Goal: Task Accomplishment & Management: Manage account settings

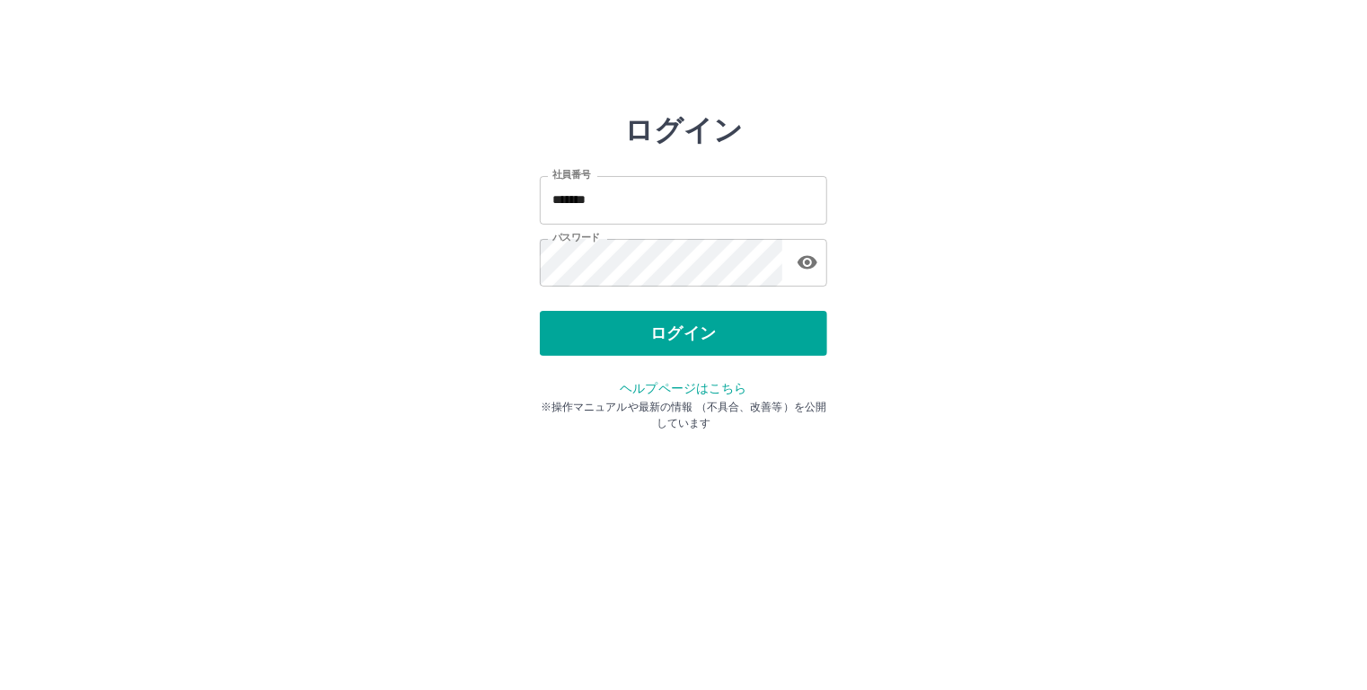
click at [608, 200] on input "*******" at bounding box center [683, 200] width 287 height 48
type input "*******"
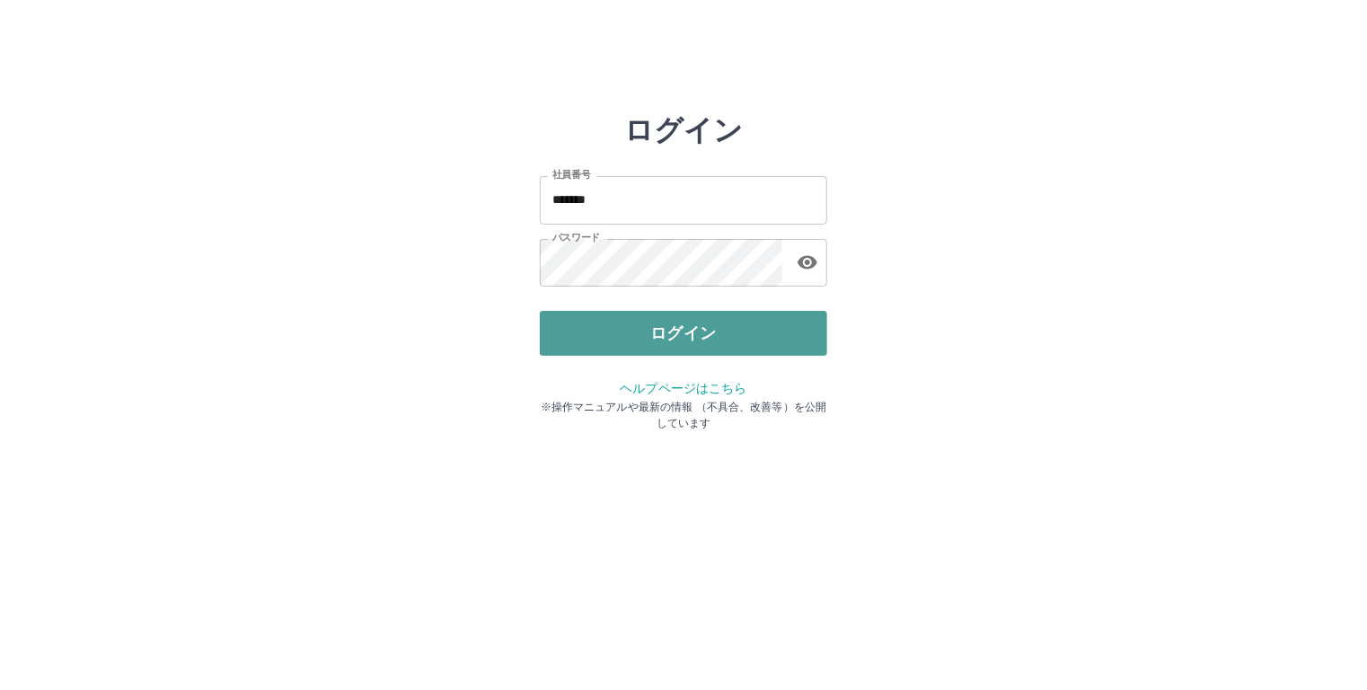
click at [676, 323] on button "ログイン" at bounding box center [683, 333] width 287 height 45
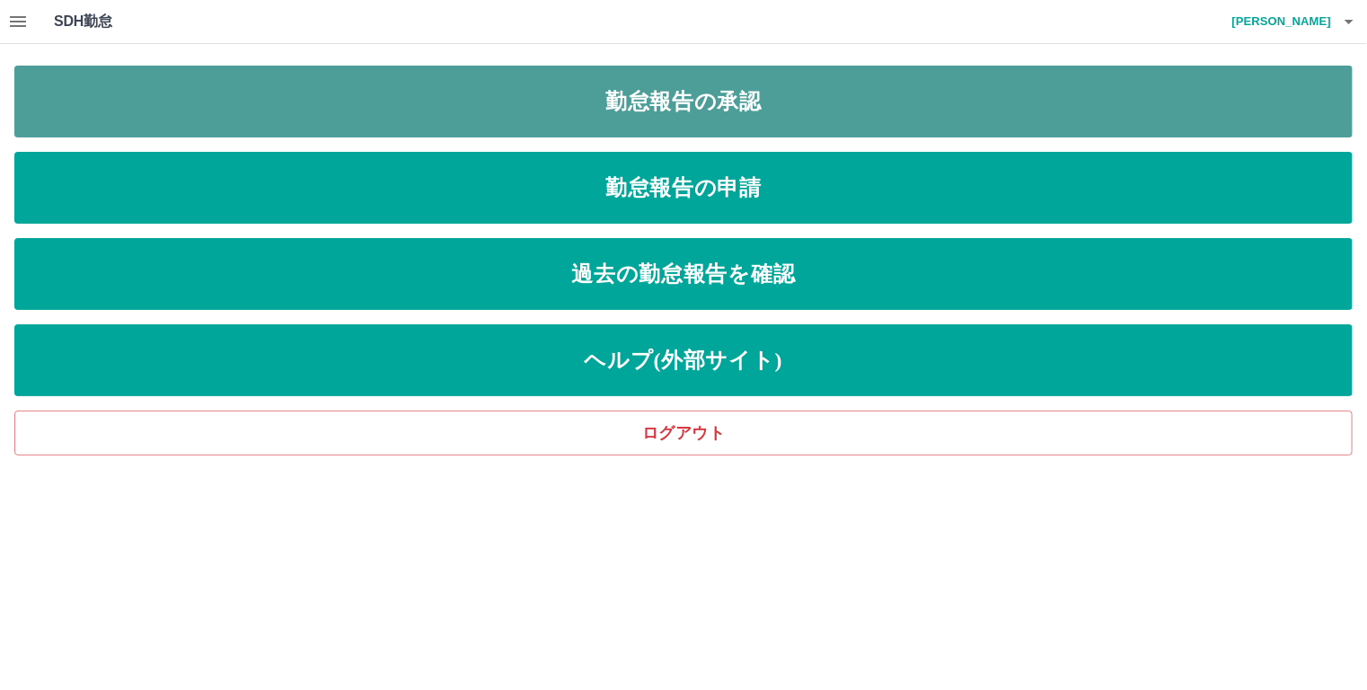
click at [294, 97] on link "勤怠報告の承認" at bounding box center [683, 102] width 1338 height 72
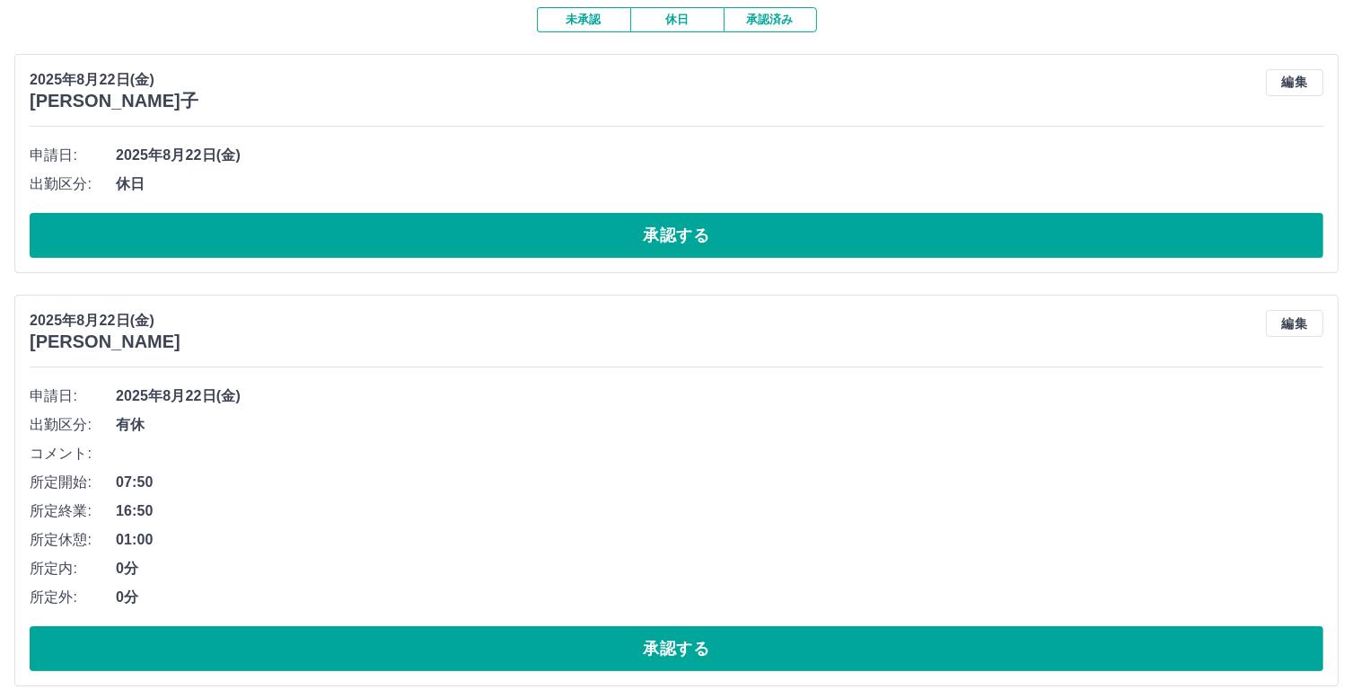
scroll to position [180, 0]
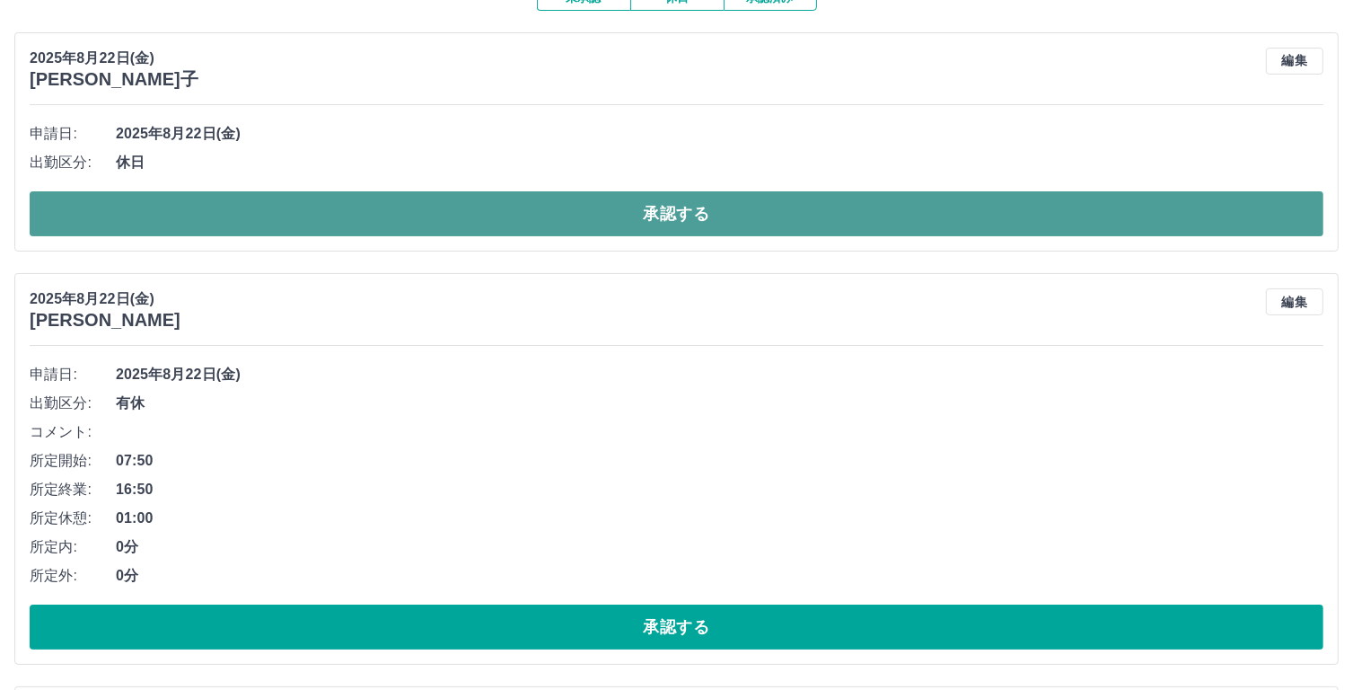
click at [682, 211] on button "承認する" at bounding box center [677, 213] width 1294 height 45
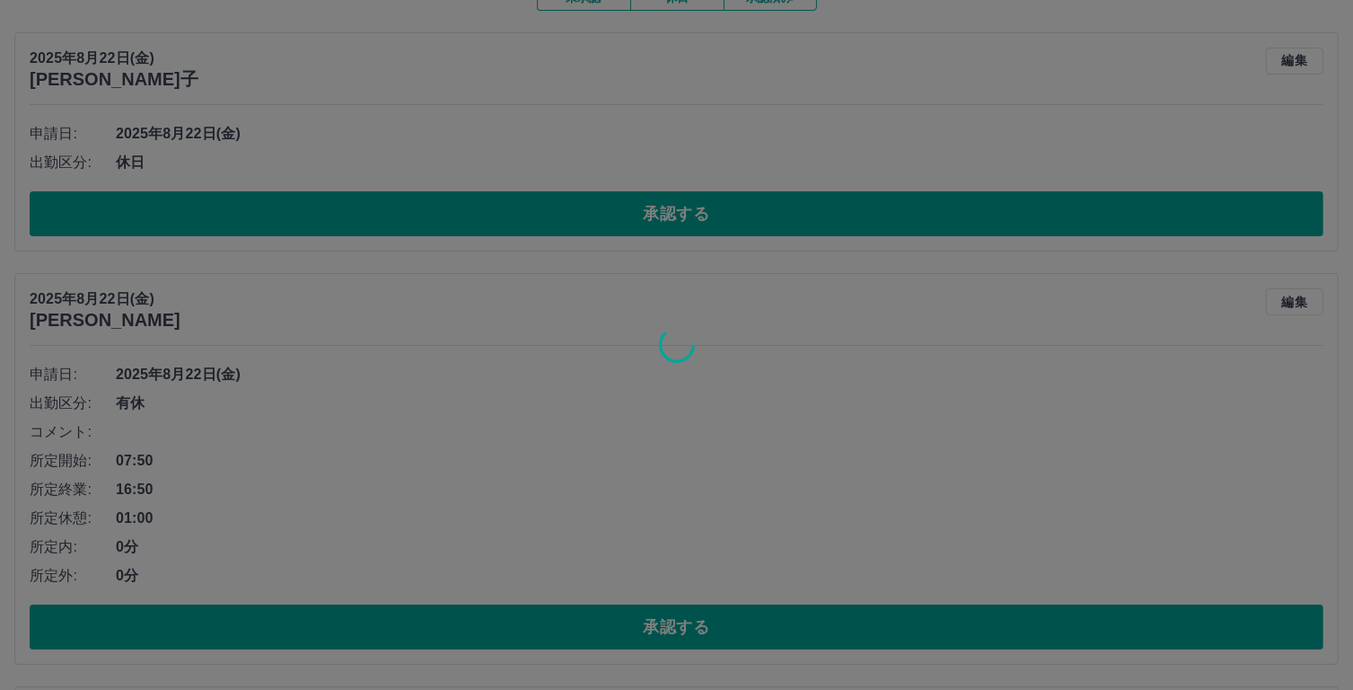
click at [681, 211] on div at bounding box center [676, 345] width 1353 height 690
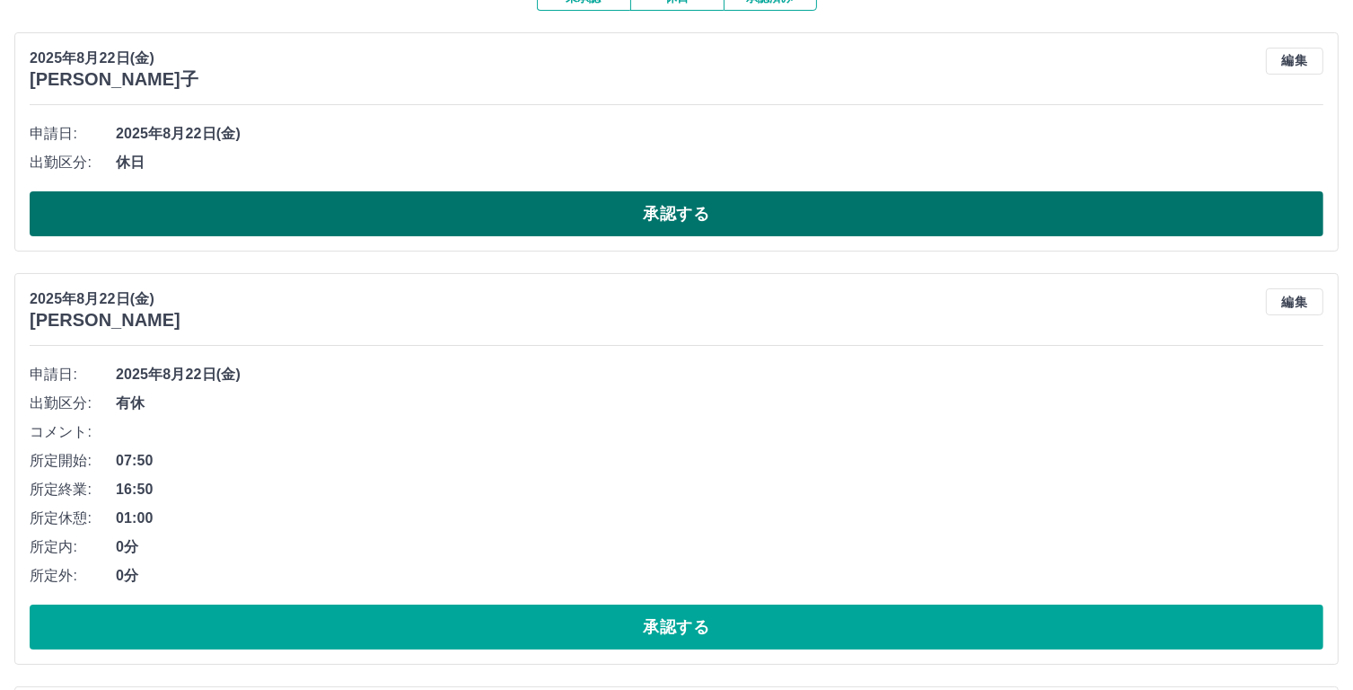
click at [685, 215] on button "承認する" at bounding box center [677, 213] width 1294 height 45
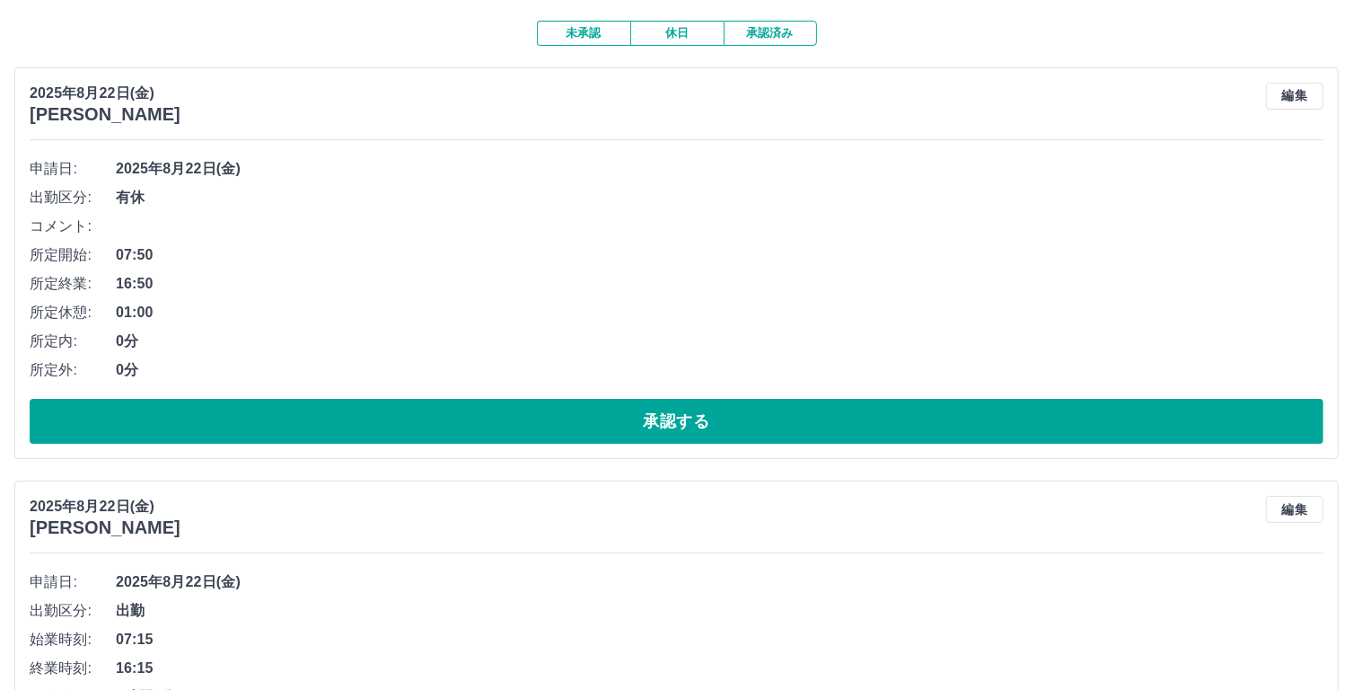
scroll to position [181, 0]
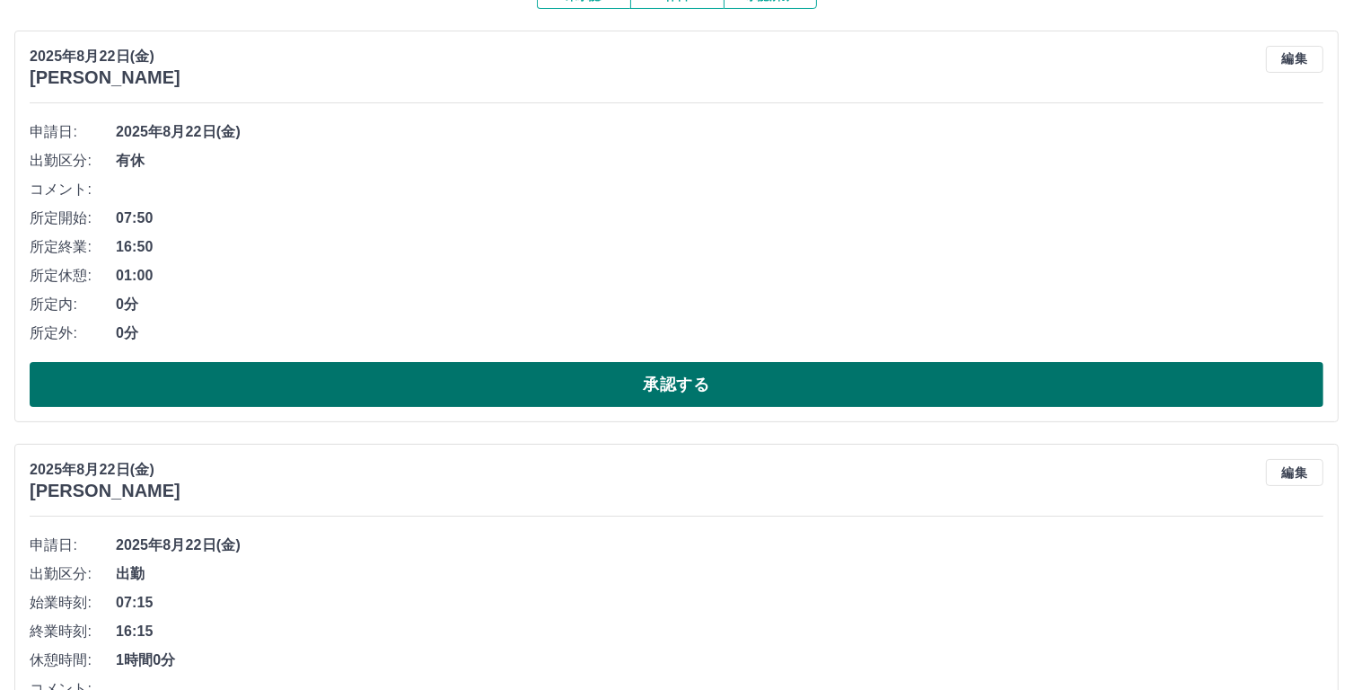
click at [721, 379] on button "承認する" at bounding box center [677, 384] width 1294 height 45
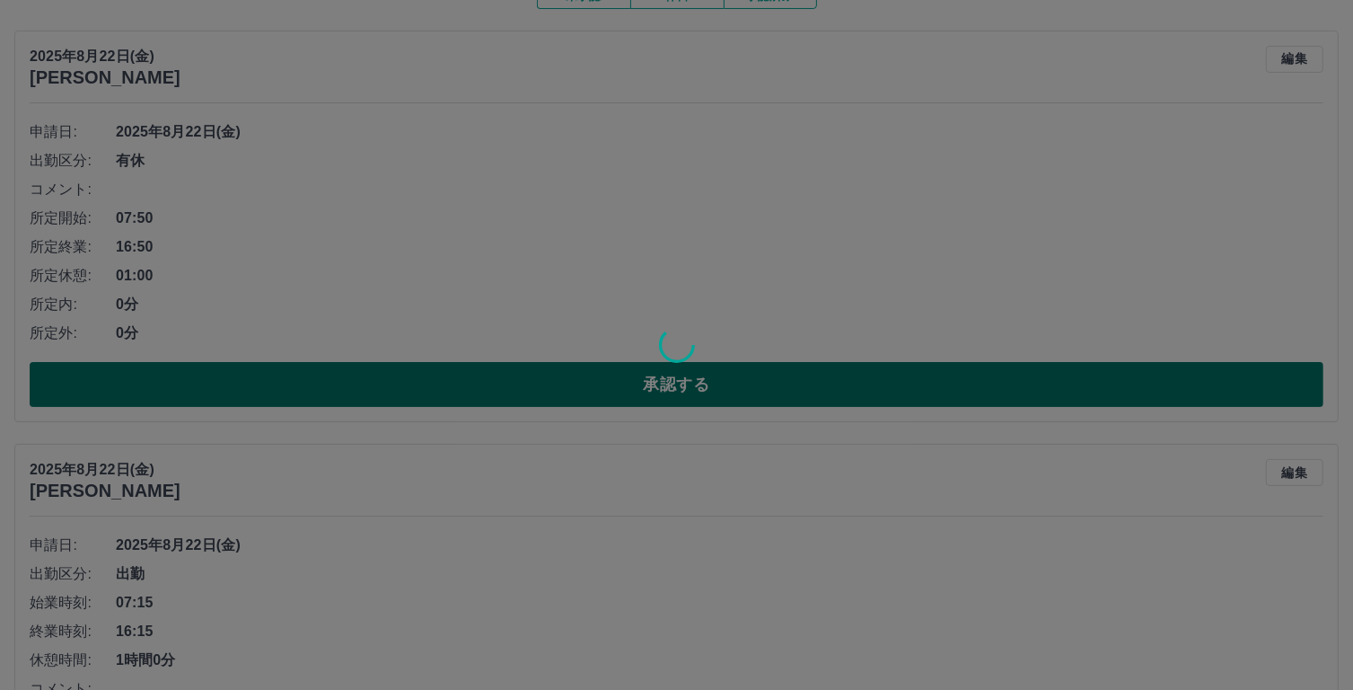
click at [721, 379] on div at bounding box center [676, 345] width 1353 height 690
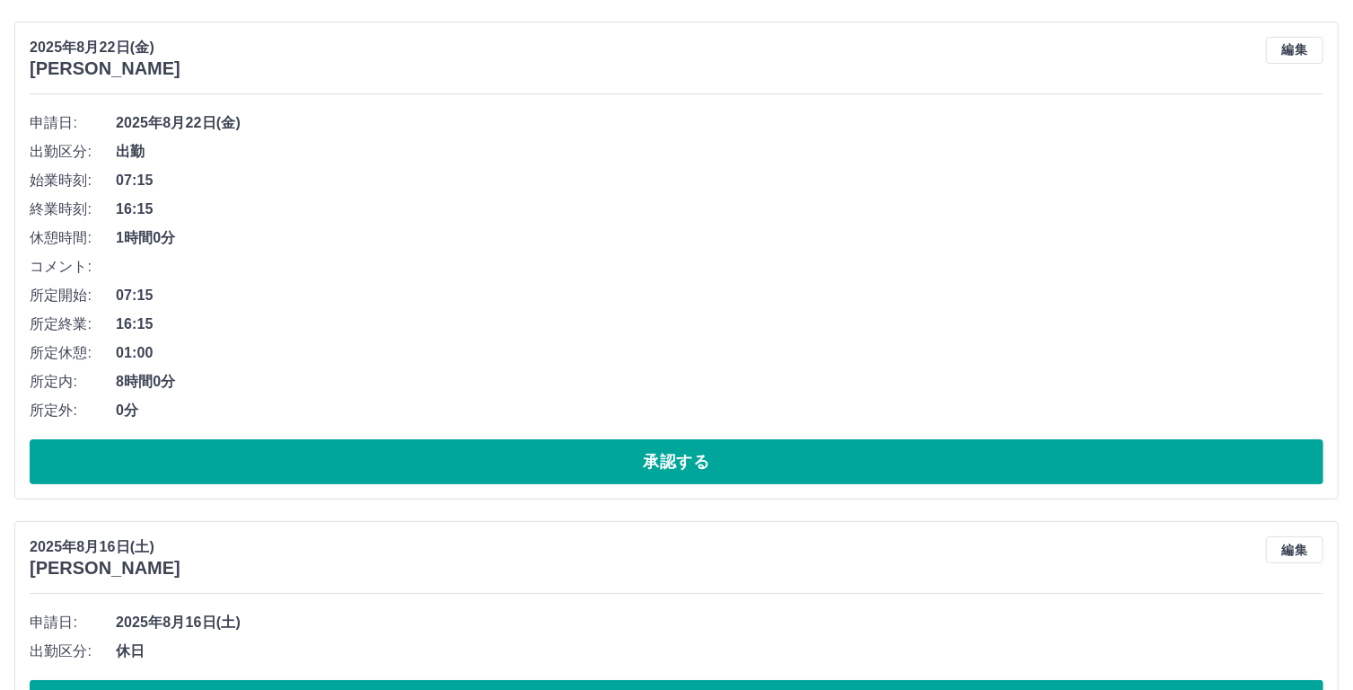
scroll to position [183, 0]
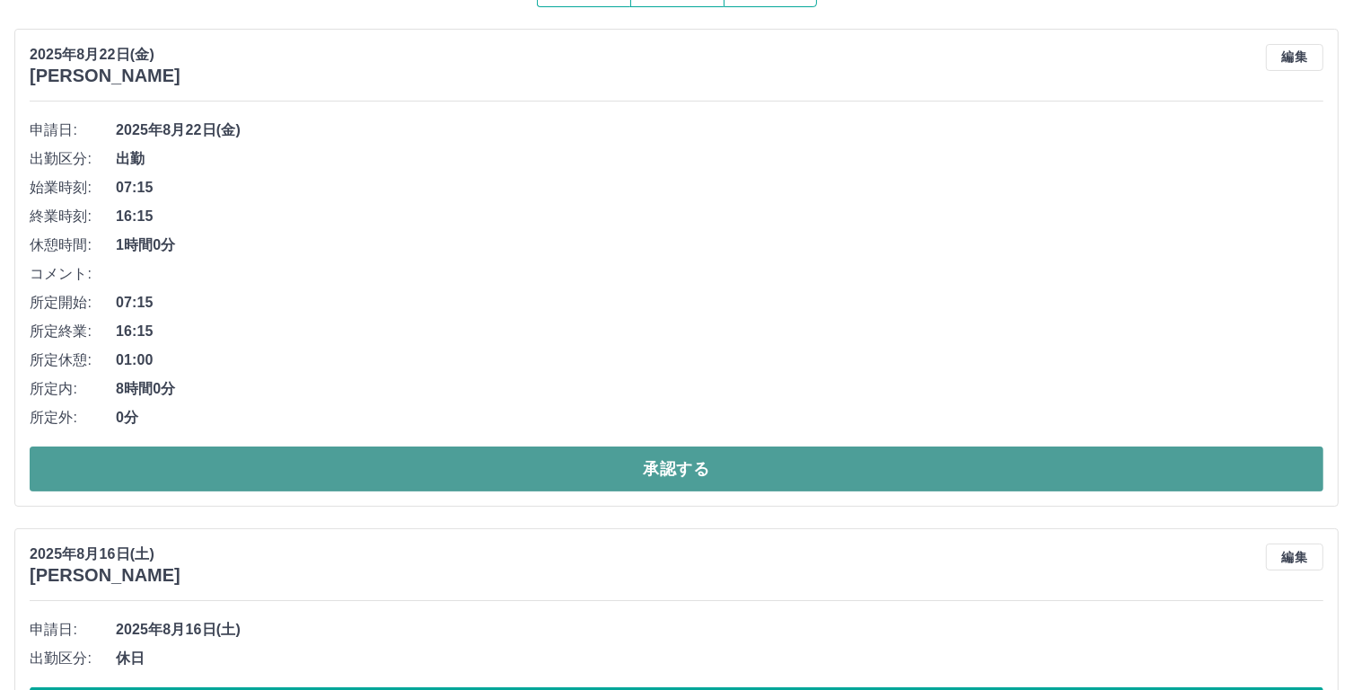
click at [655, 464] on button "承認する" at bounding box center [677, 468] width 1294 height 45
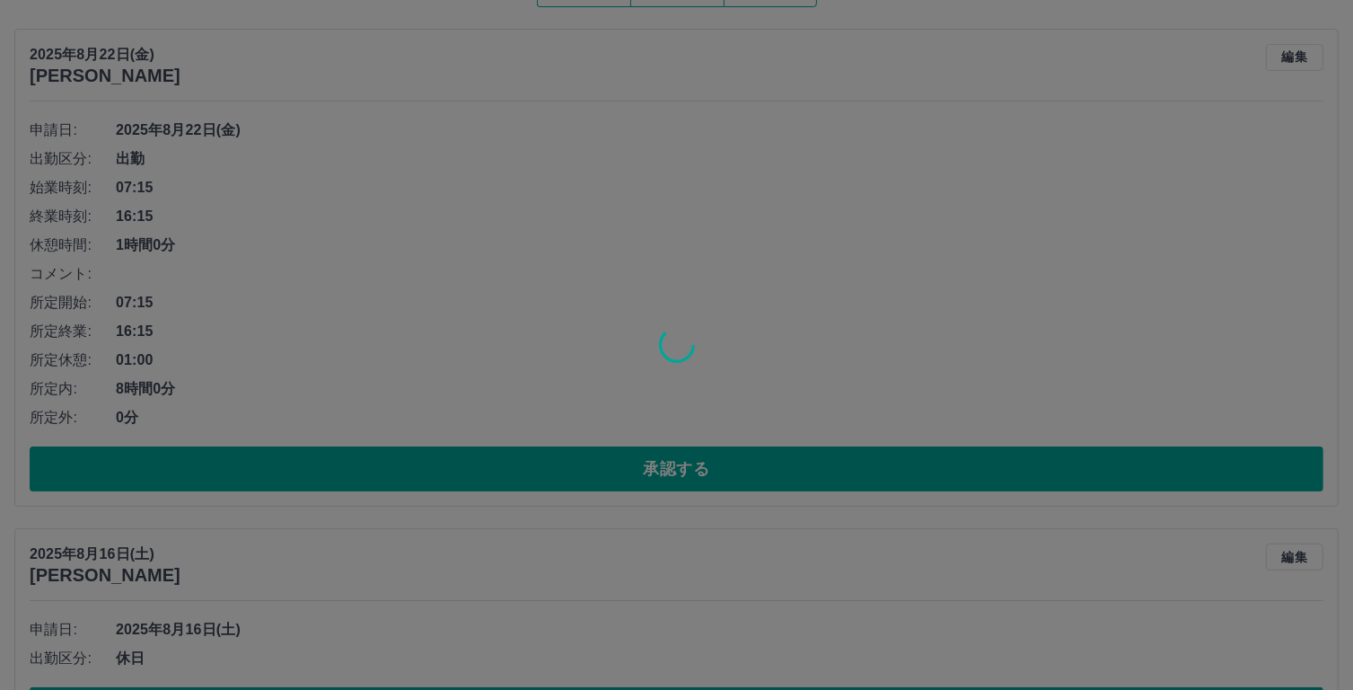
click at [654, 462] on div at bounding box center [676, 345] width 1353 height 690
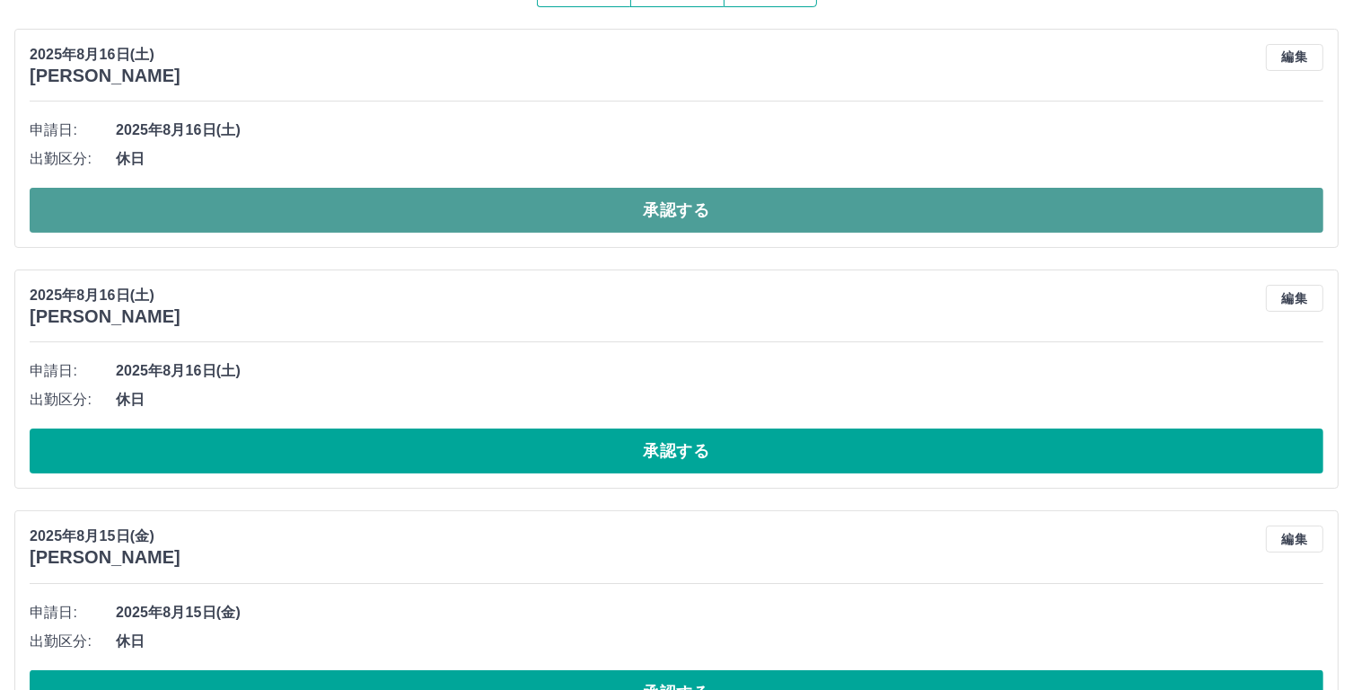
click at [722, 214] on button "承認する" at bounding box center [677, 210] width 1294 height 45
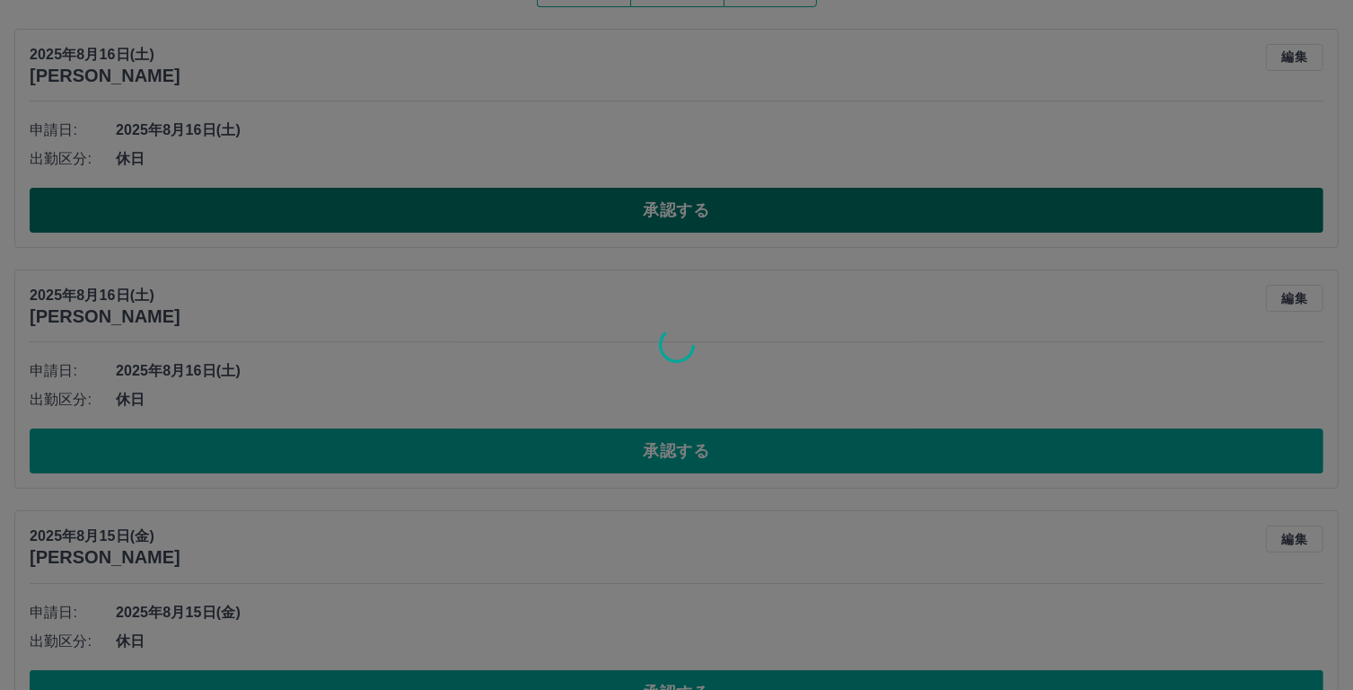
click at [722, 214] on div at bounding box center [676, 345] width 1353 height 690
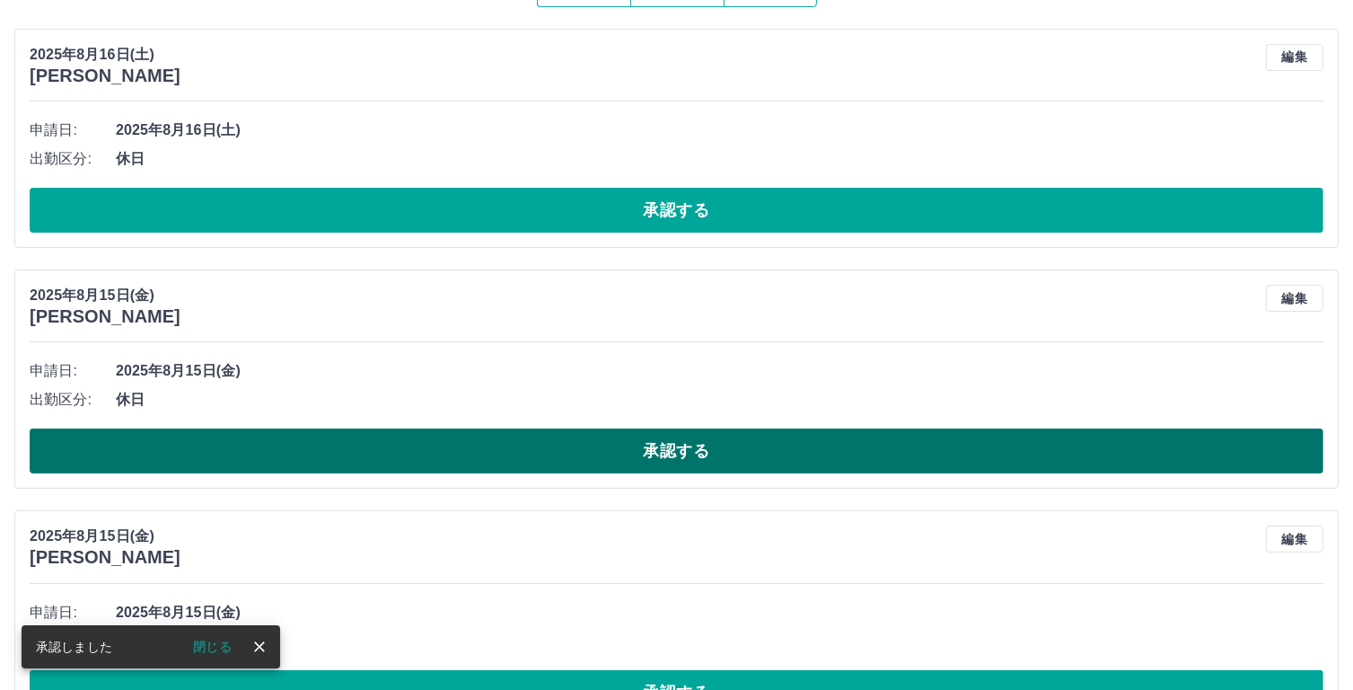
click at [726, 446] on button "承認する" at bounding box center [677, 450] width 1294 height 45
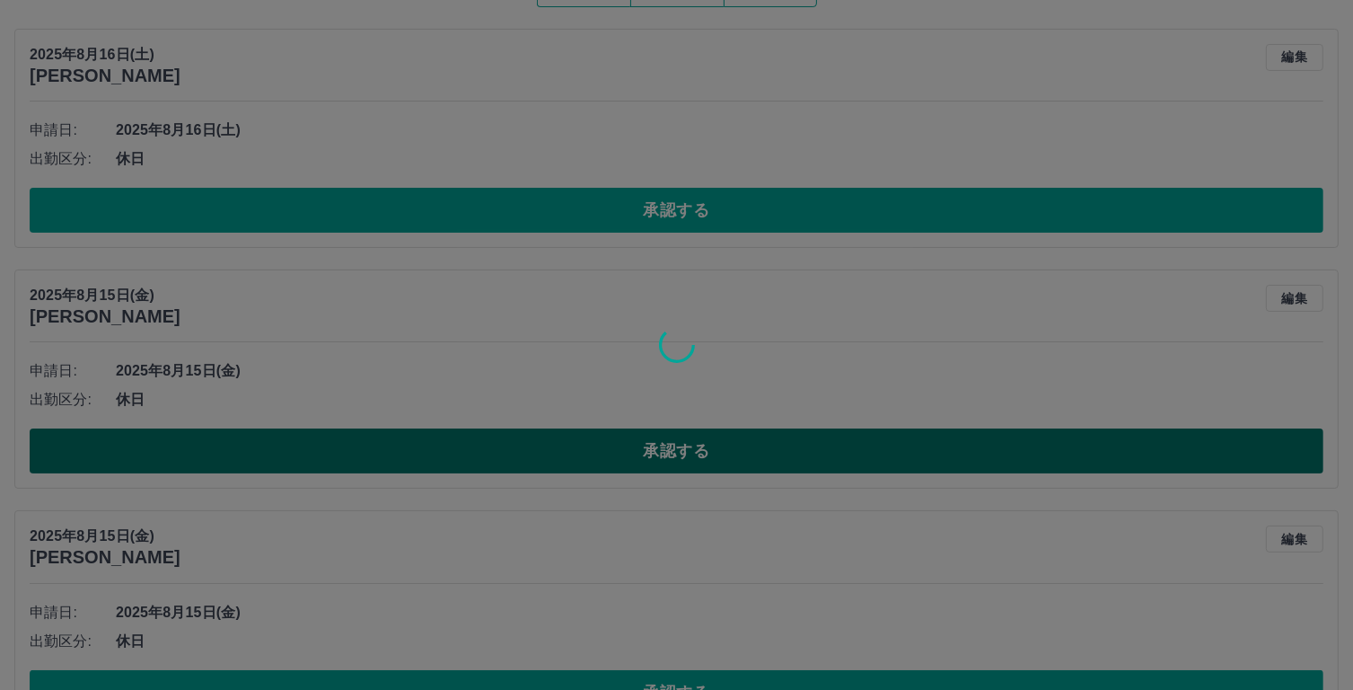
click at [726, 446] on div at bounding box center [676, 345] width 1353 height 690
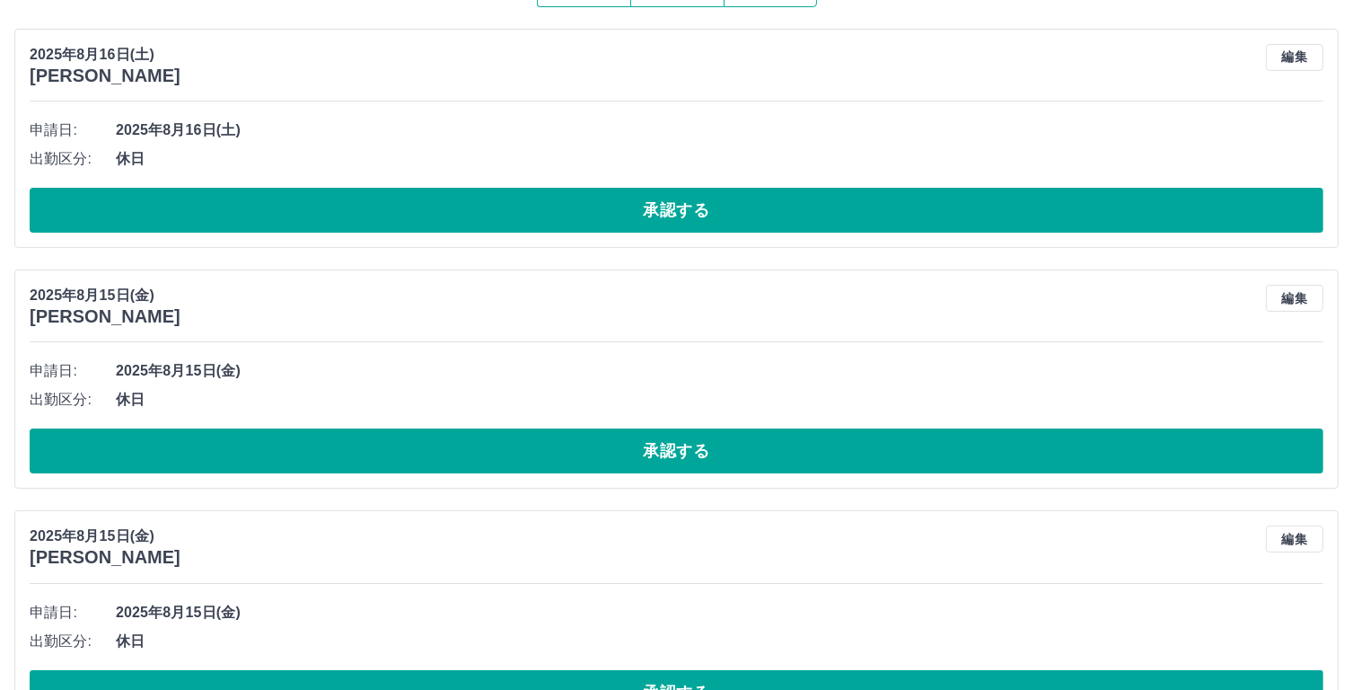
click at [726, 445] on div at bounding box center [676, 345] width 1353 height 690
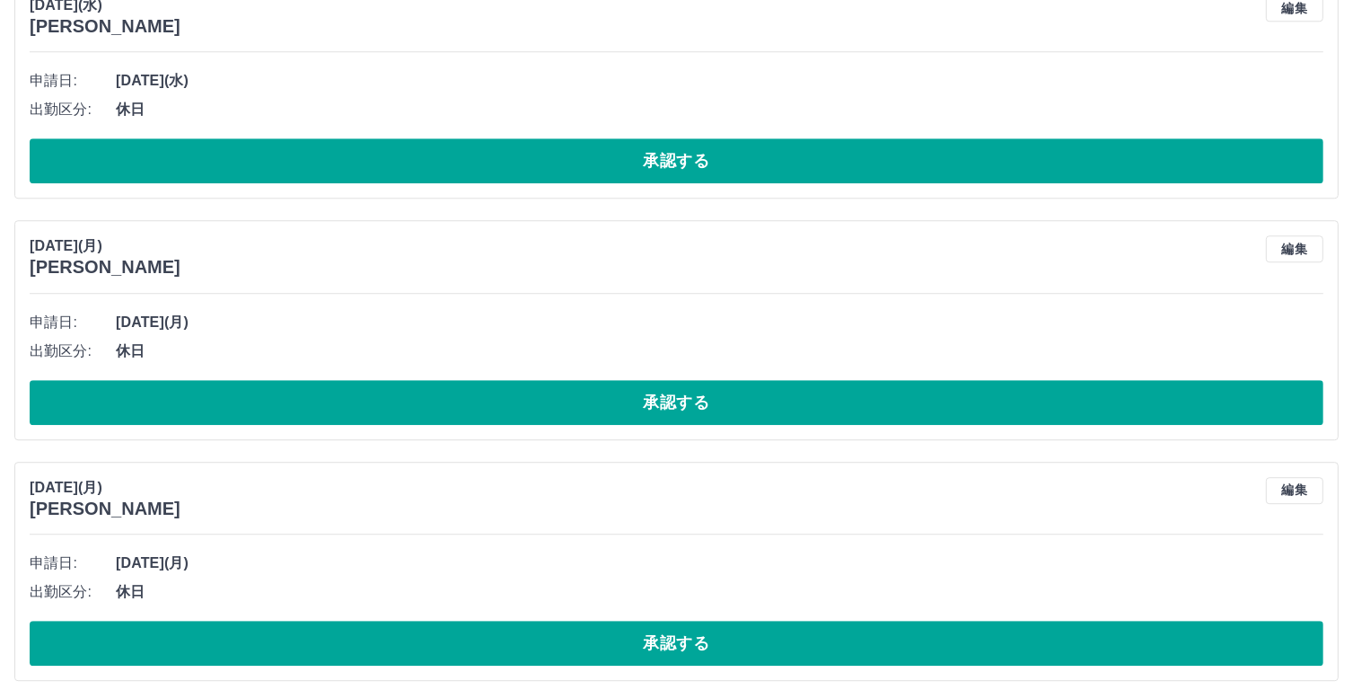
scroll to position [4803, 0]
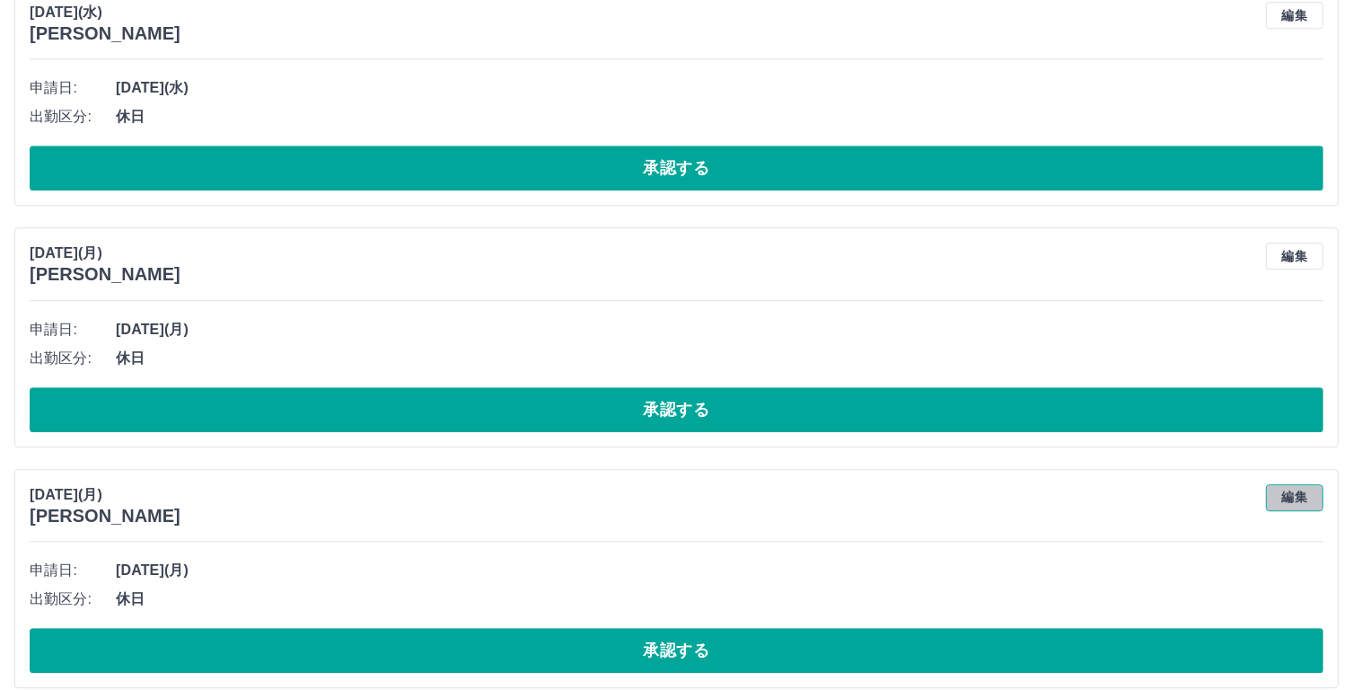
click at [1282, 484] on button "編集" at bounding box center [1294, 497] width 57 height 27
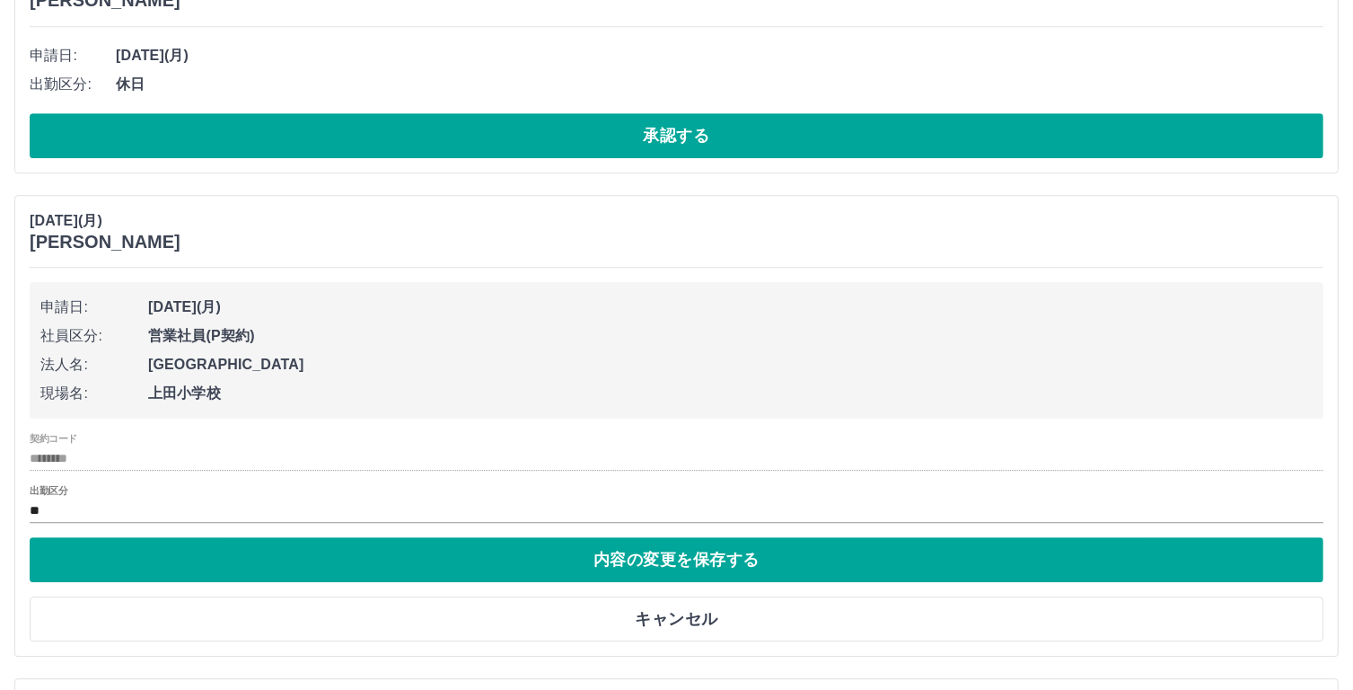
scroll to position [5084, 0]
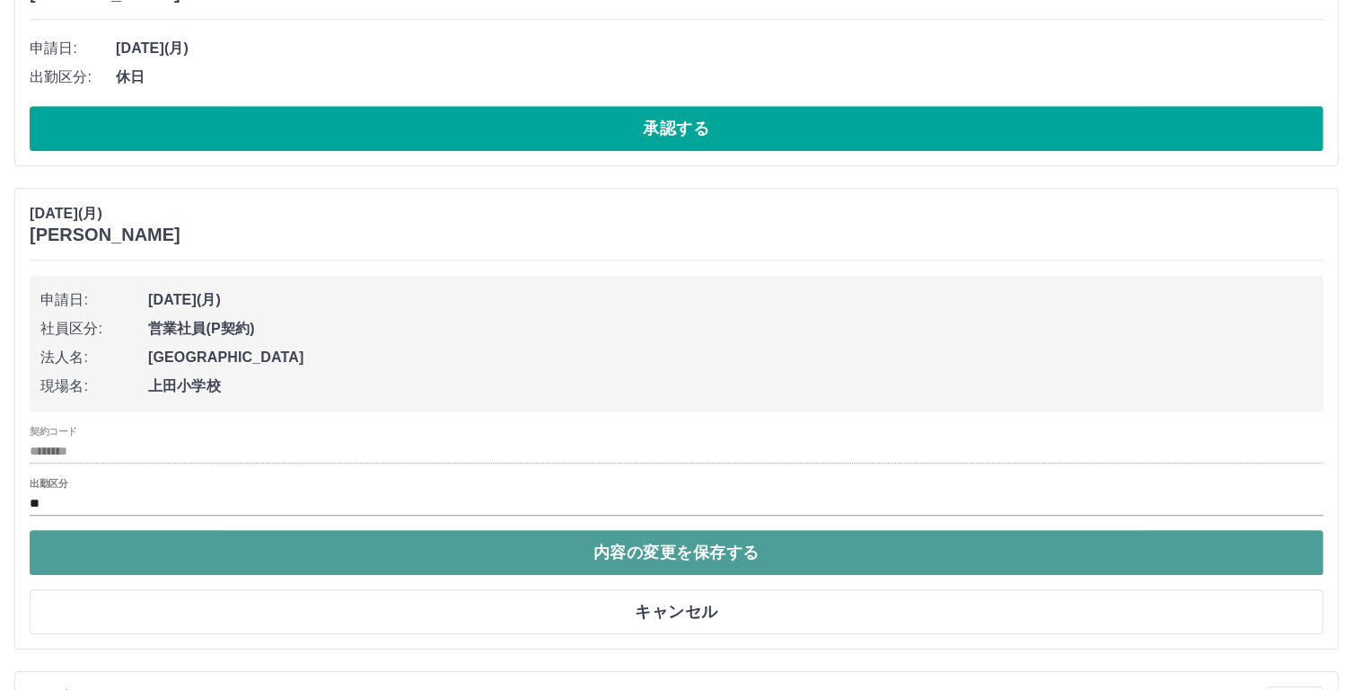
click at [742, 542] on button "内容の変更を保存する" at bounding box center [677, 552] width 1294 height 45
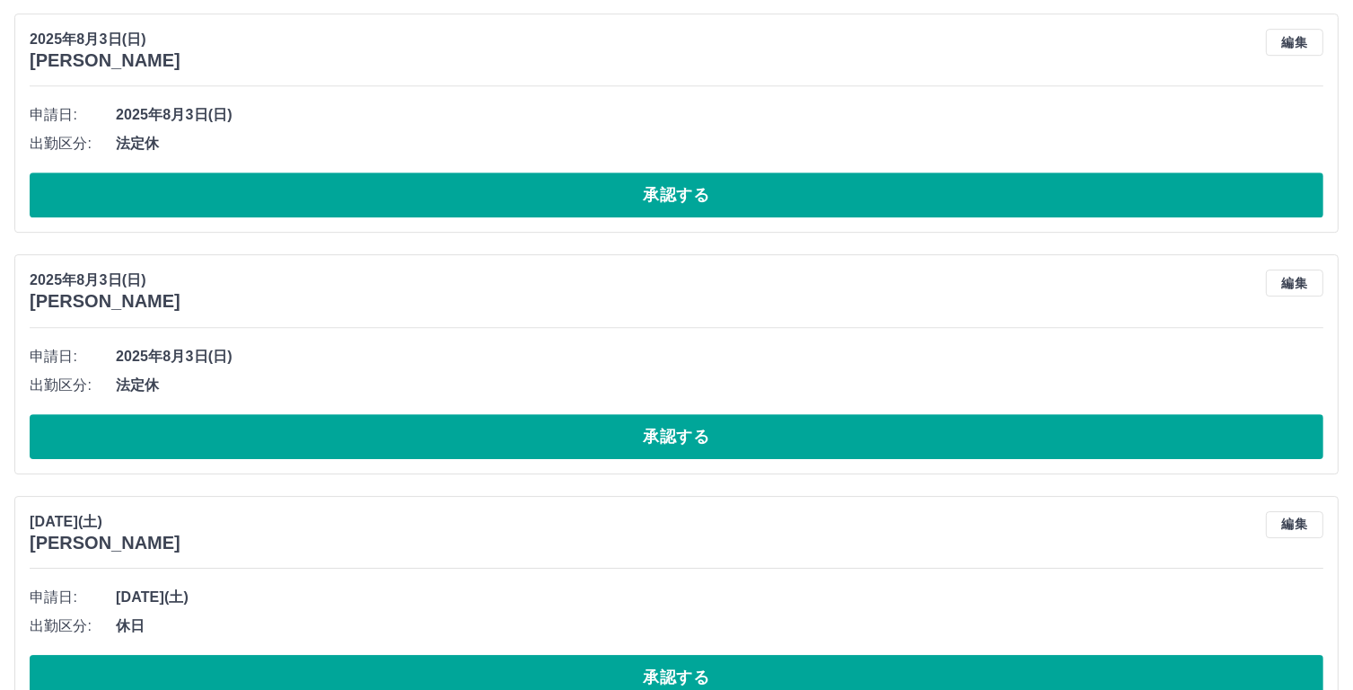
scroll to position [5600, 0]
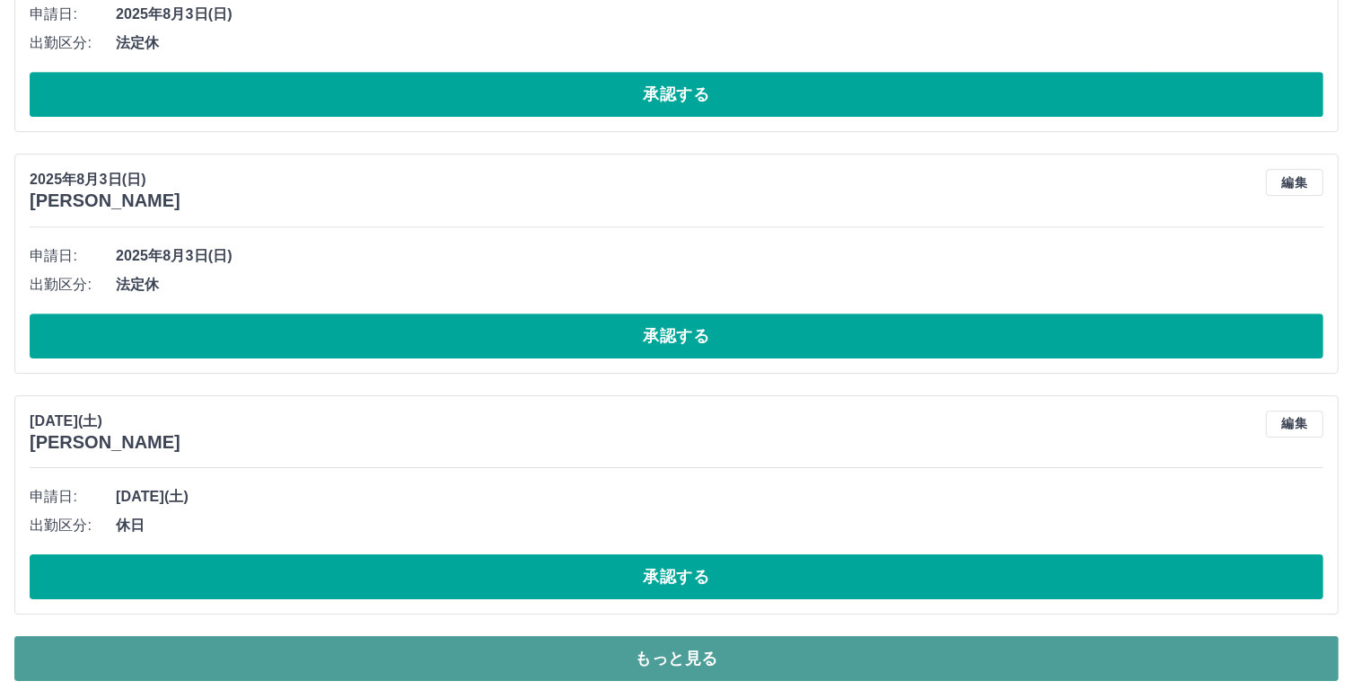
click at [761, 647] on button "もっと見る" at bounding box center [676, 658] width 1324 height 45
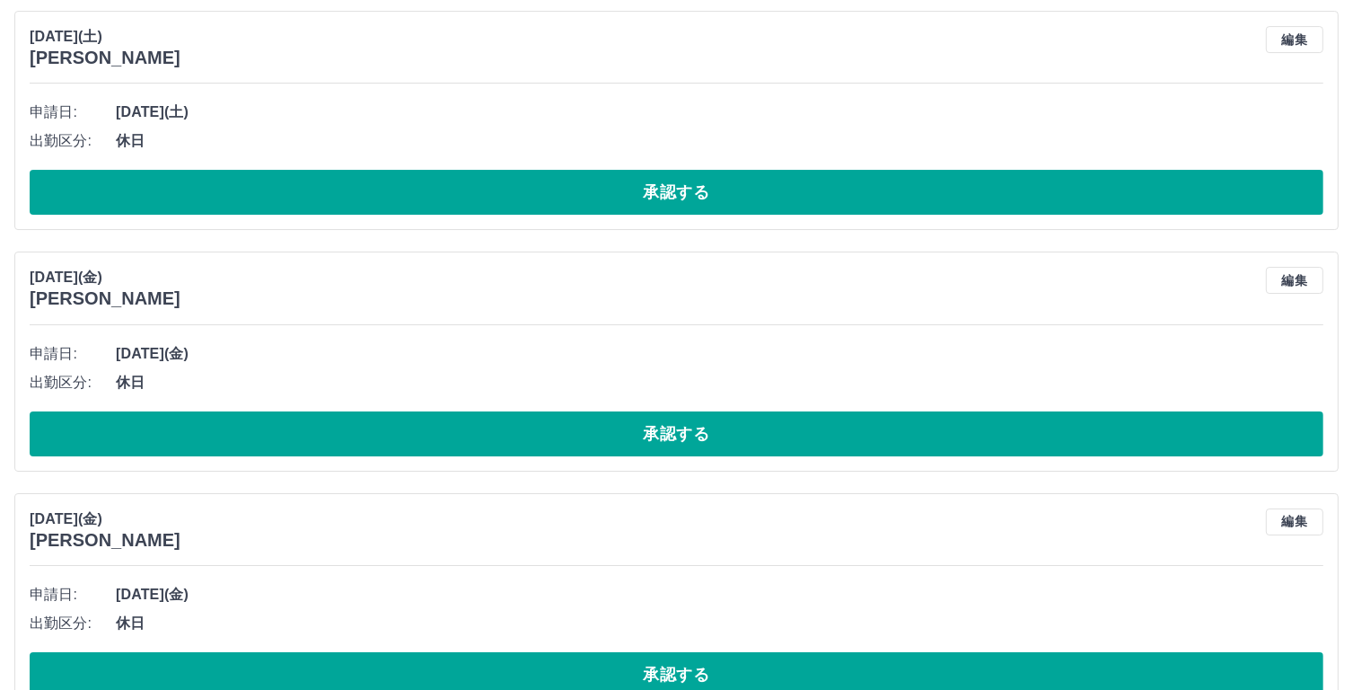
scroll to position [6254, 0]
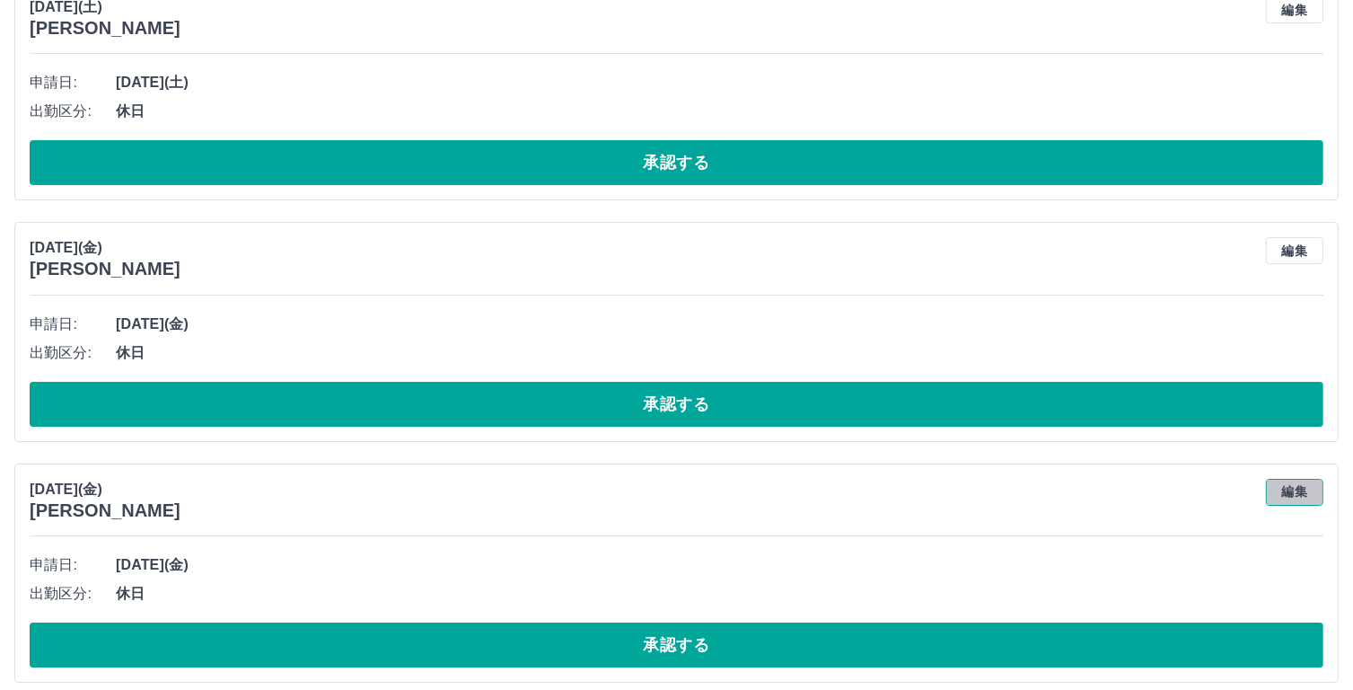
click at [1305, 479] on button "編集" at bounding box center [1294, 492] width 57 height 27
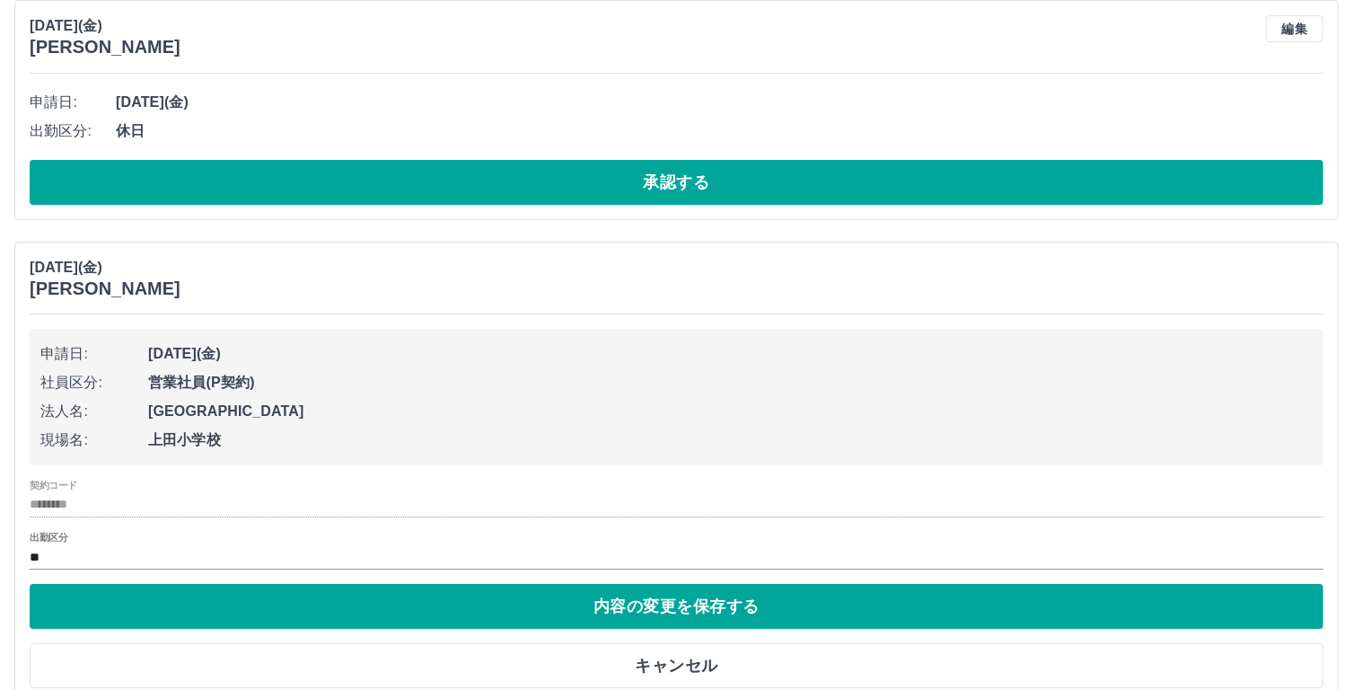
scroll to position [6497, 0]
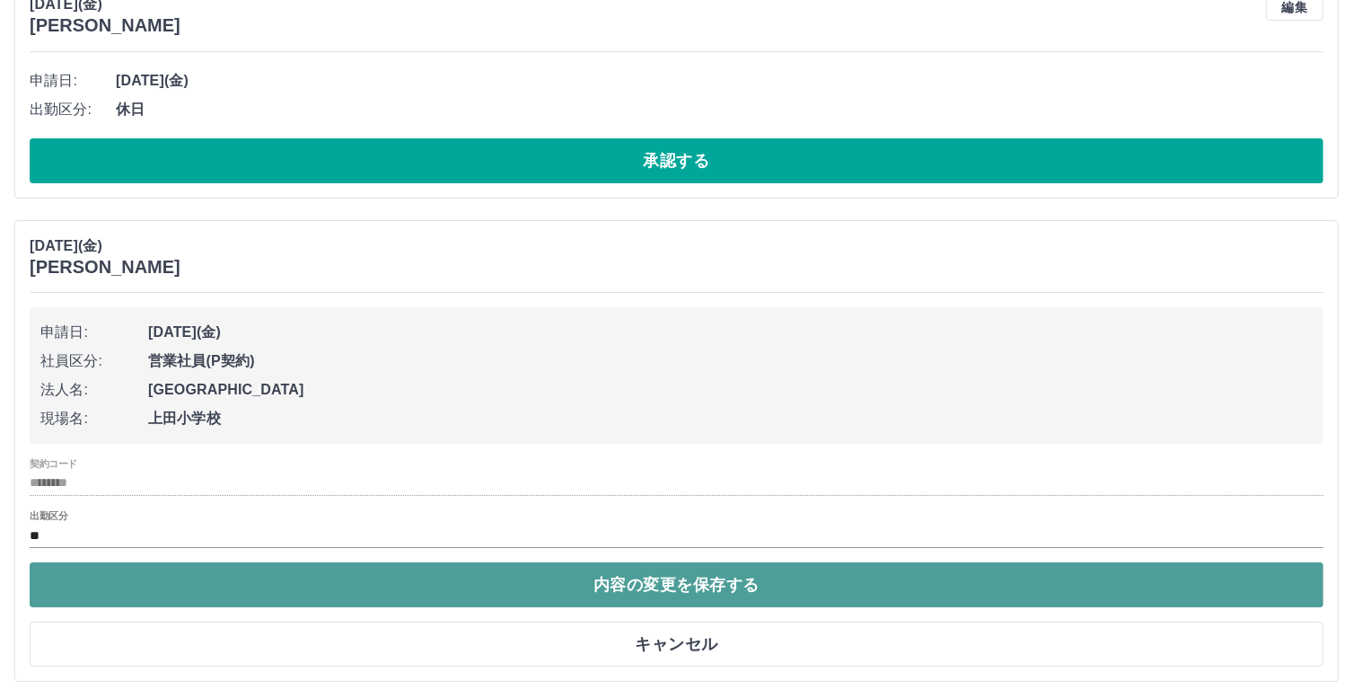
click at [1127, 570] on button "内容の変更を保存する" at bounding box center [677, 584] width 1294 height 45
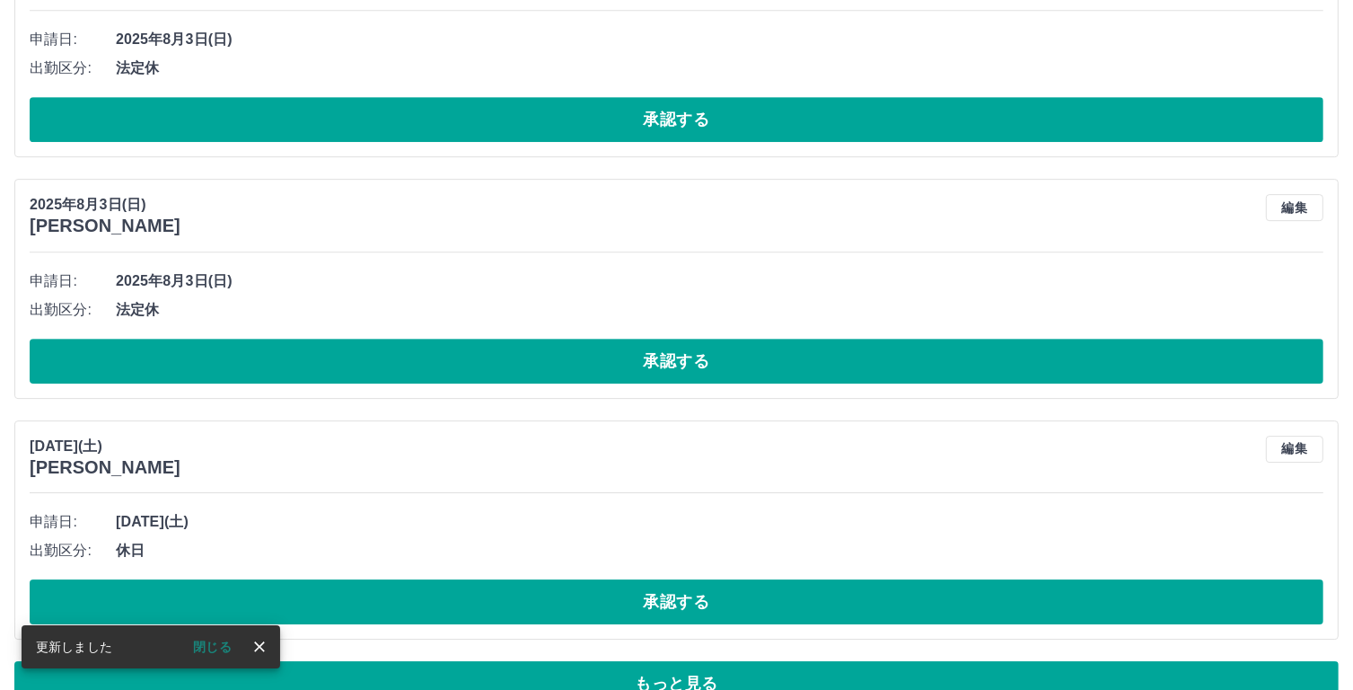
scroll to position [5600, 0]
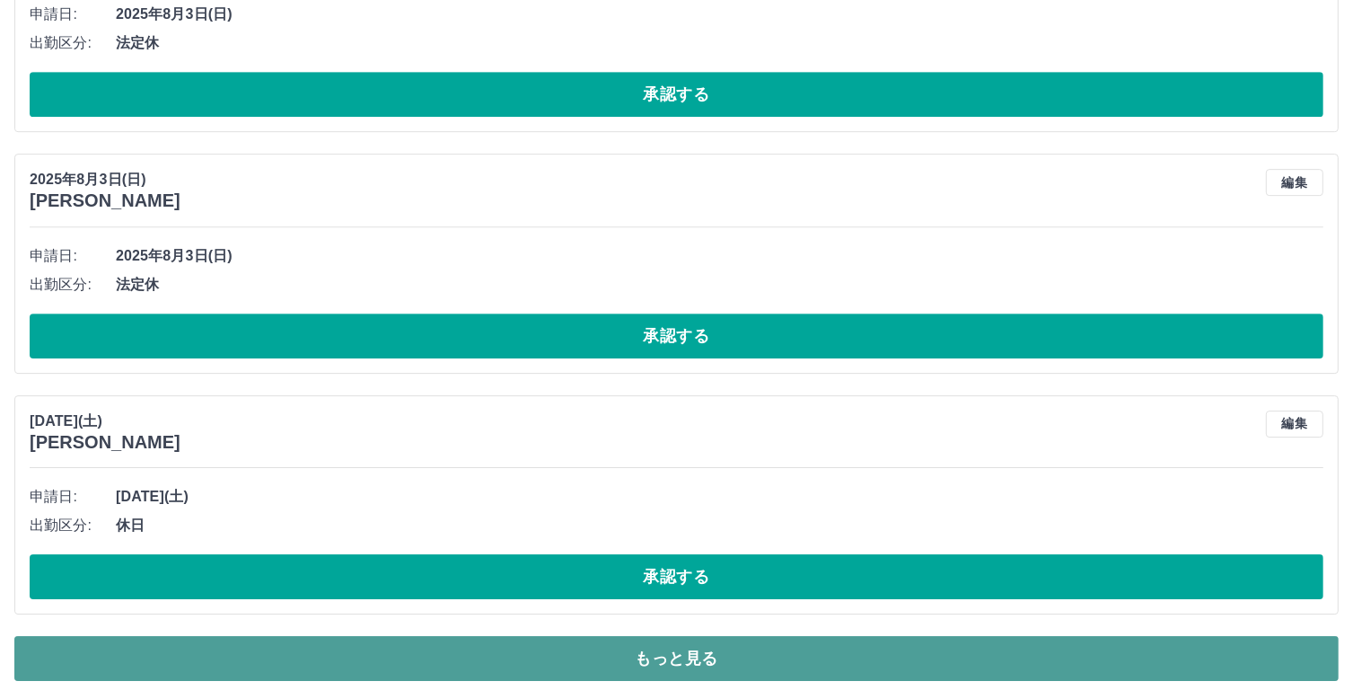
click at [996, 643] on button "もっと見る" at bounding box center [676, 658] width 1324 height 45
click at [996, 643] on div at bounding box center [676, 345] width 1353 height 690
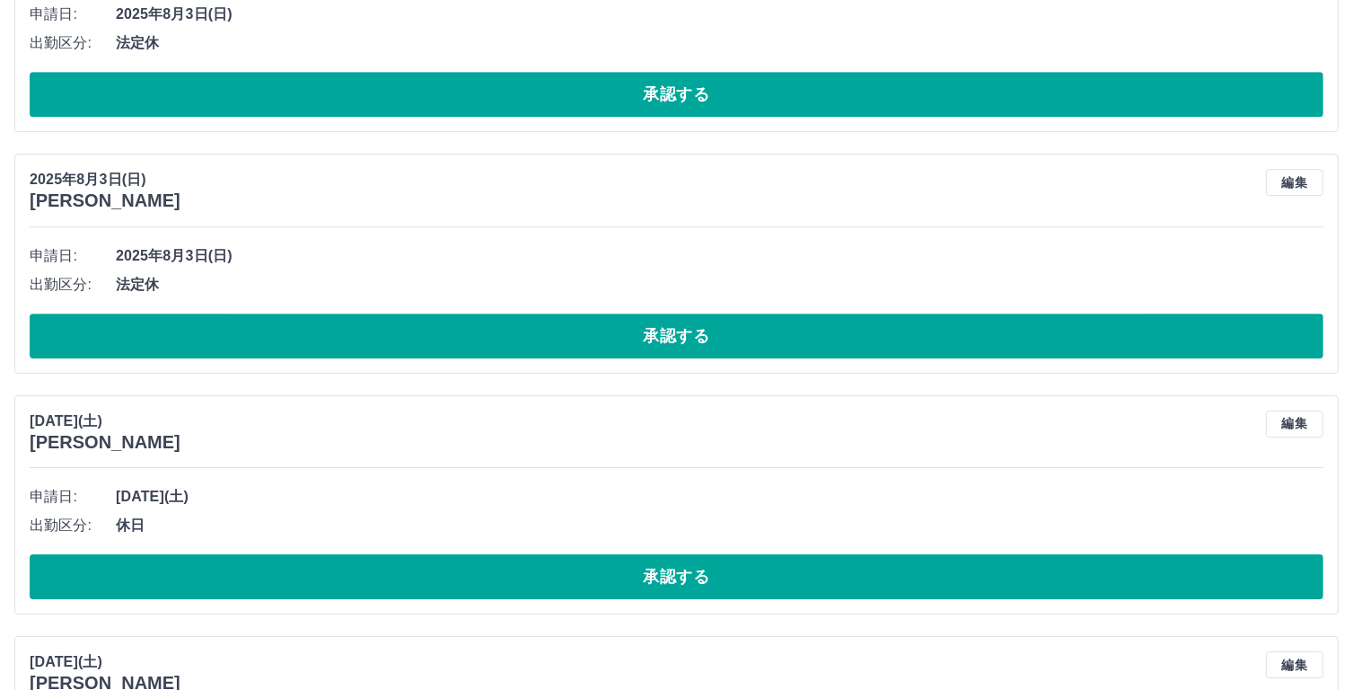
scroll to position [6203, 0]
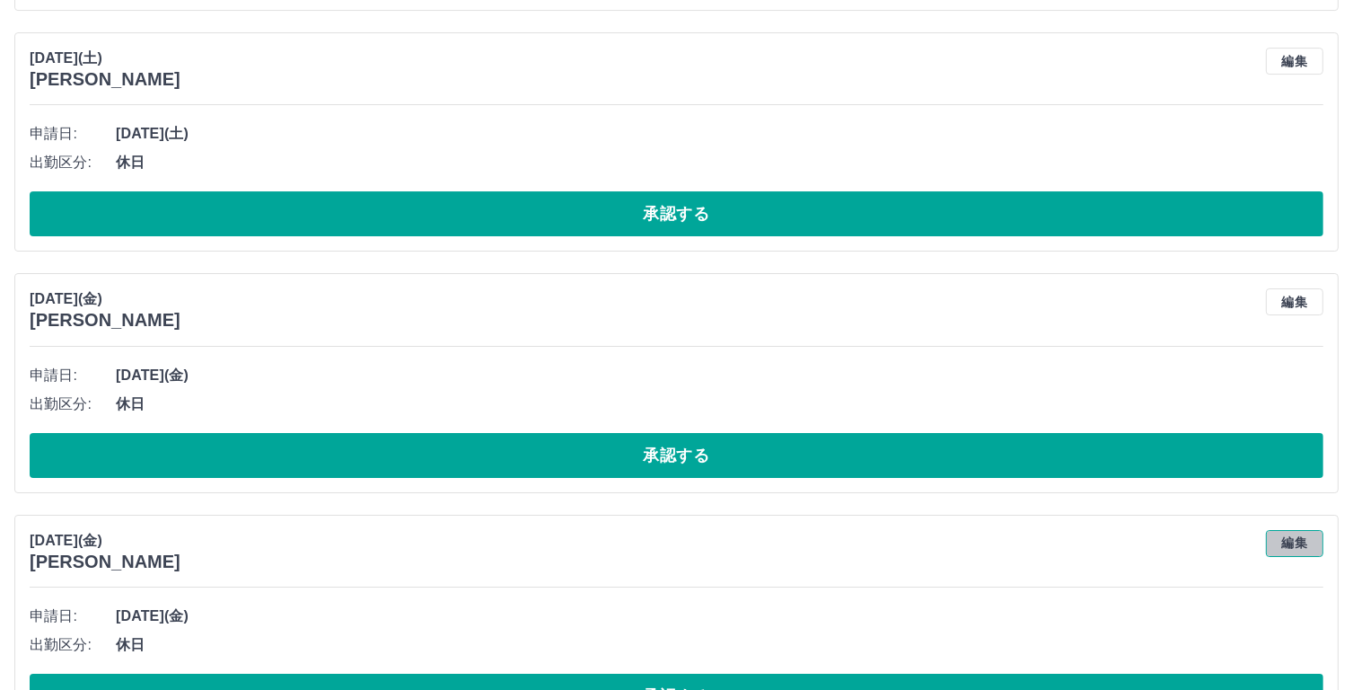
click at [1291, 532] on button "編集" at bounding box center [1294, 543] width 57 height 27
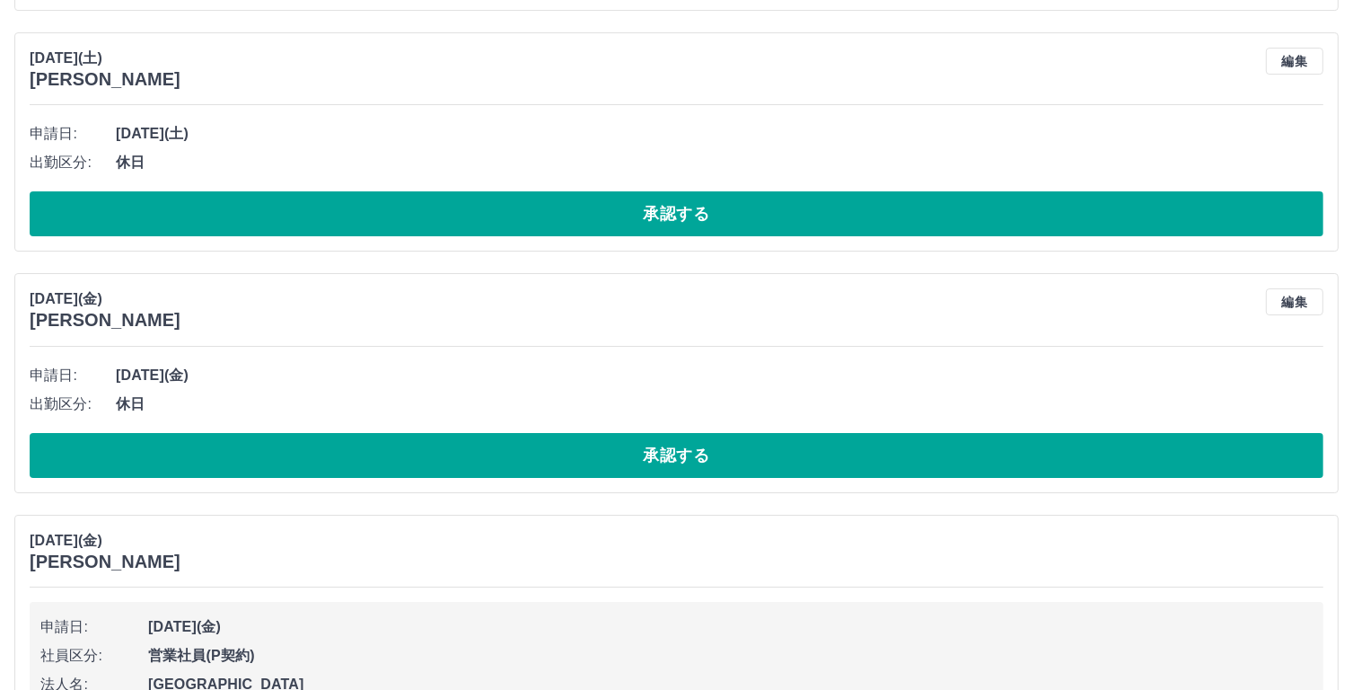
type input "********"
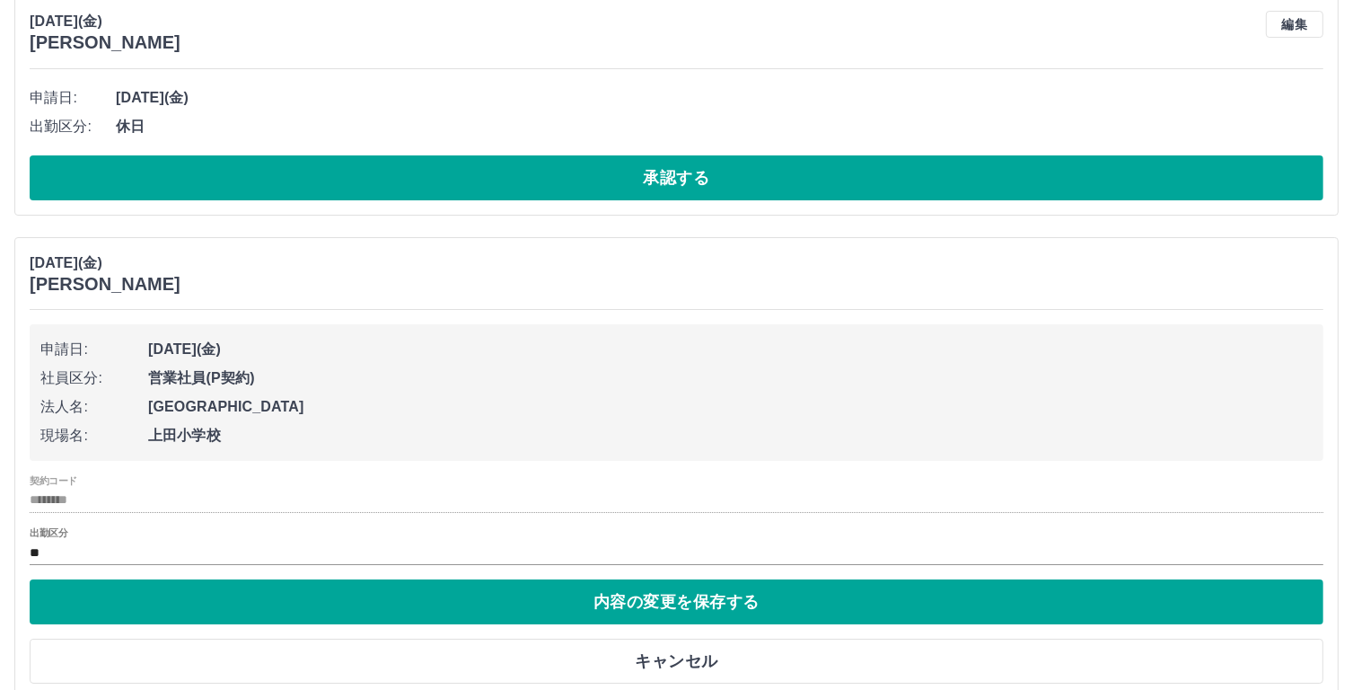
scroll to position [6497, 0]
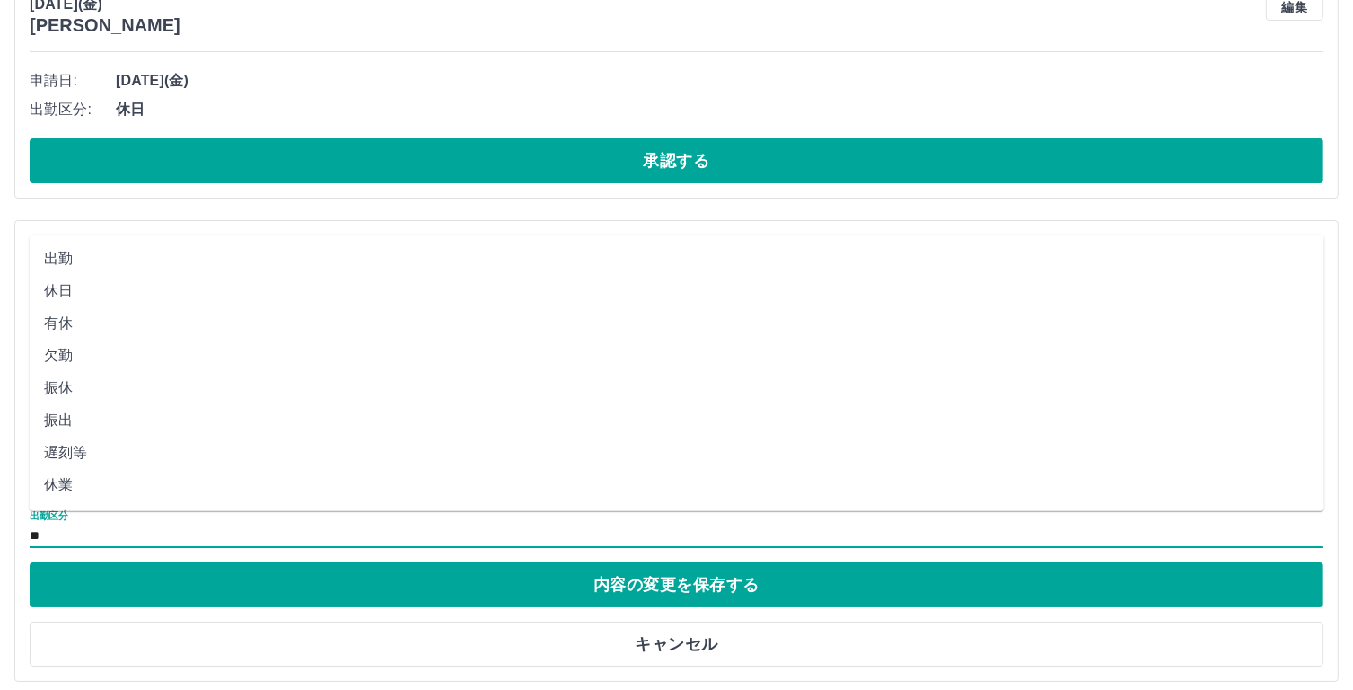
click at [78, 524] on input "**" at bounding box center [677, 535] width 1294 height 22
click at [114, 264] on li "出勤" at bounding box center [677, 258] width 1295 height 32
type input "**"
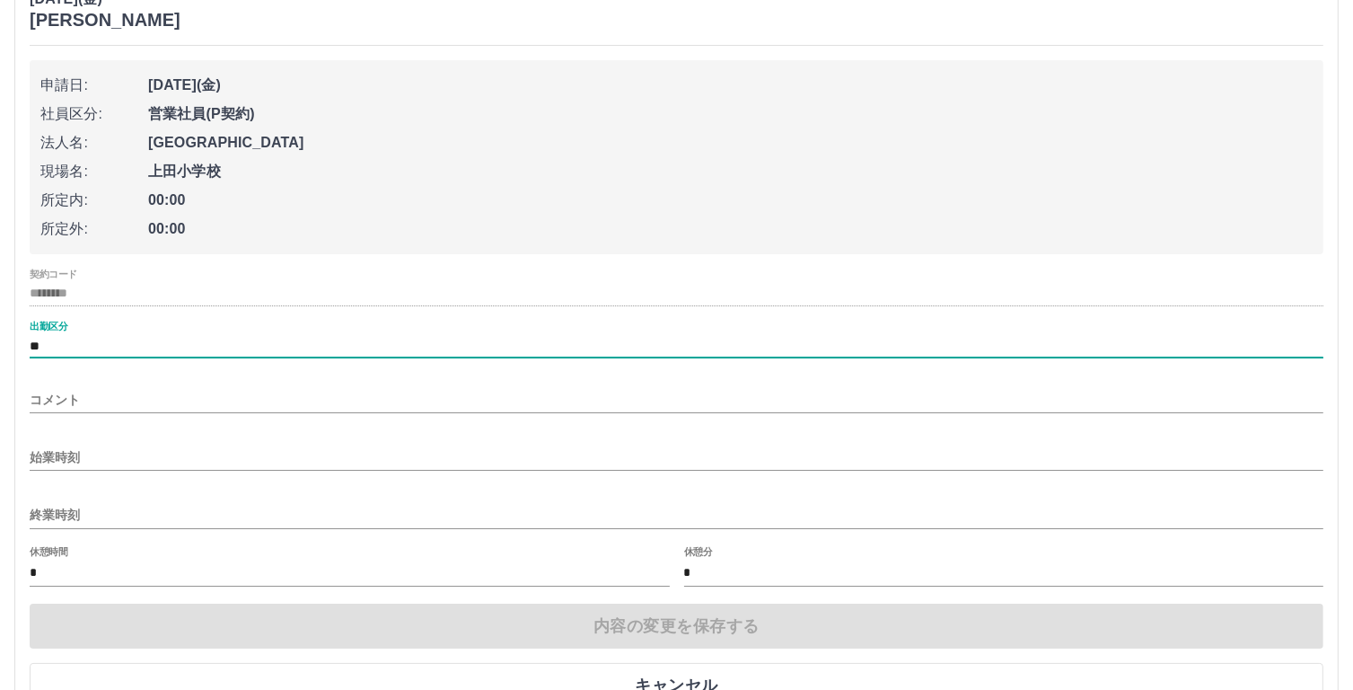
scroll to position [6752, 0]
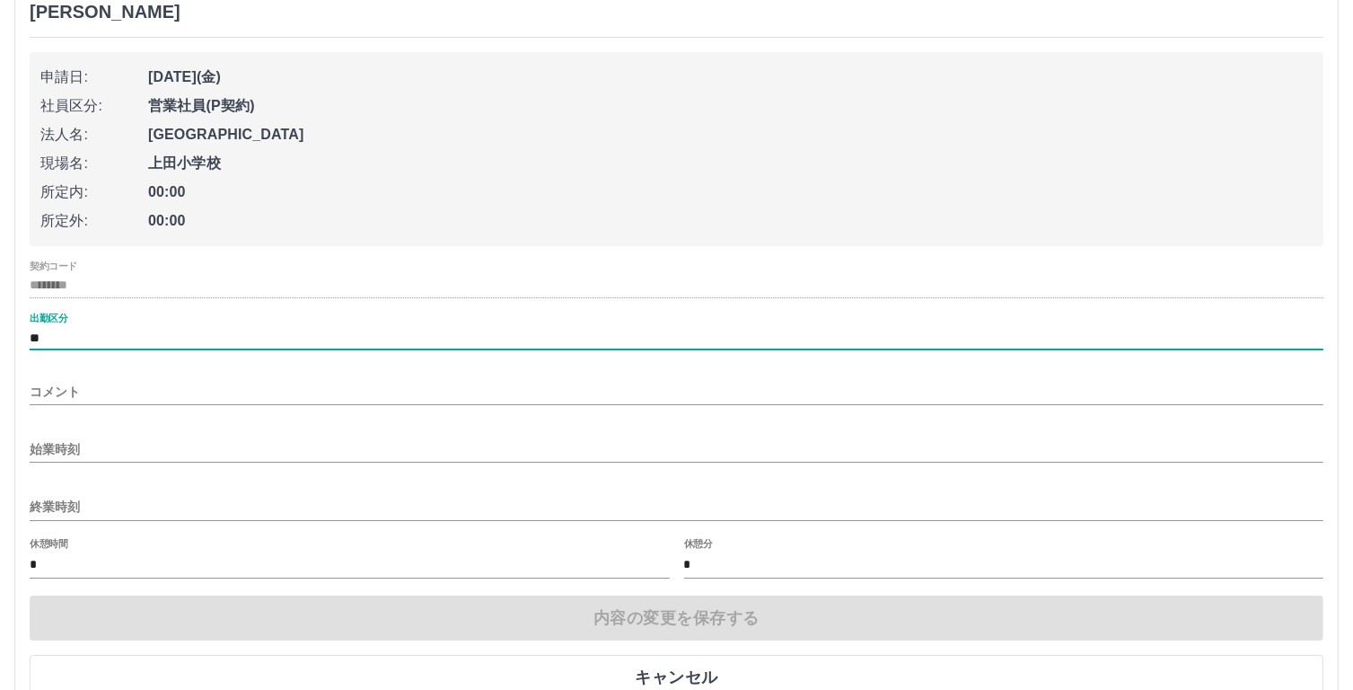
click at [117, 441] on input "始業時刻" at bounding box center [677, 449] width 1294 height 26
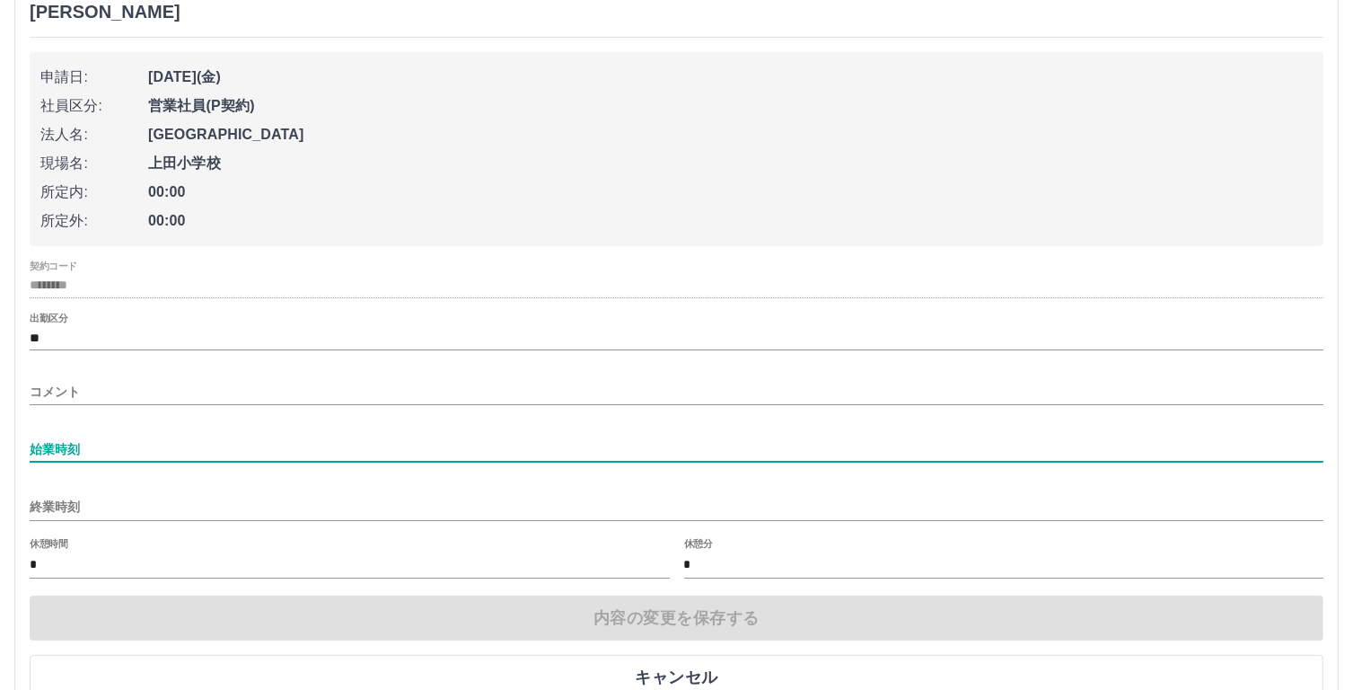
click at [93, 439] on input "始業時刻" at bounding box center [677, 449] width 1294 height 26
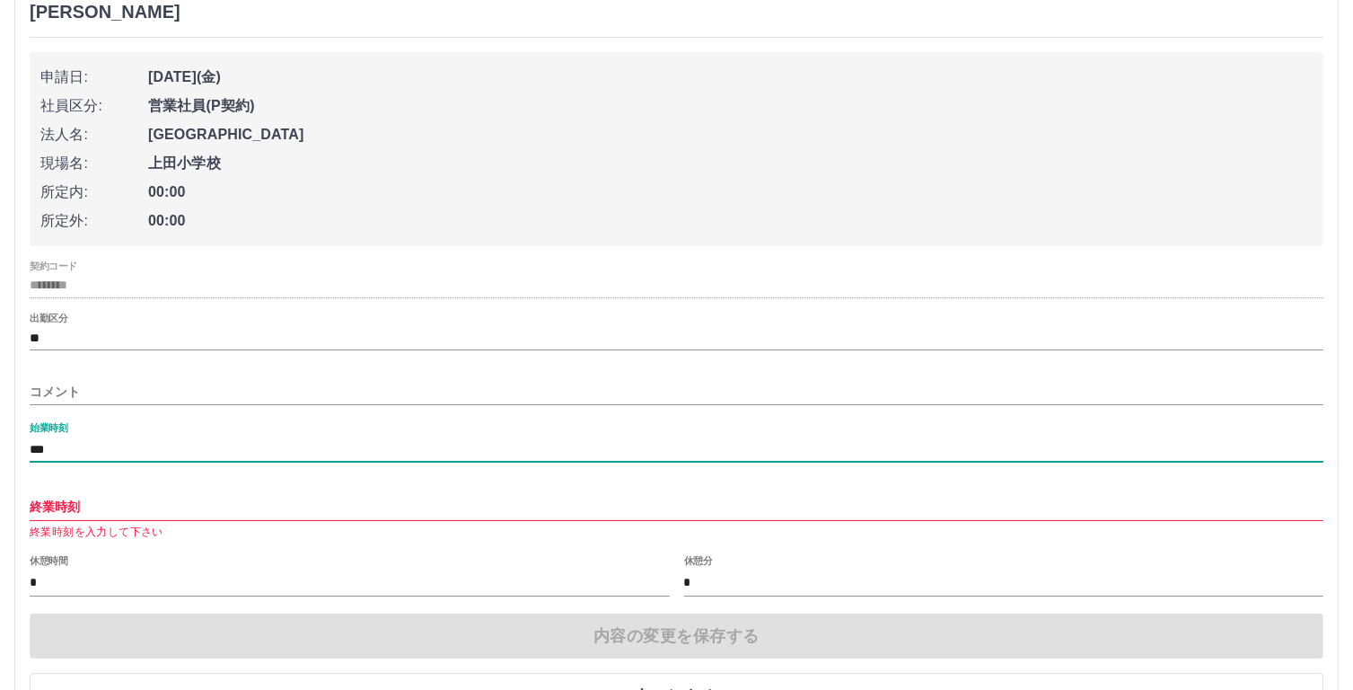
type input "***"
click at [53, 498] on input "終業時刻" at bounding box center [677, 507] width 1294 height 26
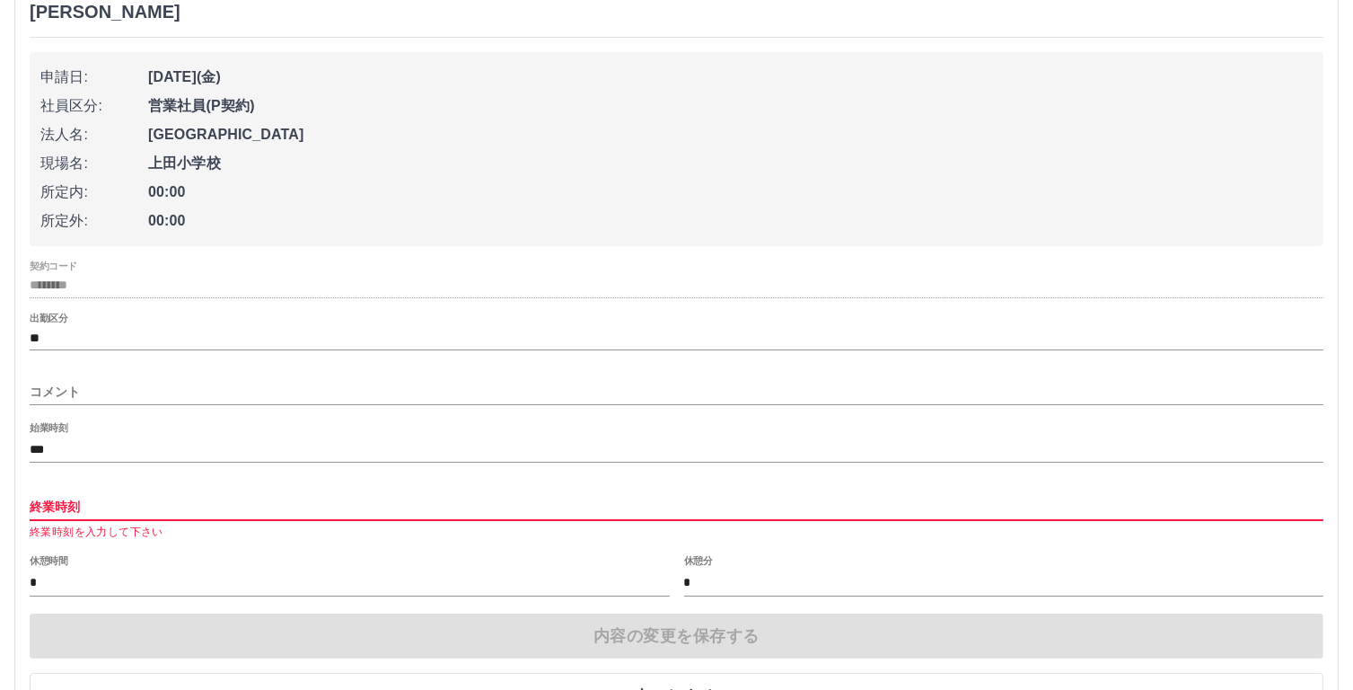
click at [42, 494] on input "終業時刻" at bounding box center [677, 507] width 1294 height 26
click at [41, 495] on input "終業時刻" at bounding box center [677, 507] width 1294 height 26
type input "*"
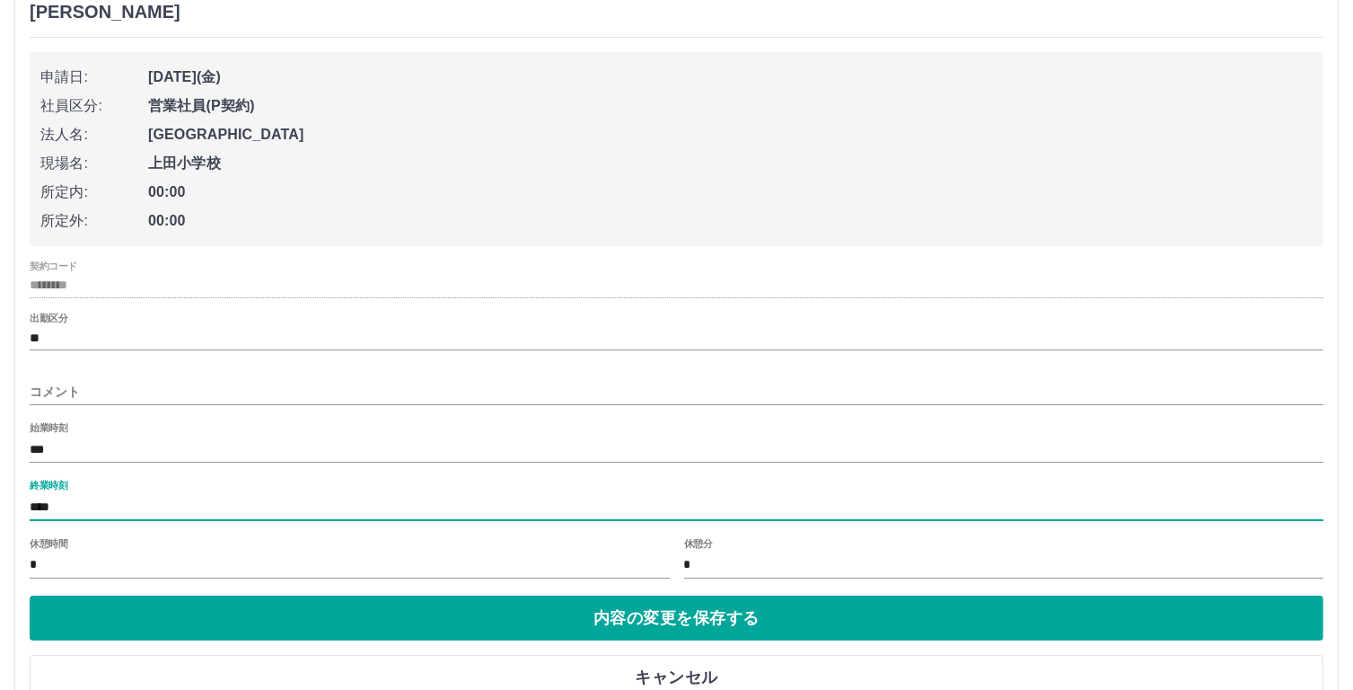
type input "****"
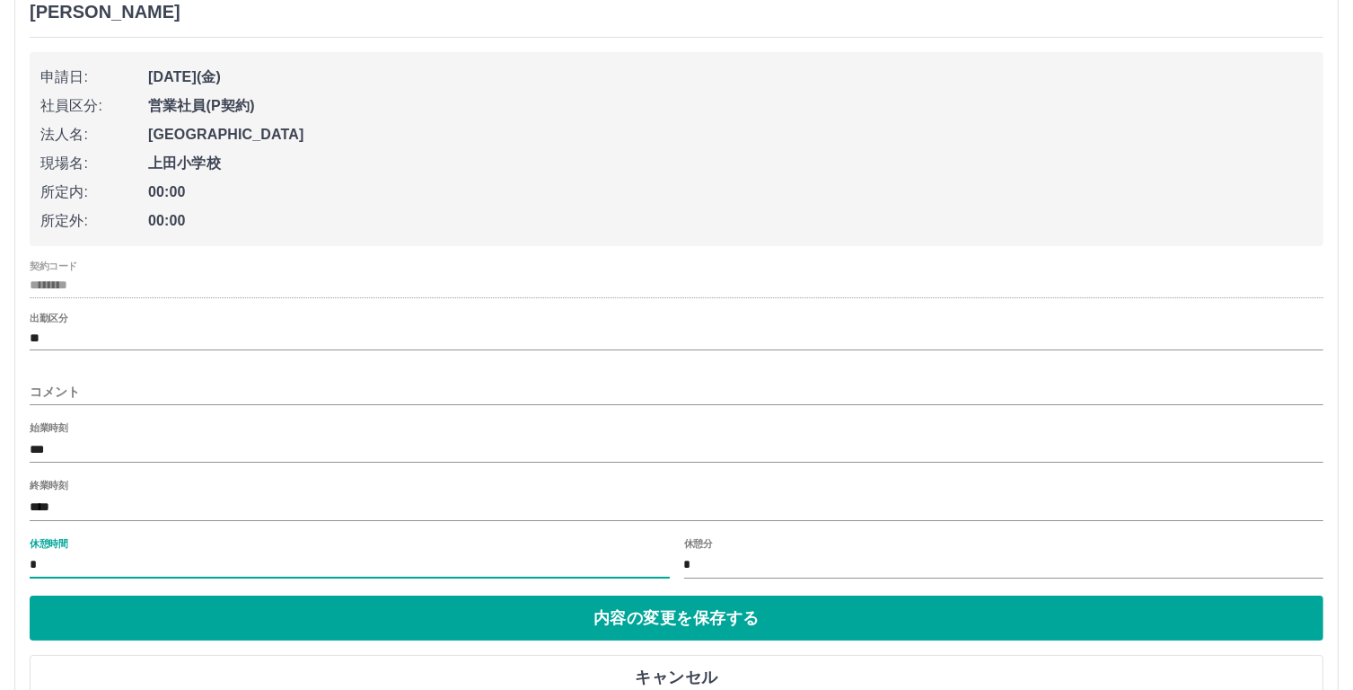
click at [36, 552] on input "*" at bounding box center [350, 565] width 640 height 26
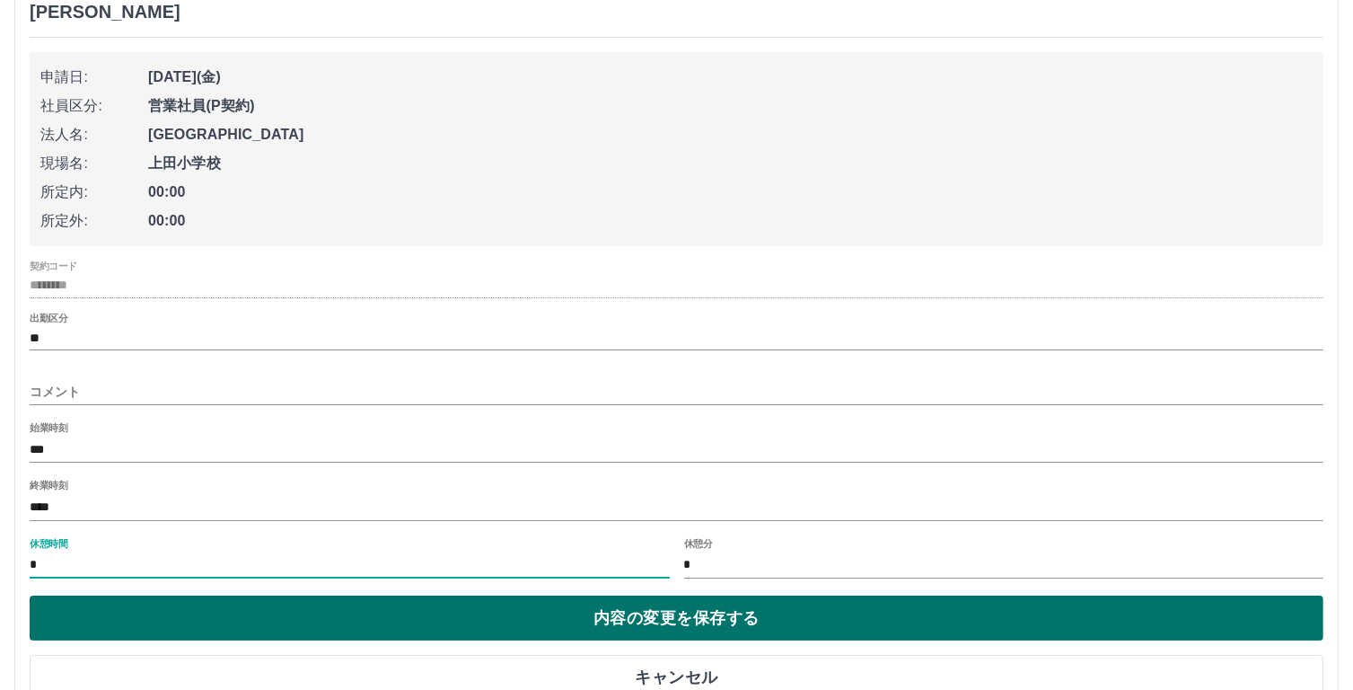
type input "*"
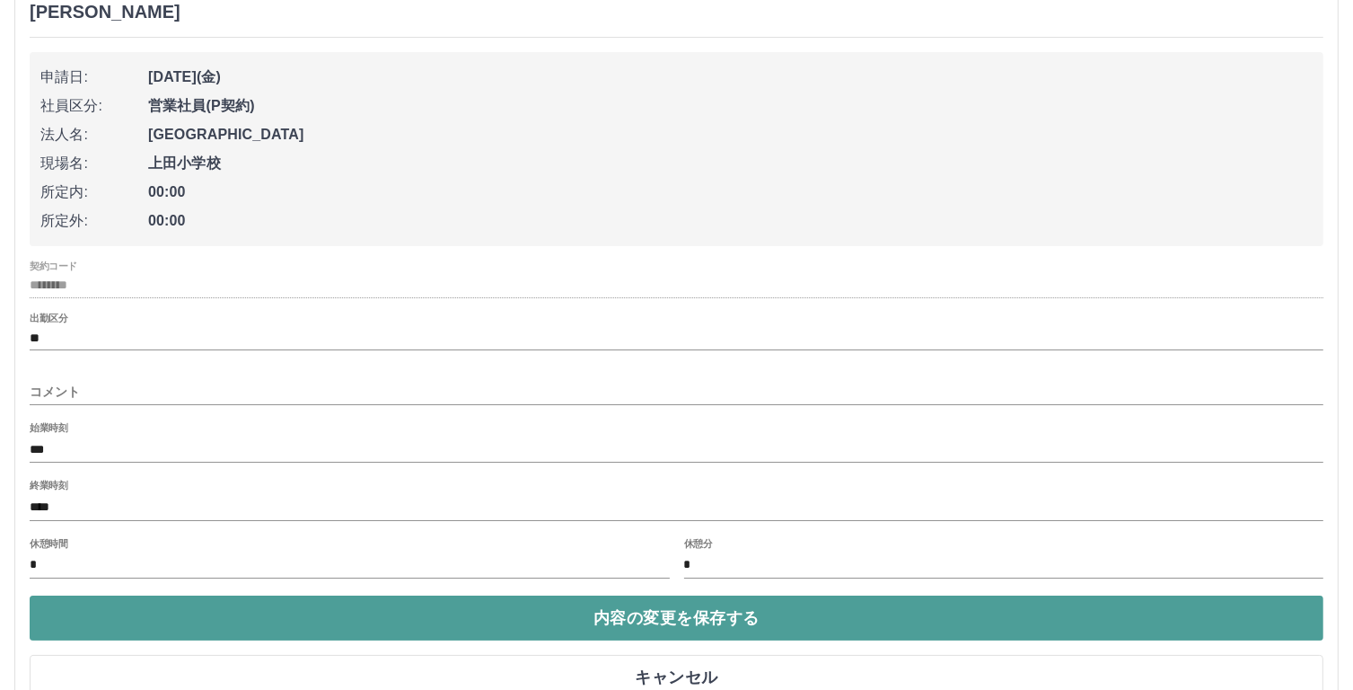
click at [391, 609] on button "内容の変更を保存する" at bounding box center [677, 617] width 1294 height 45
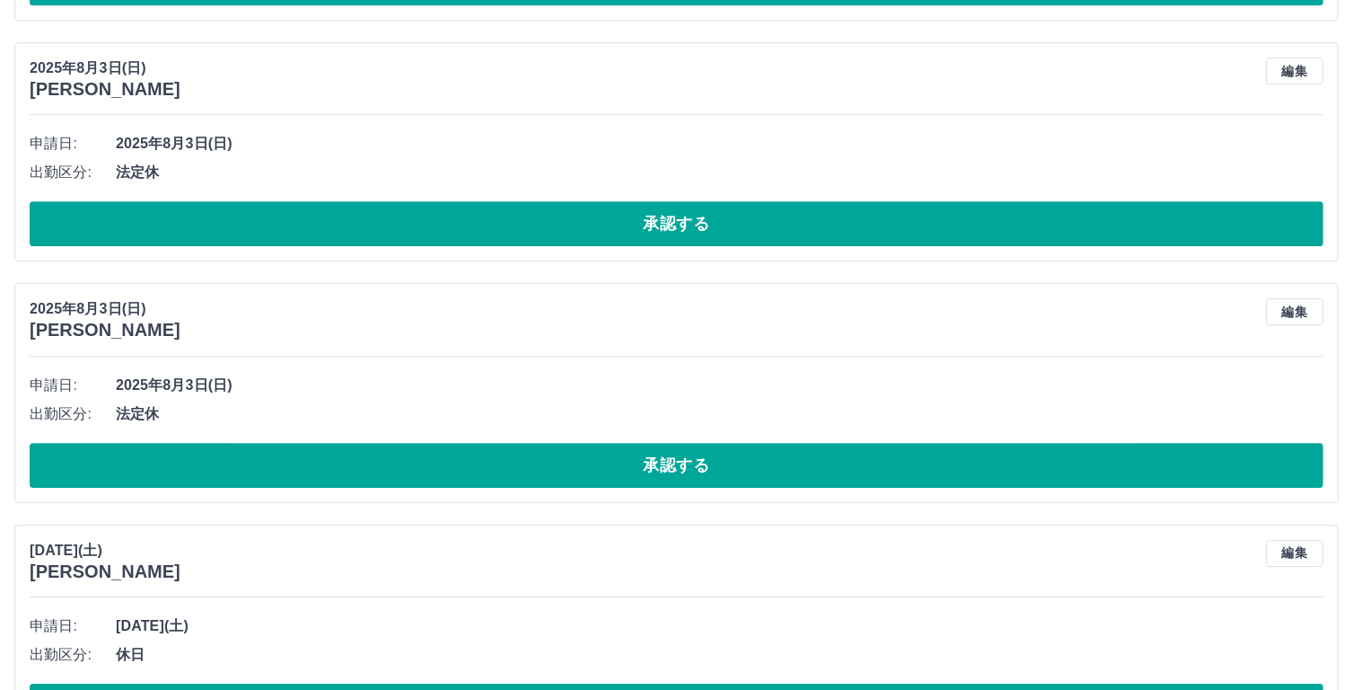
scroll to position [5600, 0]
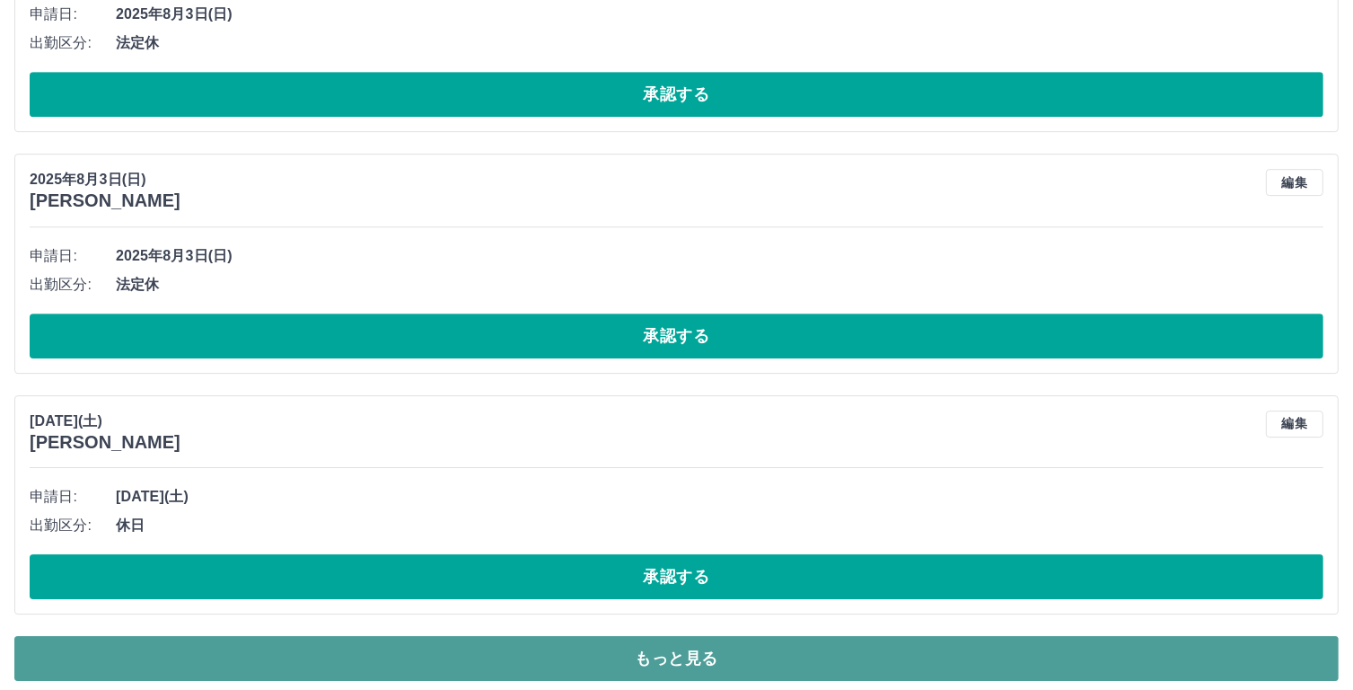
click at [793, 636] on button "もっと見る" at bounding box center [676, 658] width 1324 height 45
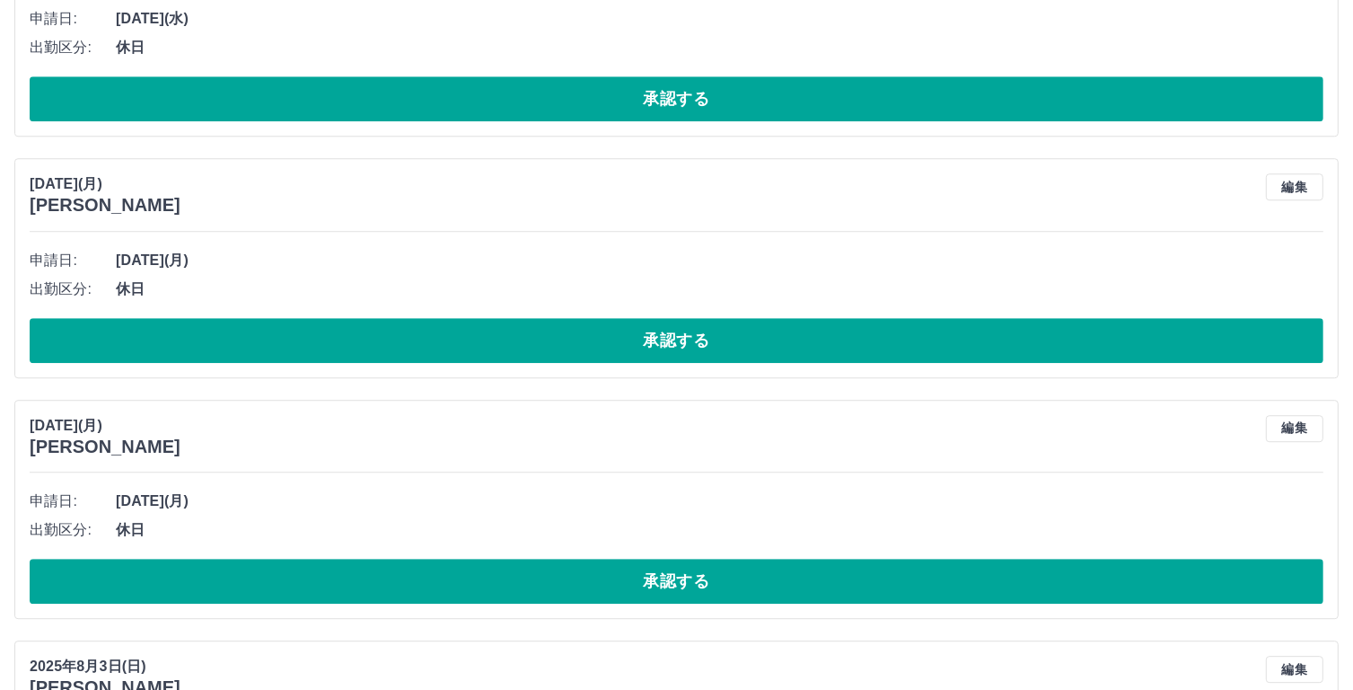
scroll to position [4856, 0]
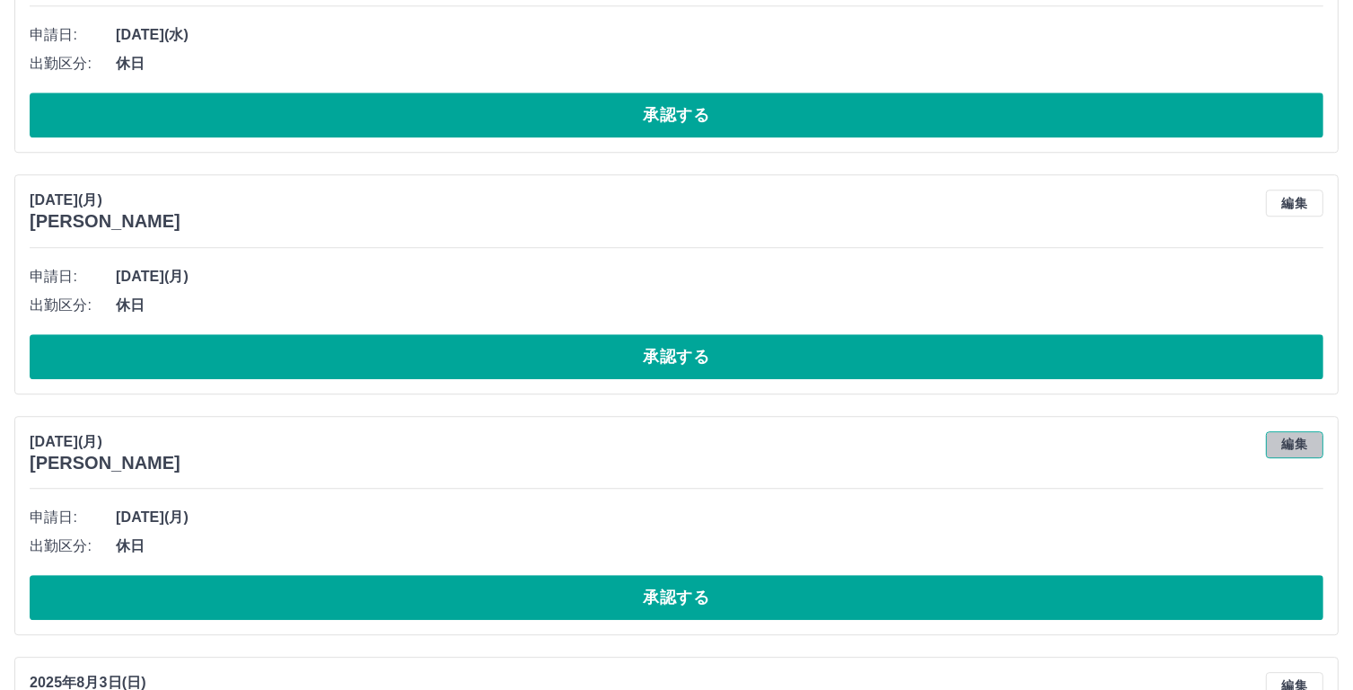
click at [1294, 434] on button "編集" at bounding box center [1294, 444] width 57 height 27
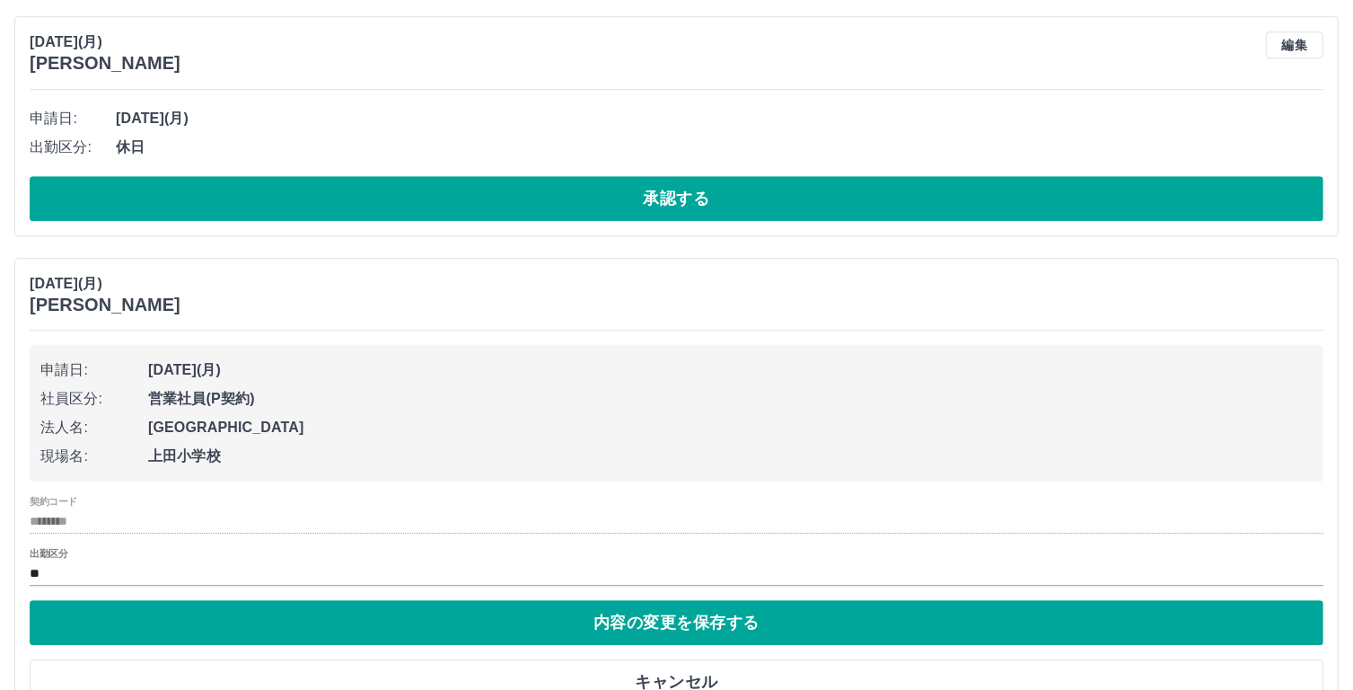
scroll to position [4997, 0]
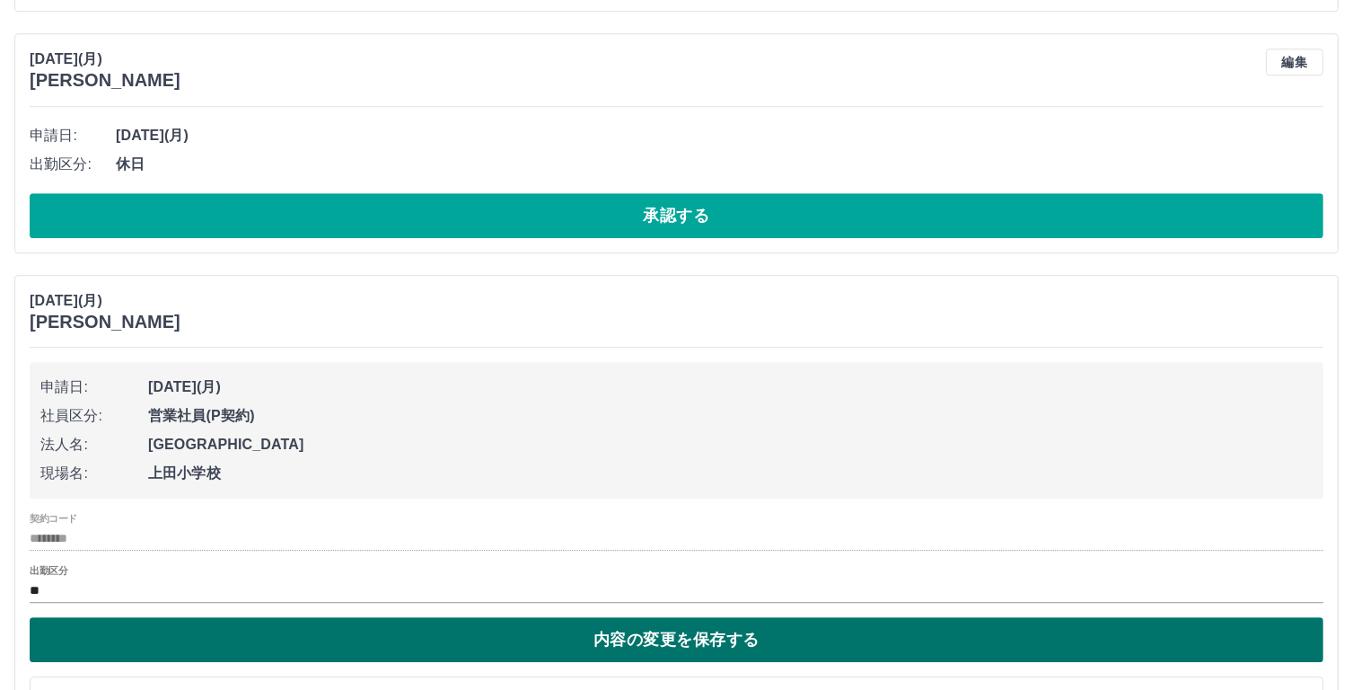
click at [777, 631] on button "内容の変更を保存する" at bounding box center [677, 639] width 1294 height 45
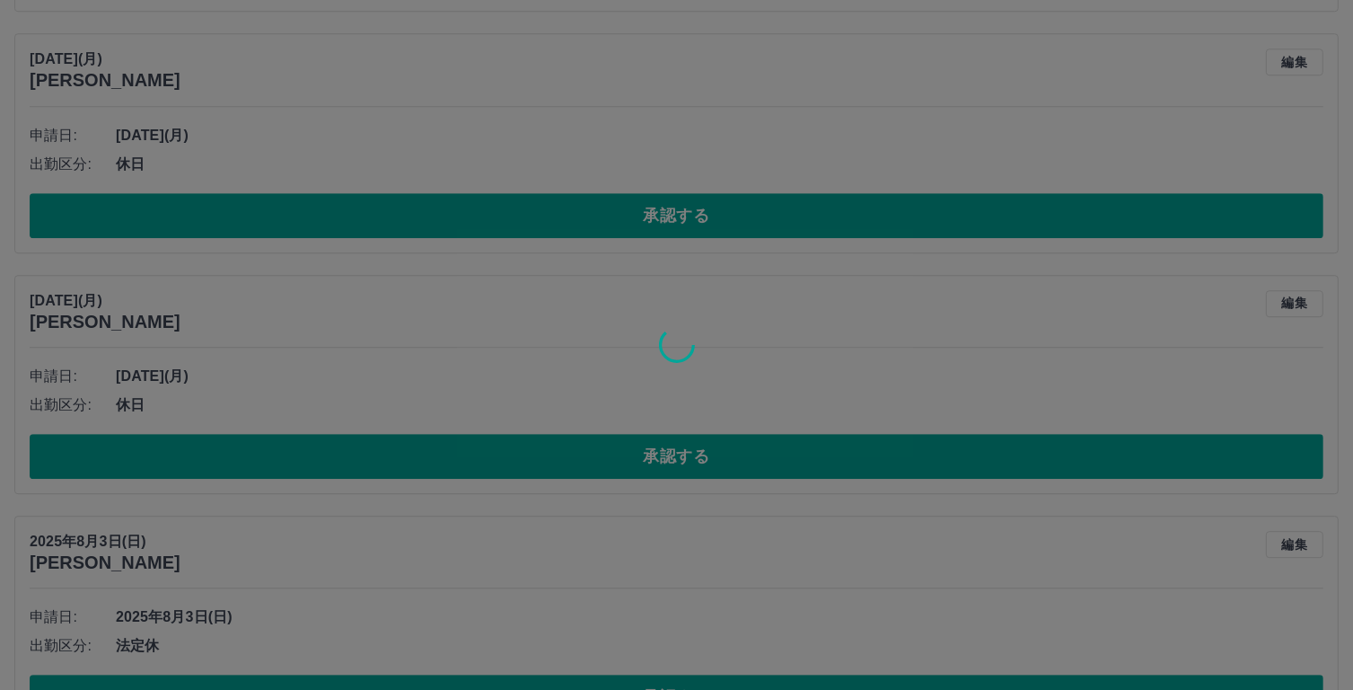
click at [777, 631] on div at bounding box center [676, 345] width 1353 height 690
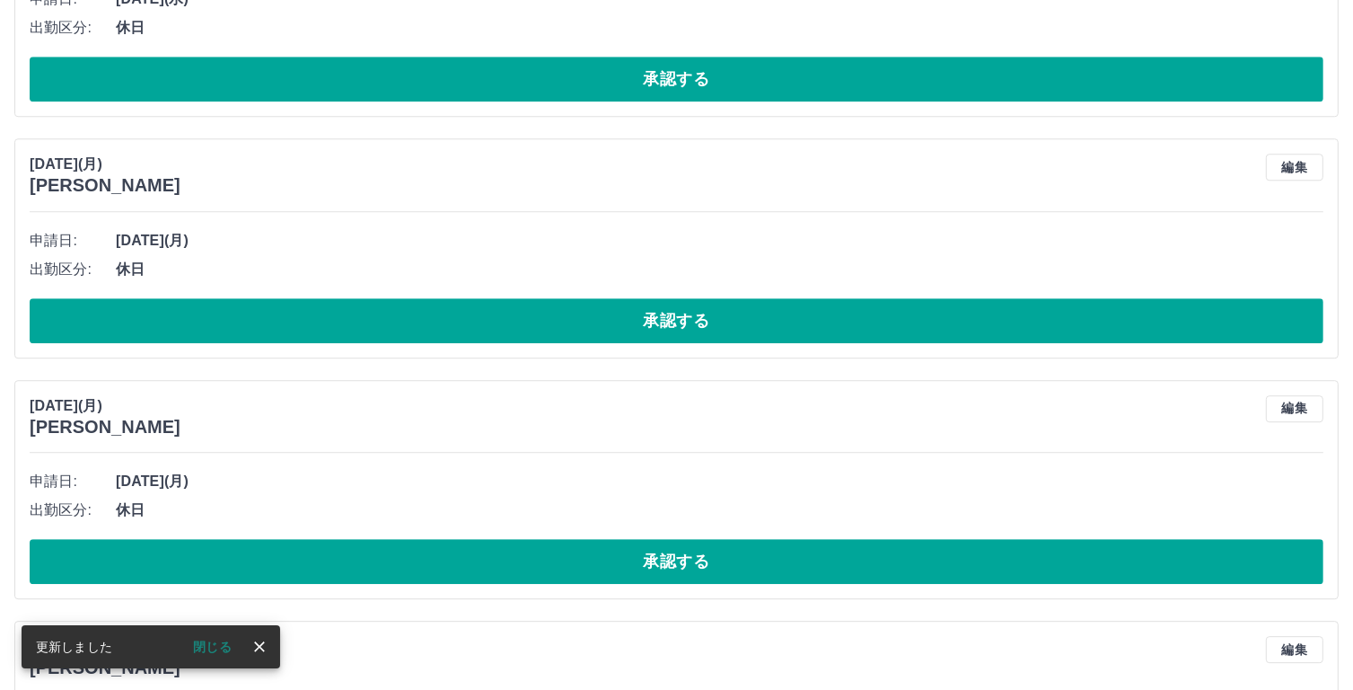
scroll to position [4905, 0]
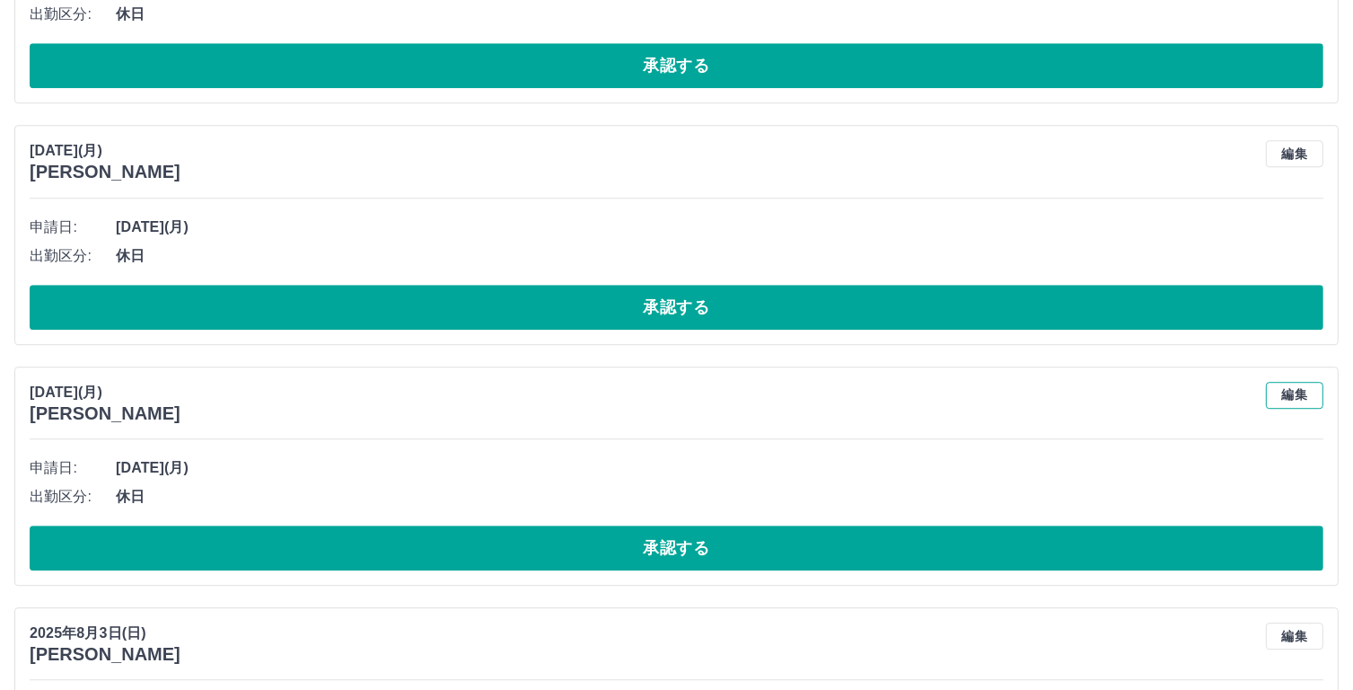
click at [1289, 387] on button "編集" at bounding box center [1294, 395] width 57 height 27
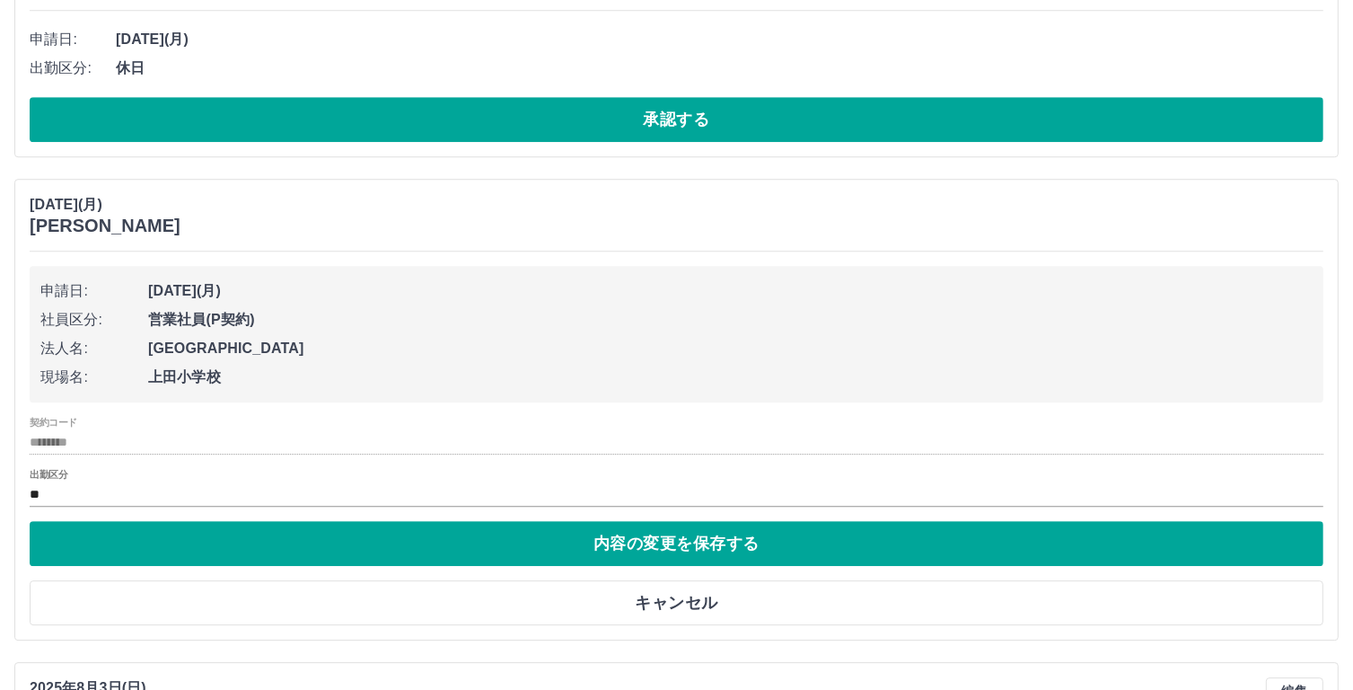
scroll to position [5086, 0]
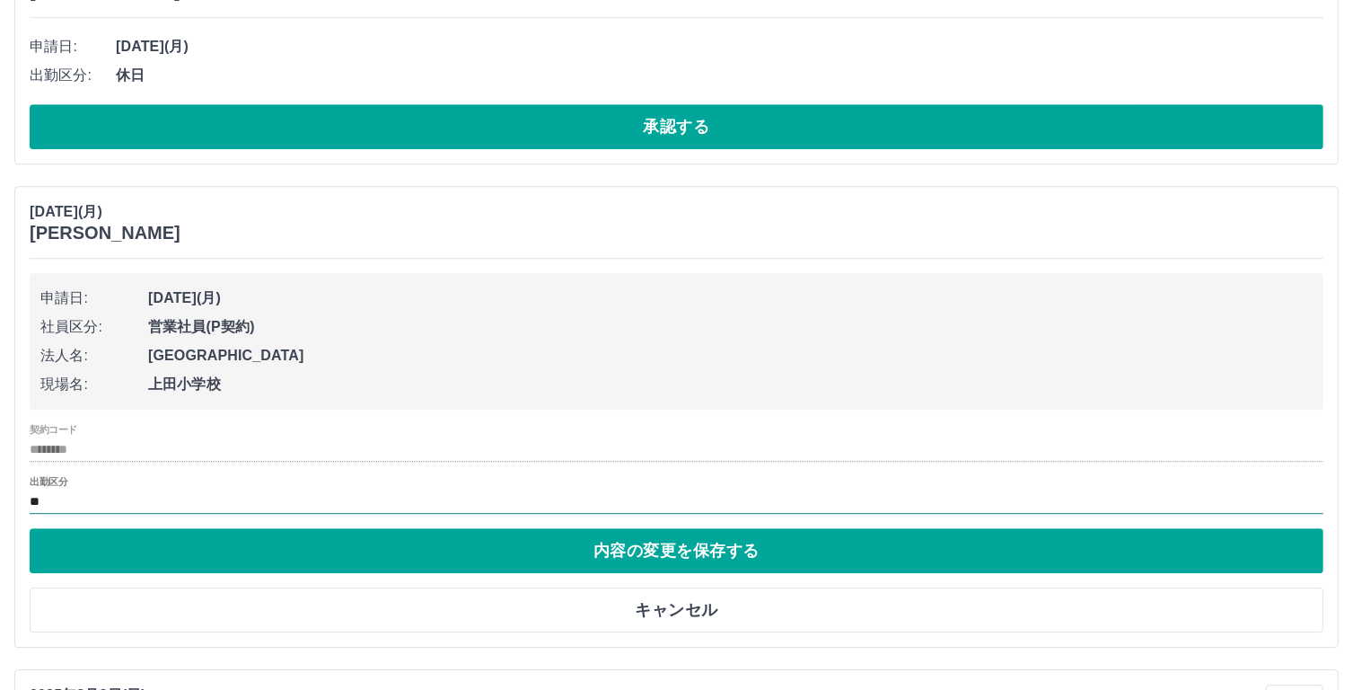
click at [72, 490] on input "**" at bounding box center [677, 501] width 1294 height 22
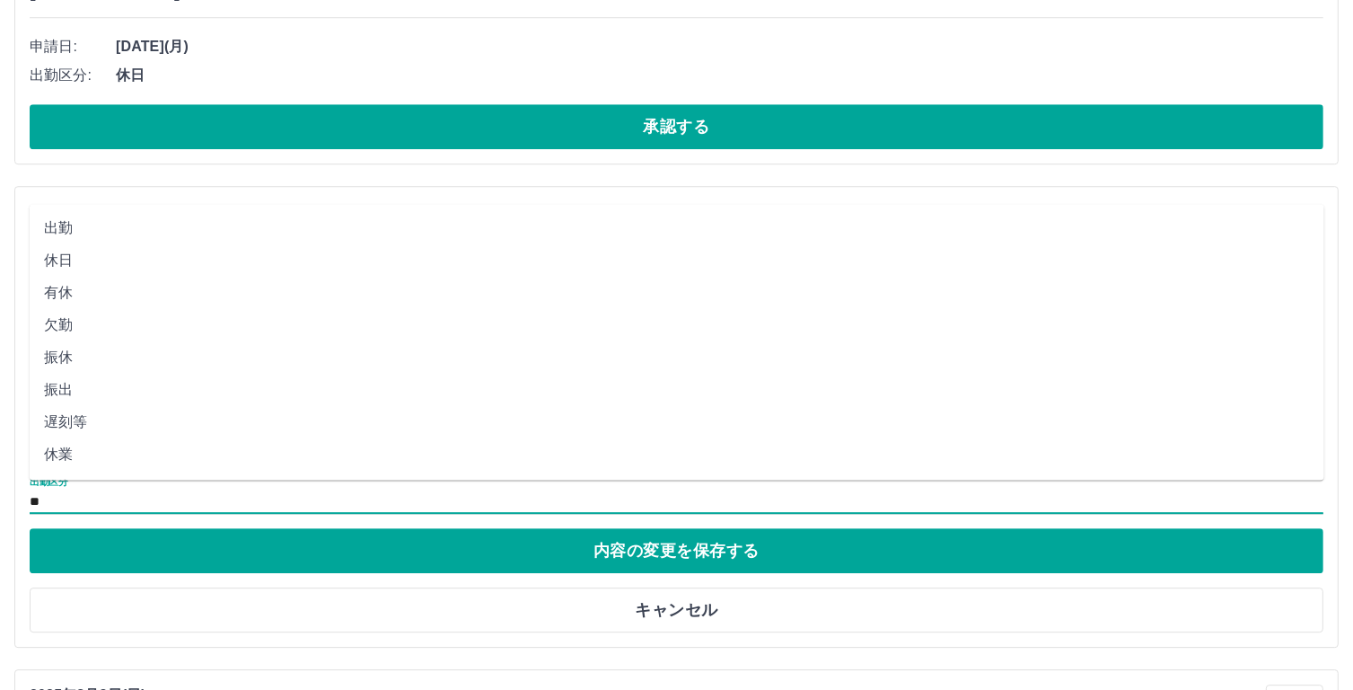
click at [58, 223] on li "出勤" at bounding box center [677, 227] width 1295 height 32
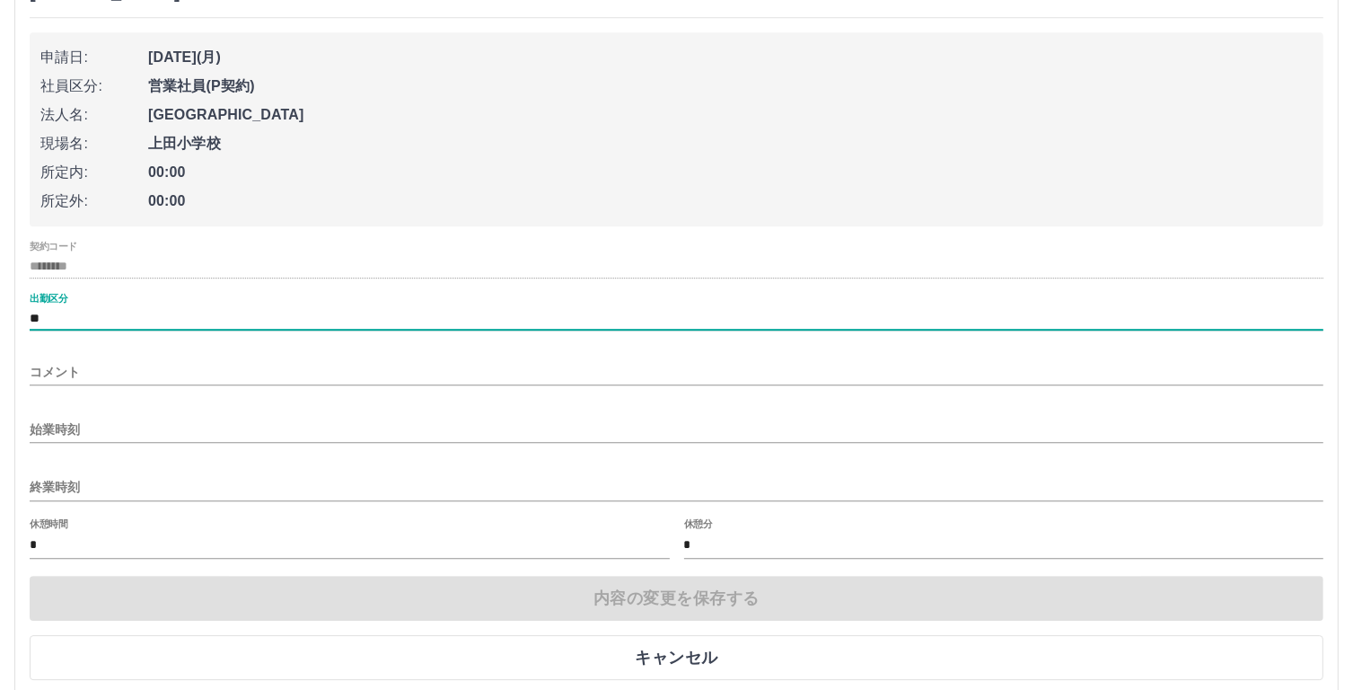
scroll to position [5378, 0]
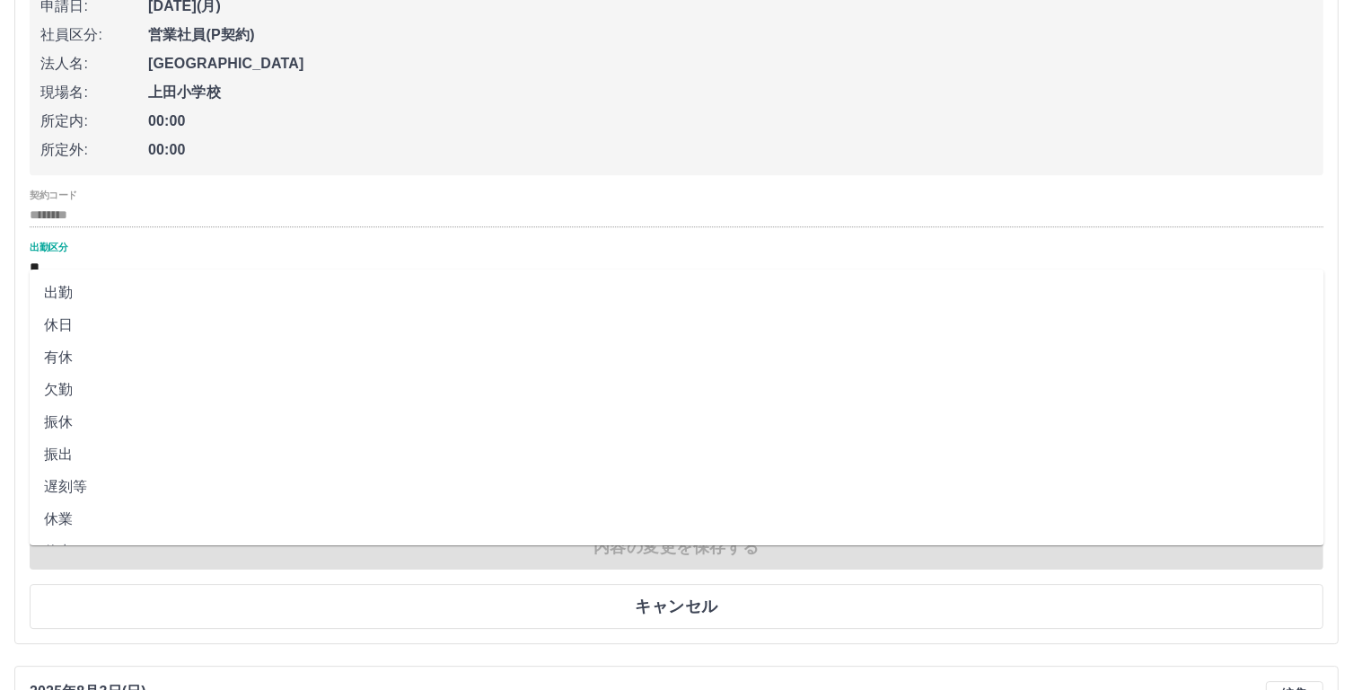
click at [46, 256] on input "**" at bounding box center [677, 267] width 1294 height 22
click at [74, 523] on li "休業" at bounding box center [677, 519] width 1295 height 32
type input "**"
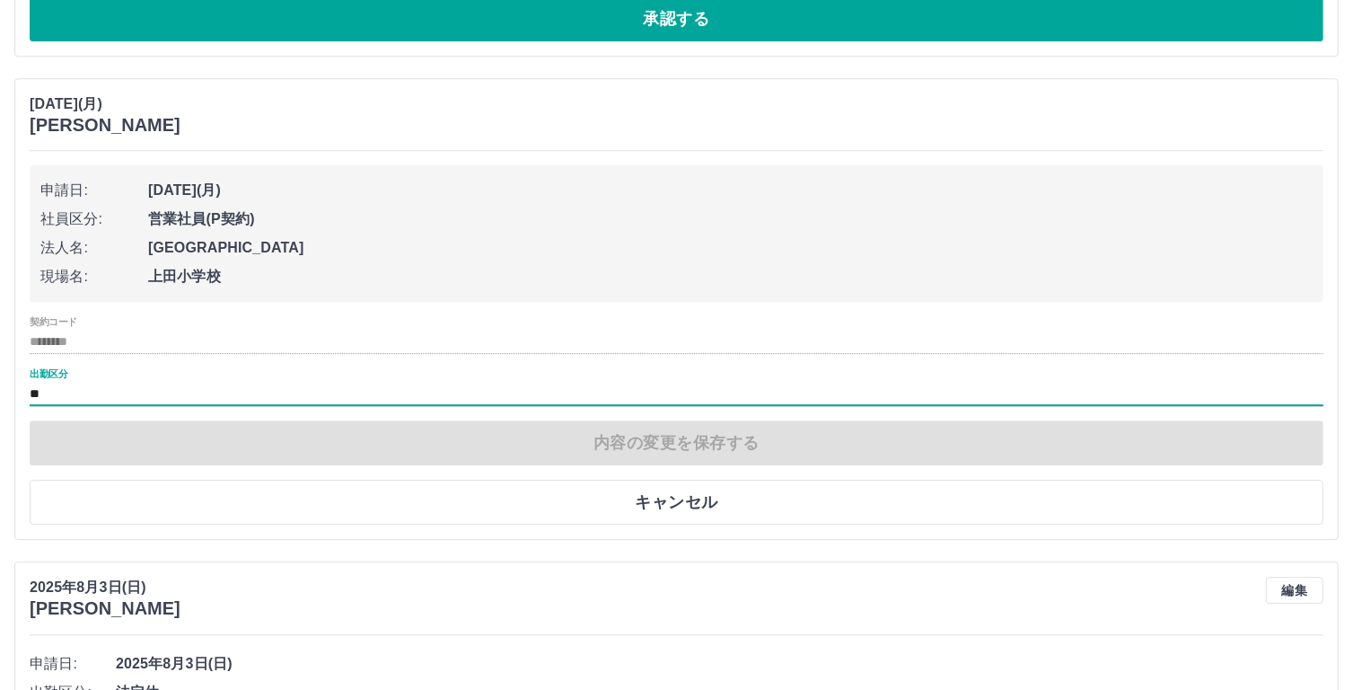
scroll to position [5186, 0]
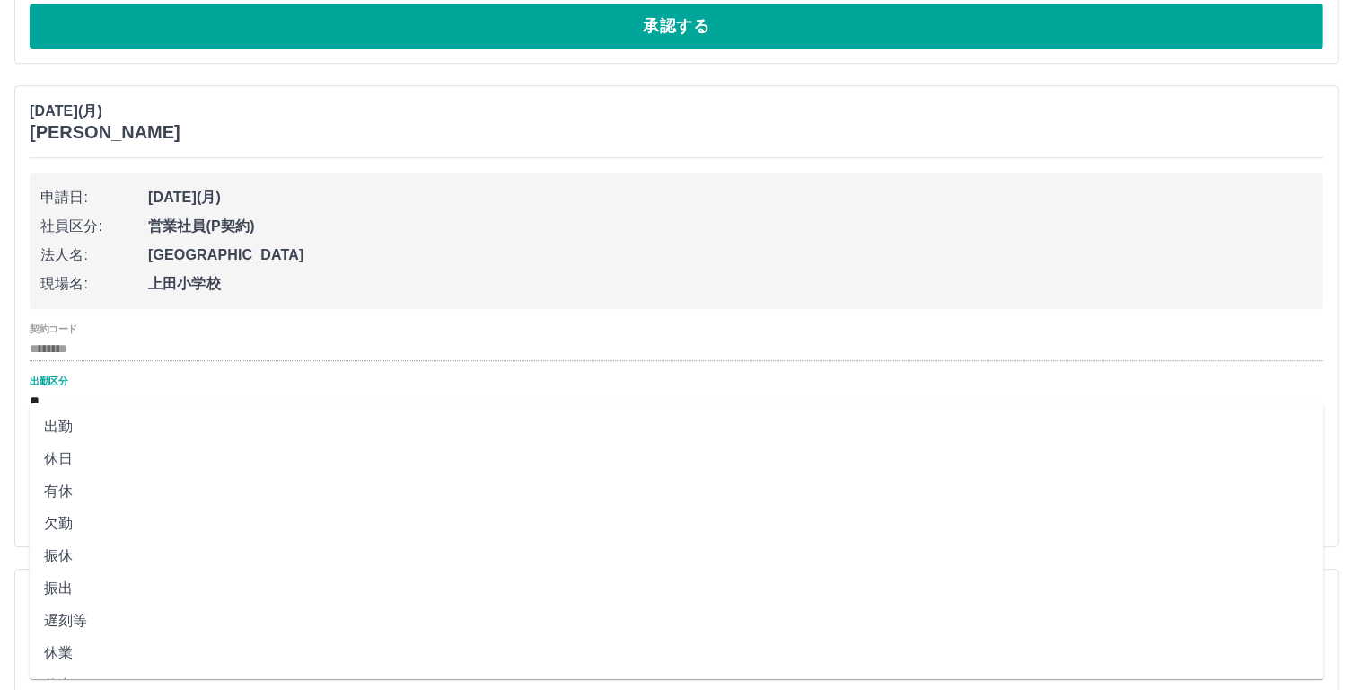
click at [65, 390] on input "**" at bounding box center [677, 401] width 1294 height 22
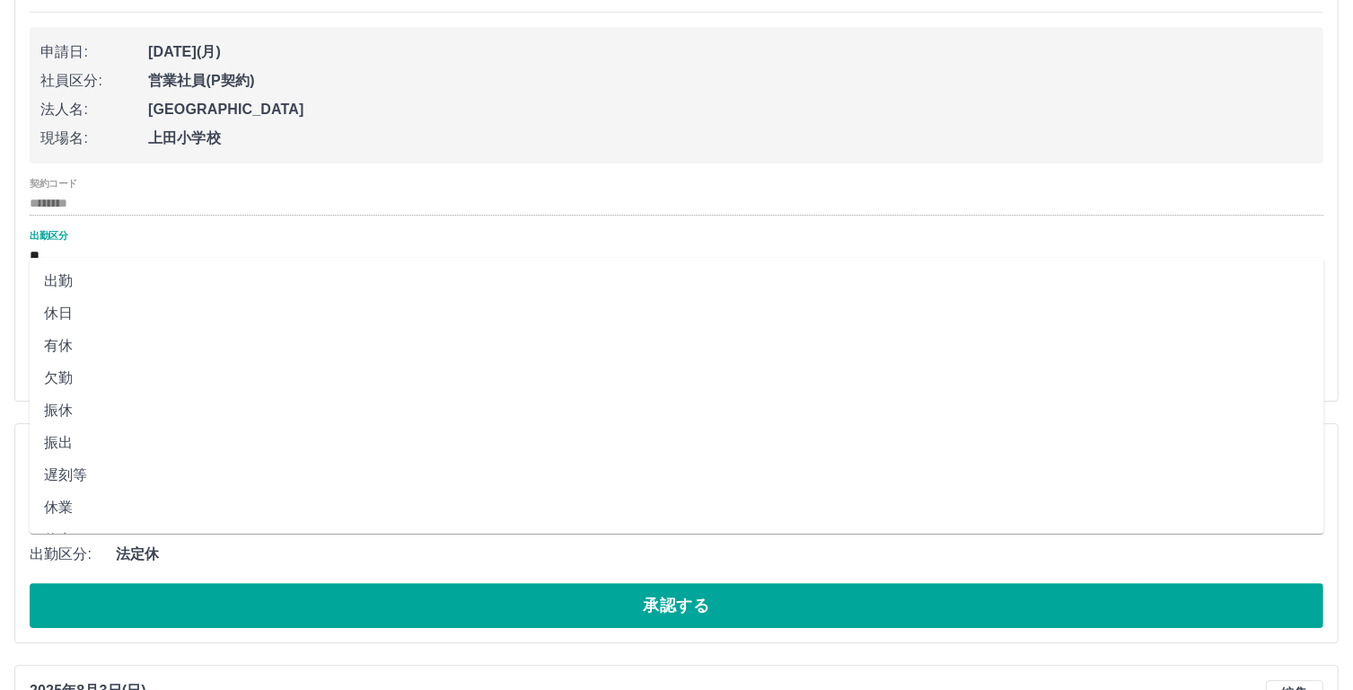
scroll to position [5339, 0]
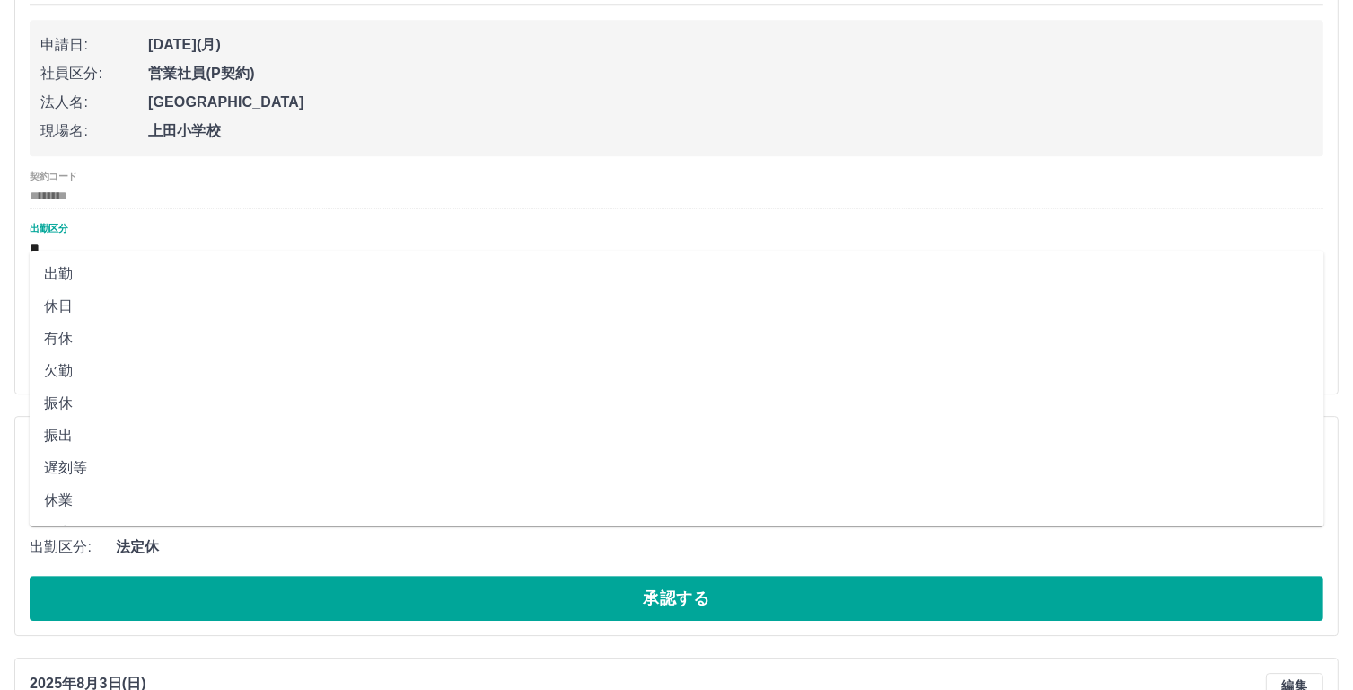
click at [84, 237] on input "**" at bounding box center [677, 248] width 1294 height 22
click at [85, 237] on input "**" at bounding box center [677, 248] width 1294 height 22
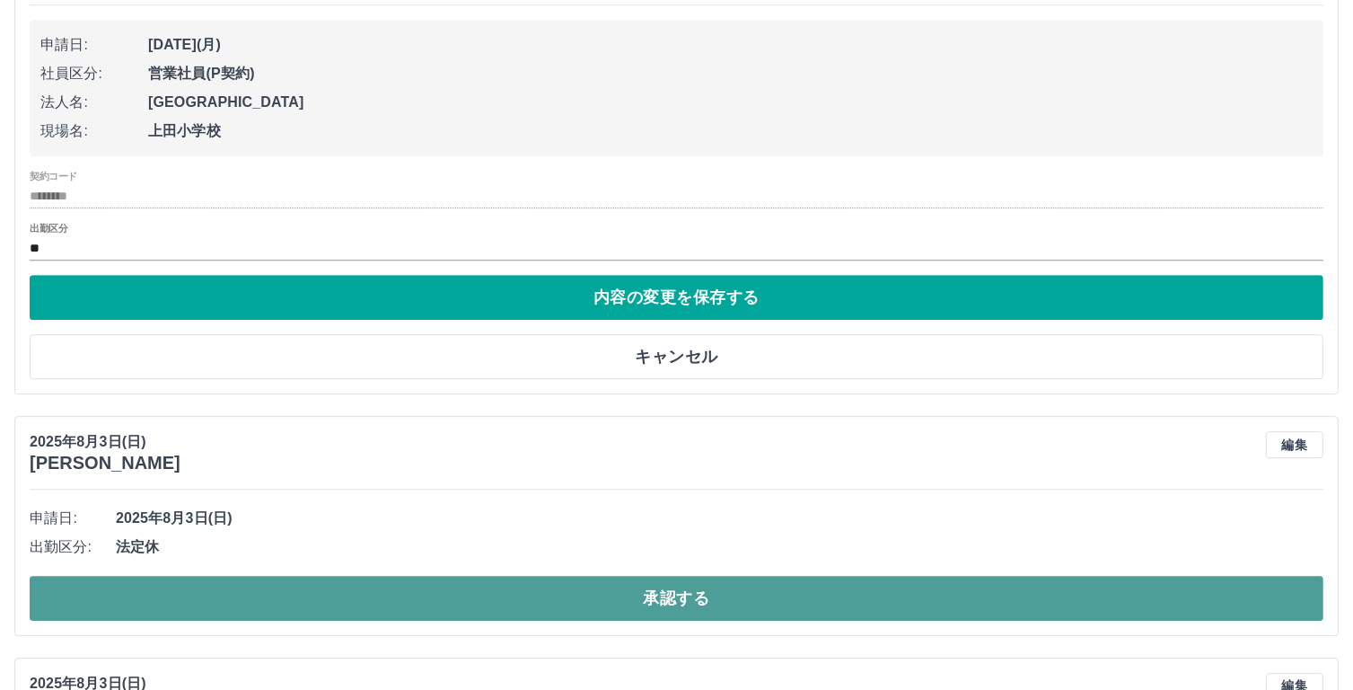
click at [657, 590] on button "承認する" at bounding box center [677, 598] width 1294 height 45
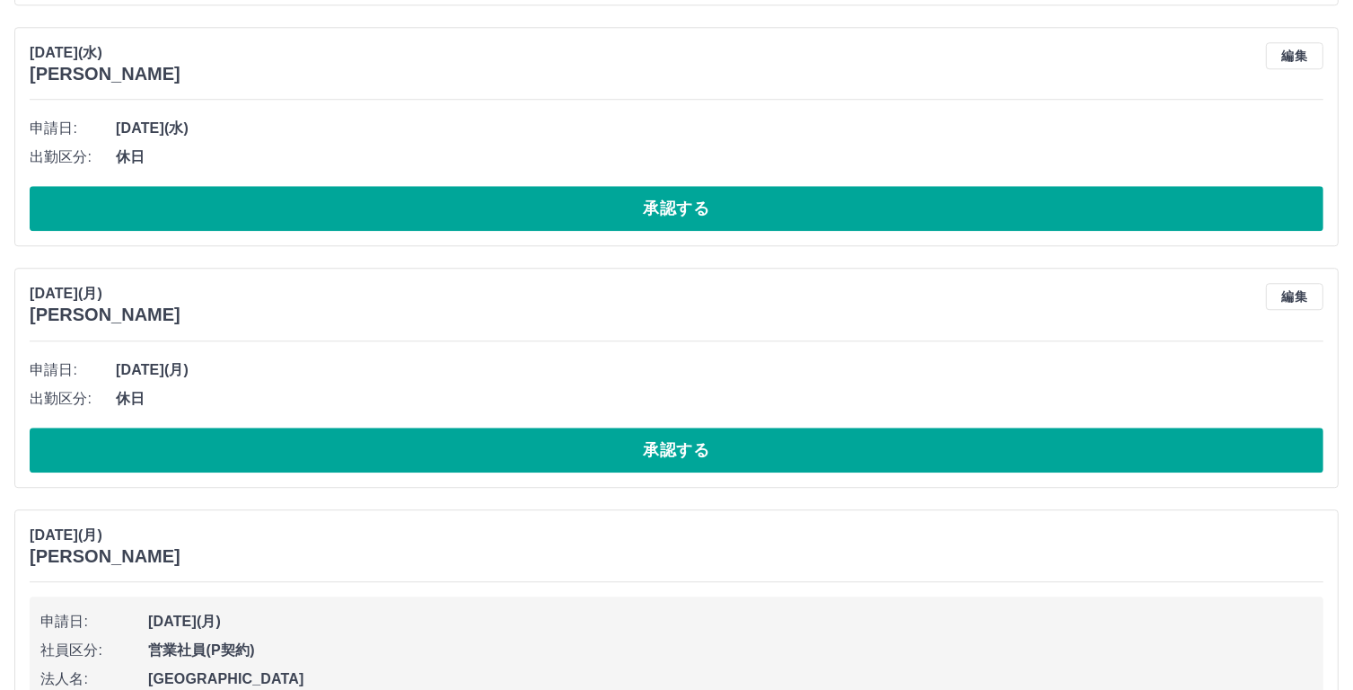
scroll to position [4755, 0]
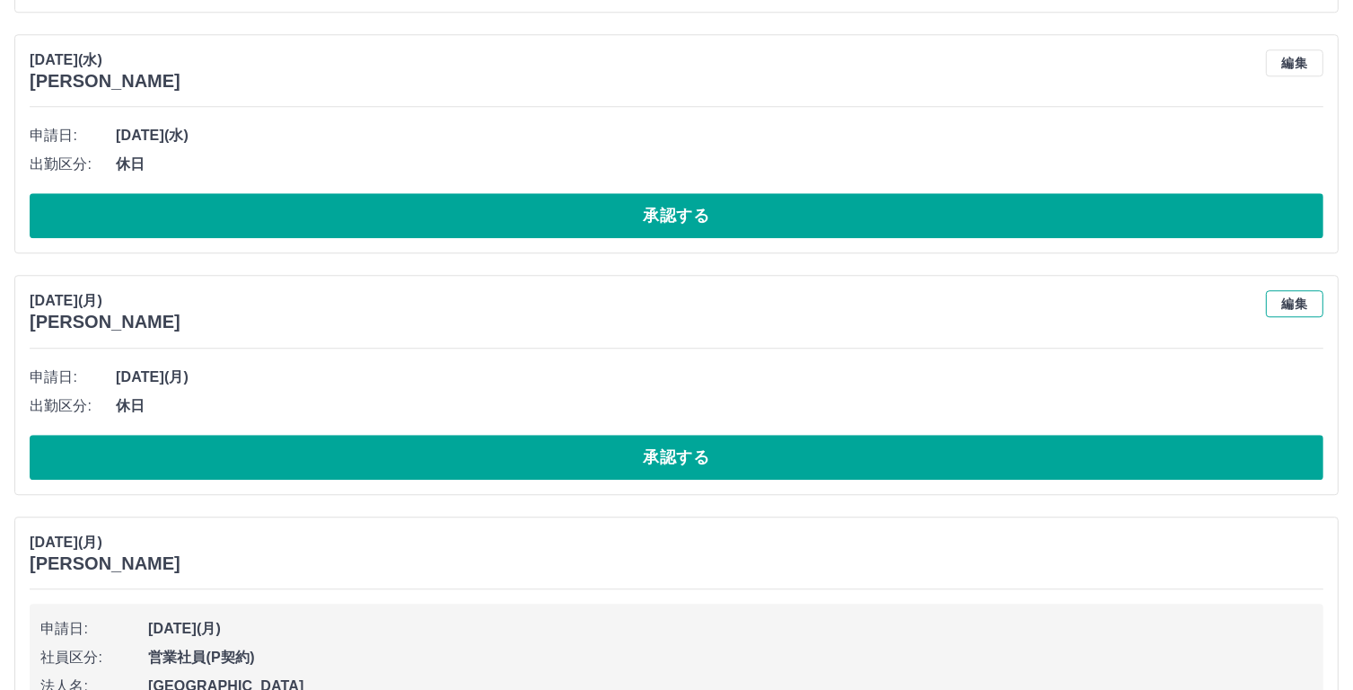
click at [1289, 290] on button "編集" at bounding box center [1294, 303] width 57 height 27
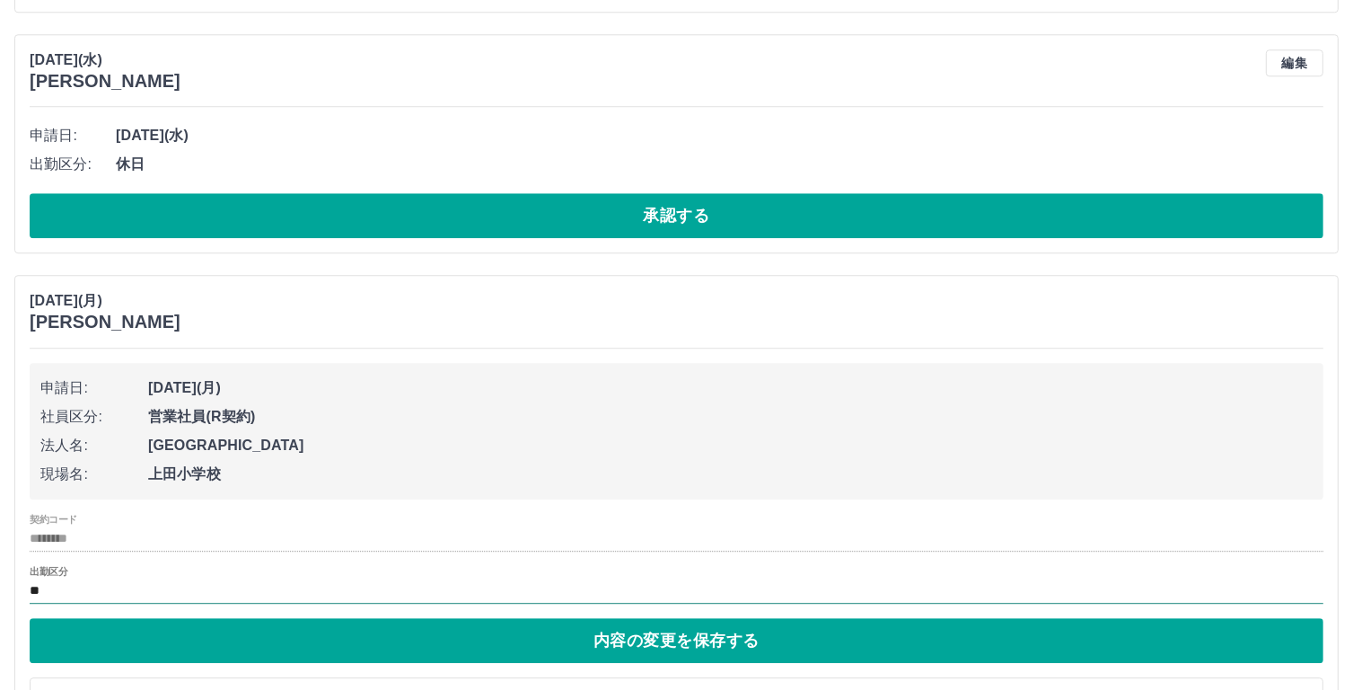
click at [56, 586] on input "**" at bounding box center [677, 591] width 1294 height 22
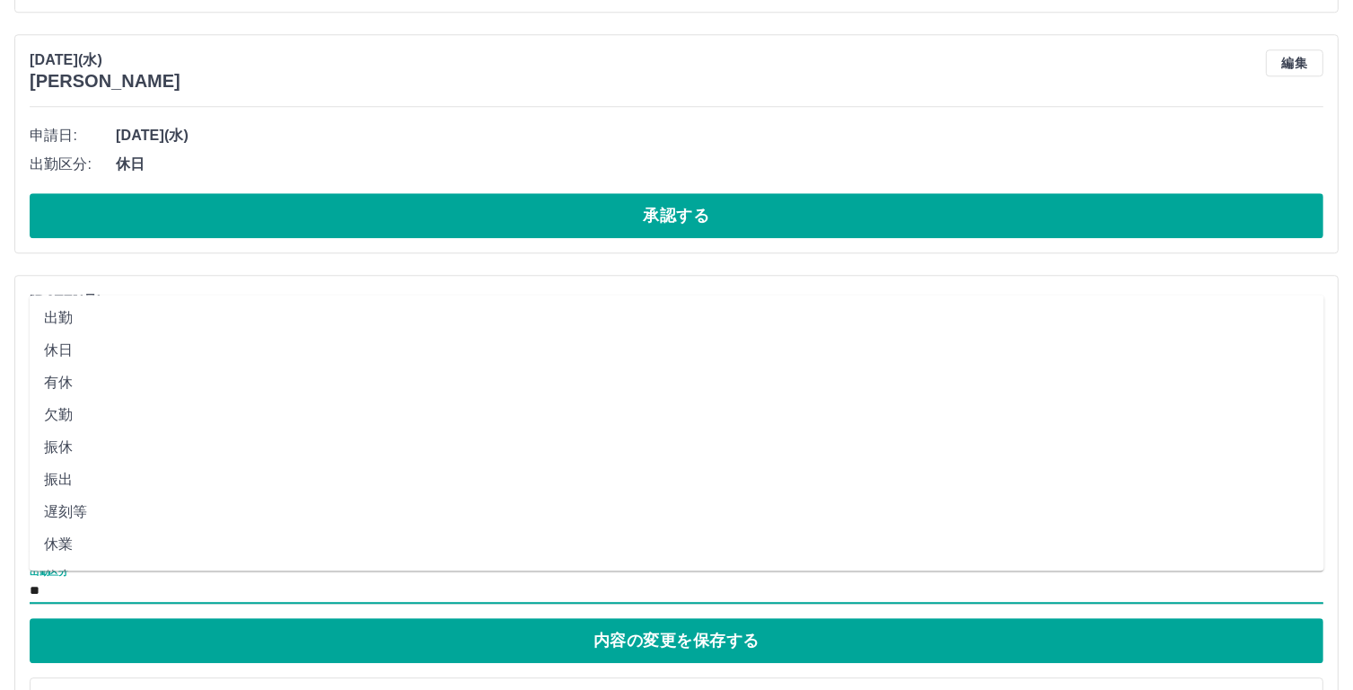
click at [75, 549] on li "休業" at bounding box center [677, 544] width 1295 height 32
type input "**"
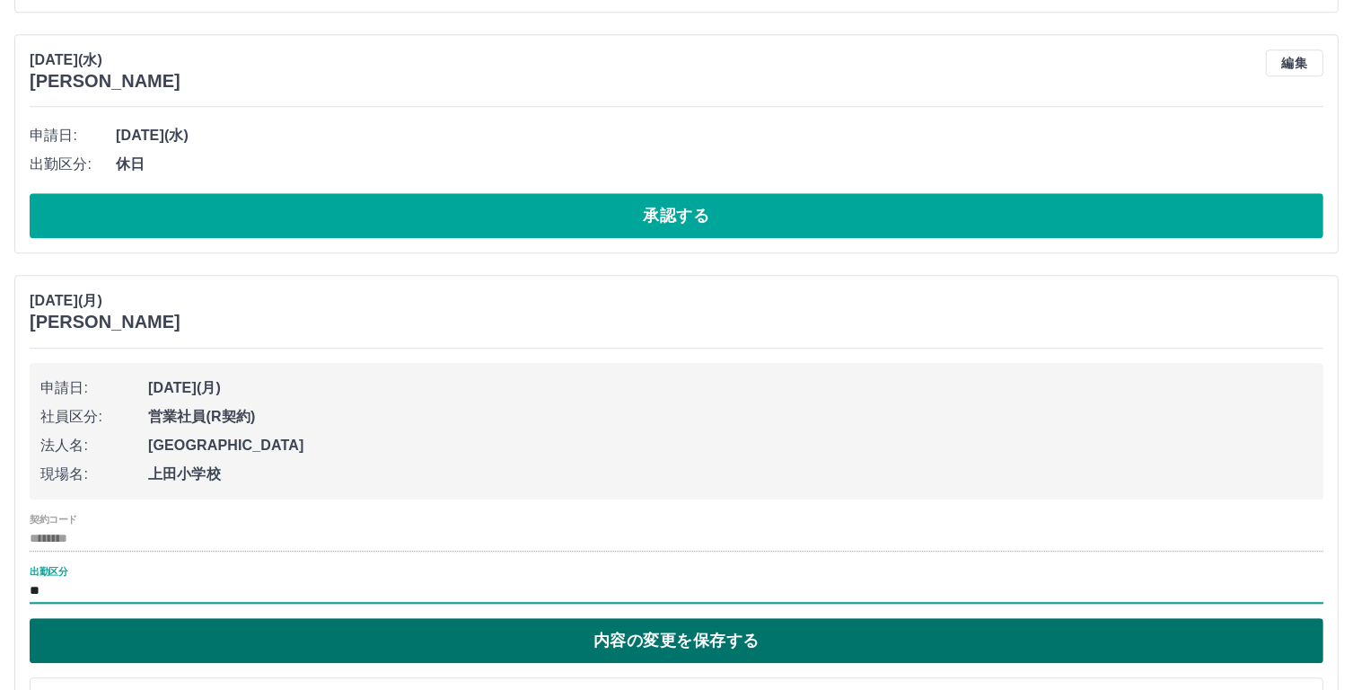
click at [677, 640] on button "内容の変更を保存する" at bounding box center [677, 640] width 1294 height 45
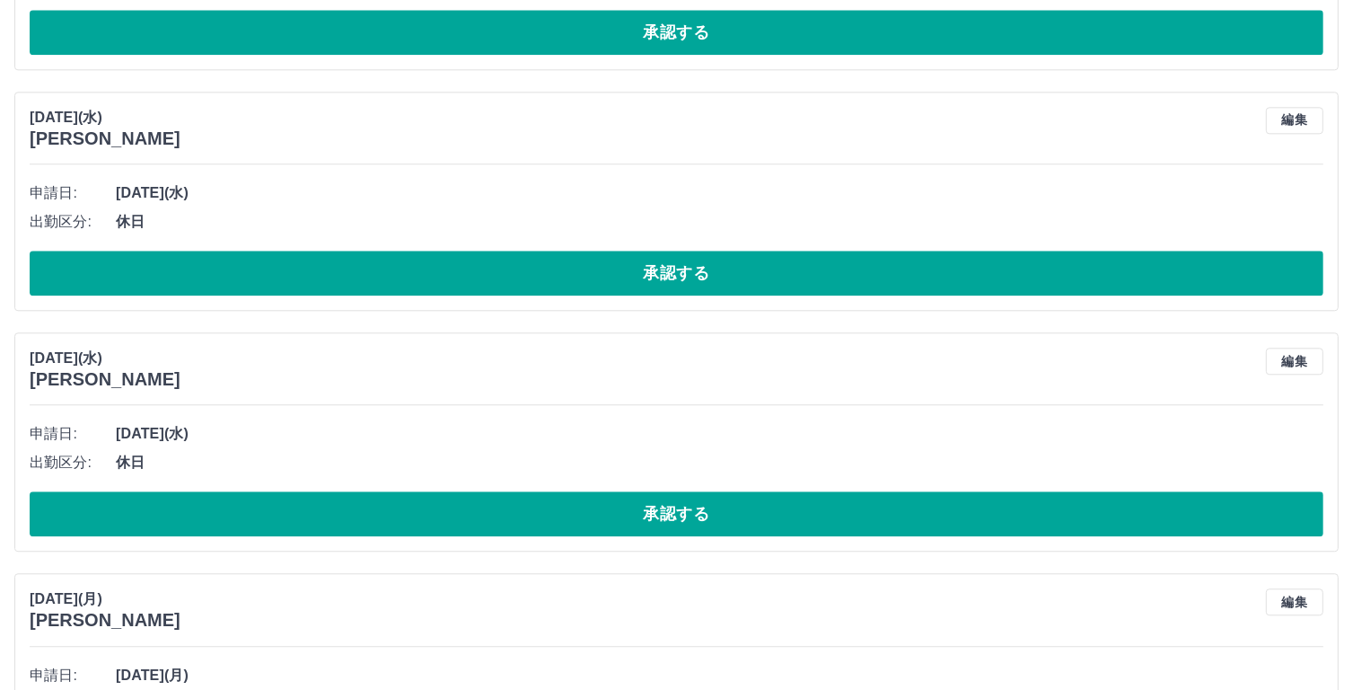
scroll to position [4414, 0]
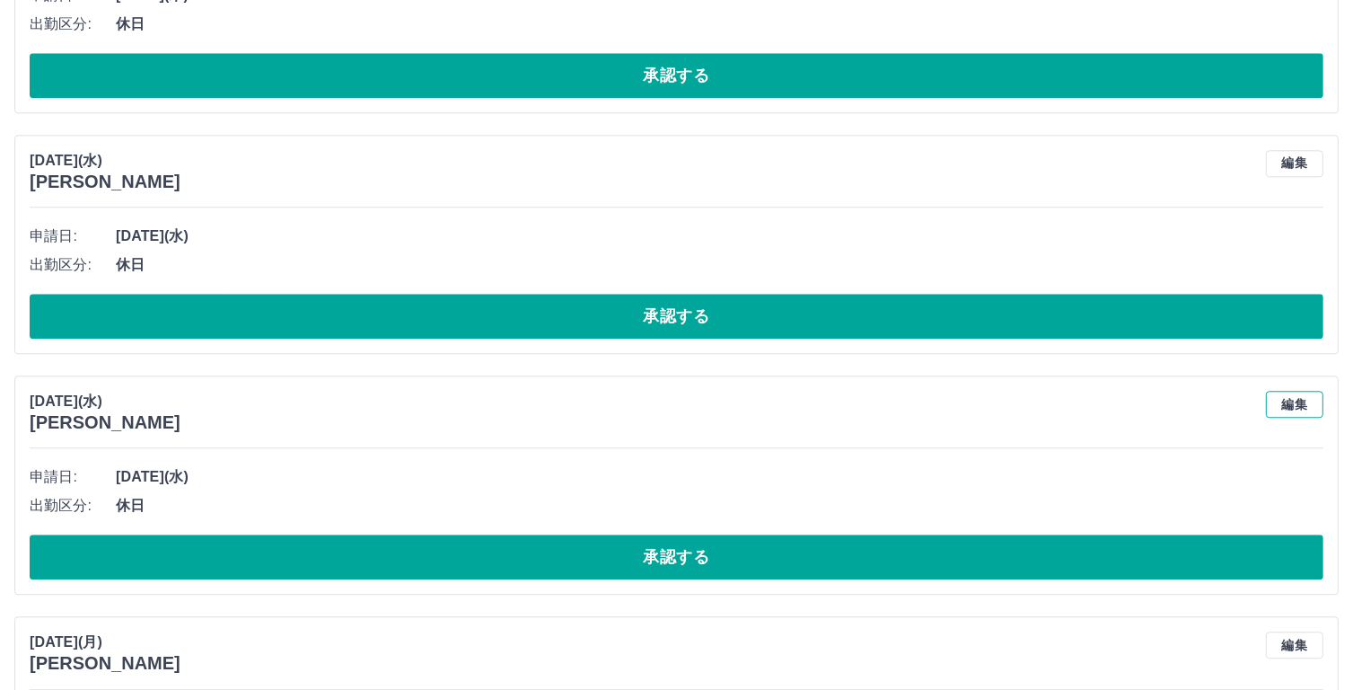
click at [1286, 392] on button "編集" at bounding box center [1294, 404] width 57 height 27
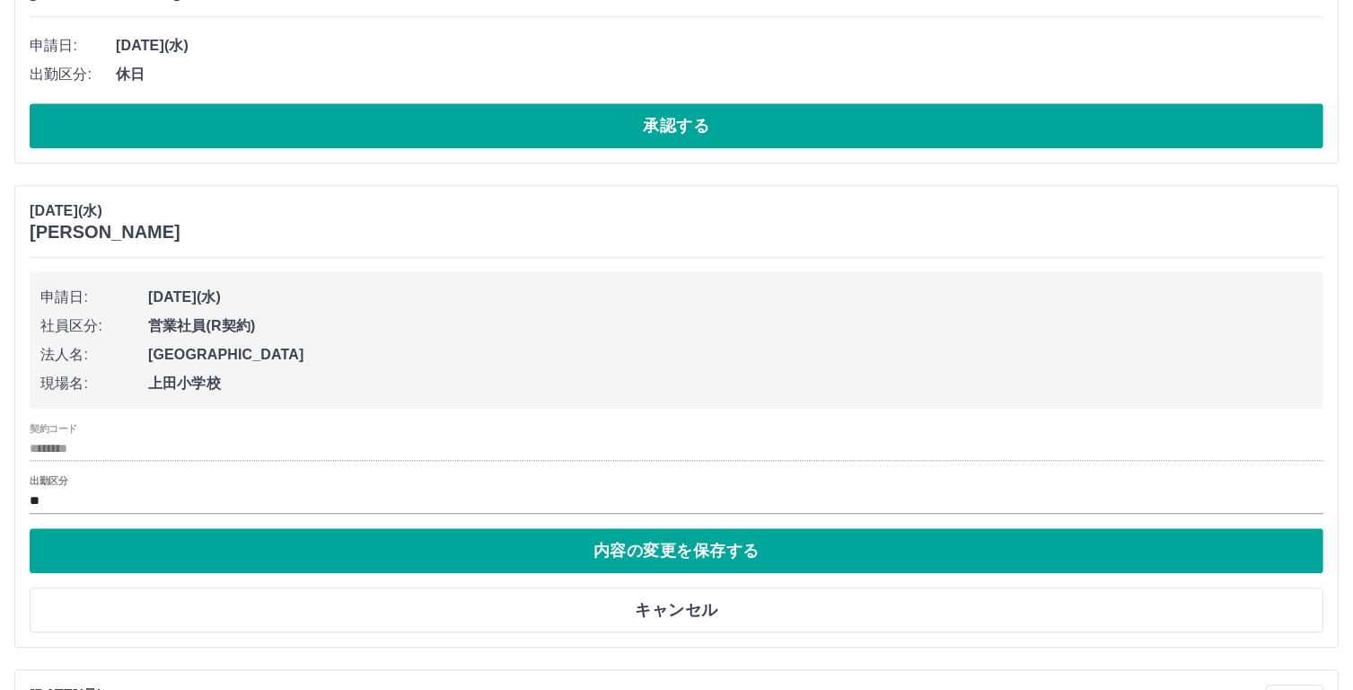
scroll to position [4627, 0]
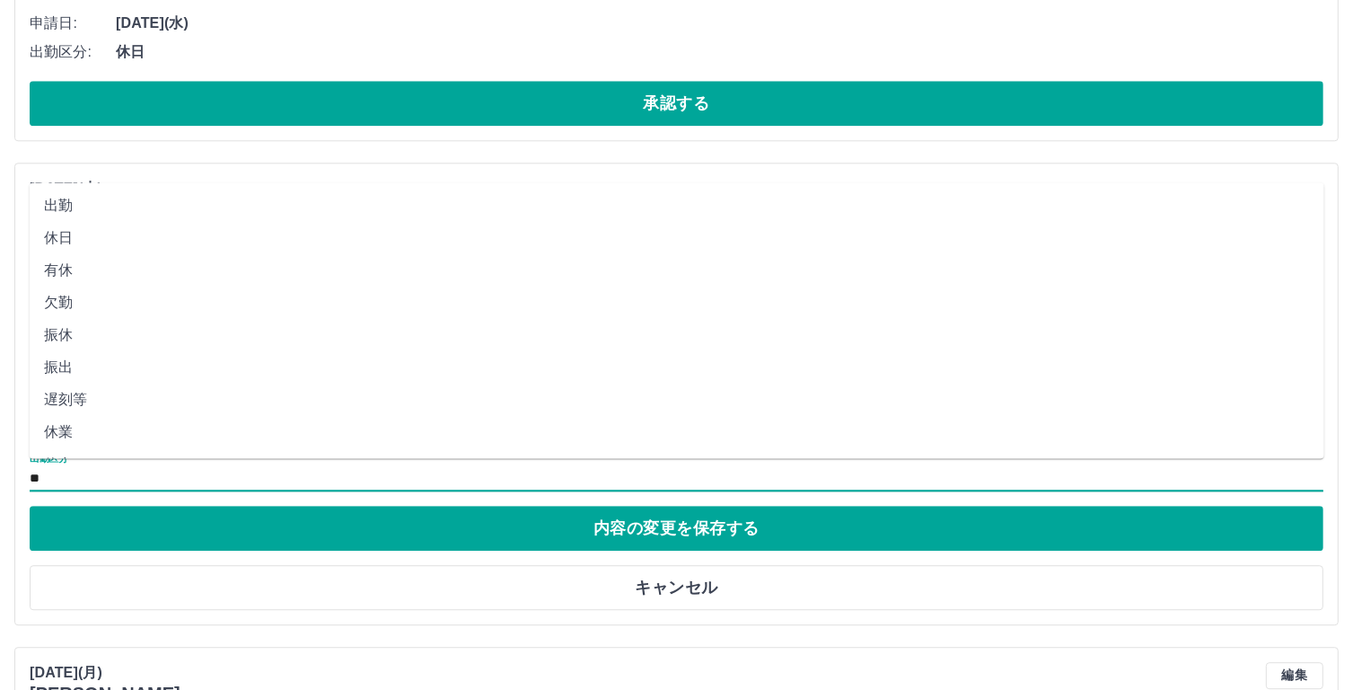
click at [93, 467] on input "**" at bounding box center [677, 478] width 1294 height 22
click at [63, 430] on li "休業" at bounding box center [677, 432] width 1295 height 32
type input "**"
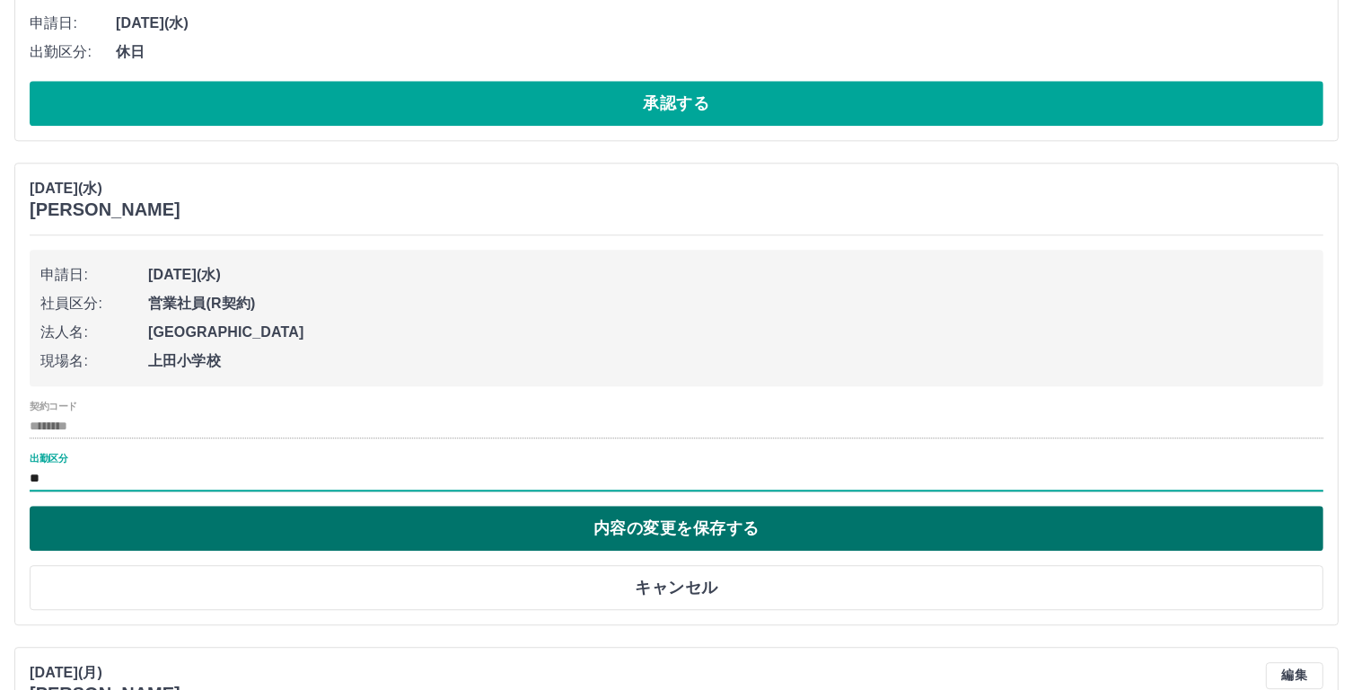
click at [690, 529] on button "内容の変更を保存する" at bounding box center [677, 528] width 1294 height 45
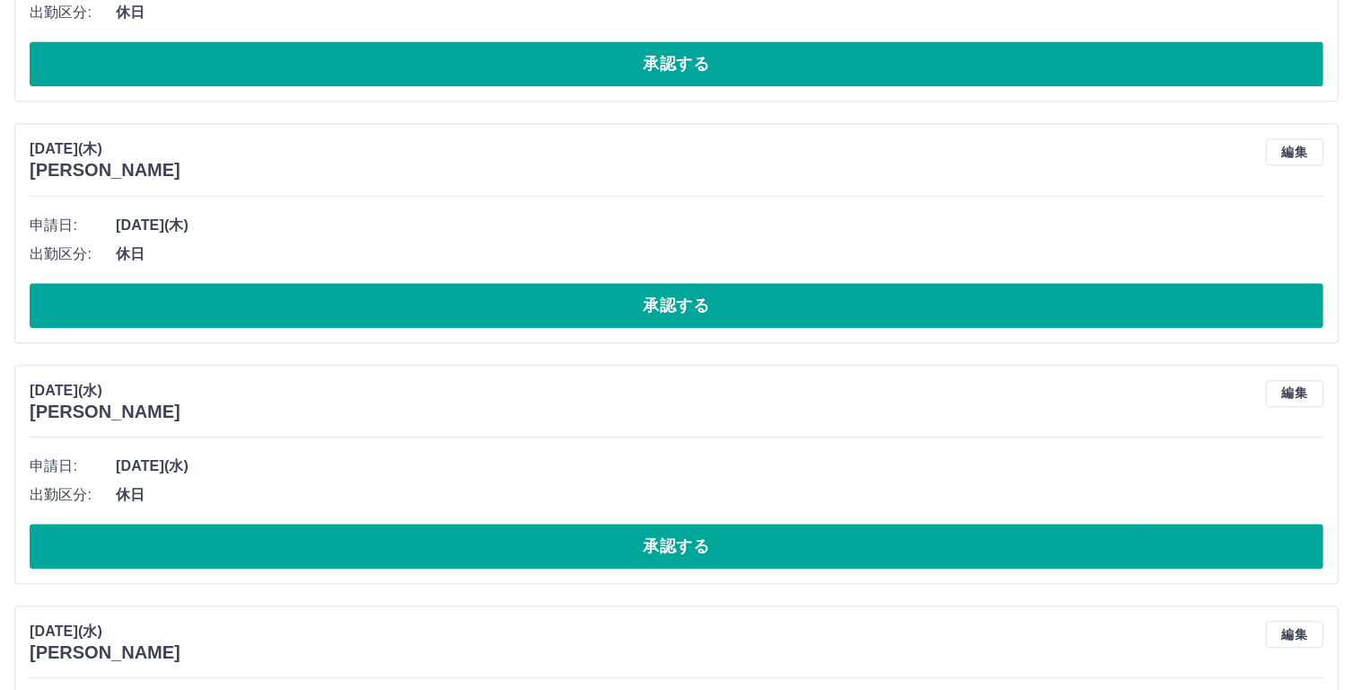
scroll to position [4162, 0]
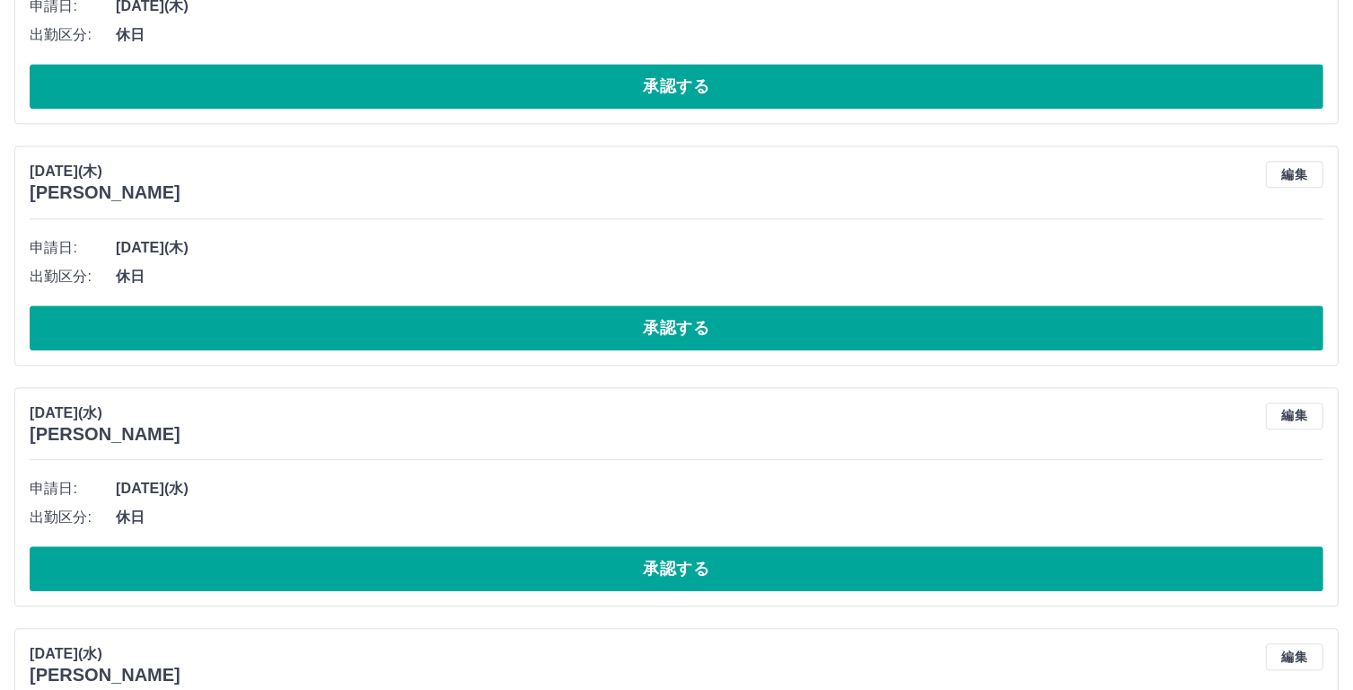
click at [111, 508] on span "出勤区分:" at bounding box center [73, 517] width 86 height 22
click at [129, 509] on span "休日" at bounding box center [720, 517] width 1208 height 22
click at [1287, 413] on button "編集" at bounding box center [1294, 415] width 57 height 27
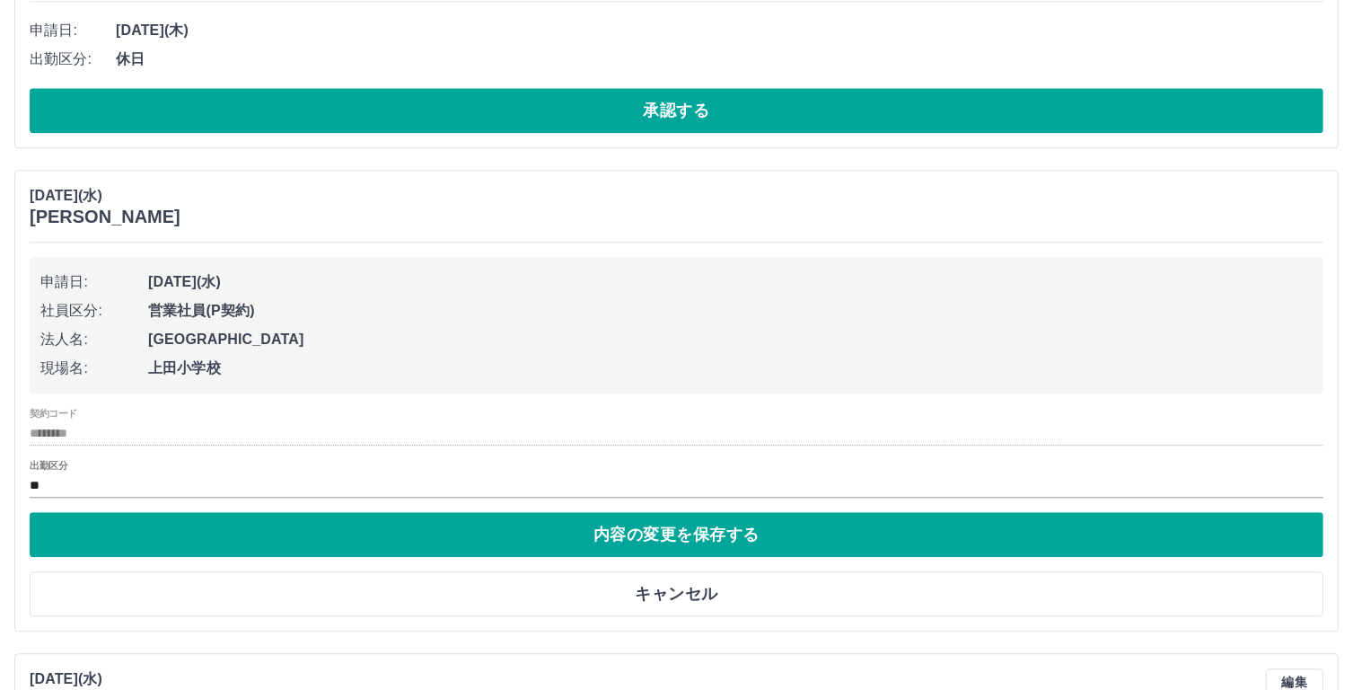
scroll to position [4403, 0]
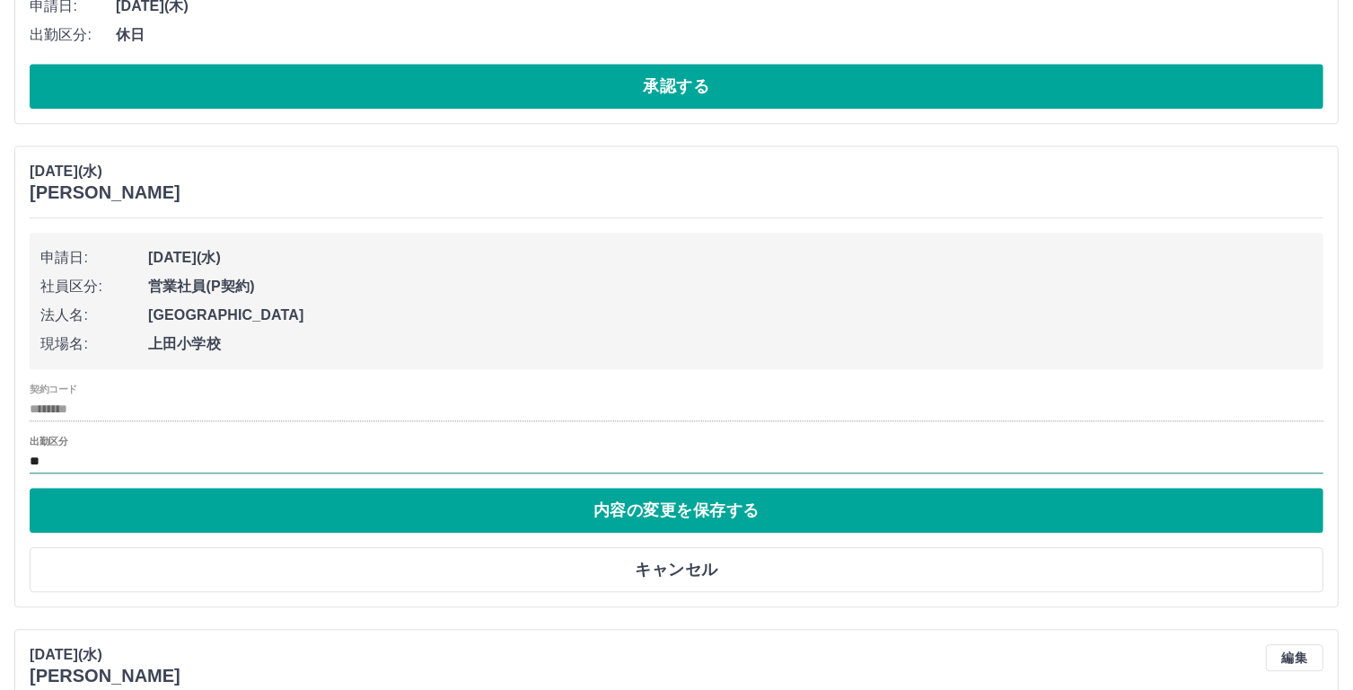
click at [61, 450] on input "**" at bounding box center [677, 461] width 1294 height 22
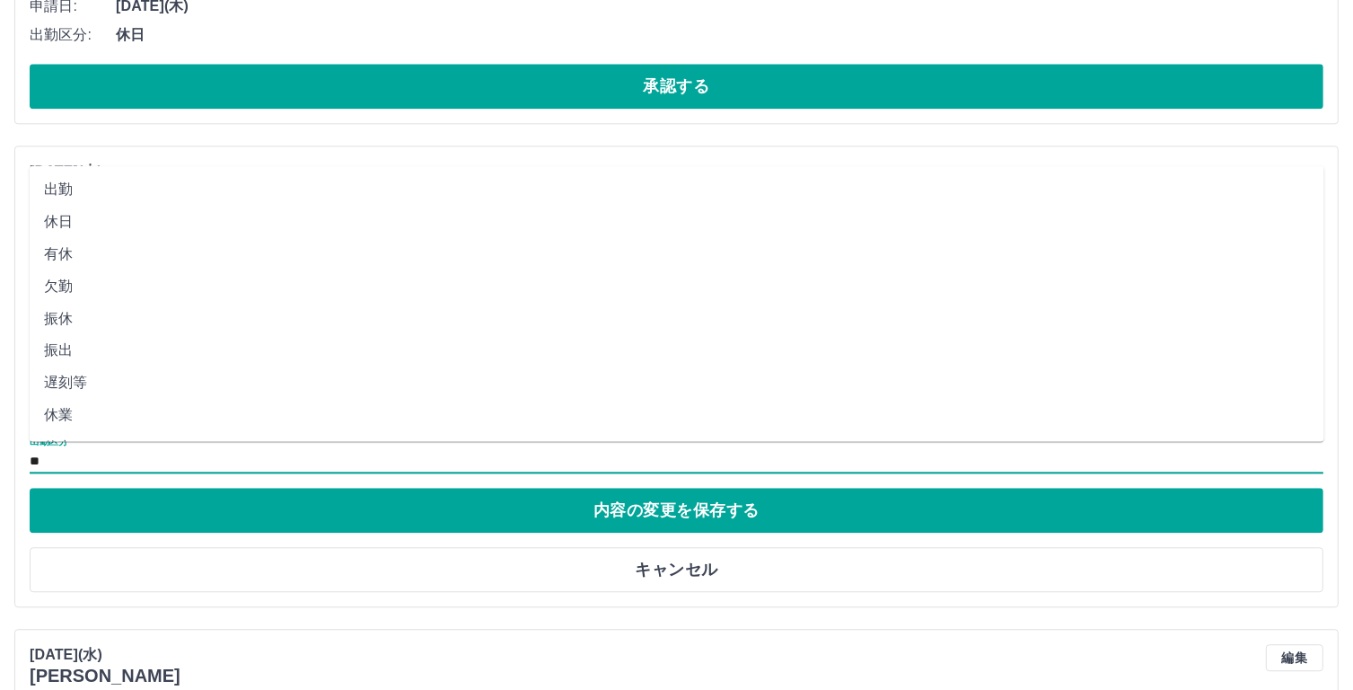
click at [63, 412] on li "休業" at bounding box center [677, 415] width 1295 height 32
type input "**"
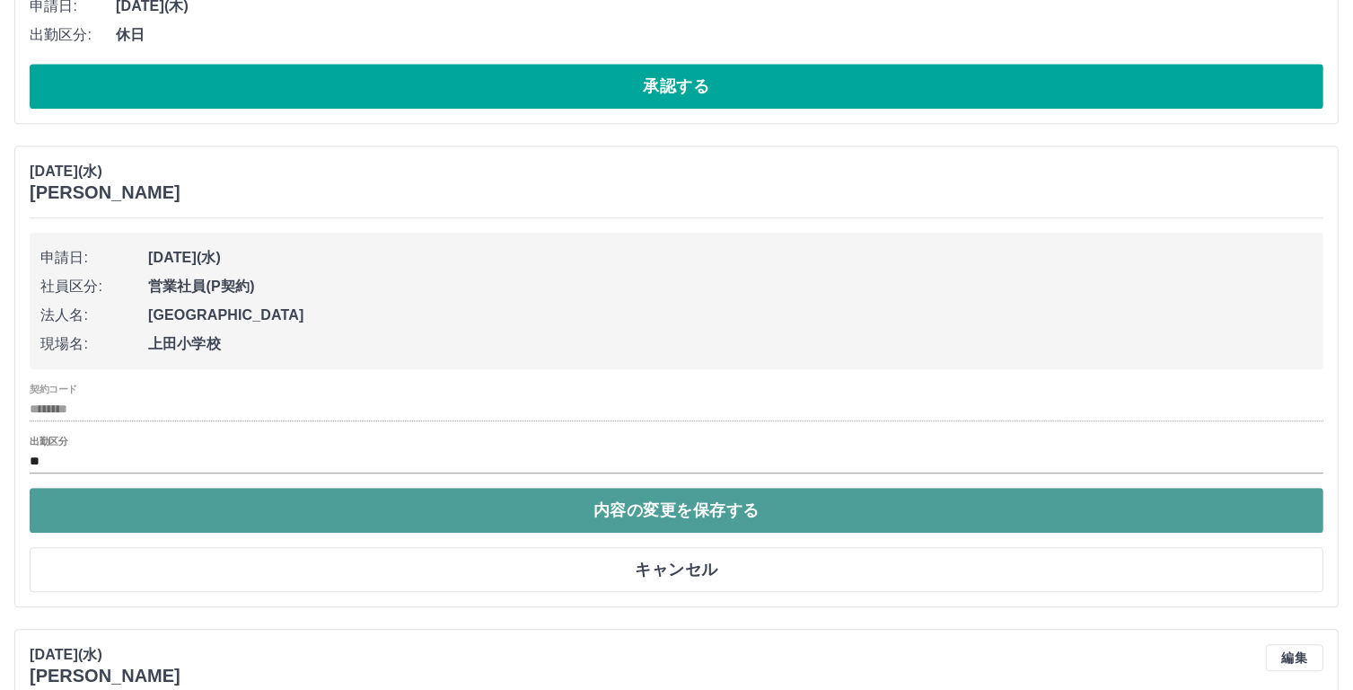
click at [618, 497] on button "内容の変更を保存する" at bounding box center [677, 510] width 1294 height 45
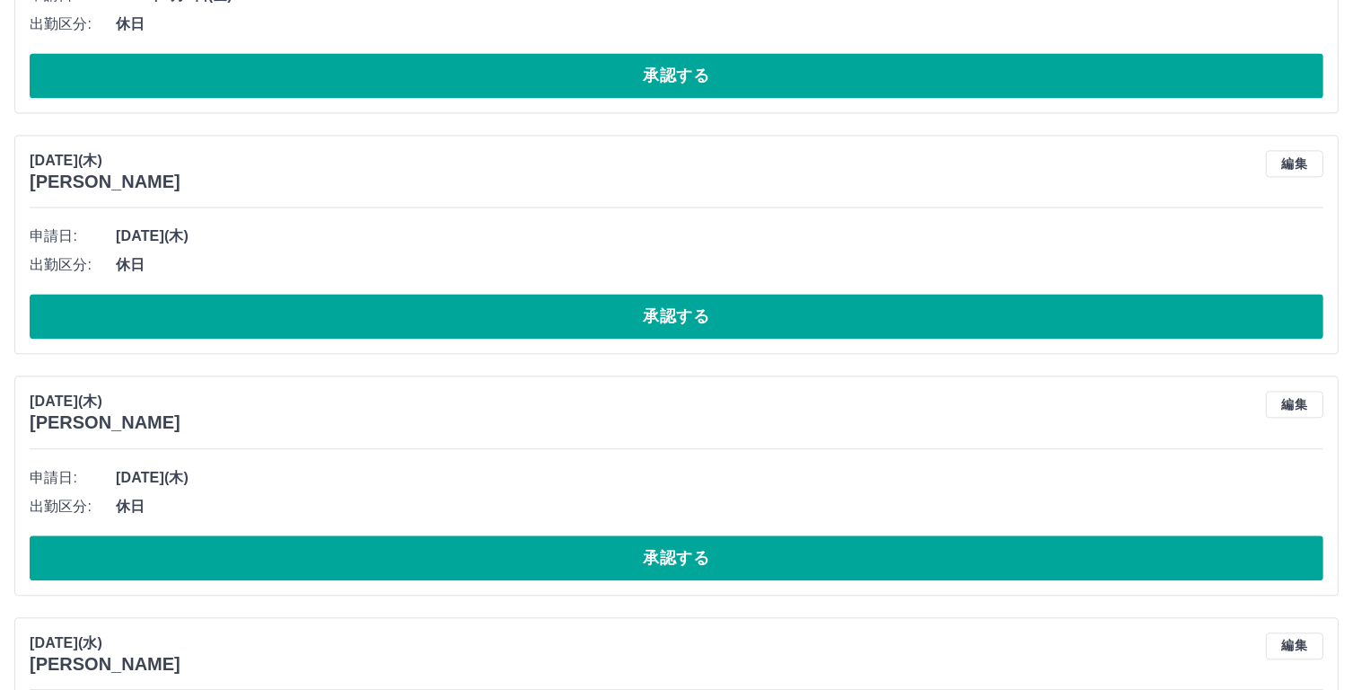
scroll to position [3925, 0]
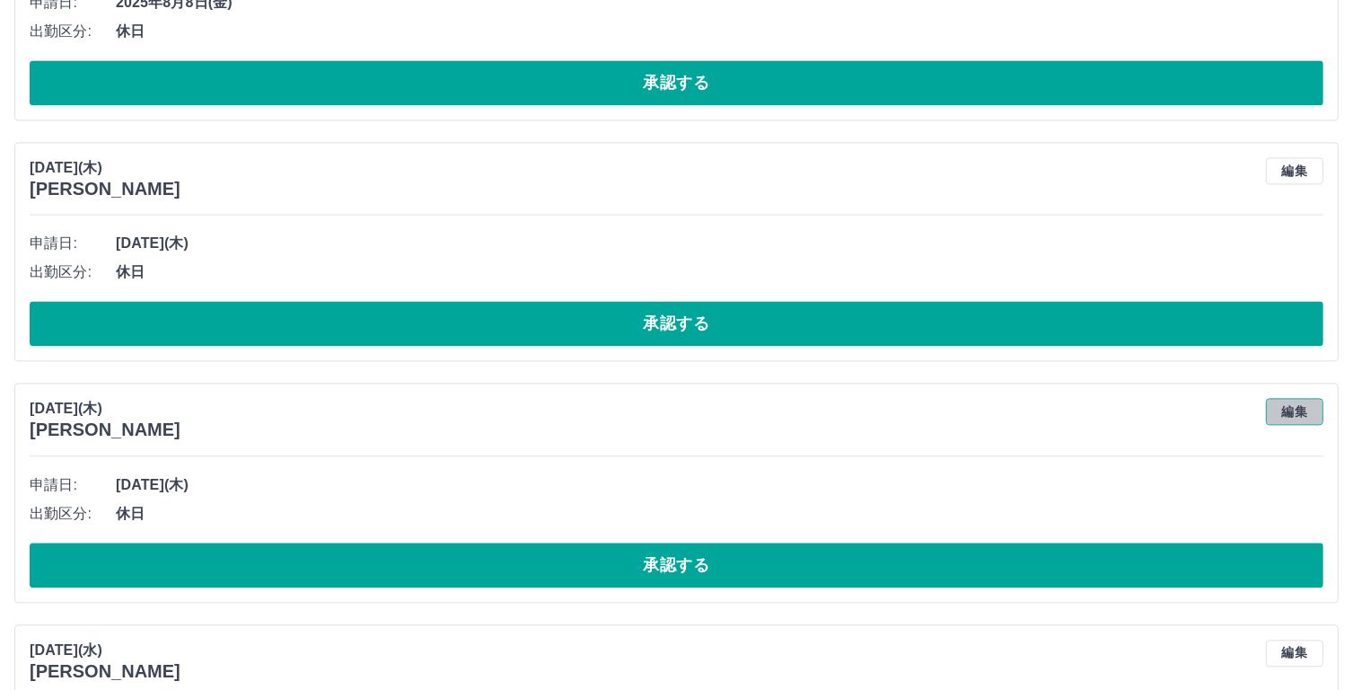
click at [1311, 398] on button "編集" at bounding box center [1294, 411] width 57 height 27
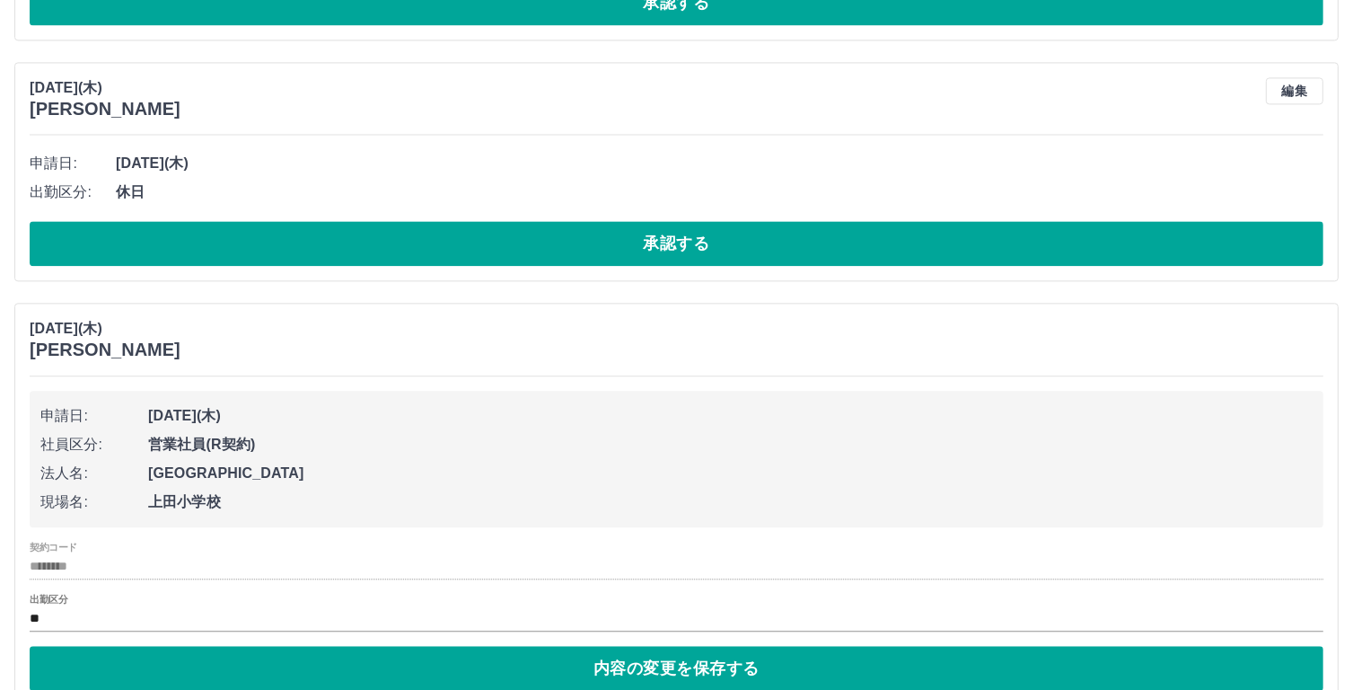
scroll to position [4092, 0]
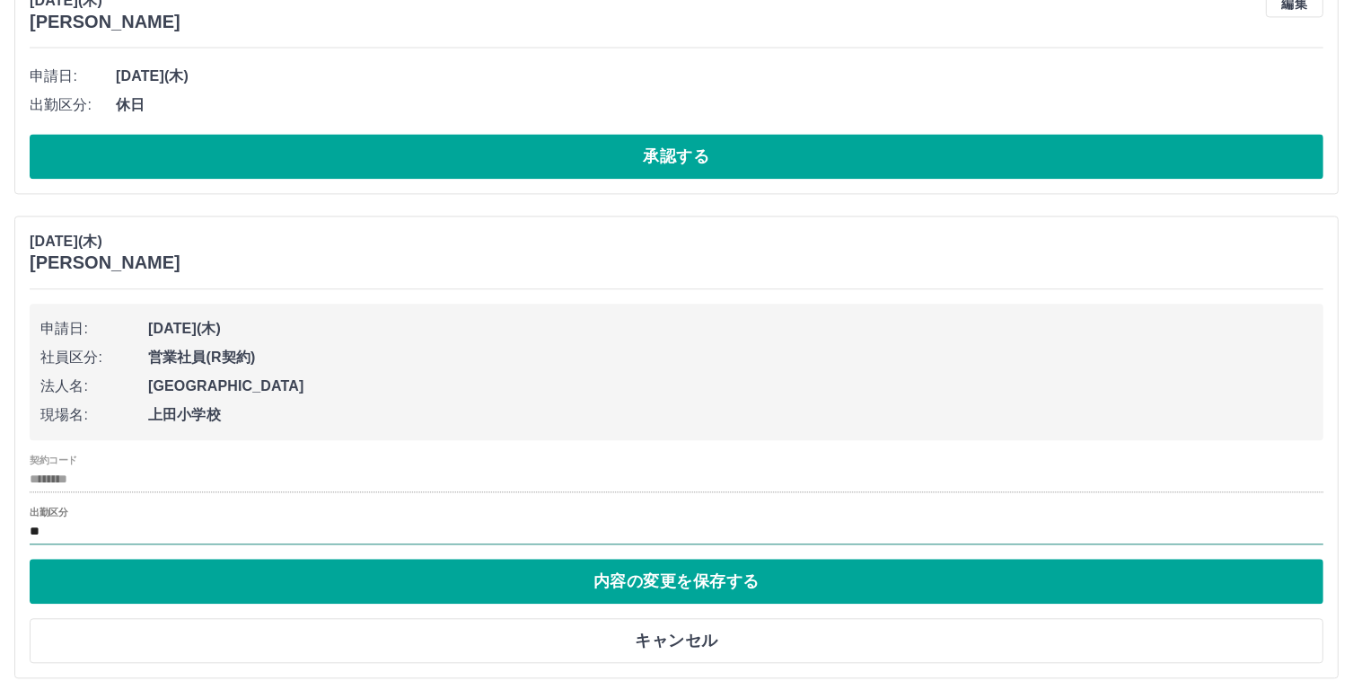
click at [80, 527] on input "**" at bounding box center [677, 532] width 1294 height 22
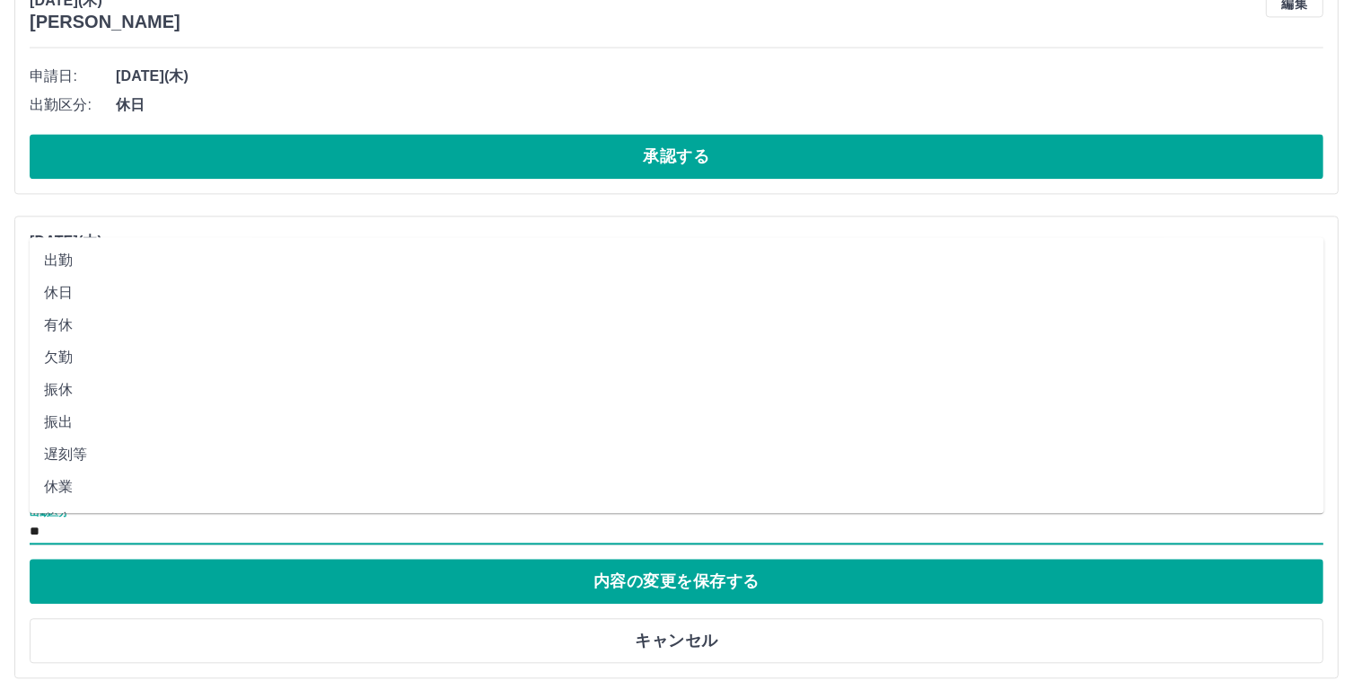
click at [75, 492] on li "休業" at bounding box center [677, 487] width 1295 height 32
type input "**"
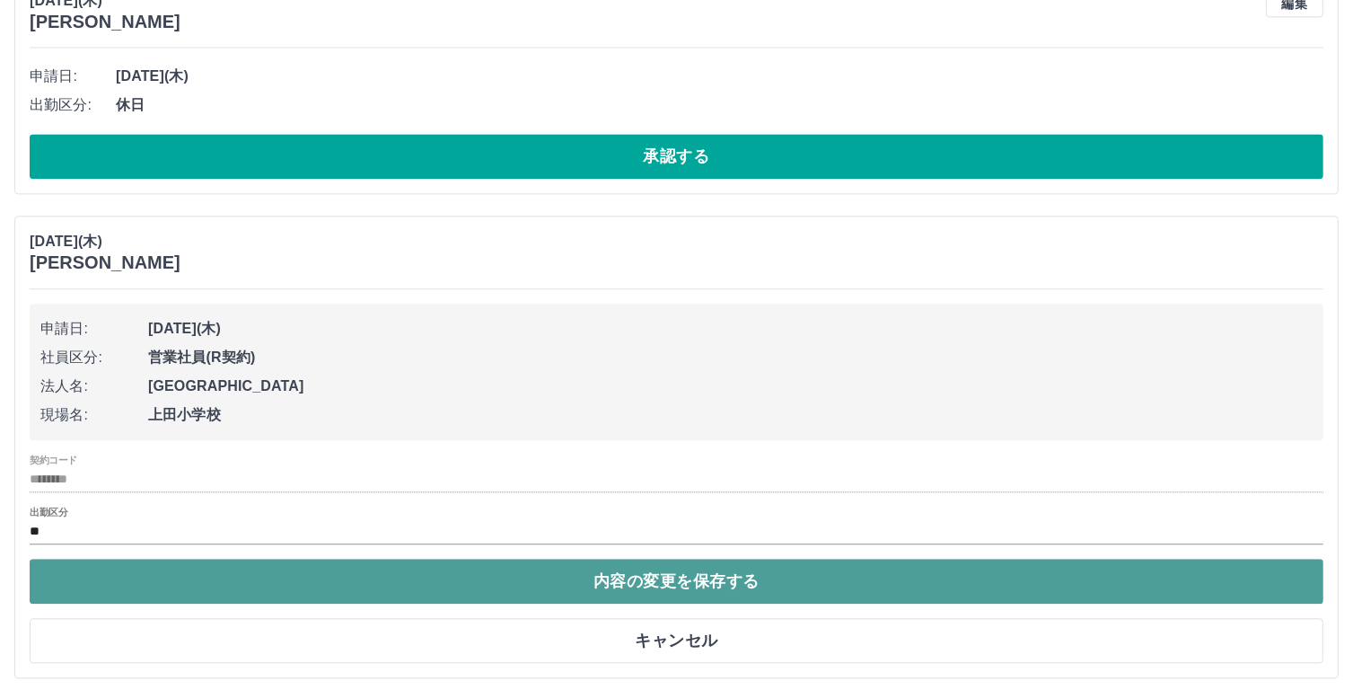
click at [723, 574] on button "内容の変更を保存する" at bounding box center [677, 581] width 1294 height 45
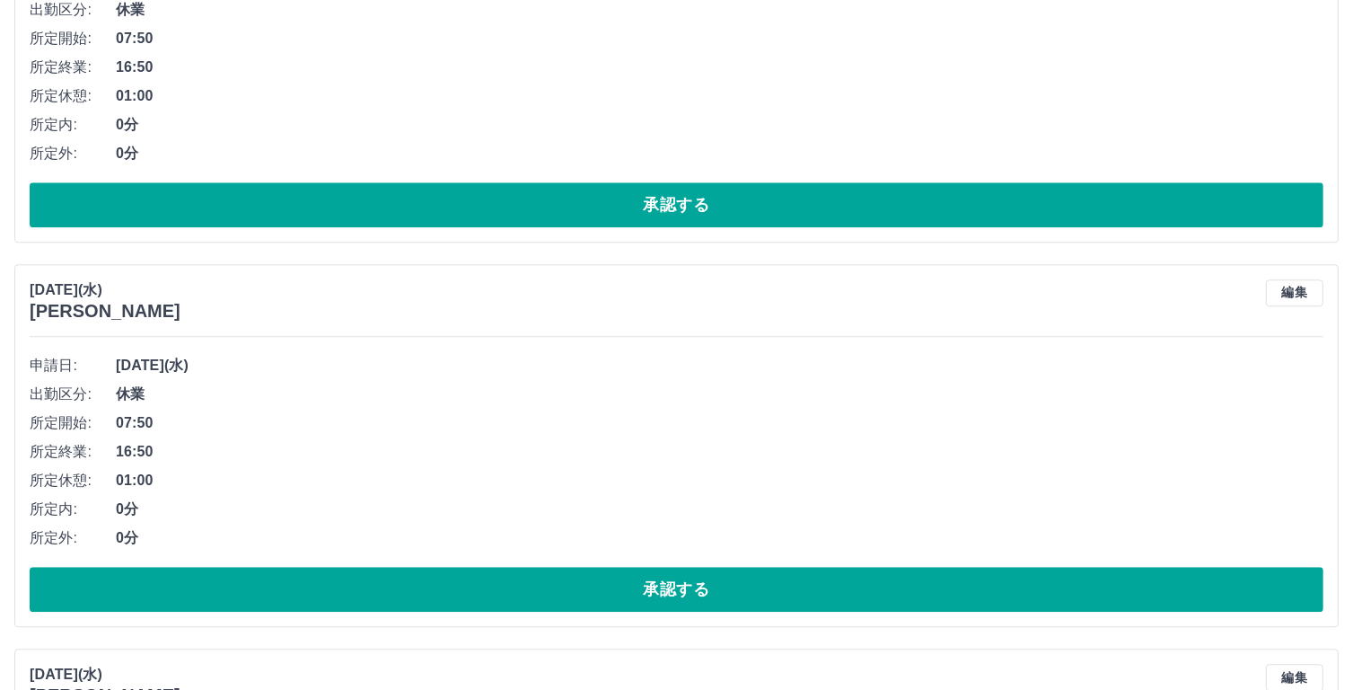
scroll to position [4436, 0]
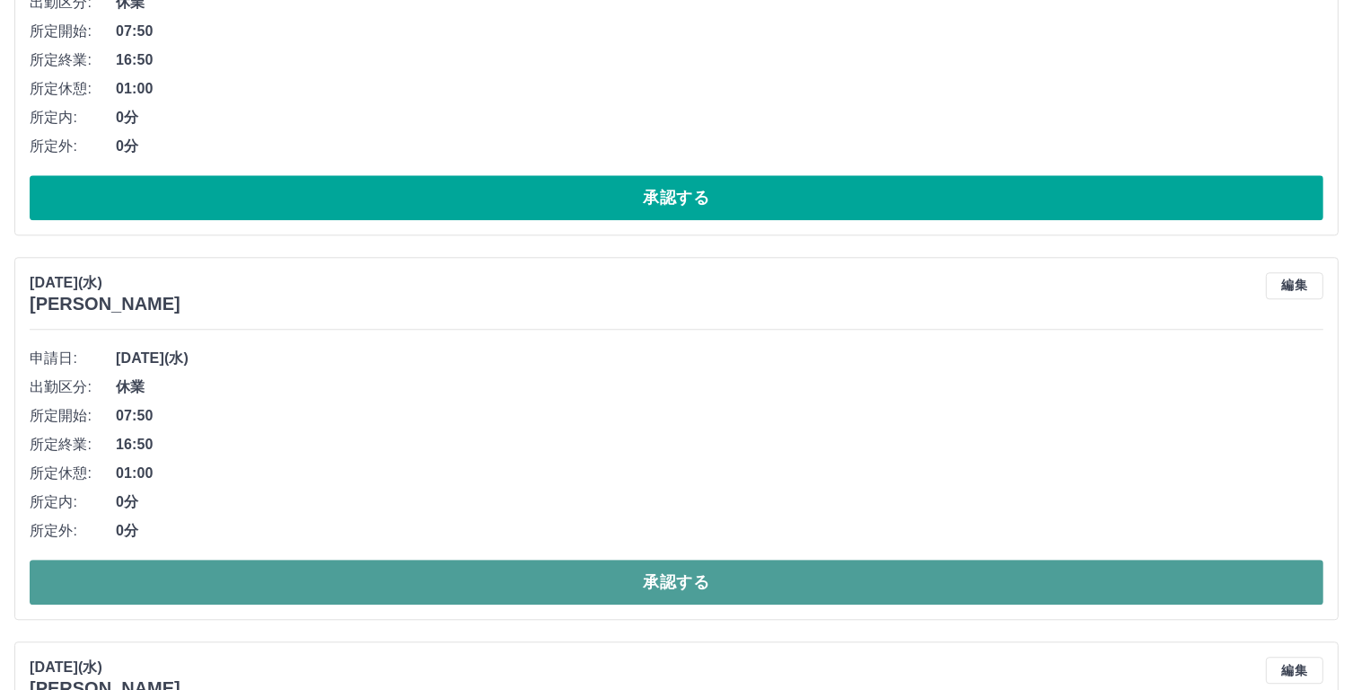
click at [704, 584] on button "承認する" at bounding box center [677, 581] width 1294 height 45
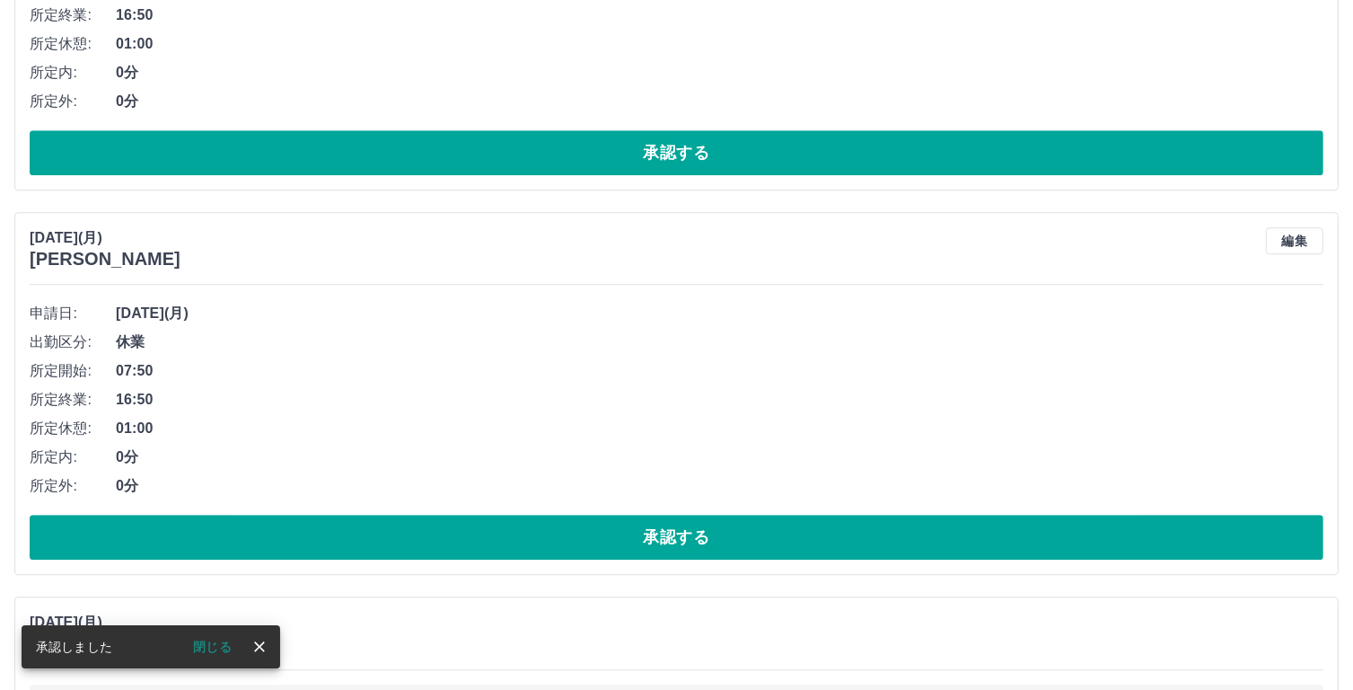
scroll to position [4888, 0]
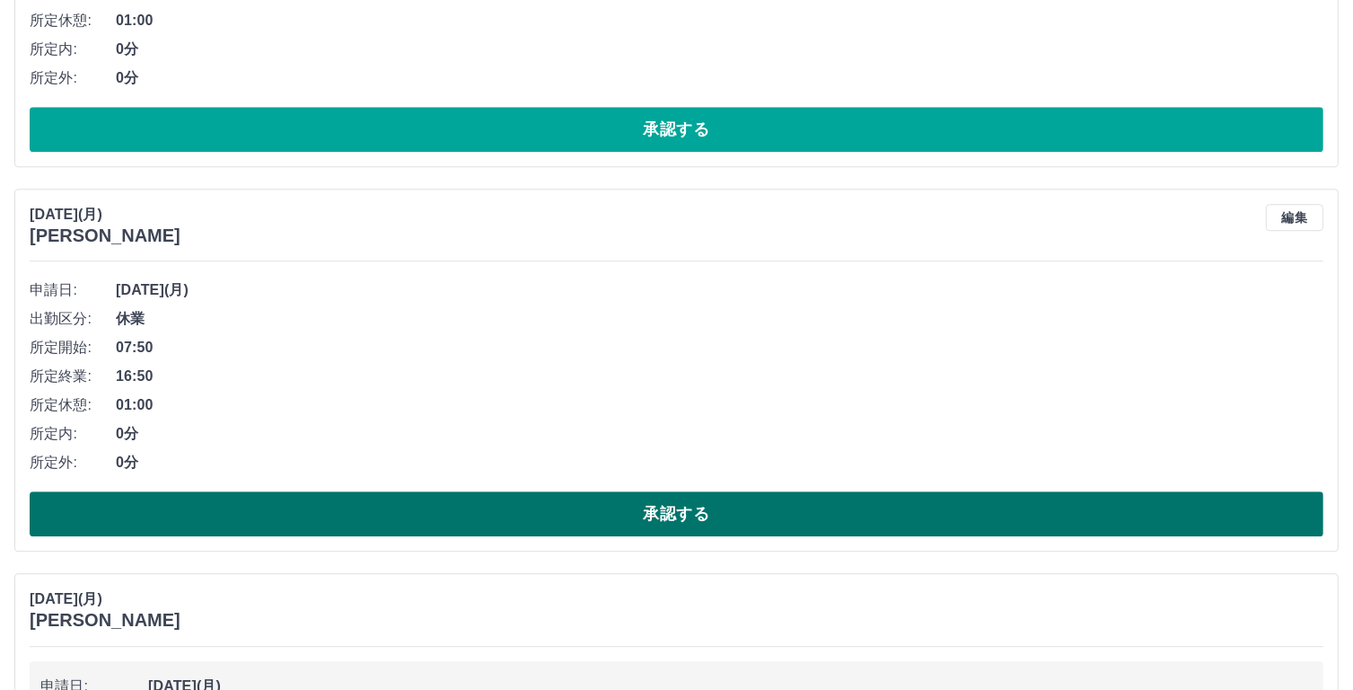
click at [717, 504] on button "承認する" at bounding box center [677, 513] width 1294 height 45
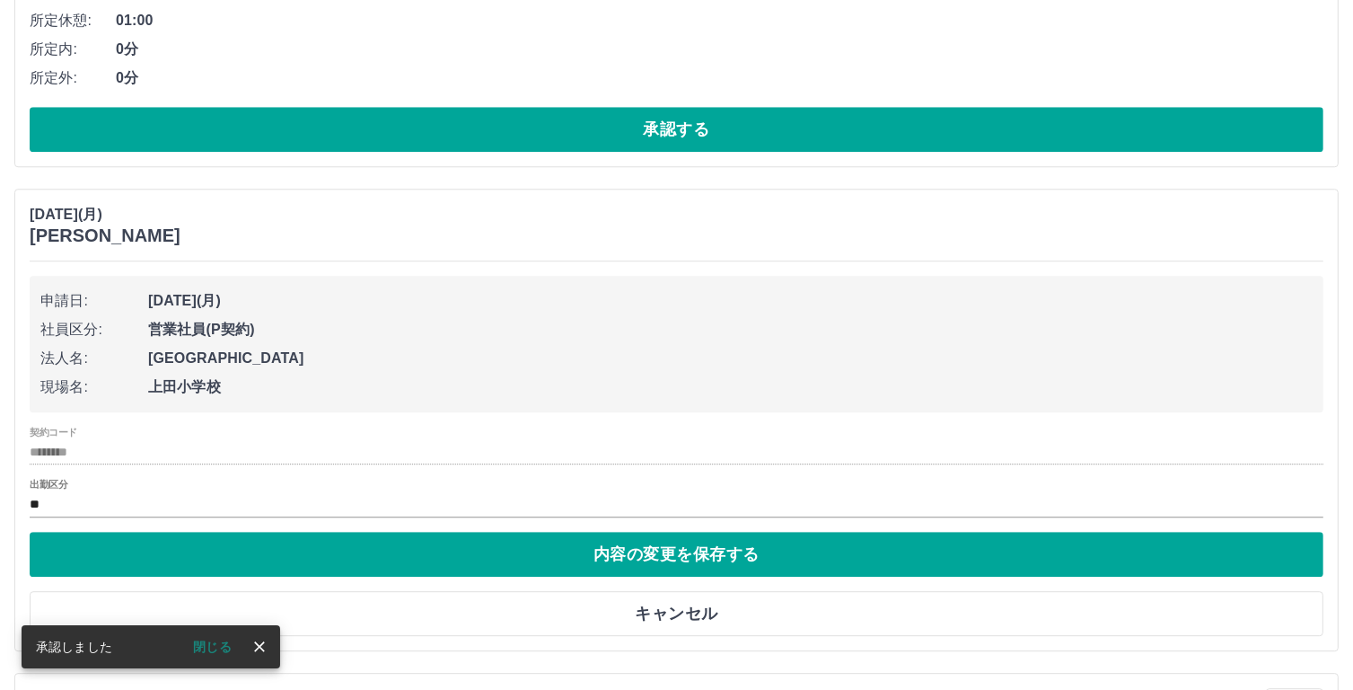
scroll to position [4882, 0]
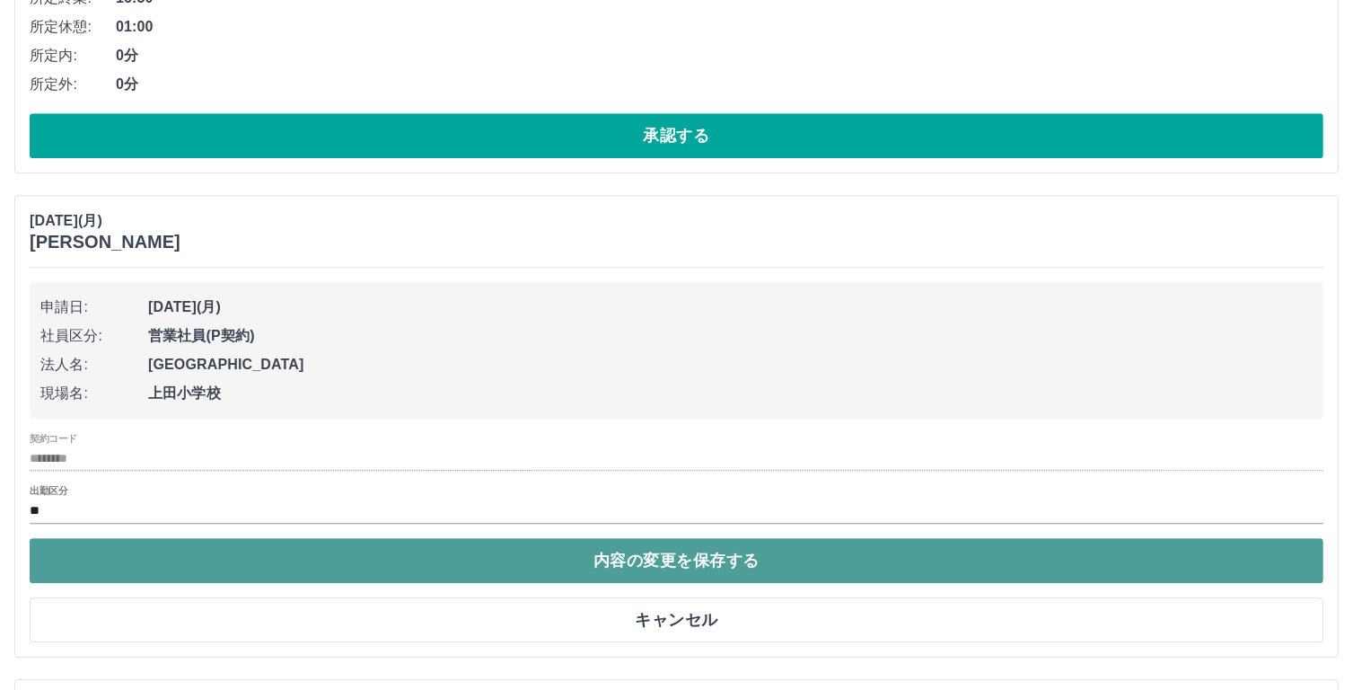
click at [683, 545] on button "内容の変更を保存する" at bounding box center [677, 560] width 1294 height 45
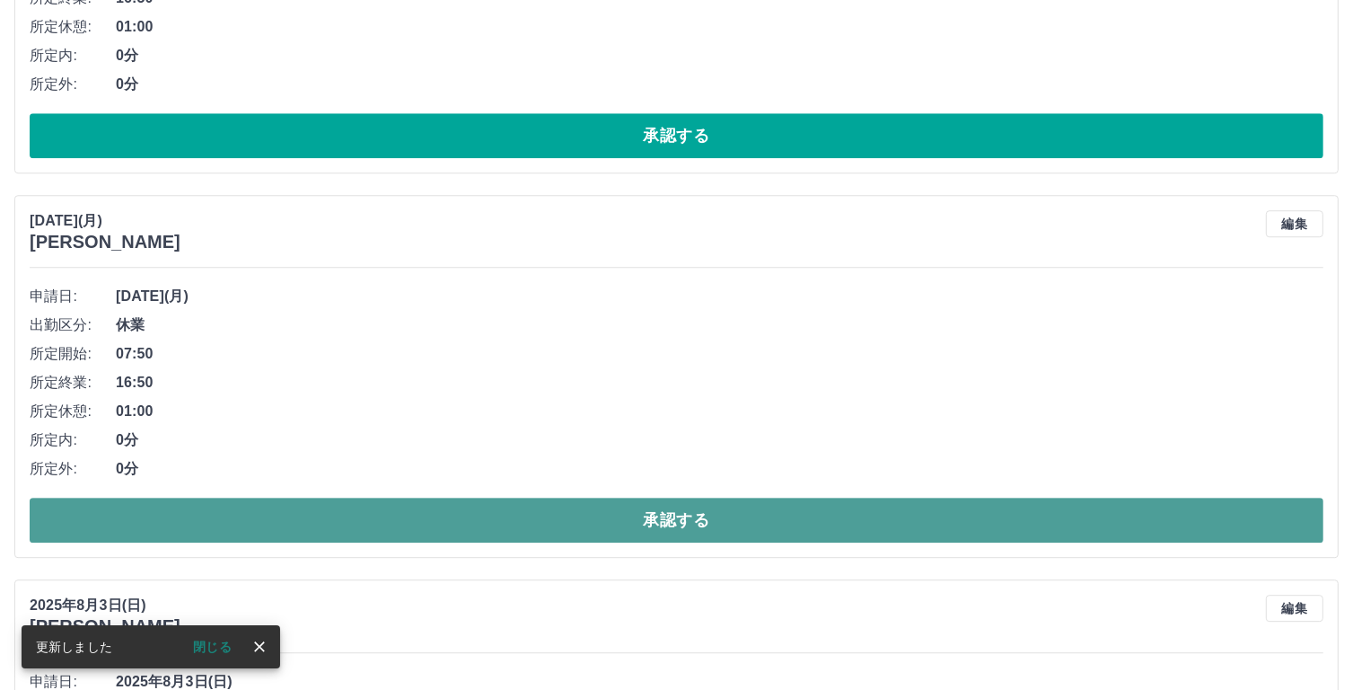
click at [669, 510] on button "承認する" at bounding box center [677, 519] width 1294 height 45
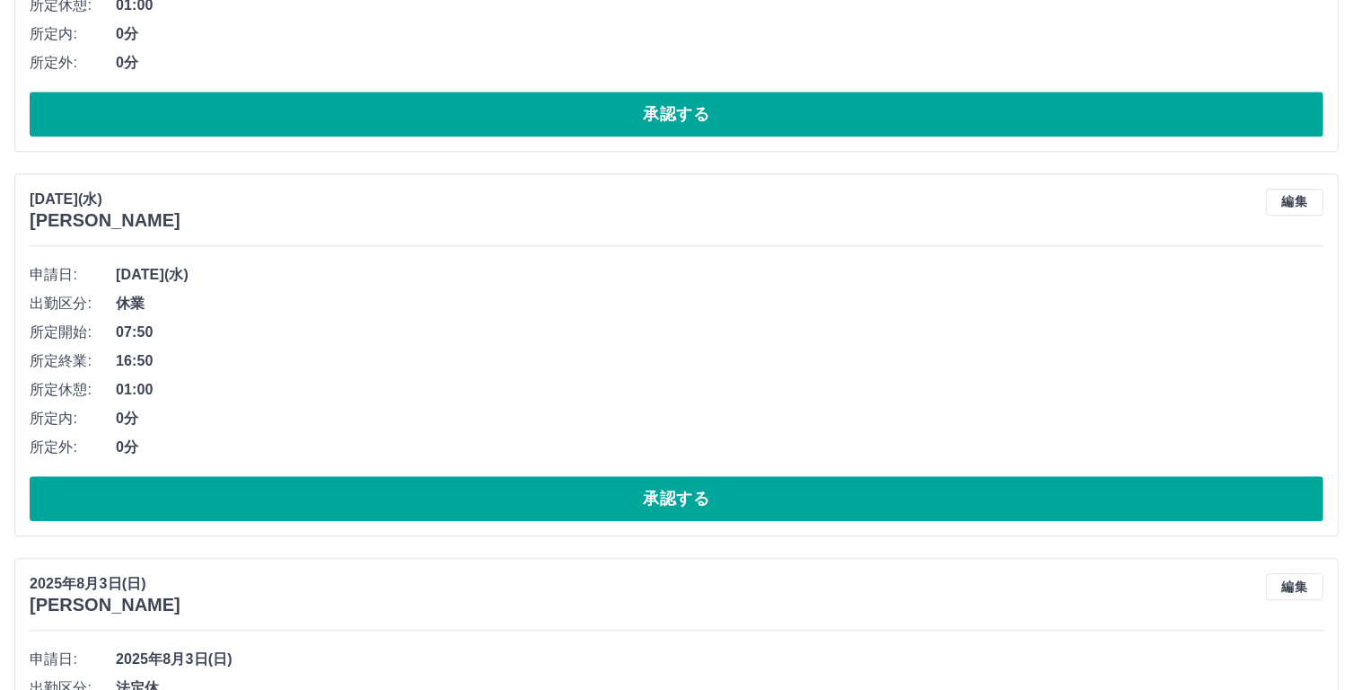
scroll to position [4483, 0]
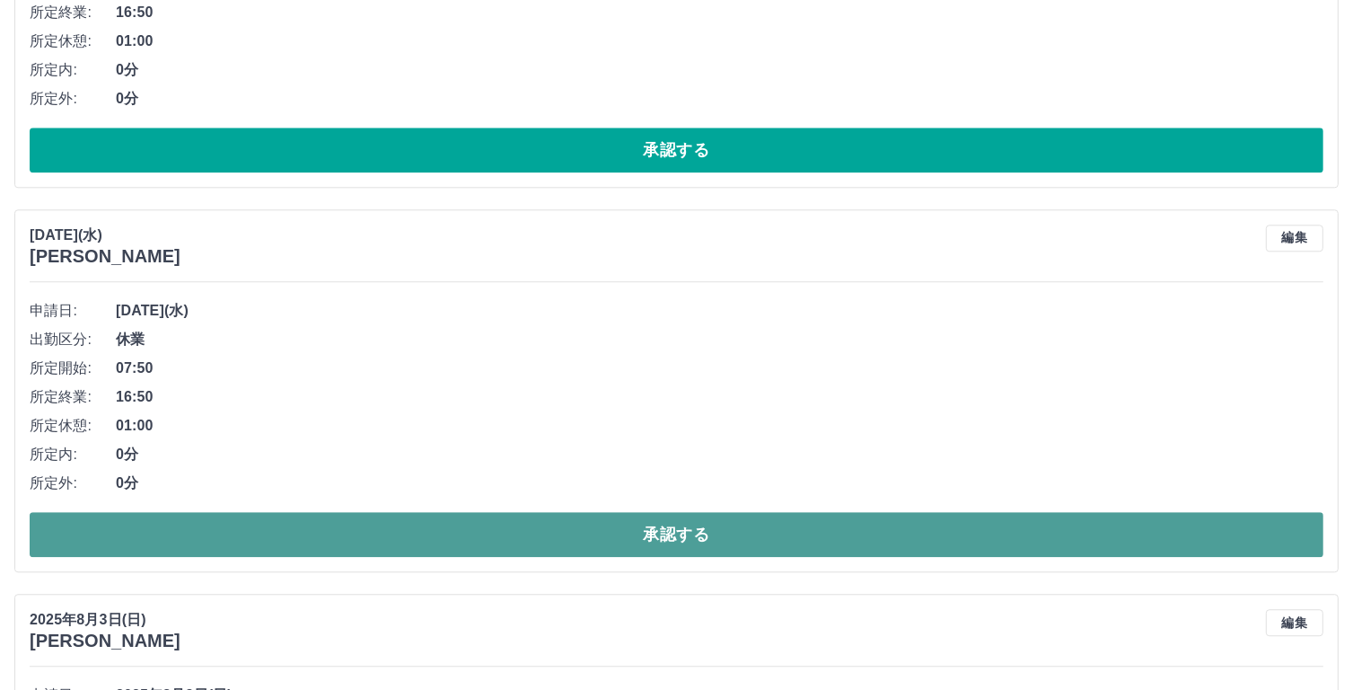
click at [704, 523] on button "承認する" at bounding box center [677, 534] width 1294 height 45
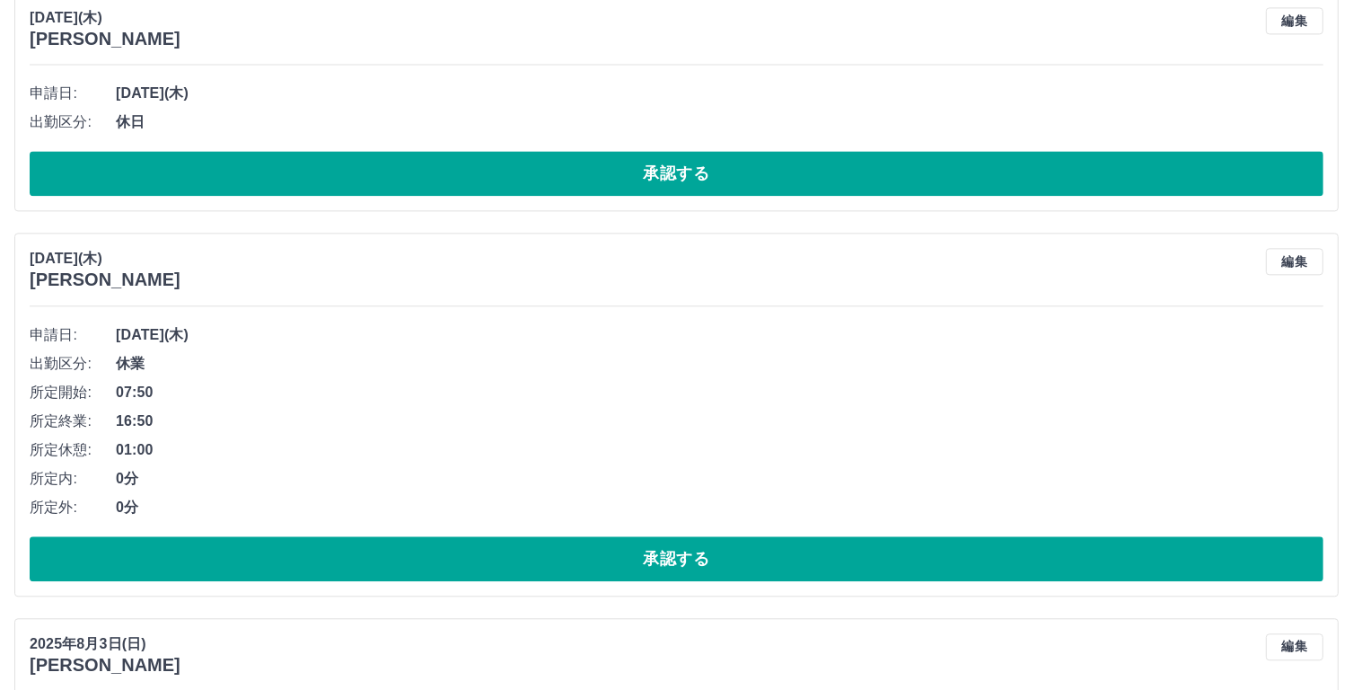
scroll to position [4015, 0]
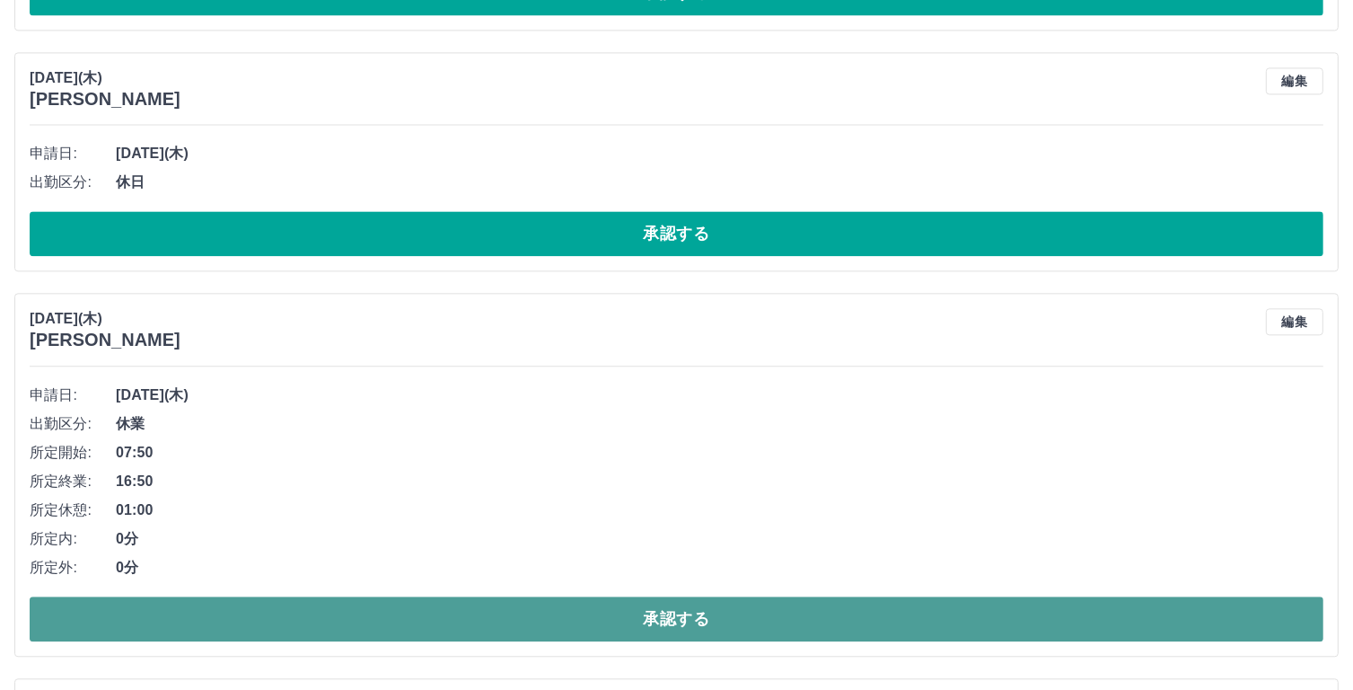
click at [726, 619] on button "承認する" at bounding box center [677, 618] width 1294 height 45
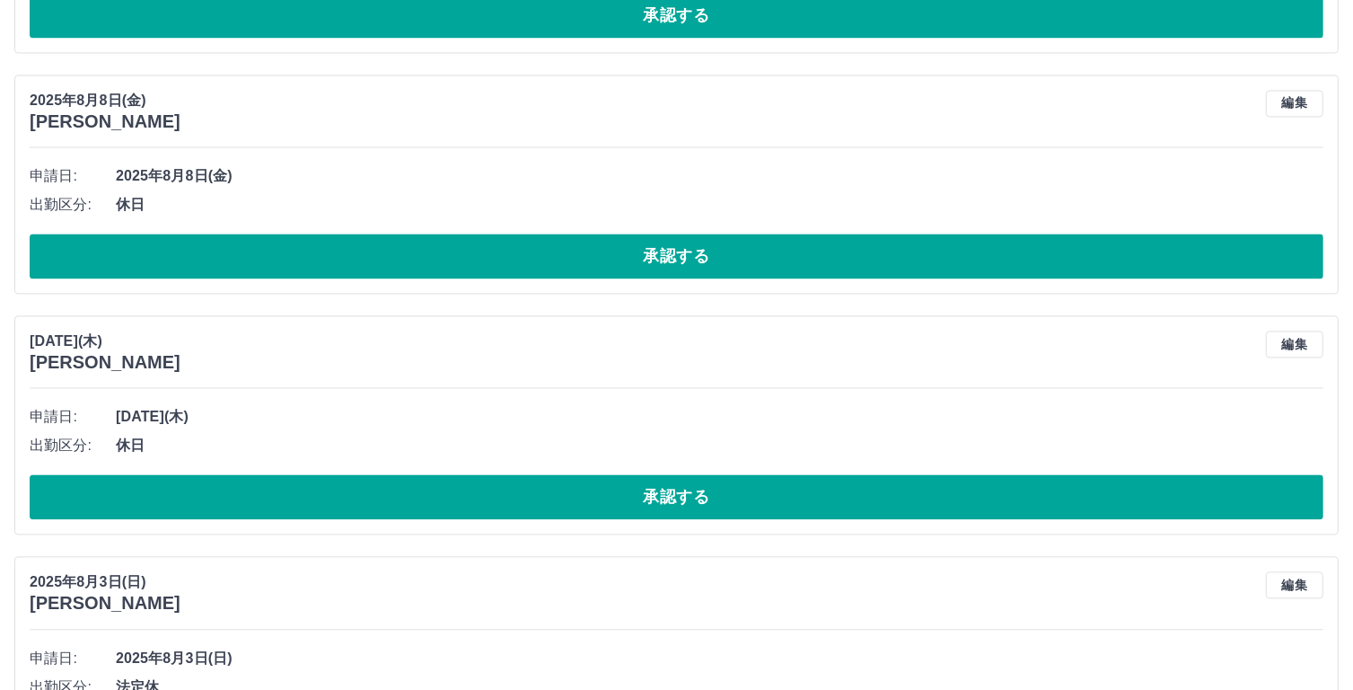
scroll to position [3745, 0]
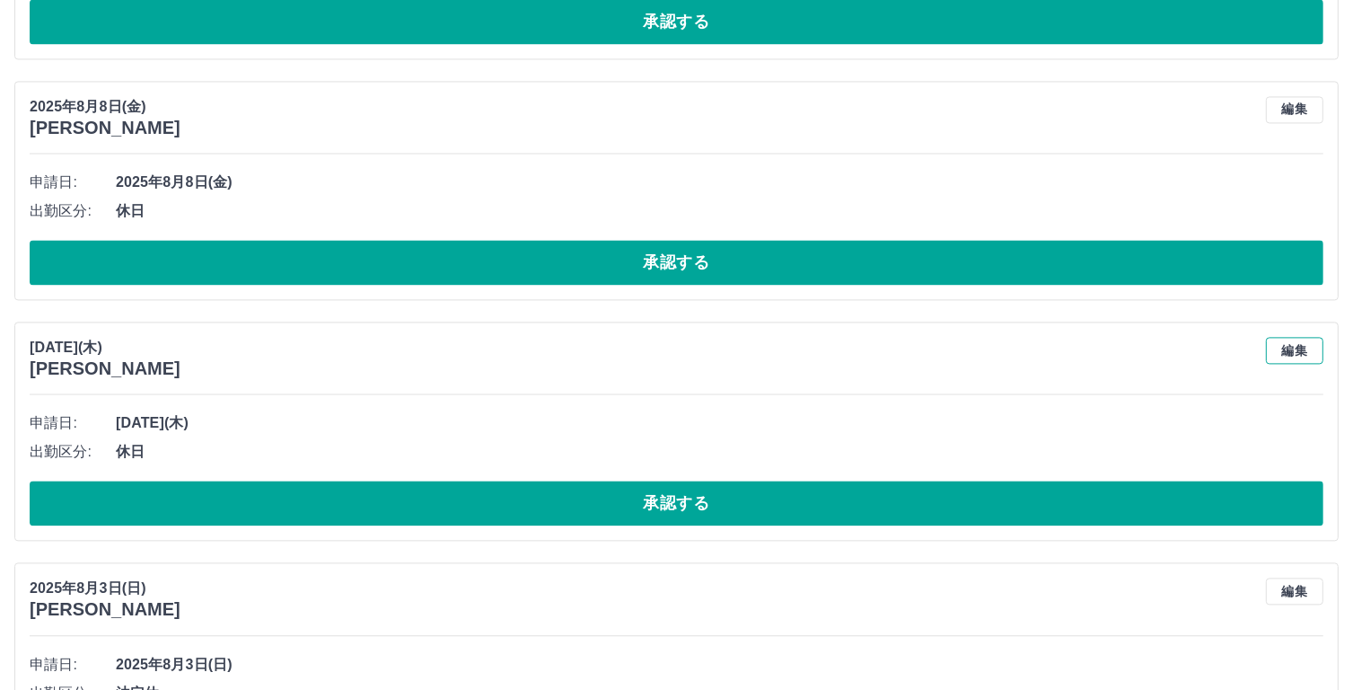
click at [1294, 342] on button "編集" at bounding box center [1294, 350] width 57 height 27
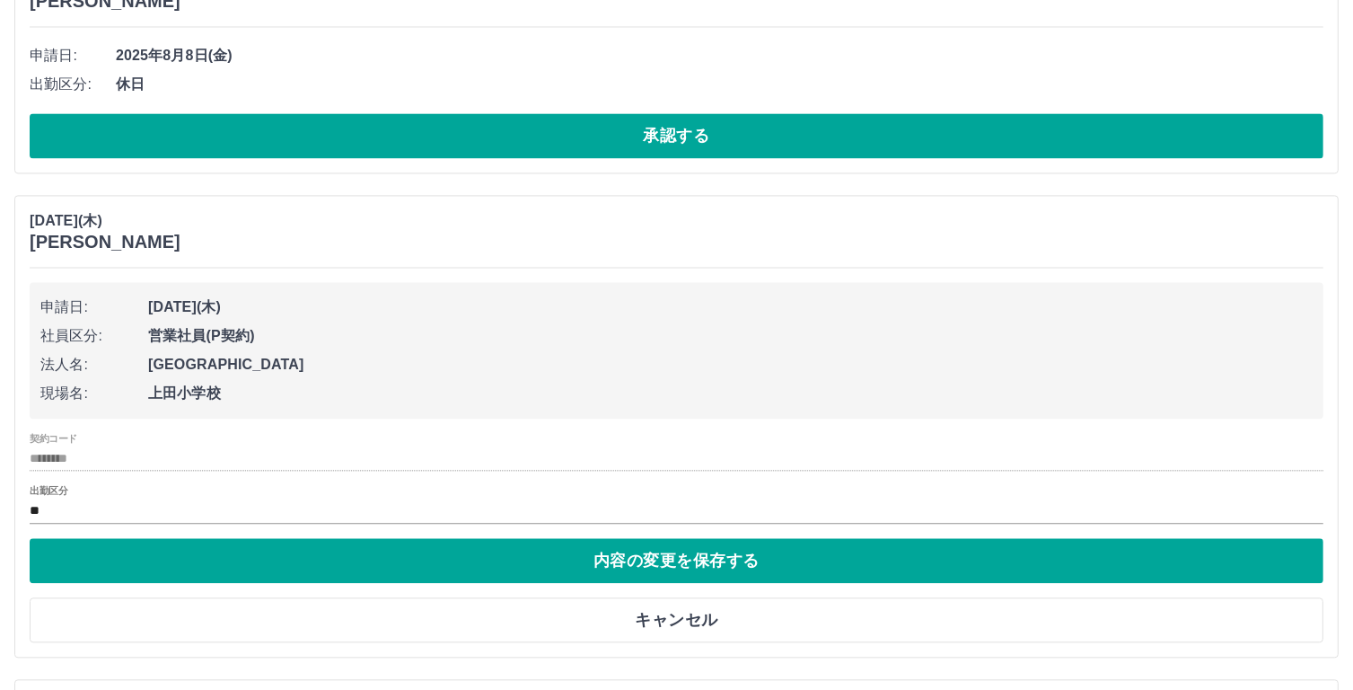
scroll to position [3832, 0]
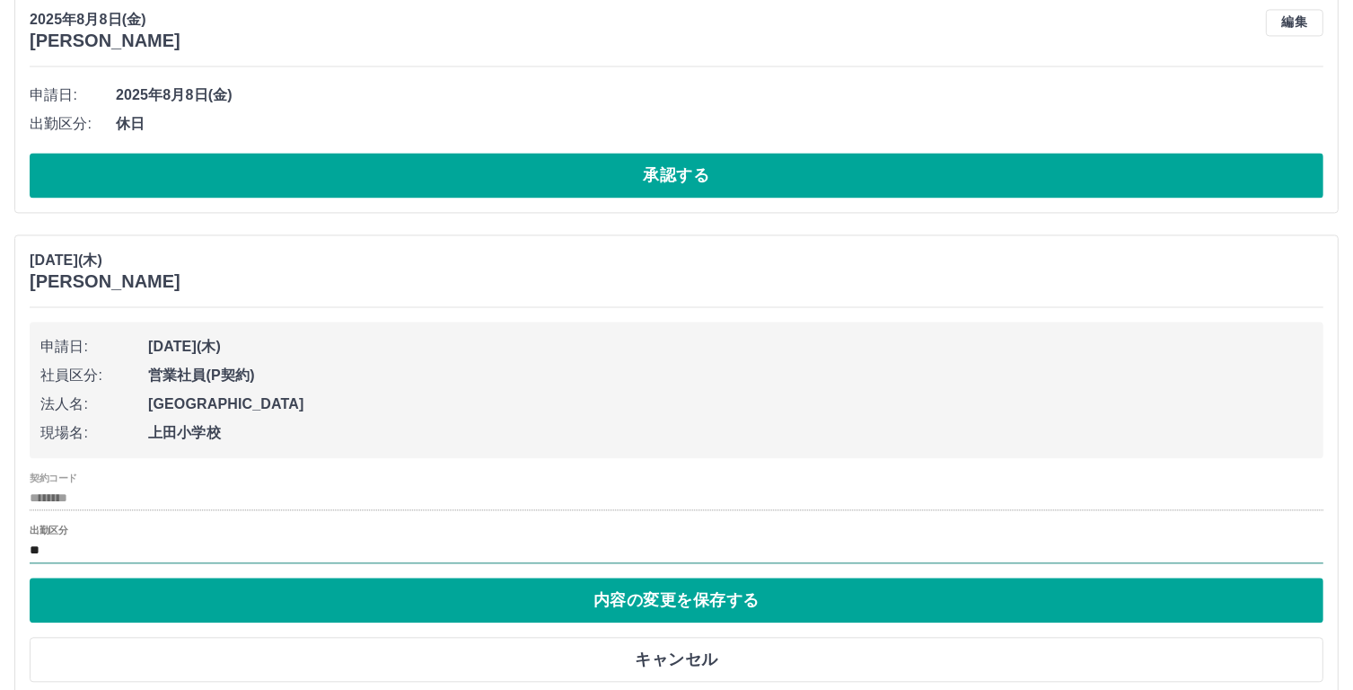
click at [57, 547] on input "**" at bounding box center [677, 550] width 1294 height 22
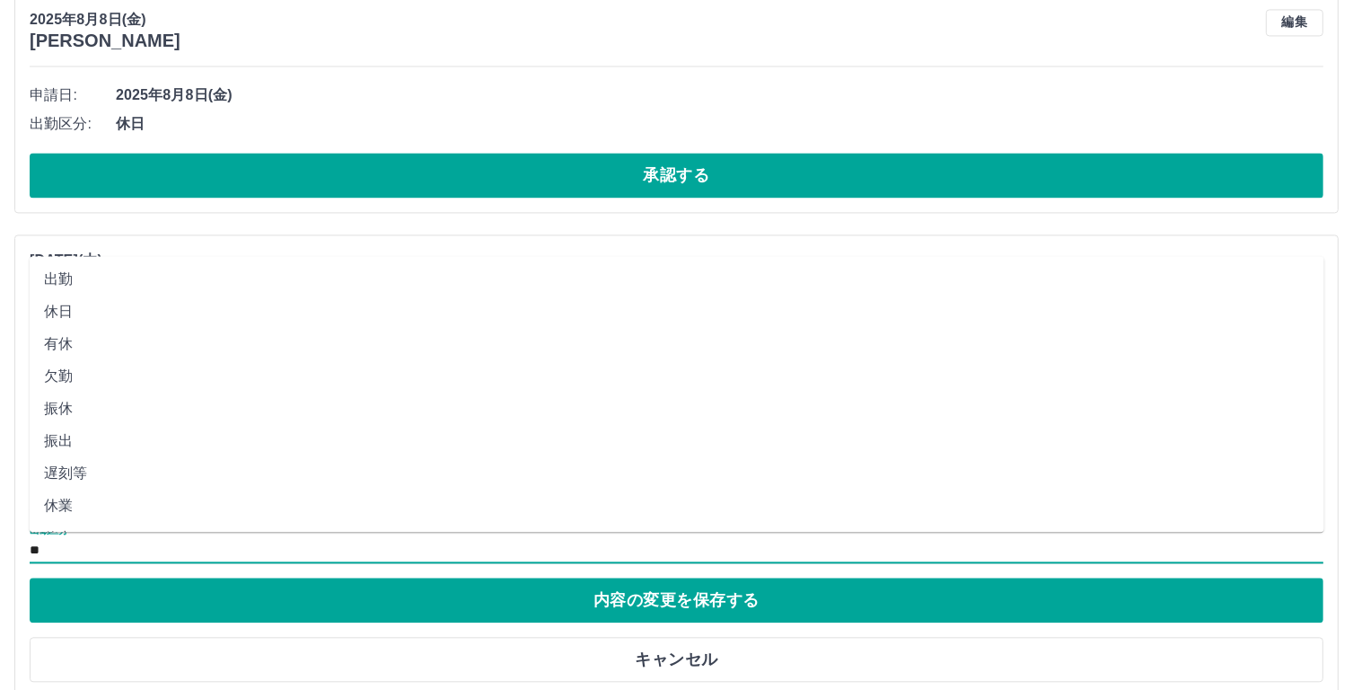
click at [74, 506] on li "休業" at bounding box center [677, 505] width 1295 height 32
type input "**"
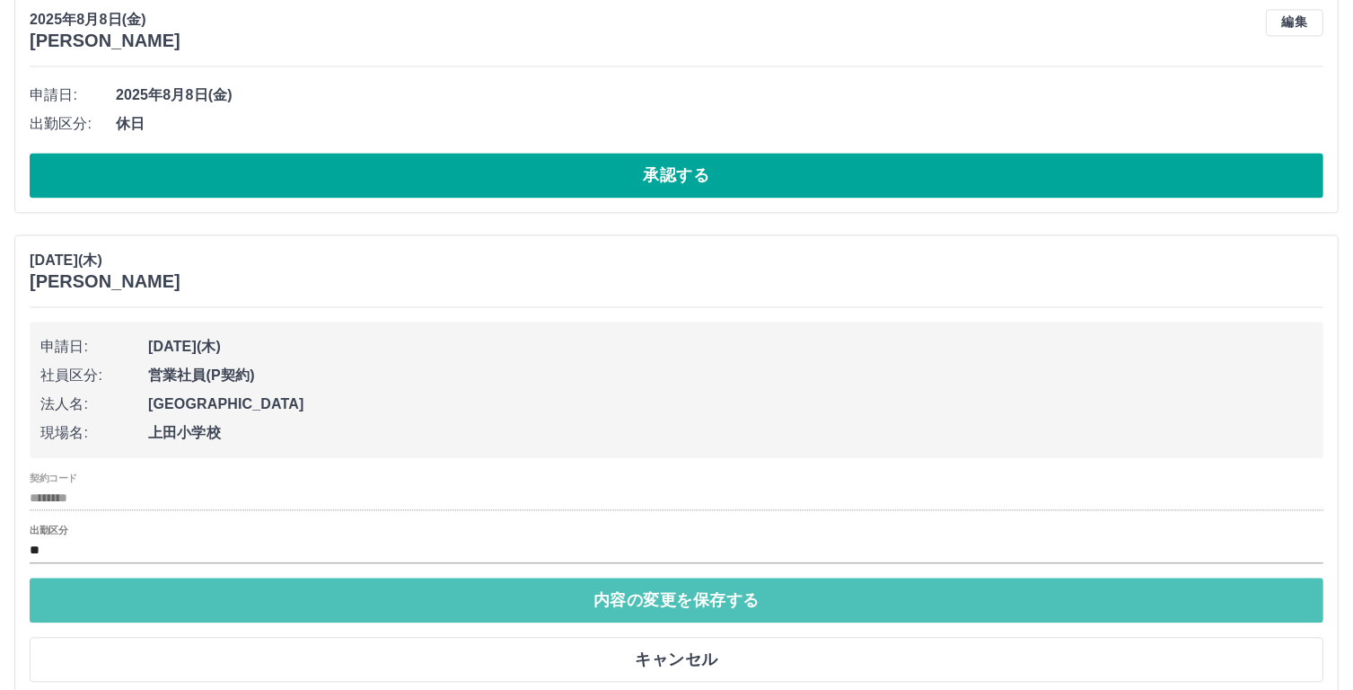
click at [679, 596] on button "内容の変更を保存する" at bounding box center [677, 599] width 1294 height 45
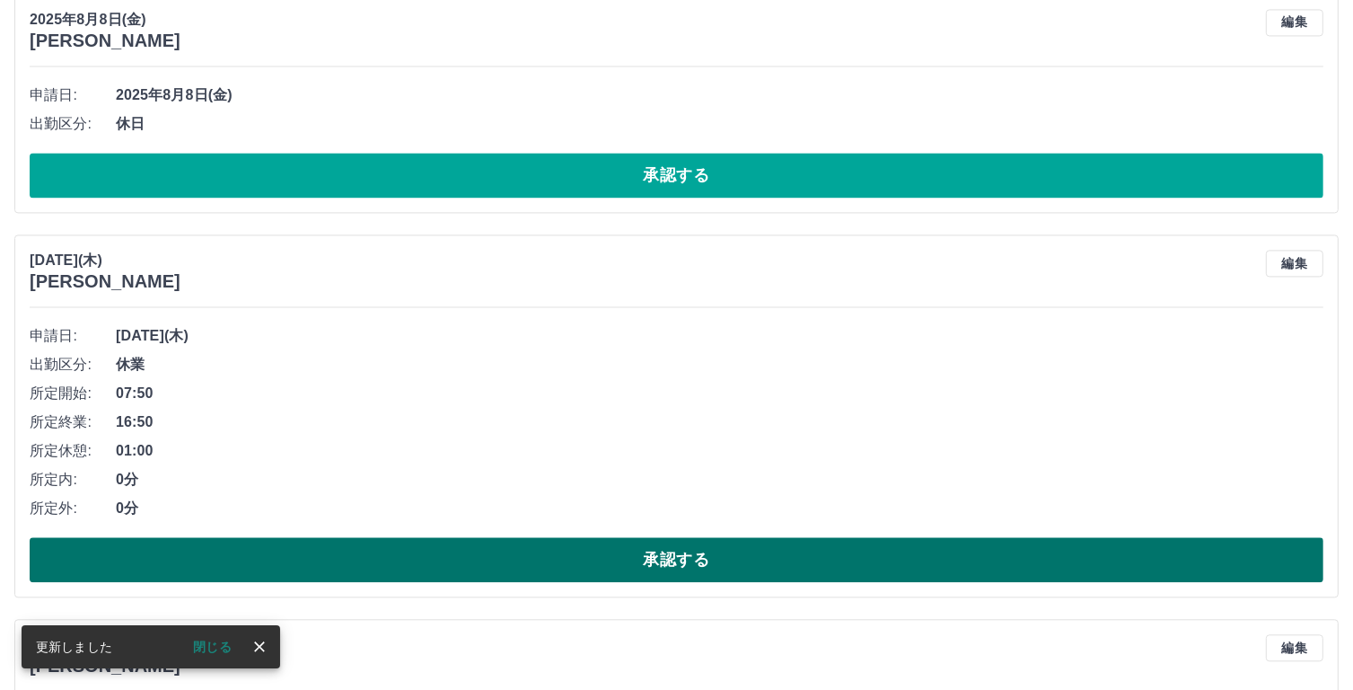
click at [676, 547] on button "承認する" at bounding box center [677, 559] width 1294 height 45
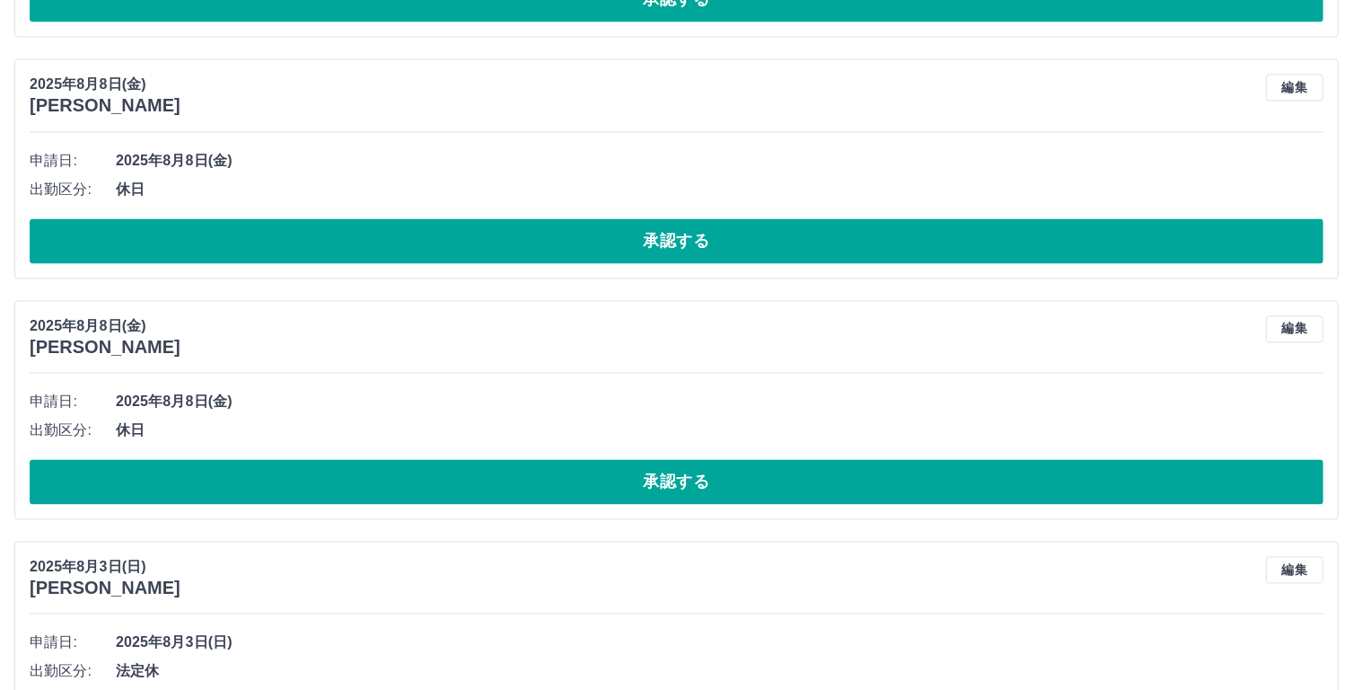
scroll to position [3514, 0]
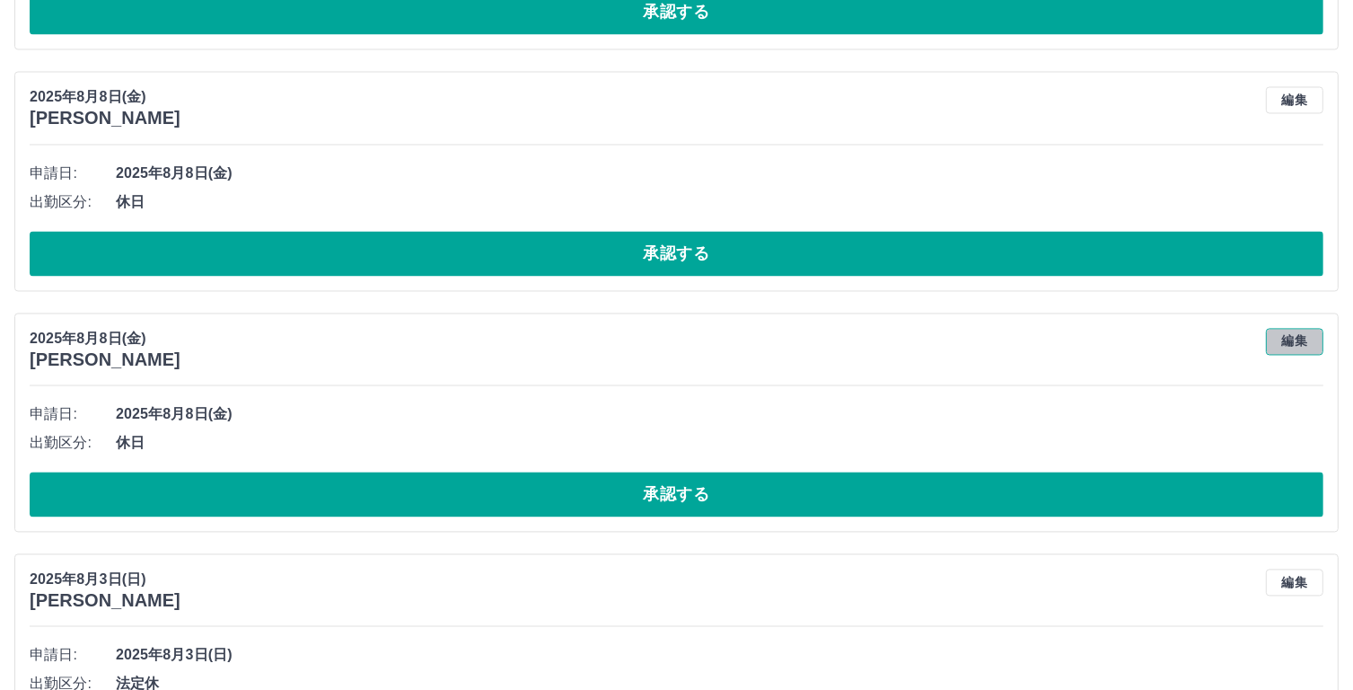
click at [1294, 330] on button "編集" at bounding box center [1294, 341] width 57 height 27
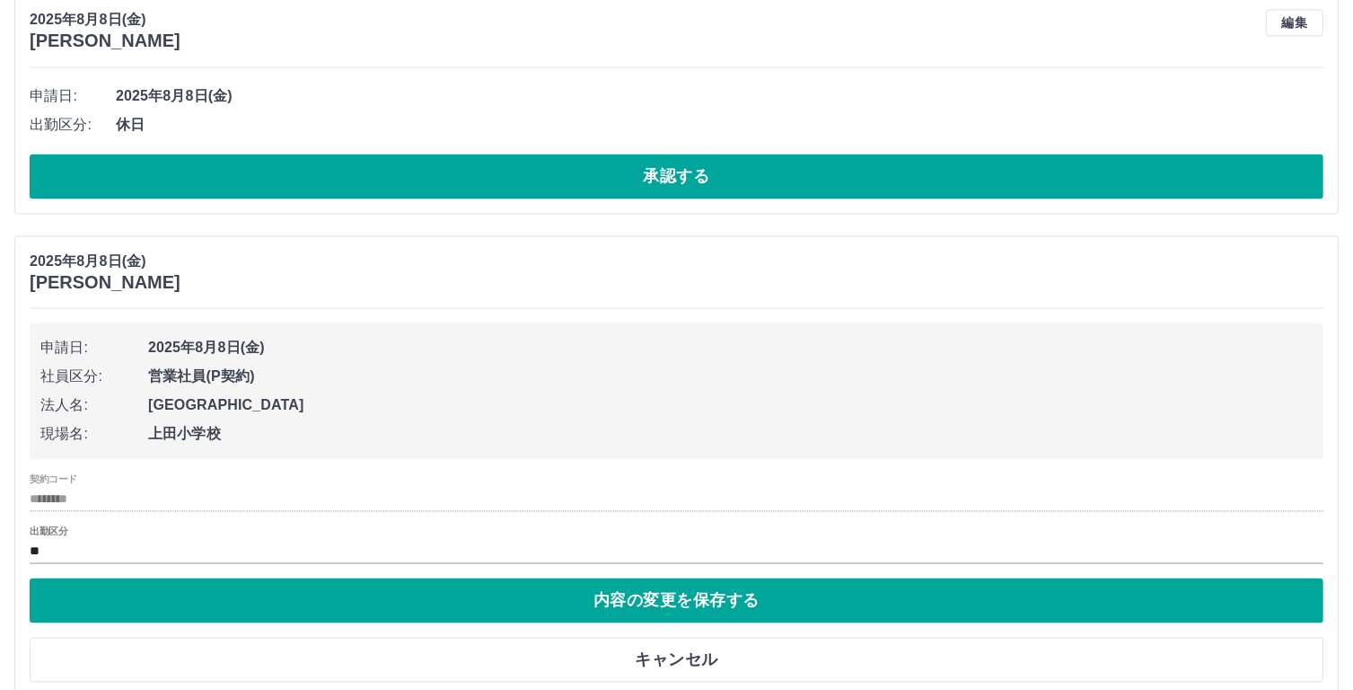
scroll to position [3622, 0]
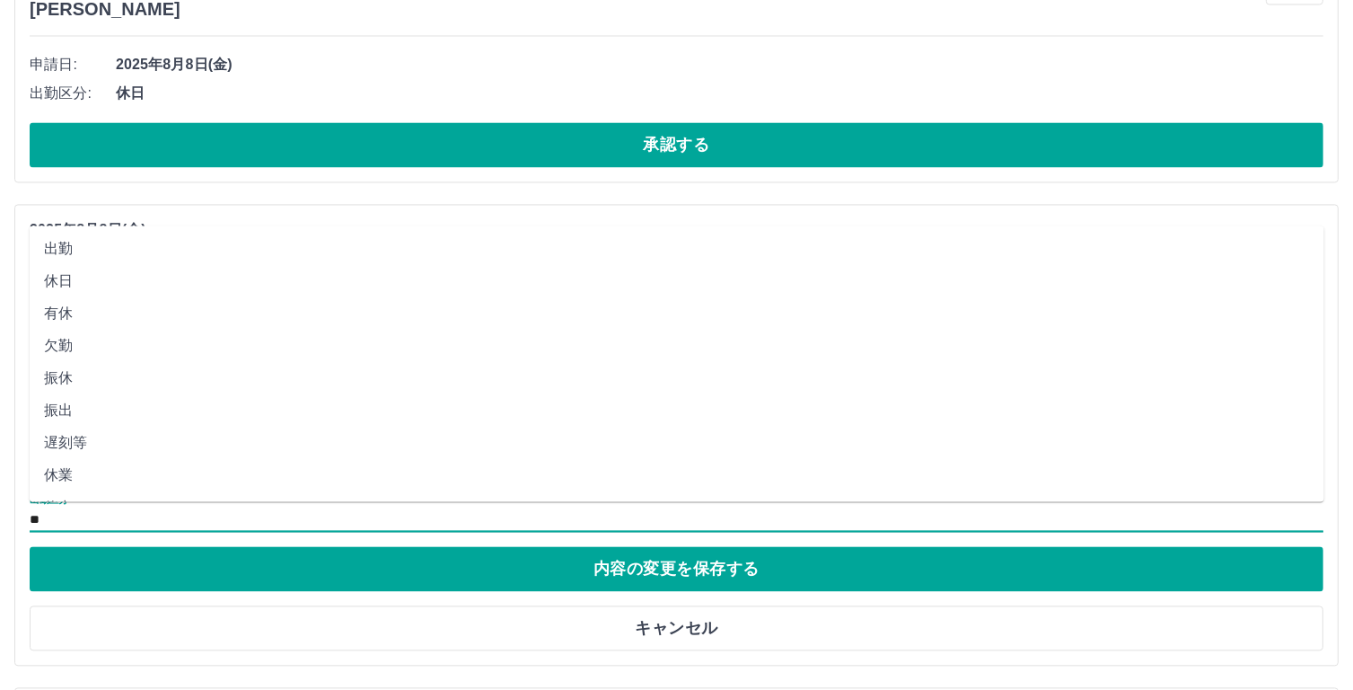
click at [46, 508] on input "**" at bounding box center [677, 519] width 1294 height 22
click at [63, 475] on li "休業" at bounding box center [677, 475] width 1295 height 32
type input "**"
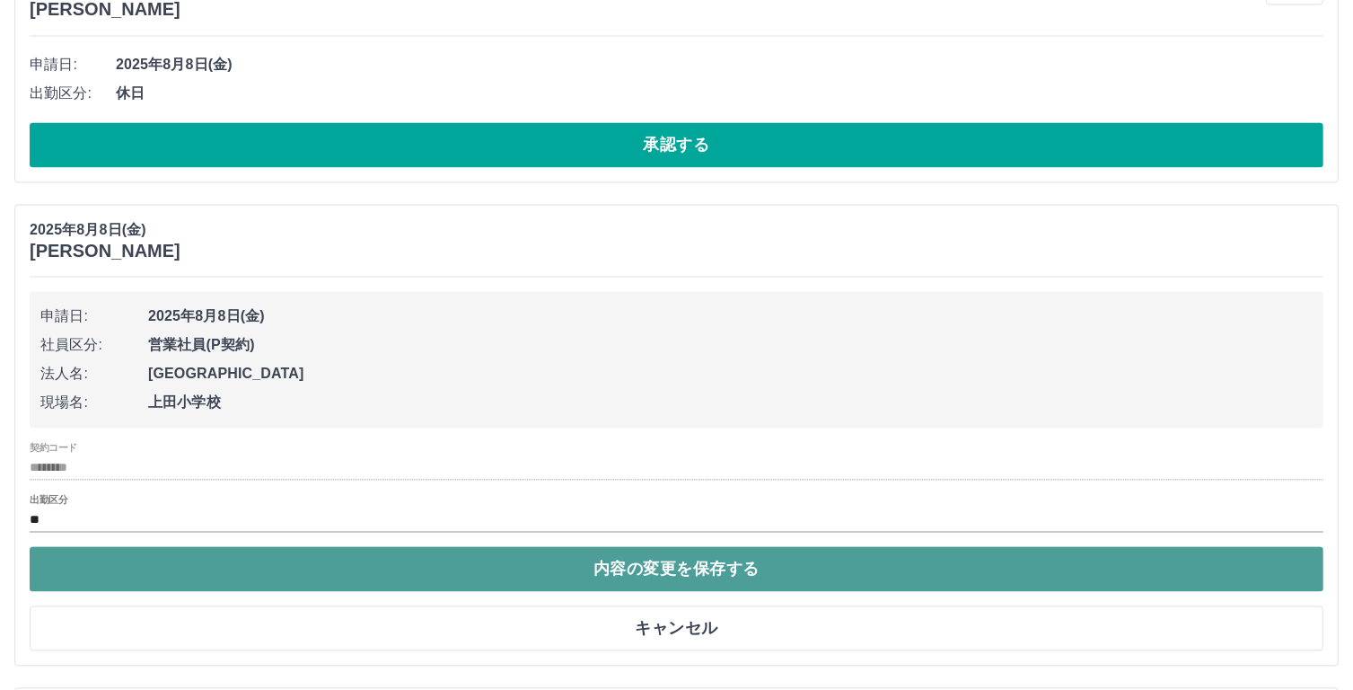
click at [693, 569] on button "内容の変更を保存する" at bounding box center [677, 568] width 1294 height 45
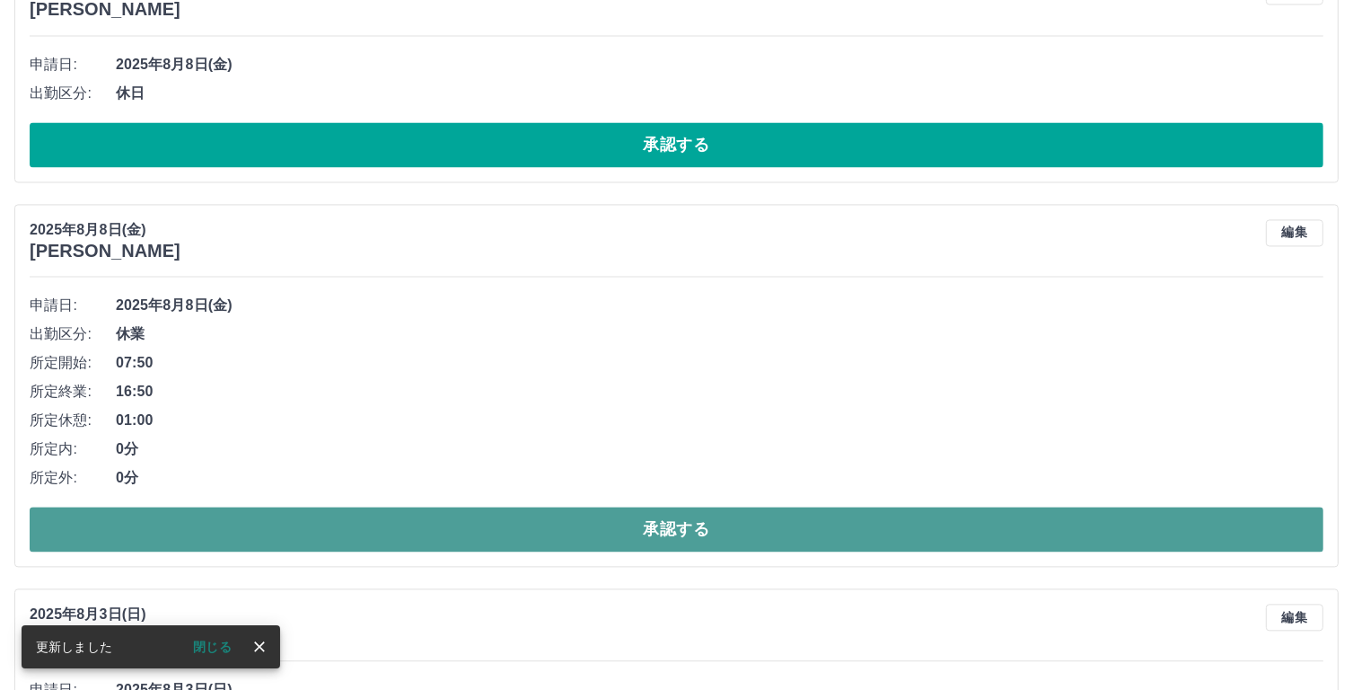
click at [625, 516] on button "承認する" at bounding box center [677, 528] width 1294 height 45
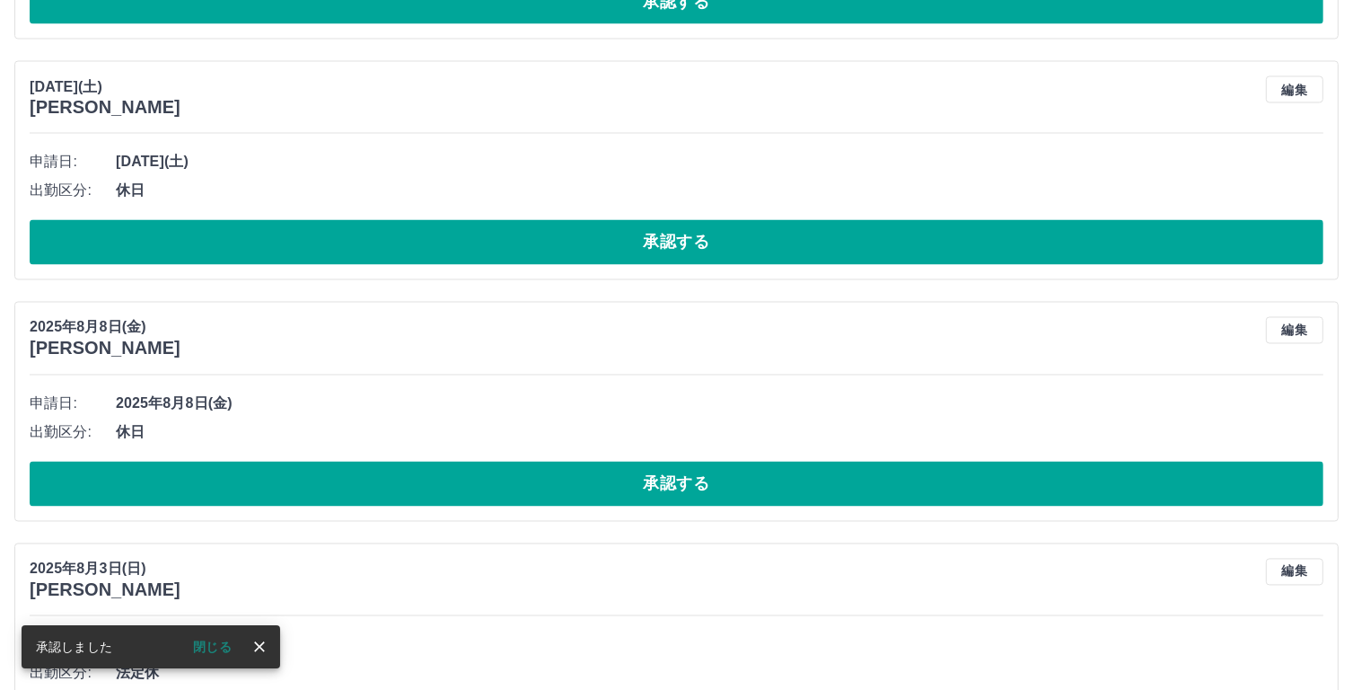
scroll to position [3277, 0]
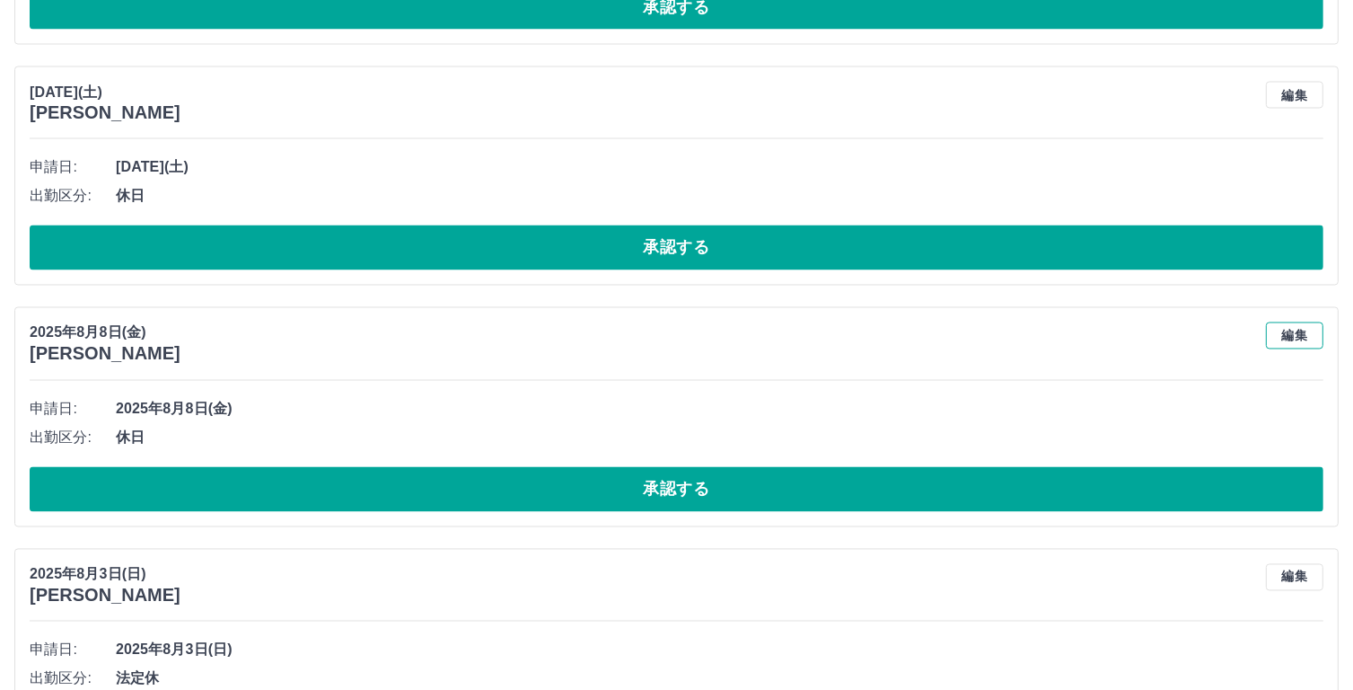
click at [1301, 330] on button "編集" at bounding box center [1294, 335] width 57 height 27
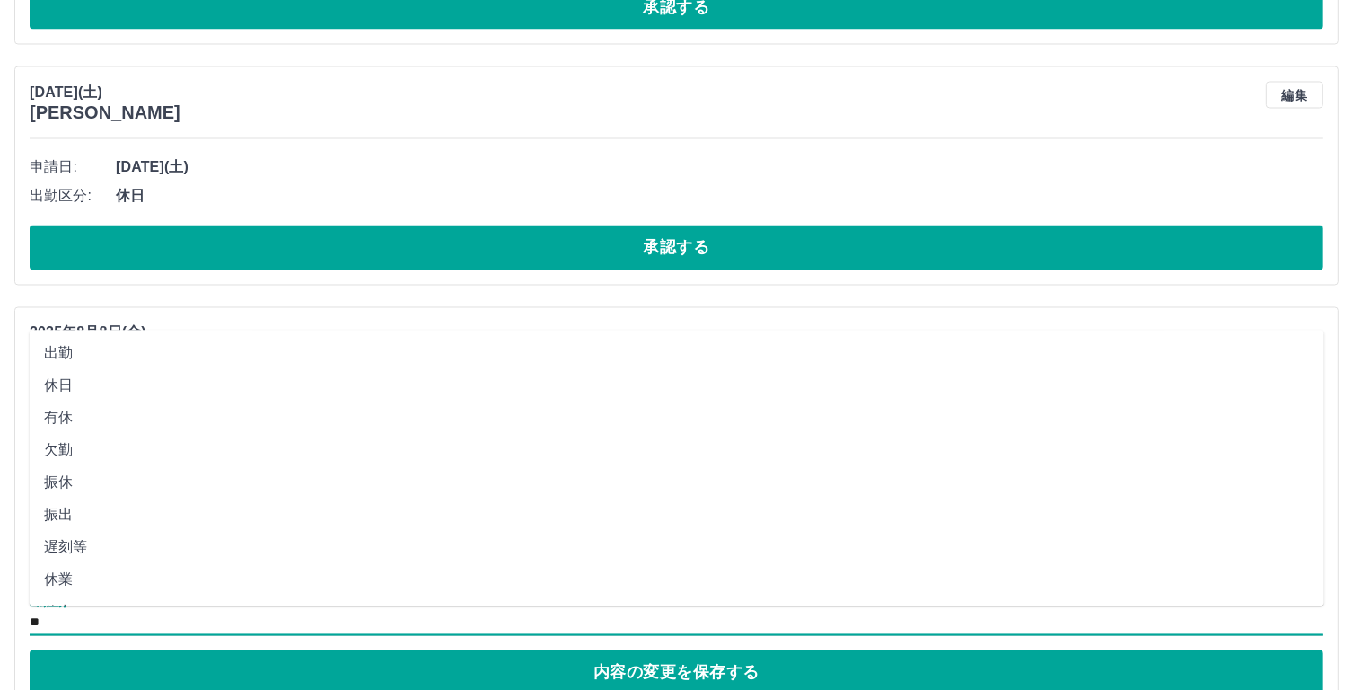
click at [55, 617] on input "**" at bounding box center [677, 623] width 1294 height 22
click at [55, 577] on li "休業" at bounding box center [677, 580] width 1295 height 32
type input "**"
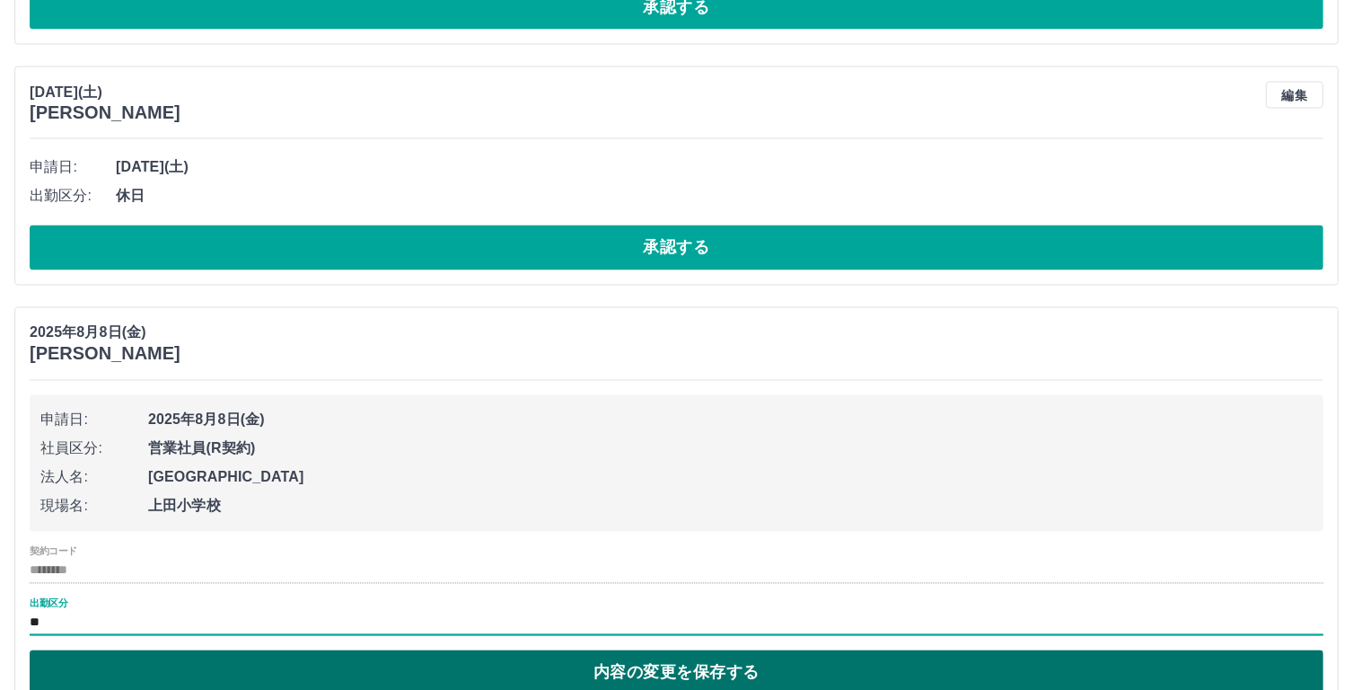
click at [664, 661] on button "内容の変更を保存する" at bounding box center [677, 672] width 1294 height 45
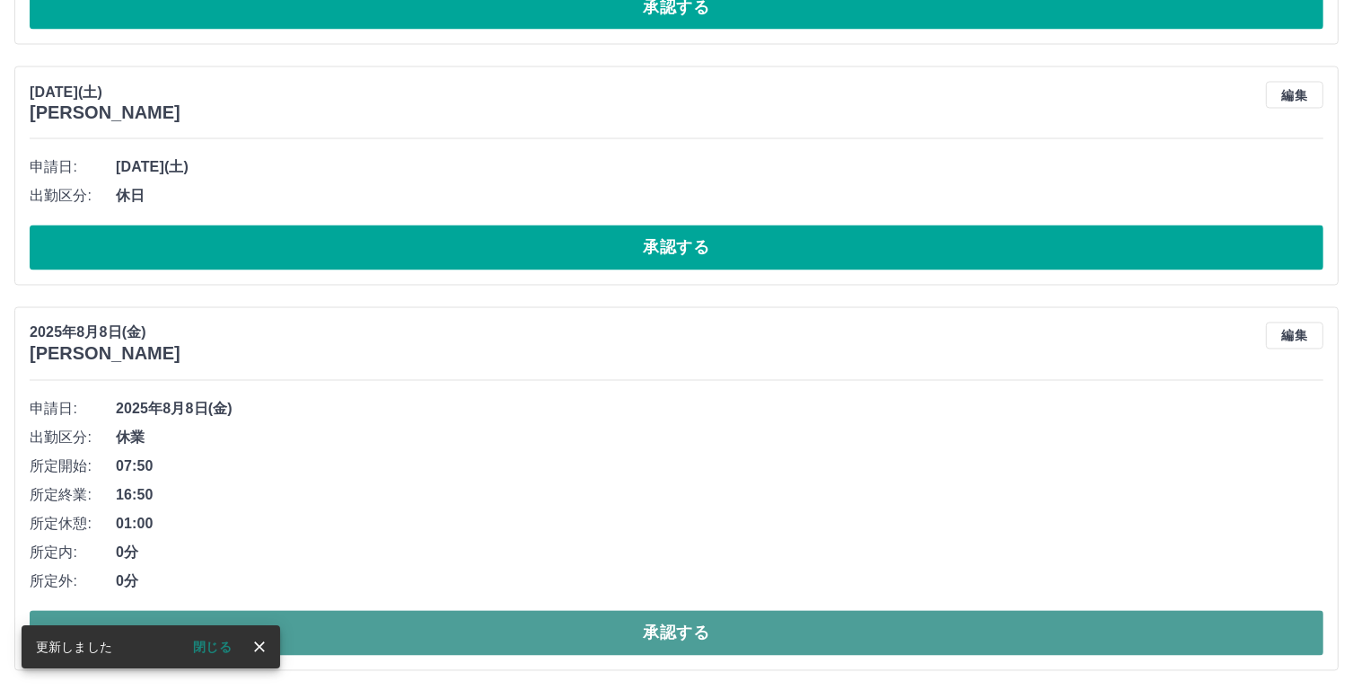
click at [726, 631] on button "承認する" at bounding box center [677, 633] width 1294 height 45
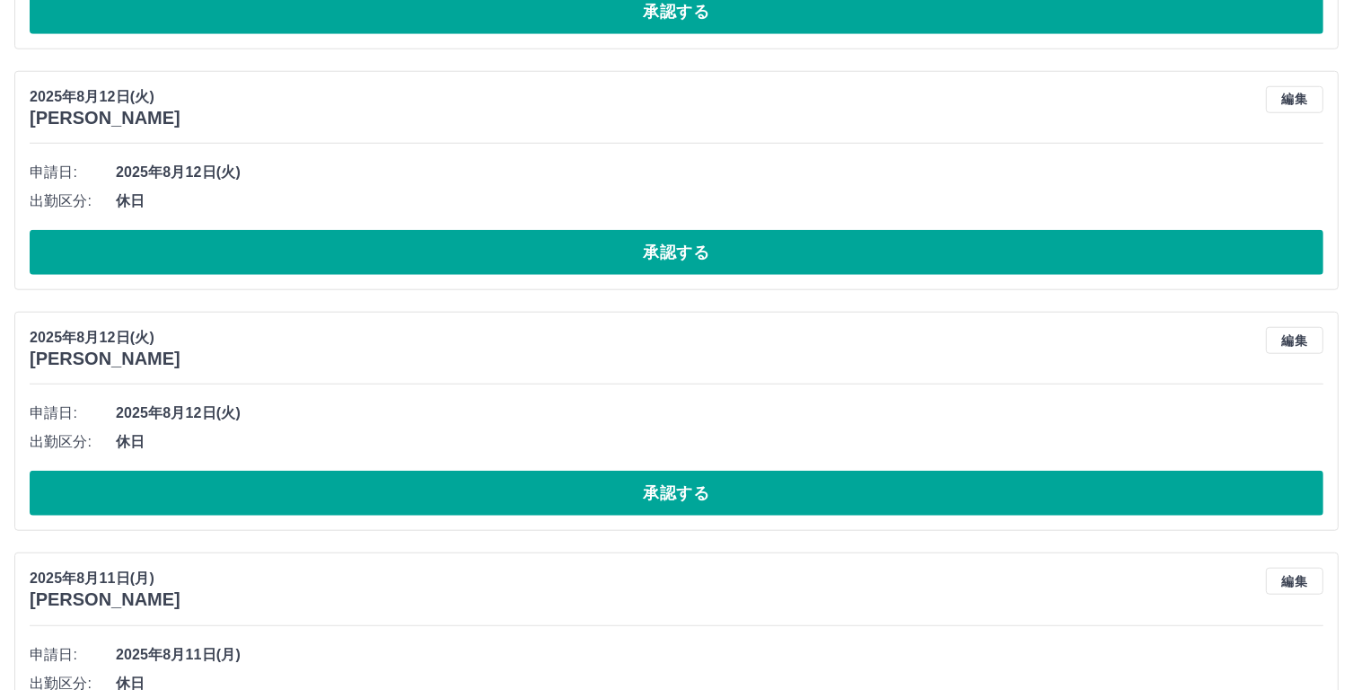
scroll to position [1548, 0]
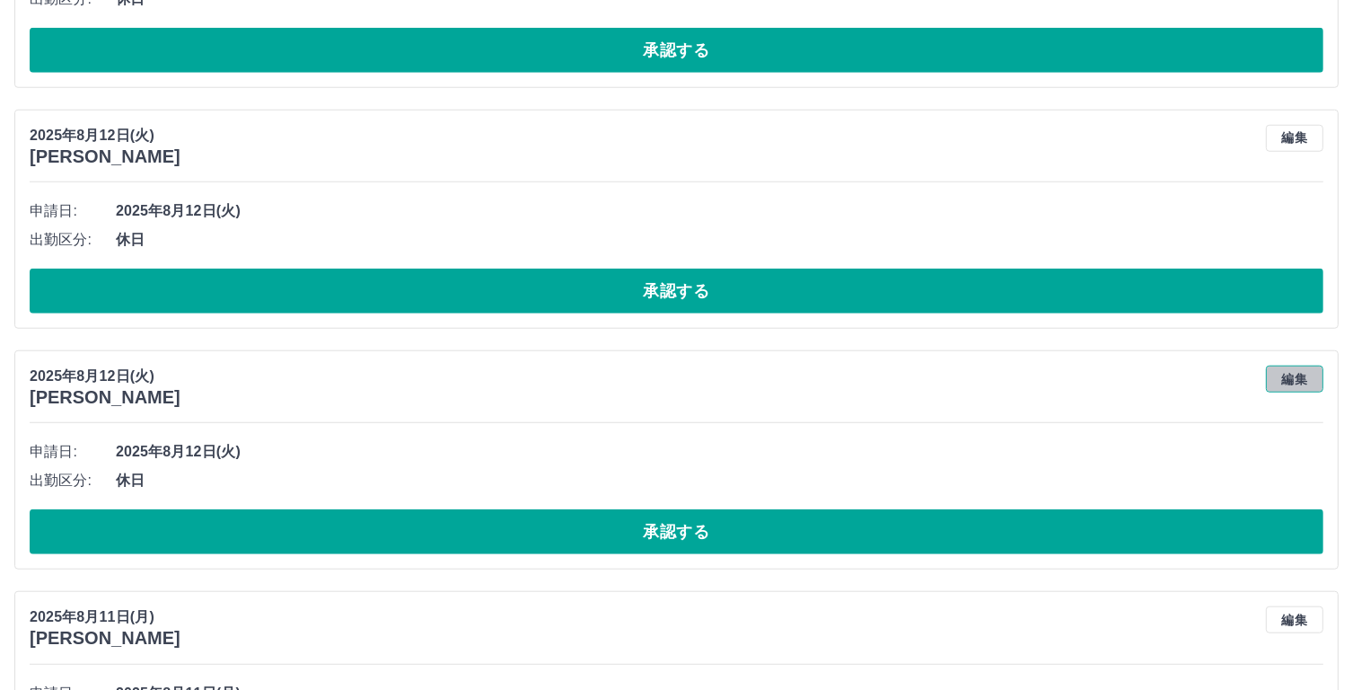
click at [1292, 373] on button "編集" at bounding box center [1294, 378] width 57 height 27
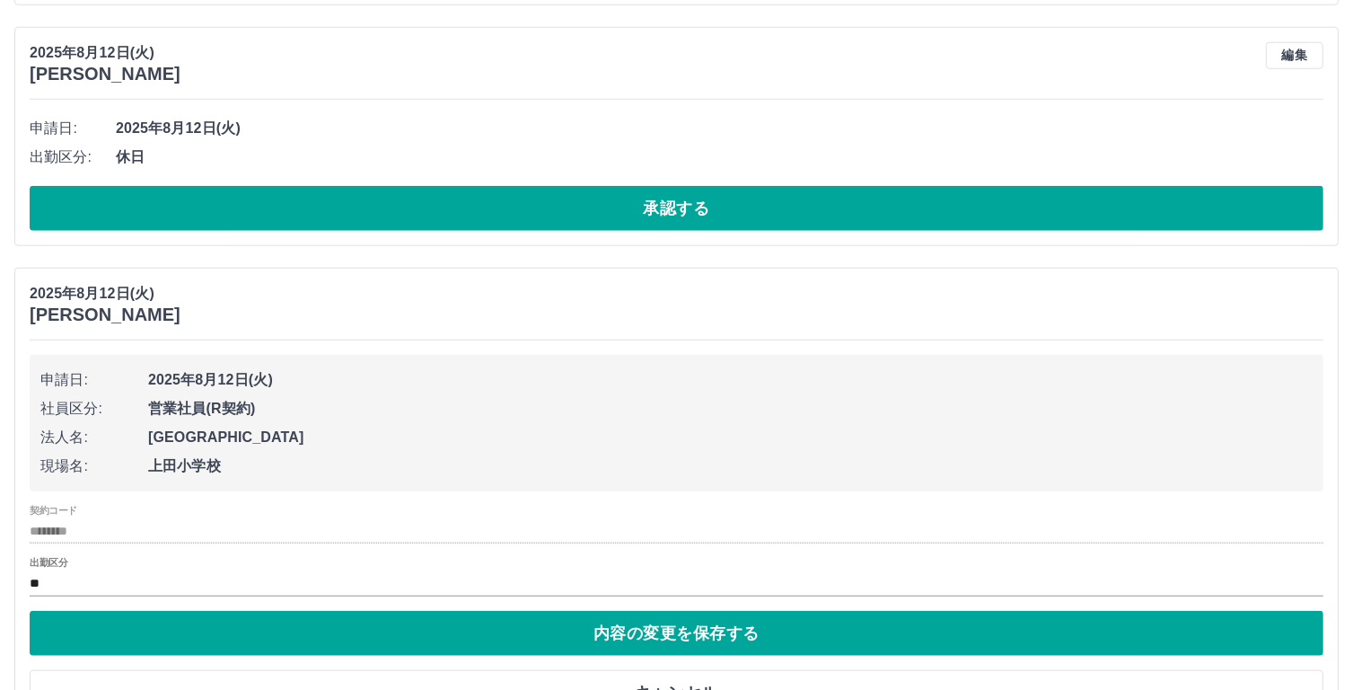
scroll to position [1659, 0]
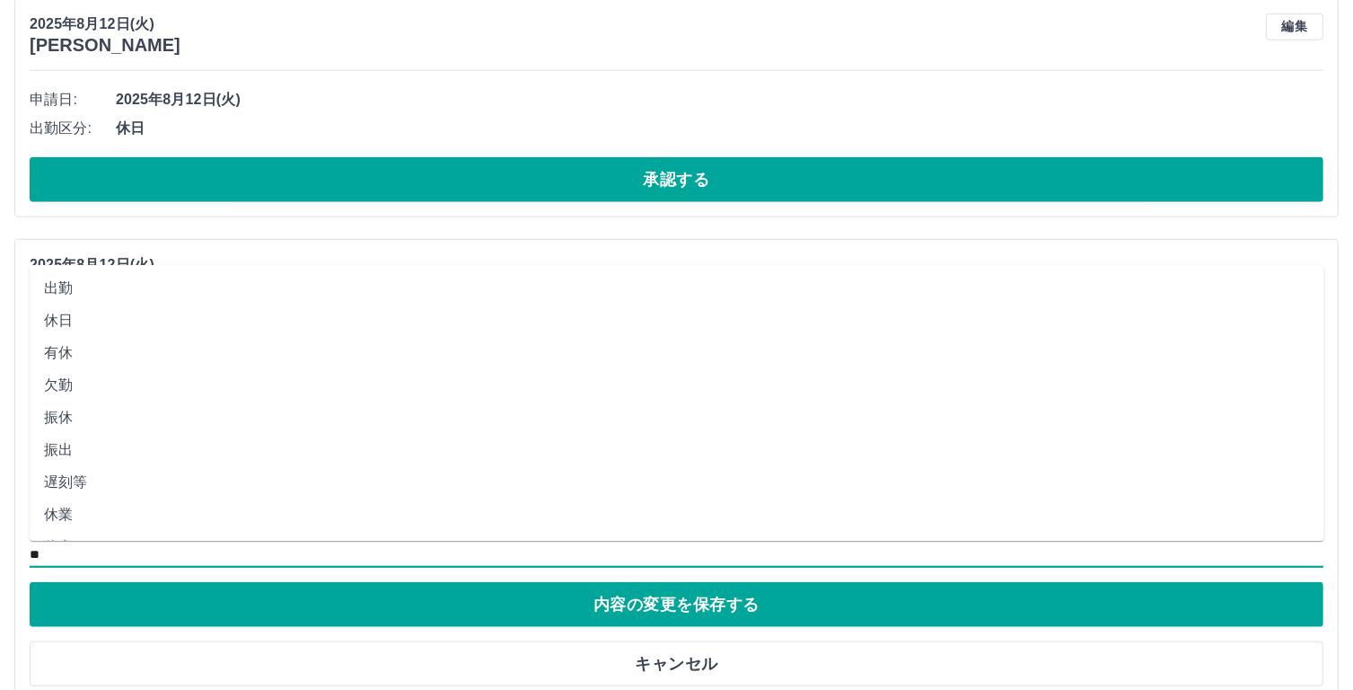
click at [55, 554] on input "**" at bounding box center [677, 554] width 1294 height 22
click at [75, 515] on li "休業" at bounding box center [677, 514] width 1295 height 32
type input "**"
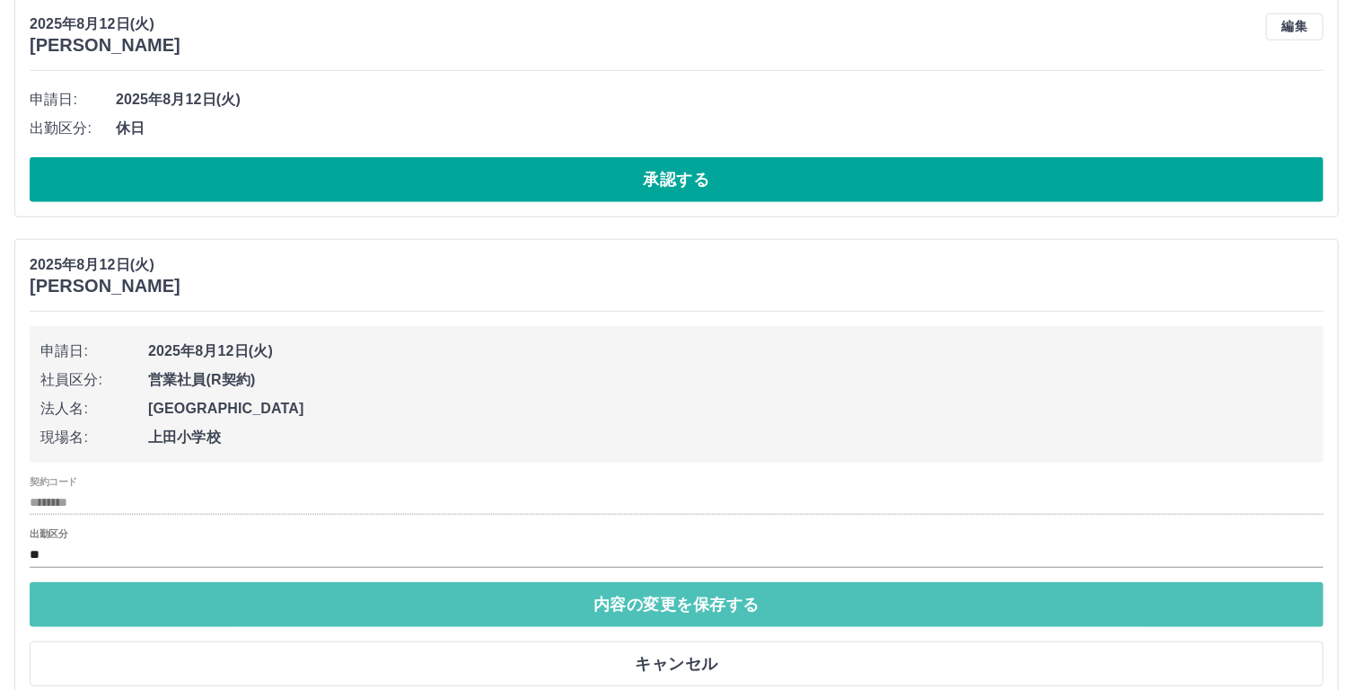
click at [395, 597] on button "内容の変更を保存する" at bounding box center [677, 604] width 1294 height 45
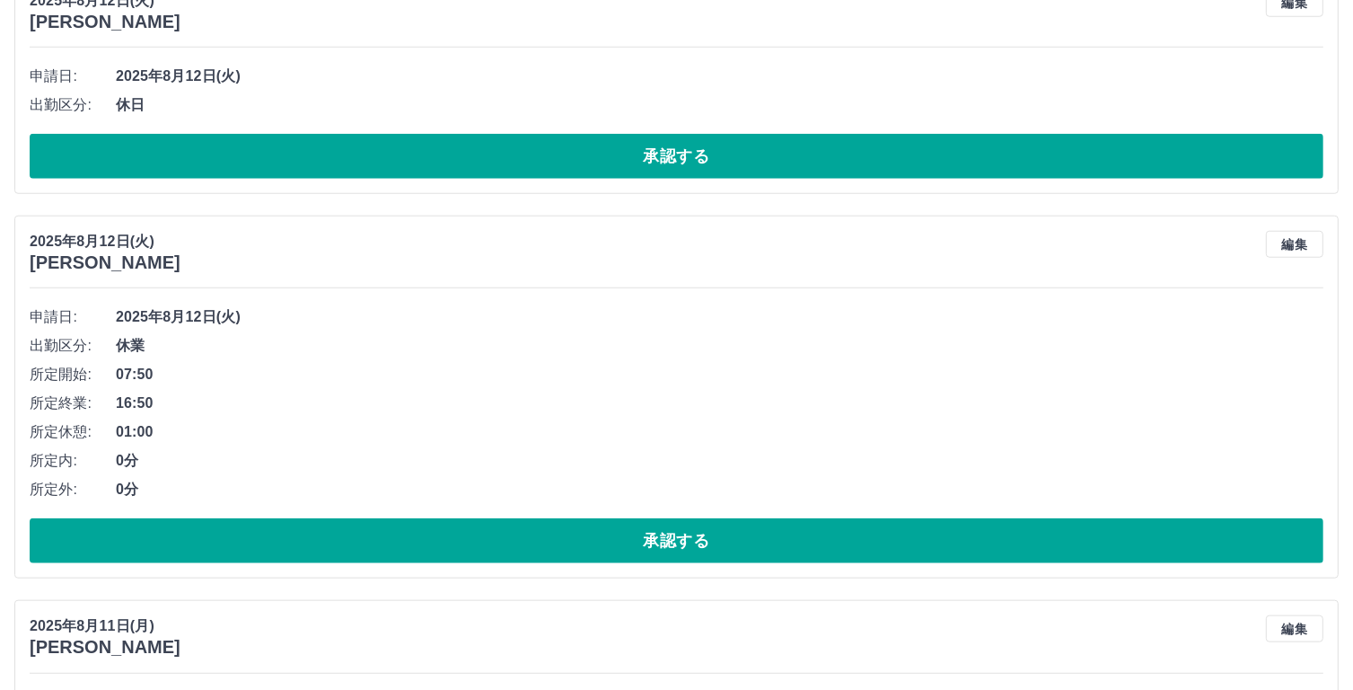
scroll to position [1677, 0]
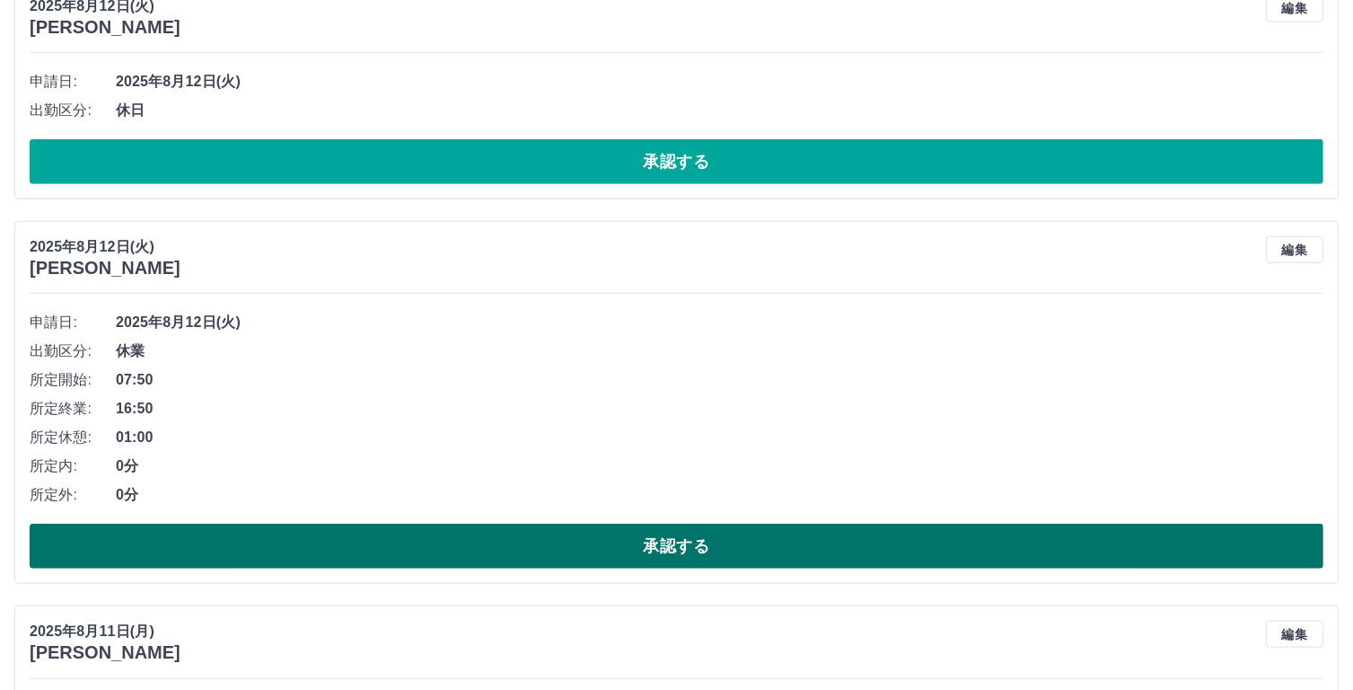
click at [681, 535] on button "承認する" at bounding box center [677, 545] width 1294 height 45
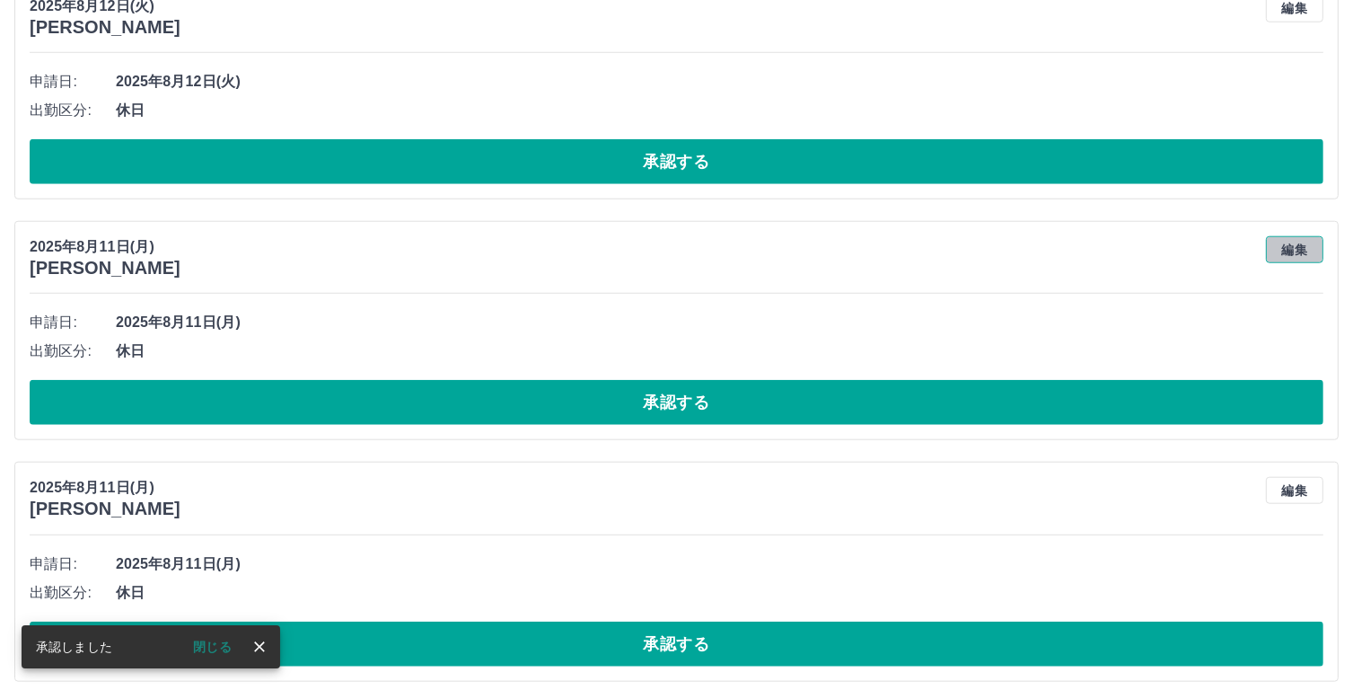
click at [1300, 247] on button "編集" at bounding box center [1294, 249] width 57 height 27
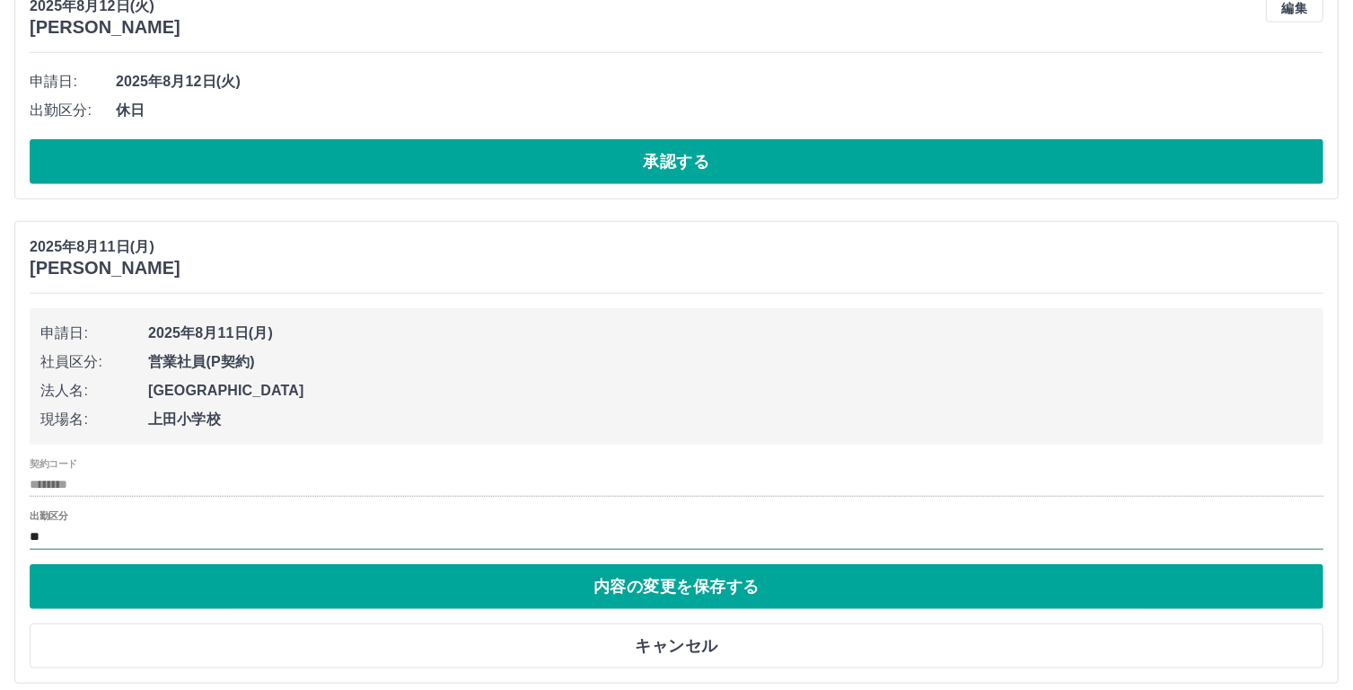
click at [70, 532] on input "**" at bounding box center [677, 536] width 1294 height 22
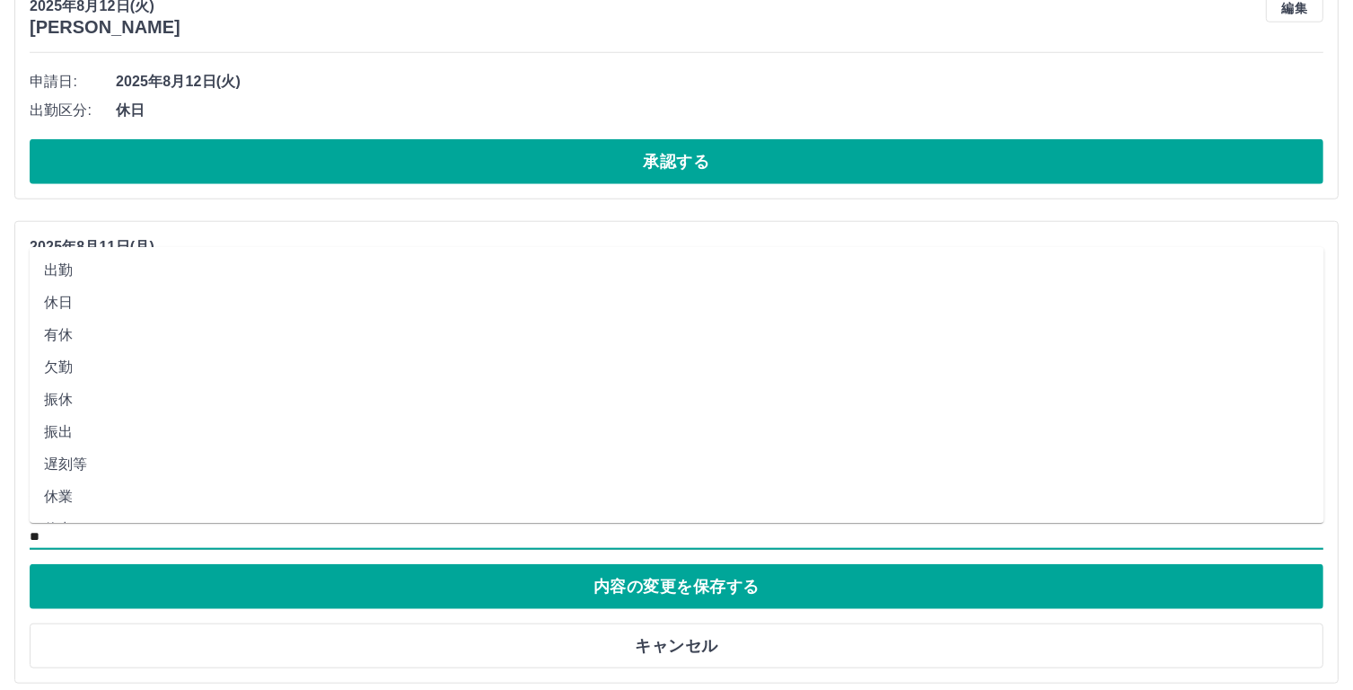
click at [57, 499] on li "休業" at bounding box center [677, 496] width 1295 height 32
type input "**"
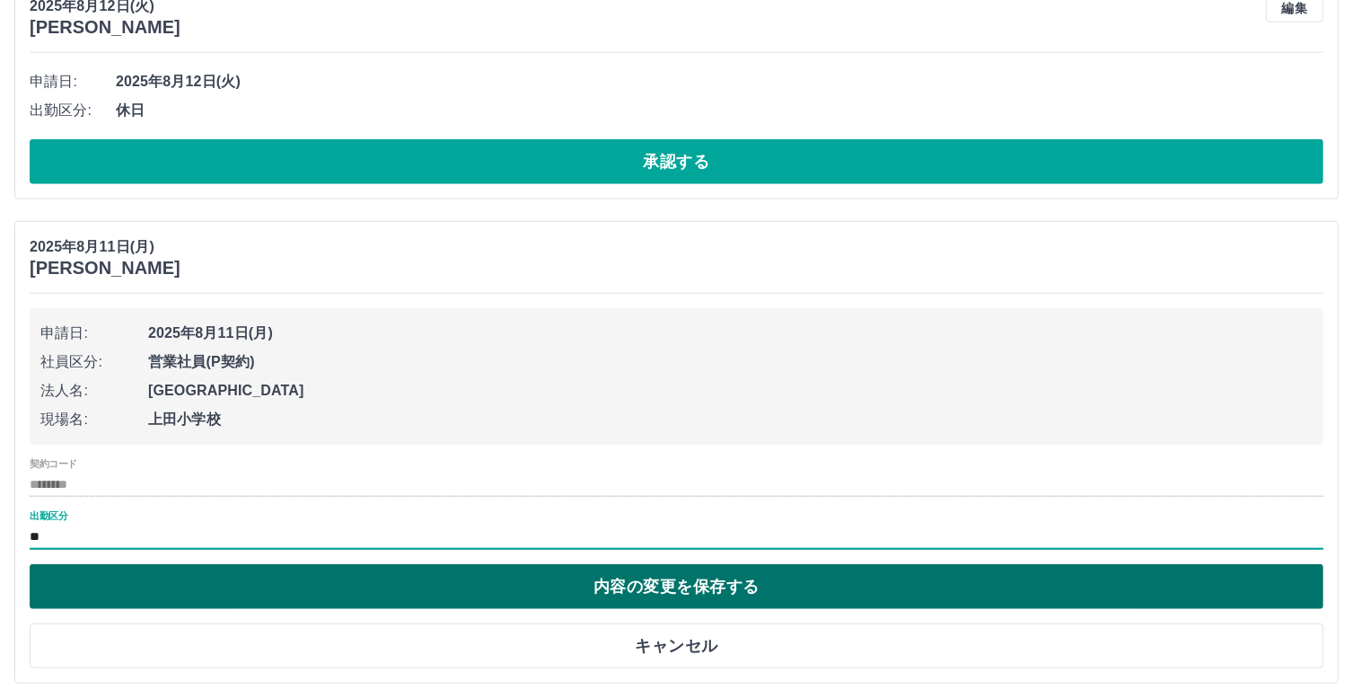
click at [543, 588] on button "内容の変更を保存する" at bounding box center [677, 586] width 1294 height 45
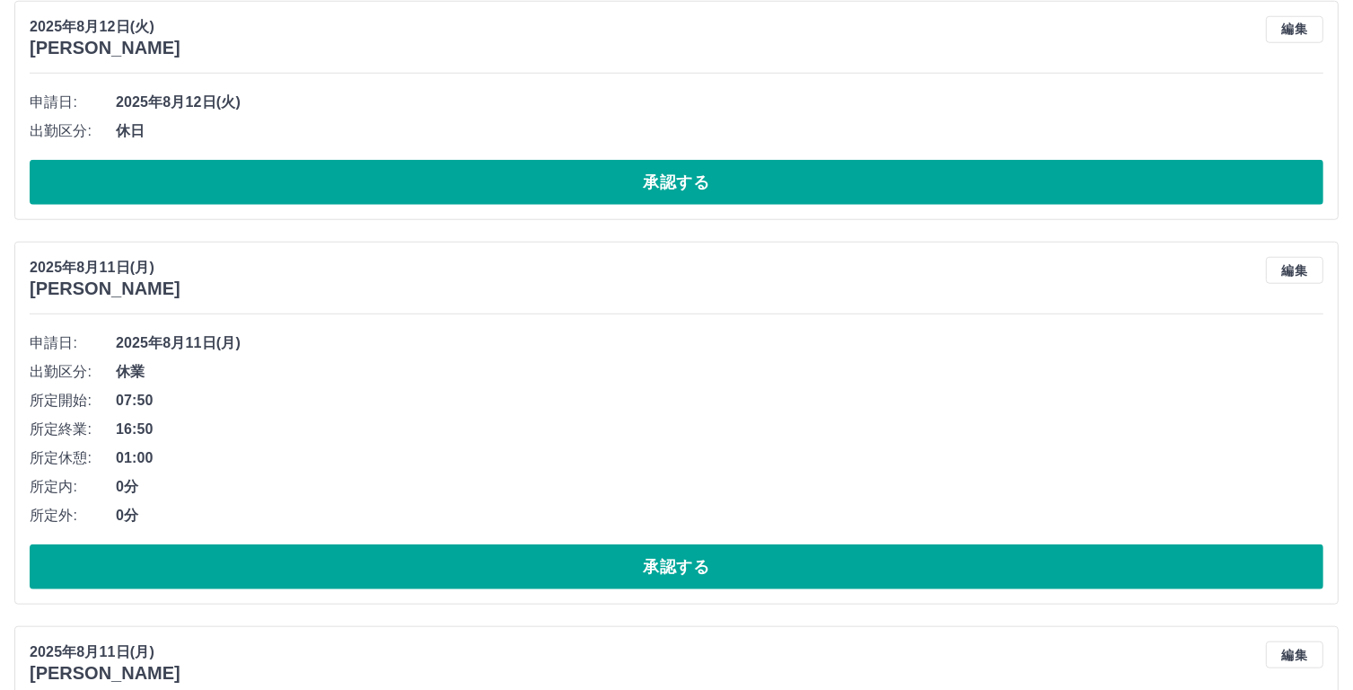
scroll to position [1652, 0]
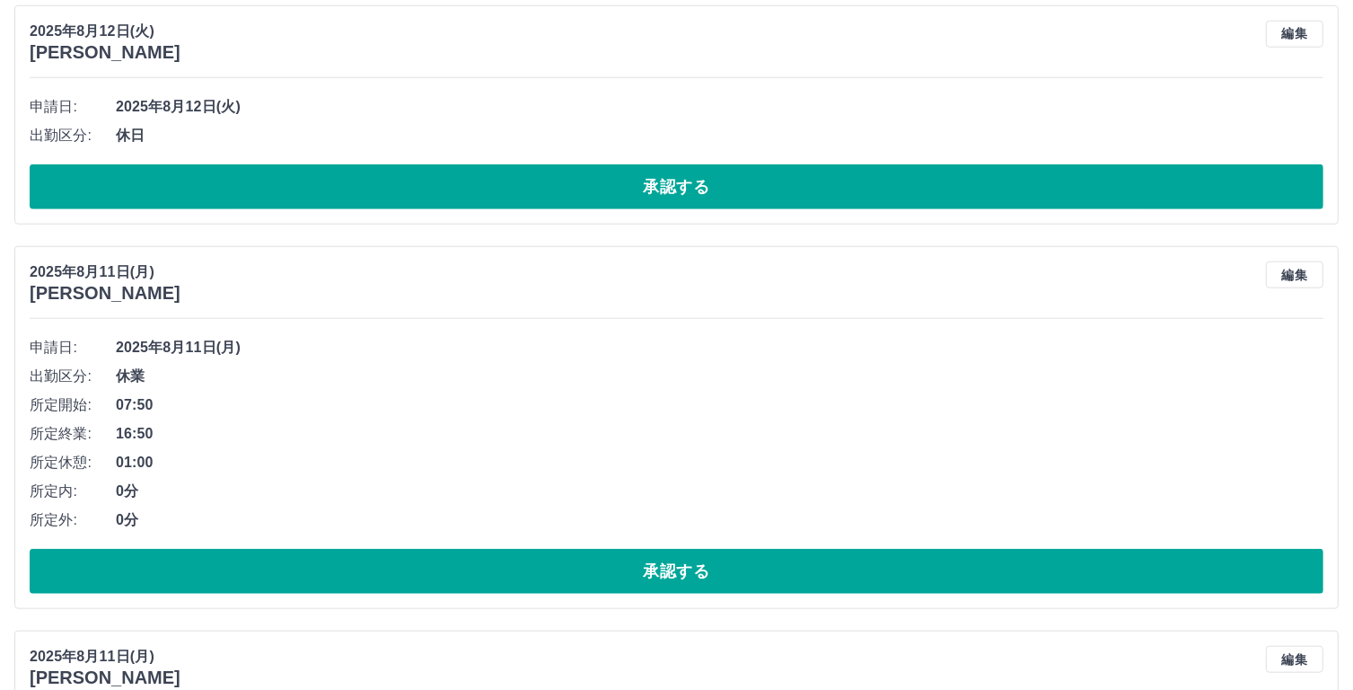
click at [1298, 278] on button "編集" at bounding box center [1294, 274] width 57 height 27
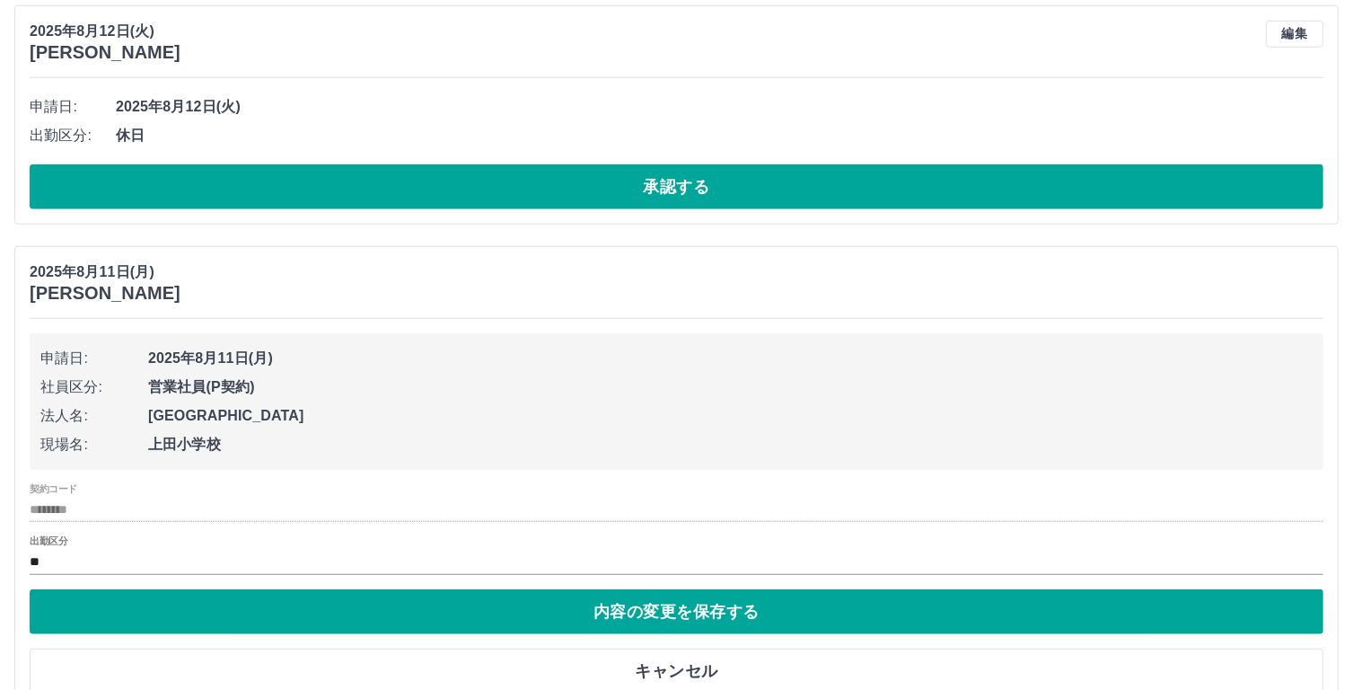
click at [1298, 278] on div "[DATE](月) [PERSON_NAME]" at bounding box center [677, 282] width 1294 height 42
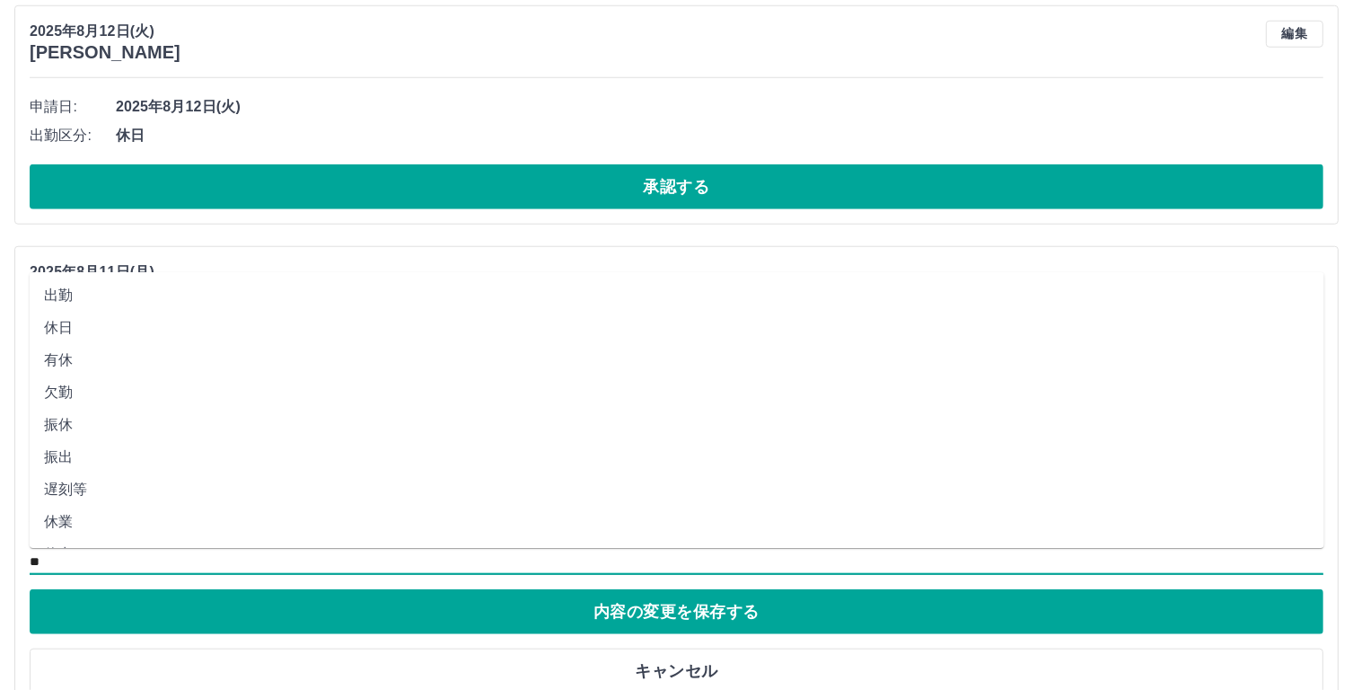
click at [74, 567] on input "**" at bounding box center [677, 561] width 1294 height 22
click at [82, 330] on li "休日" at bounding box center [677, 328] width 1295 height 32
type input "**"
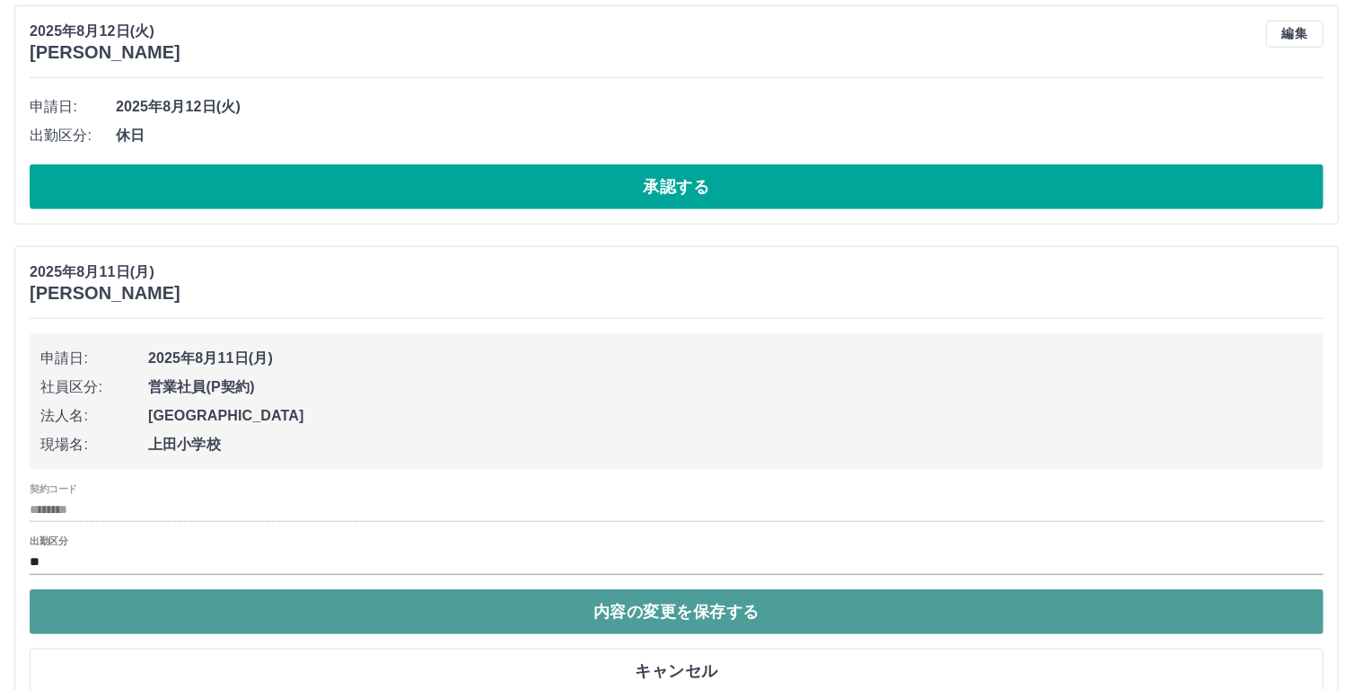
click at [622, 603] on button "内容の変更を保存する" at bounding box center [677, 611] width 1294 height 45
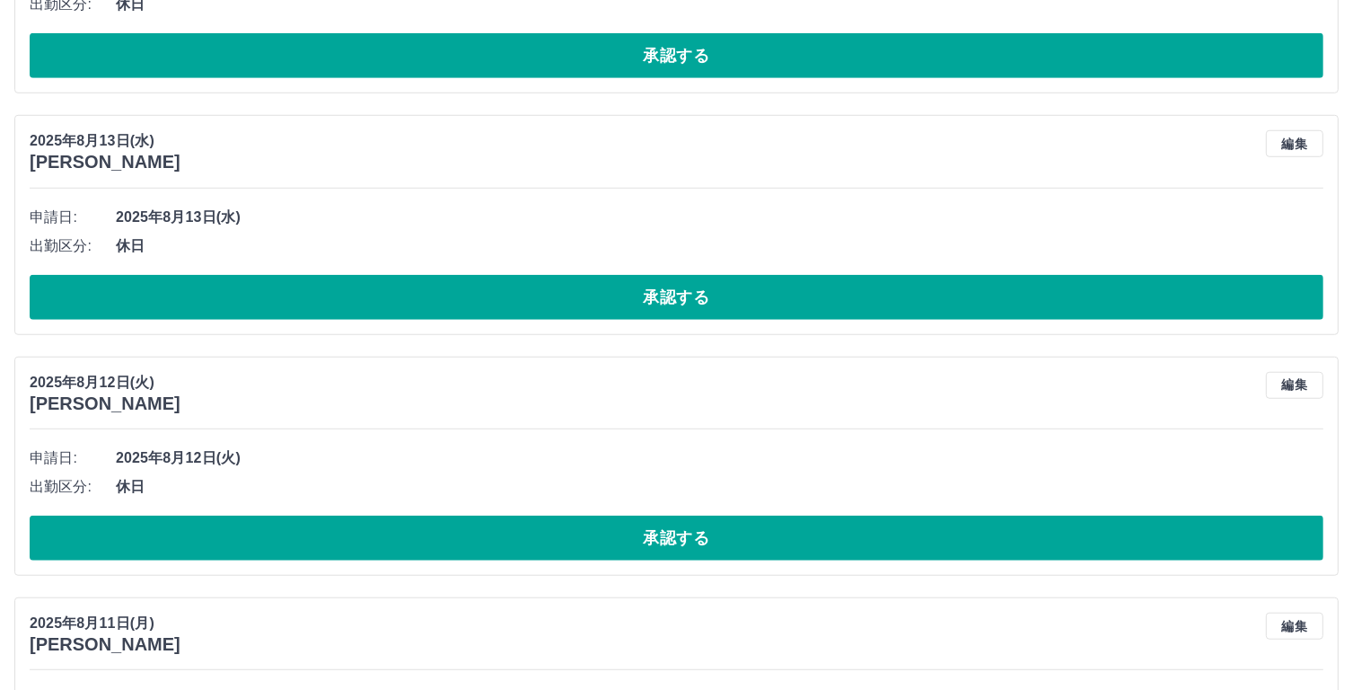
scroll to position [1290, 0]
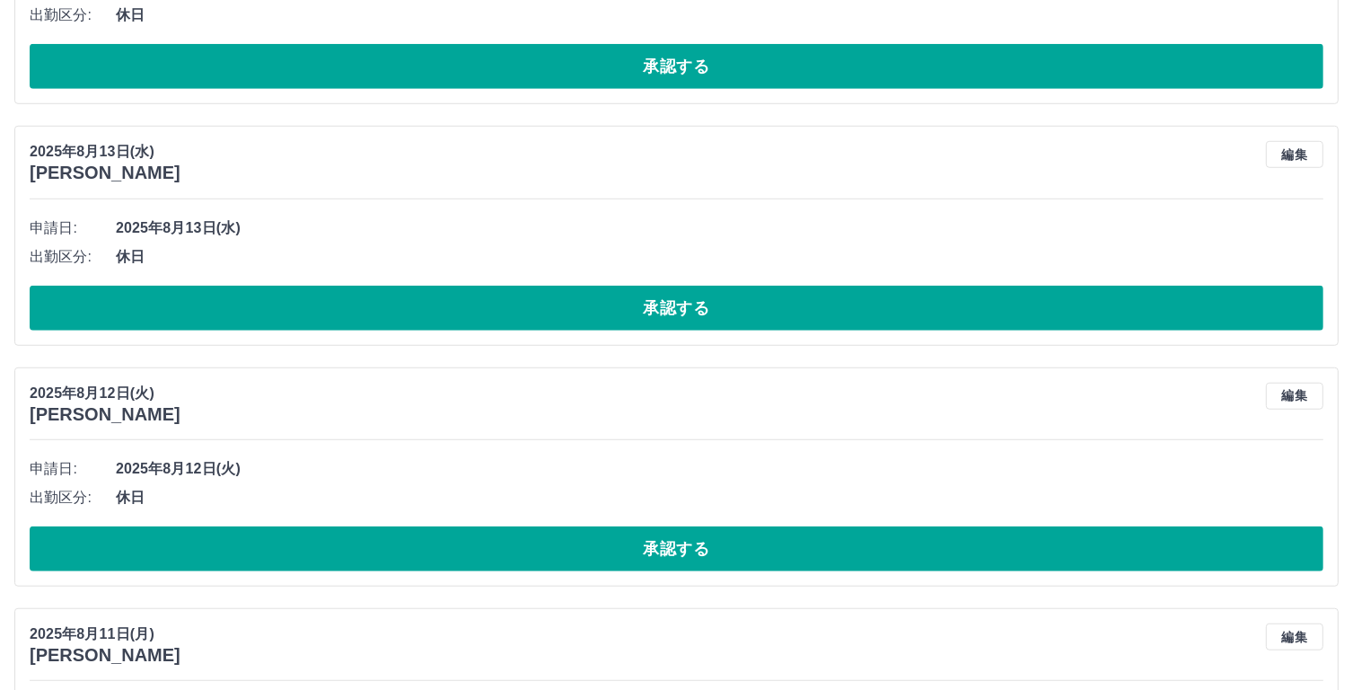
click at [1303, 390] on button "編集" at bounding box center [1294, 396] width 57 height 27
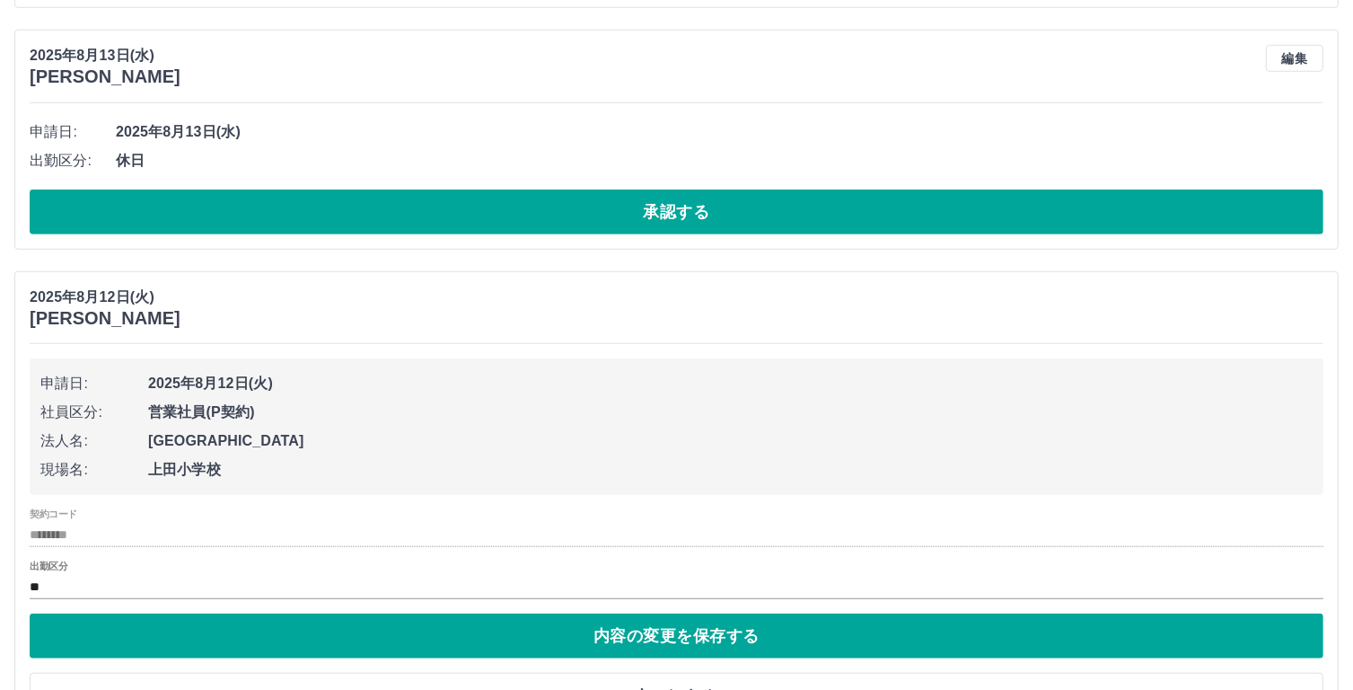
scroll to position [1397, 0]
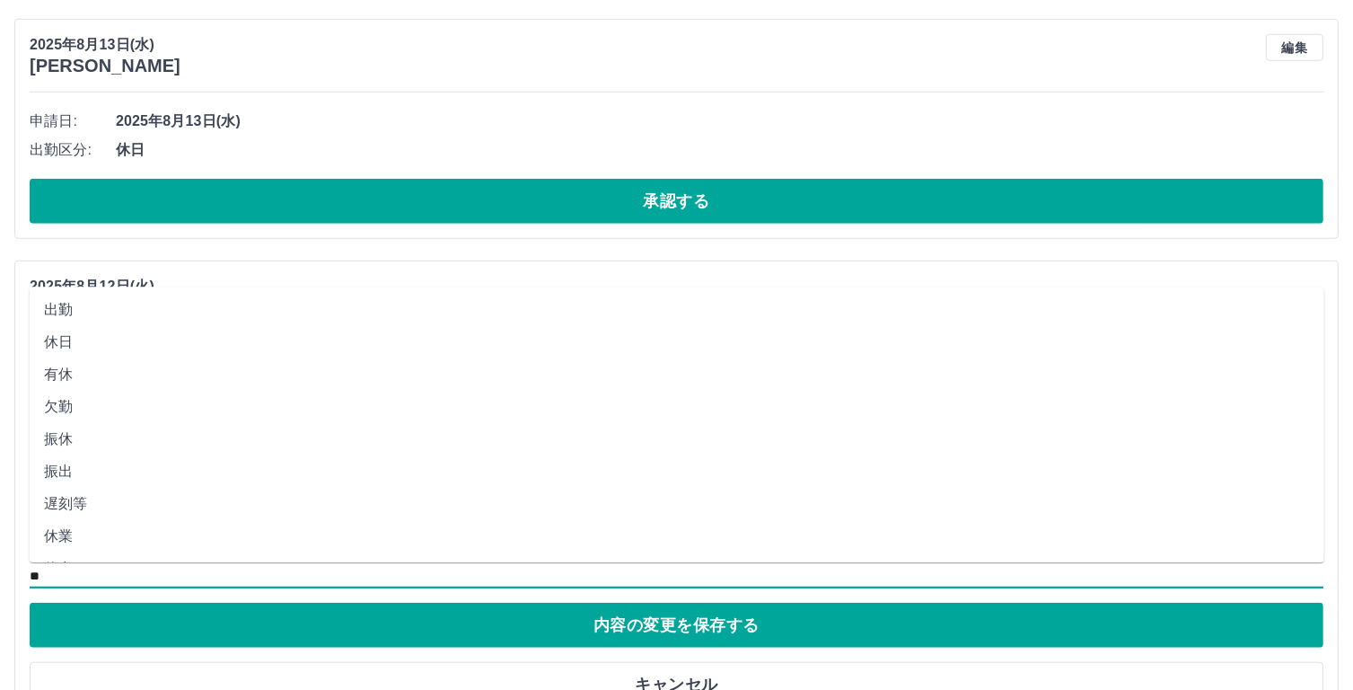
click at [56, 567] on input "**" at bounding box center [677, 576] width 1294 height 22
click at [57, 539] on li "休業" at bounding box center [677, 536] width 1295 height 32
type input "**"
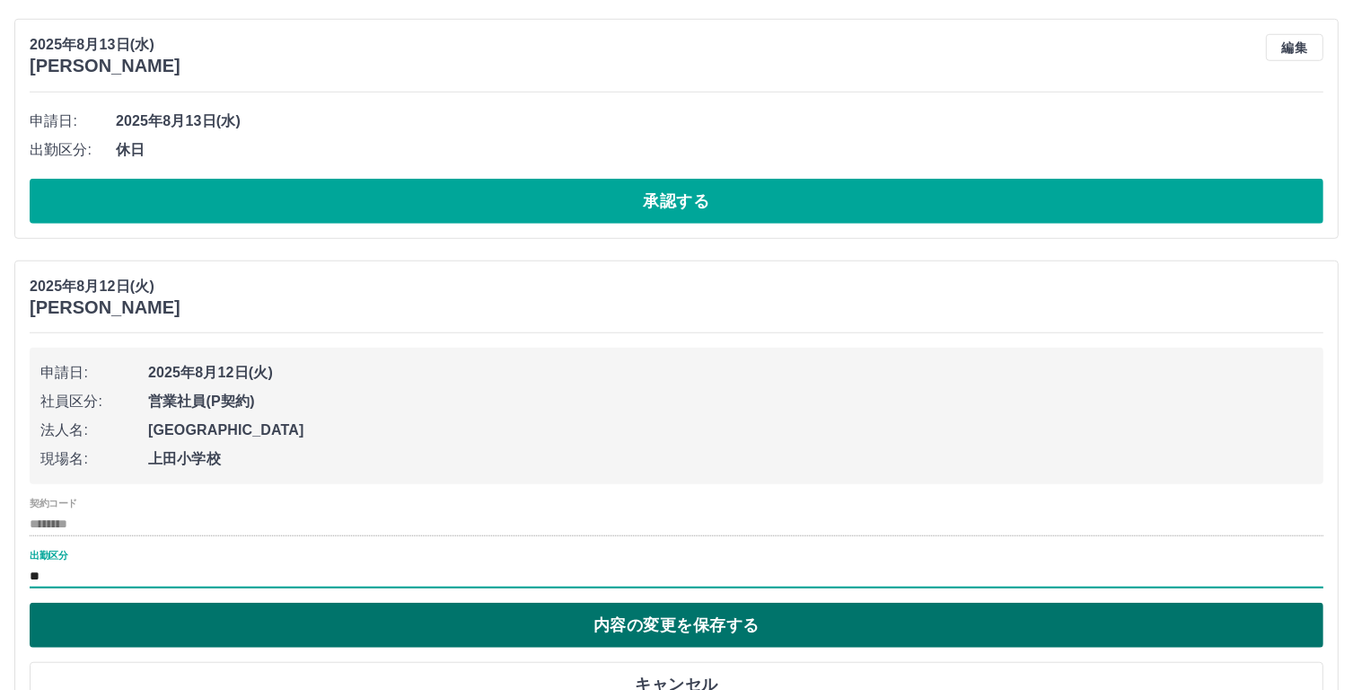
click at [625, 632] on button "内容の変更を保存する" at bounding box center [677, 625] width 1294 height 45
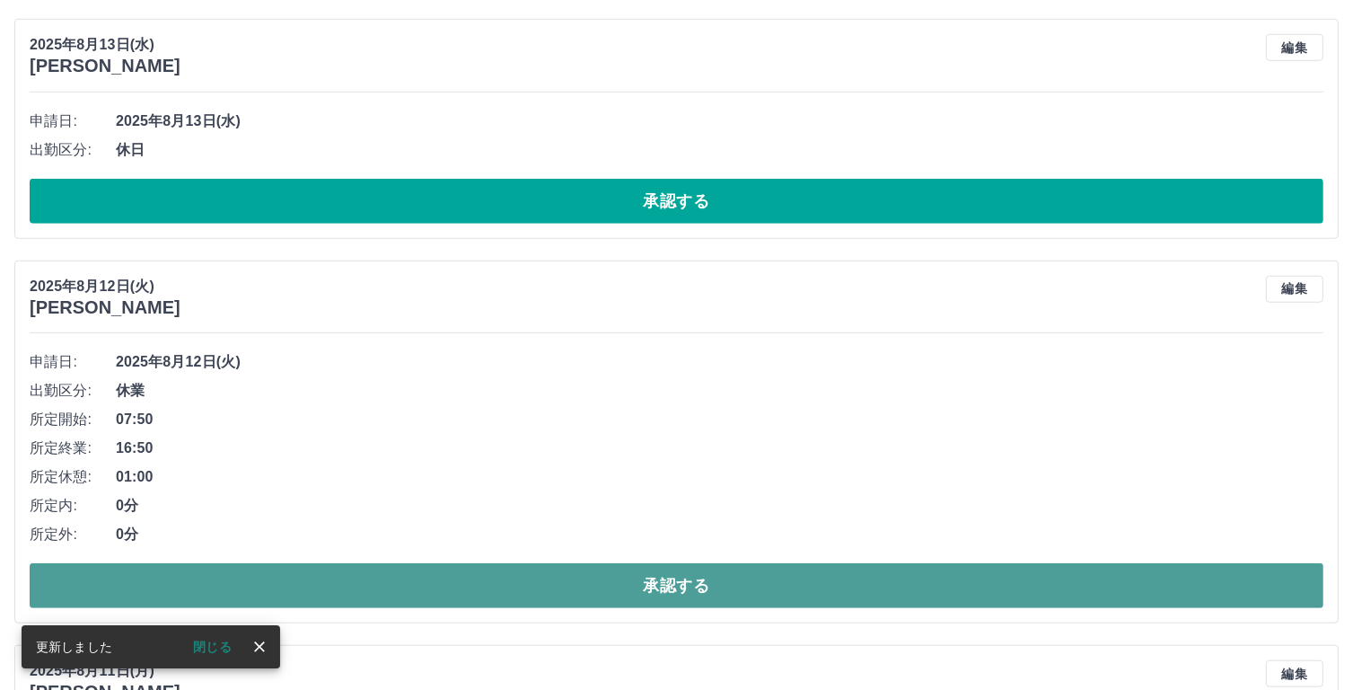
click at [747, 585] on button "承認する" at bounding box center [677, 585] width 1294 height 45
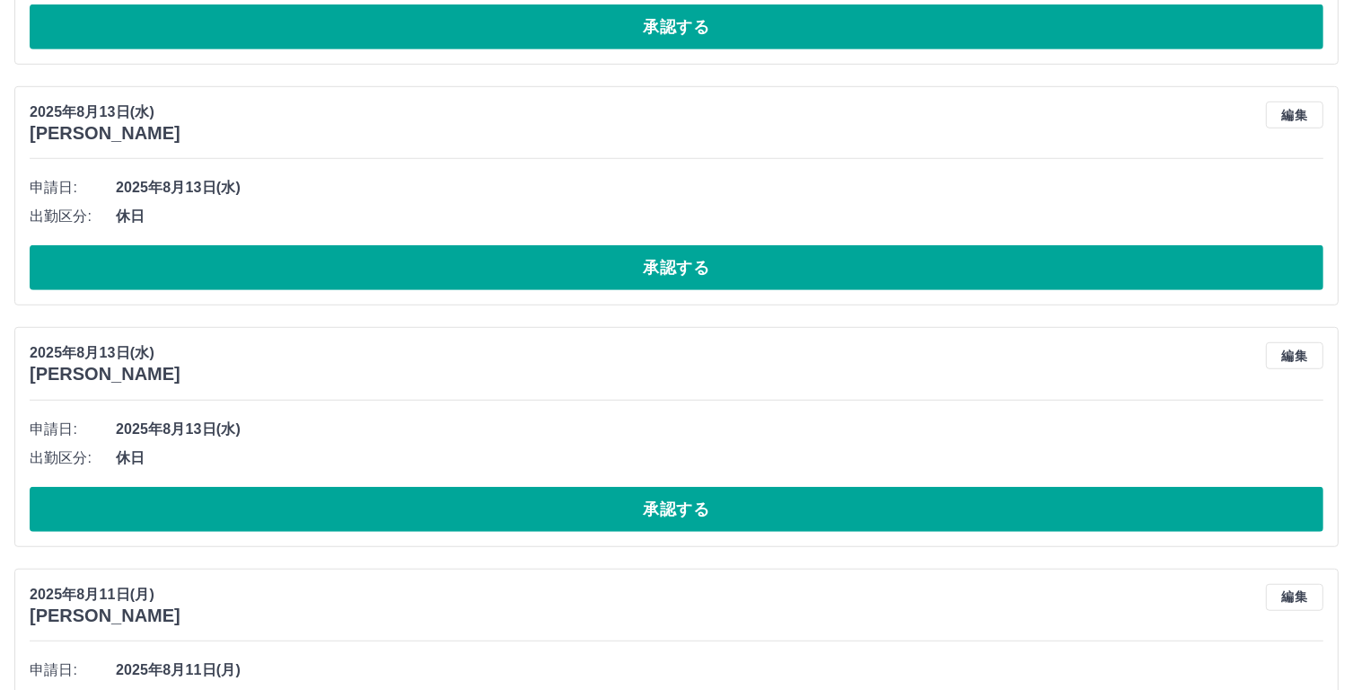
scroll to position [1044, 0]
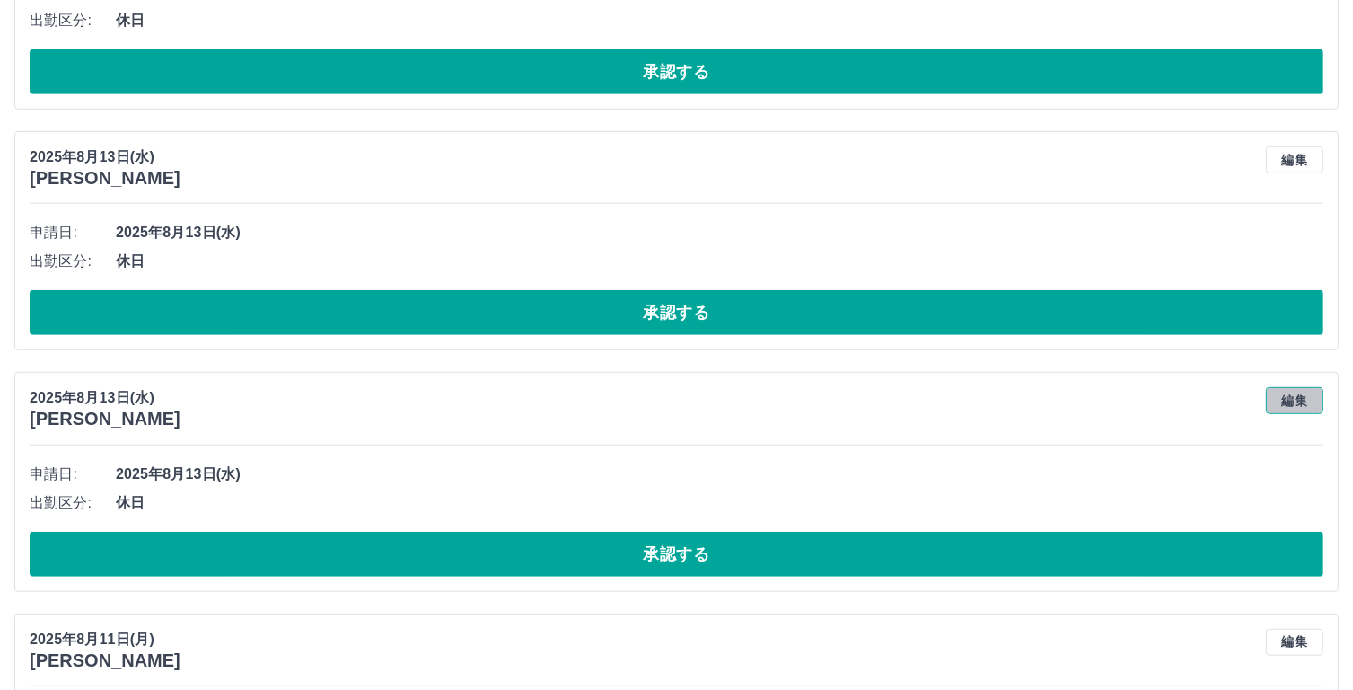
click at [1303, 397] on button "編集" at bounding box center [1294, 400] width 57 height 27
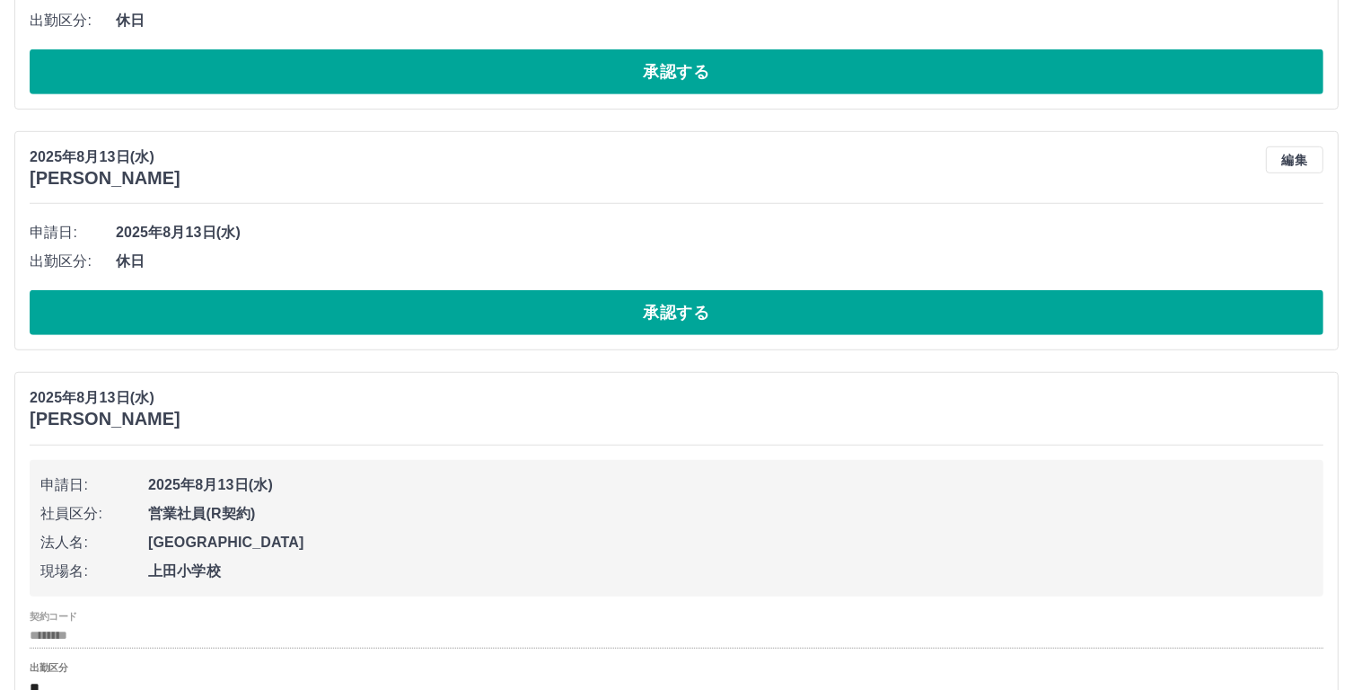
scroll to position [1161, 0]
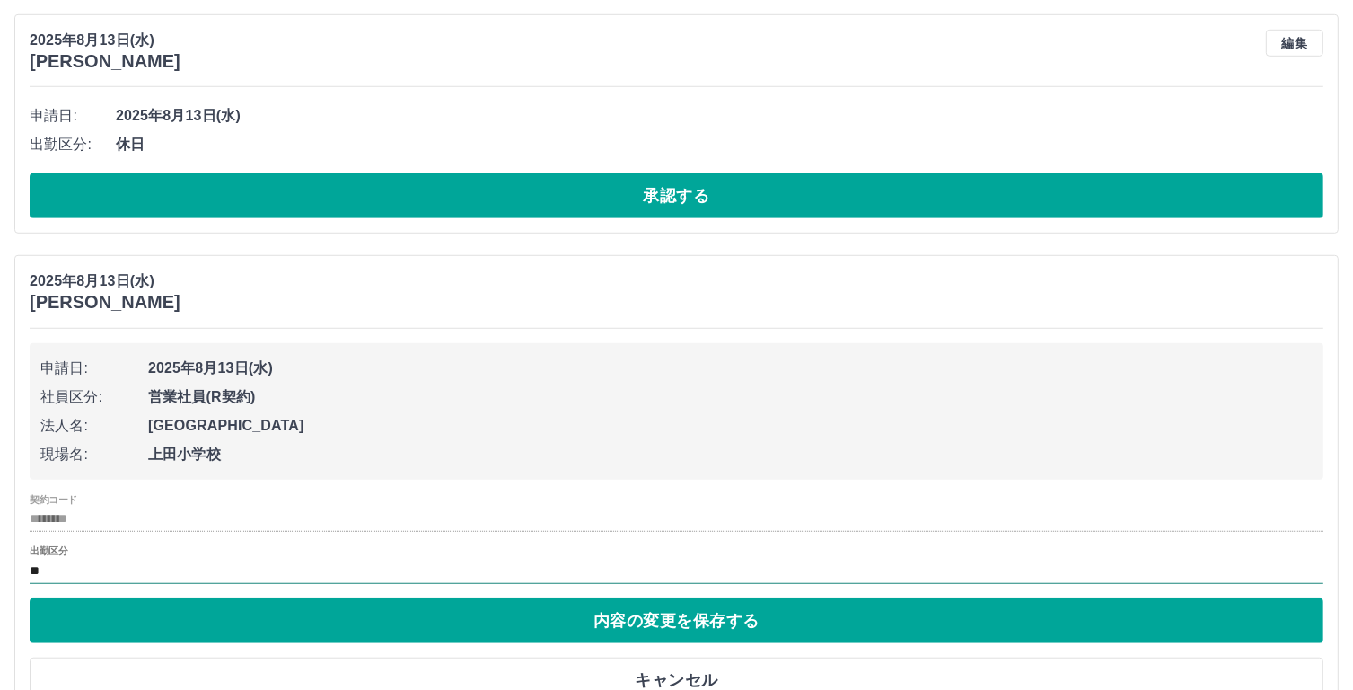
click at [65, 571] on input "**" at bounding box center [677, 571] width 1294 height 22
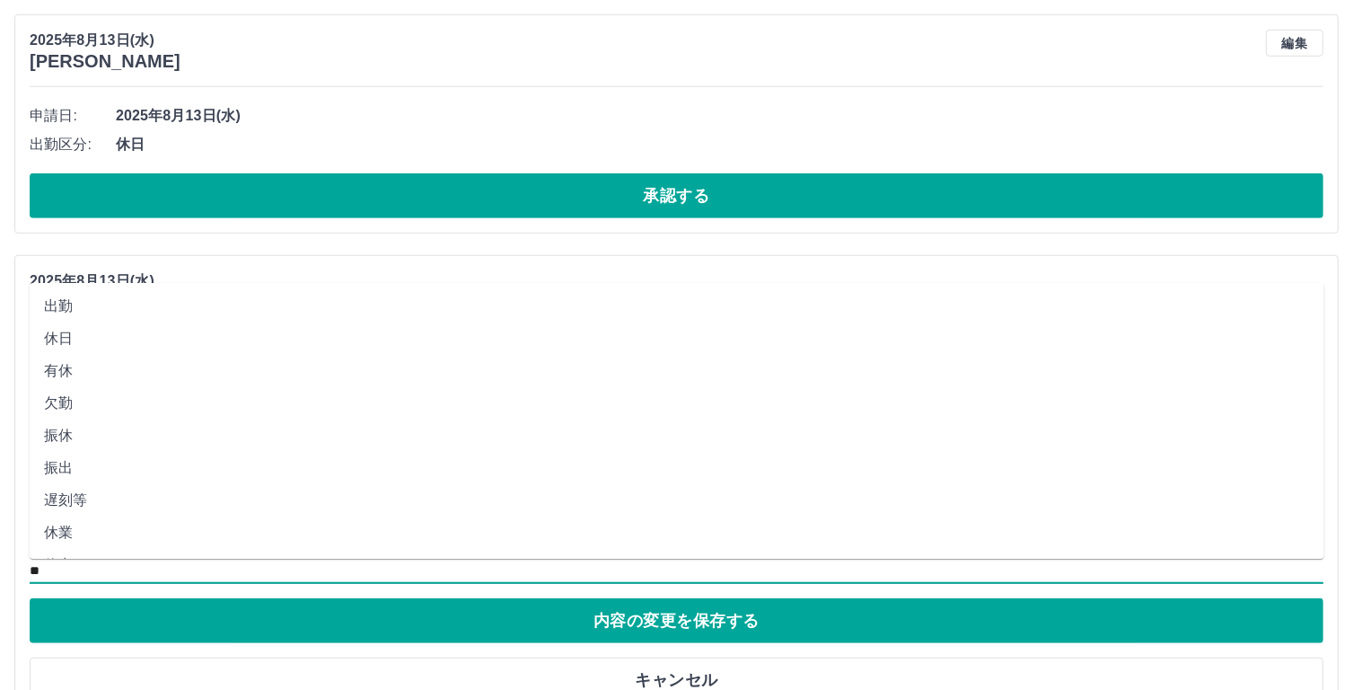
click at [68, 534] on li "休業" at bounding box center [677, 532] width 1295 height 32
type input "**"
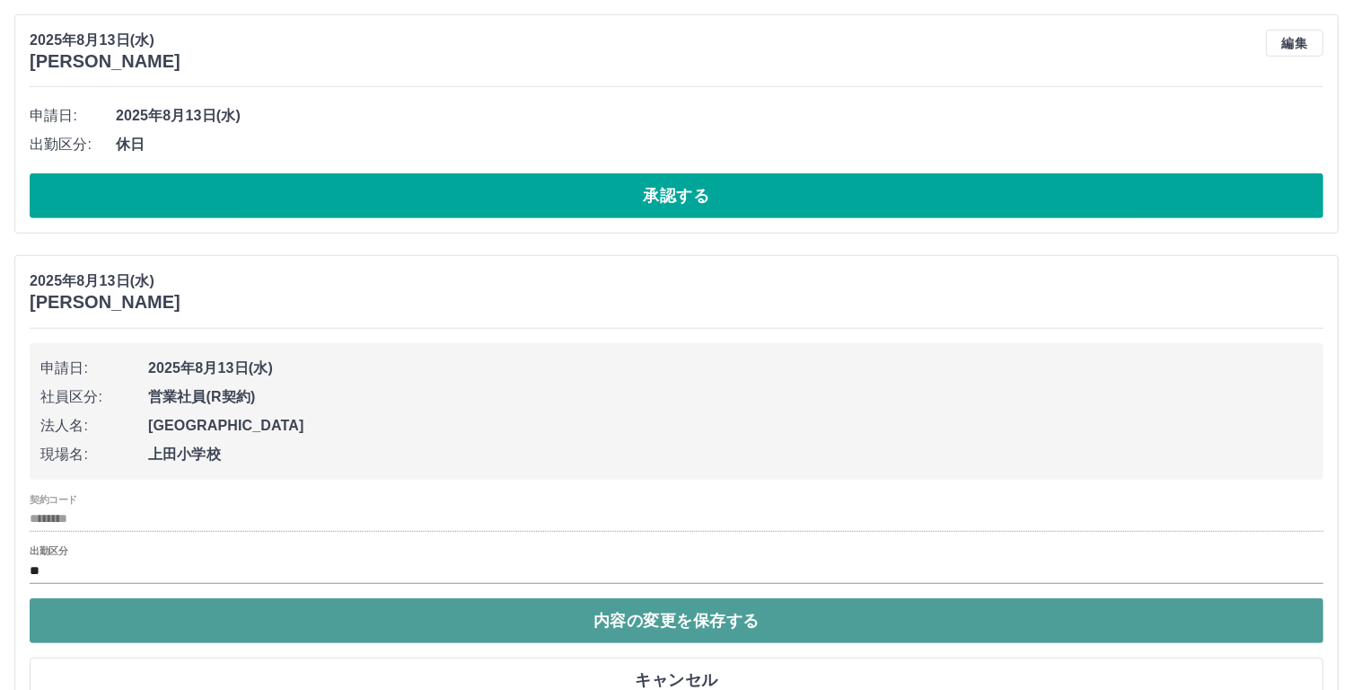
click at [608, 620] on button "内容の変更を保存する" at bounding box center [677, 620] width 1294 height 45
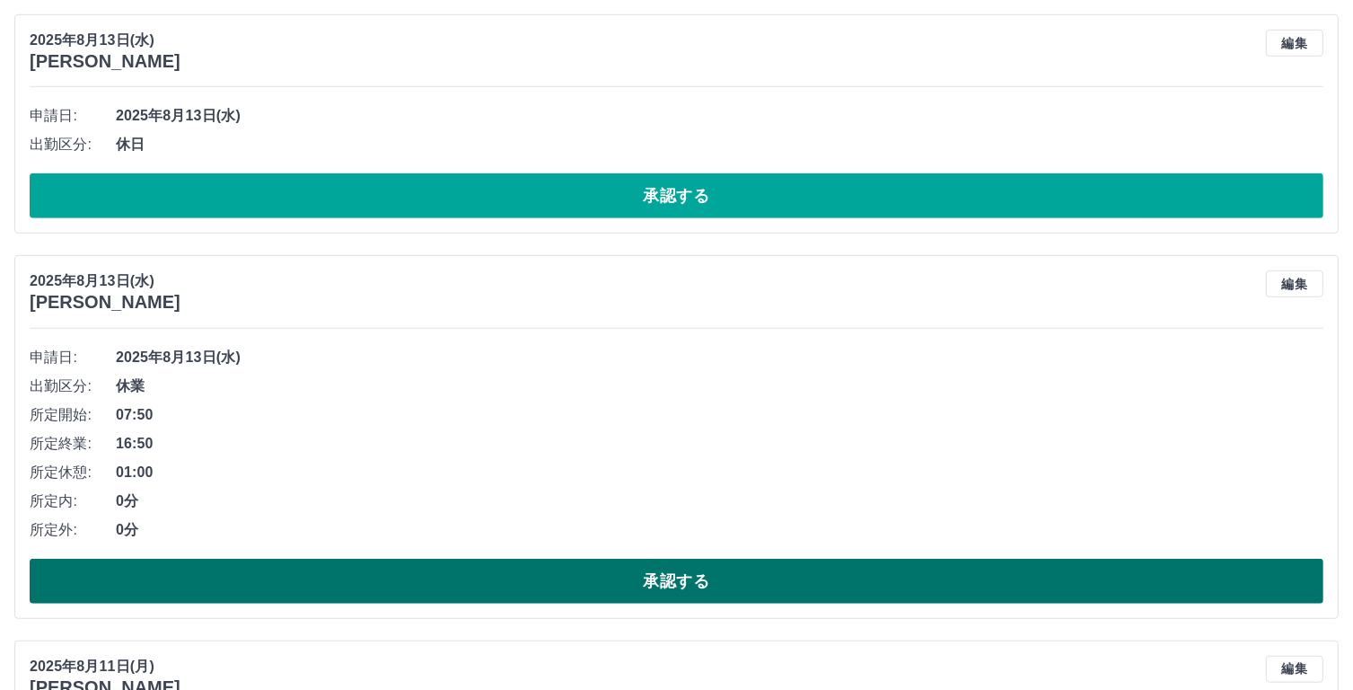
click at [743, 577] on button "承認する" at bounding box center [677, 581] width 1294 height 45
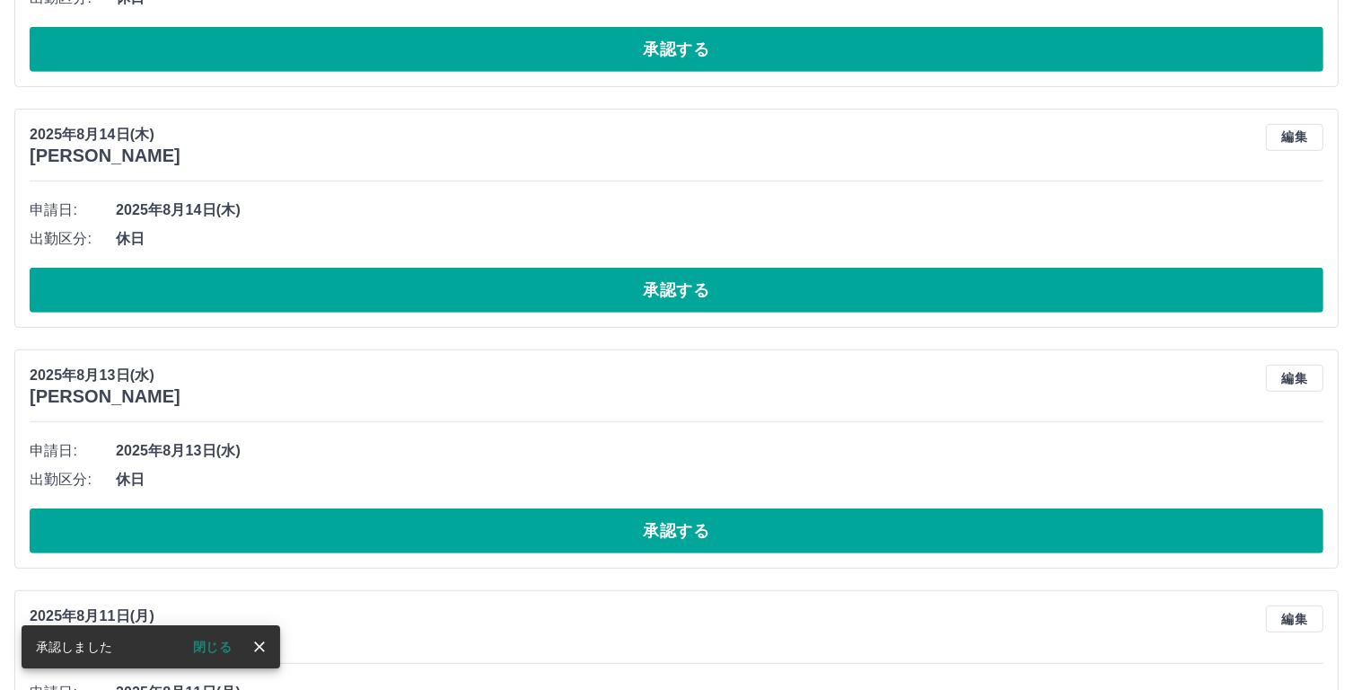
scroll to position [817, 0]
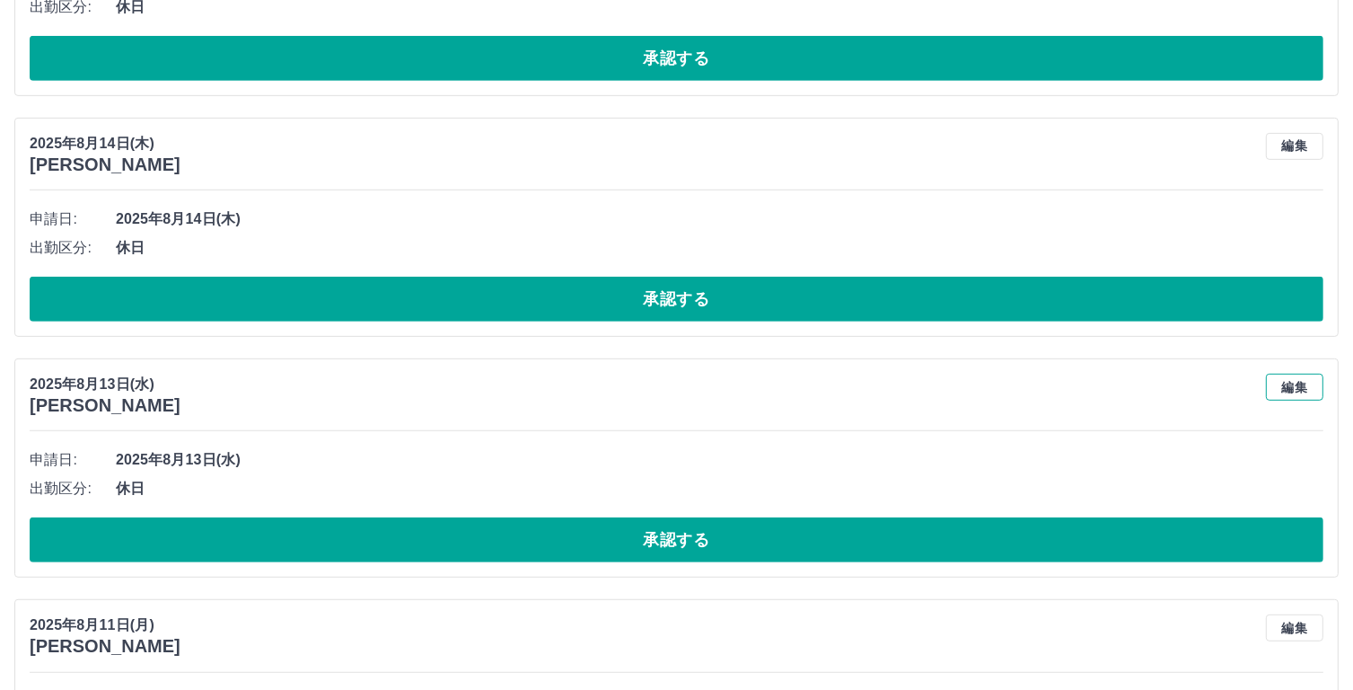
click at [1286, 391] on button "編集" at bounding box center [1294, 387] width 57 height 27
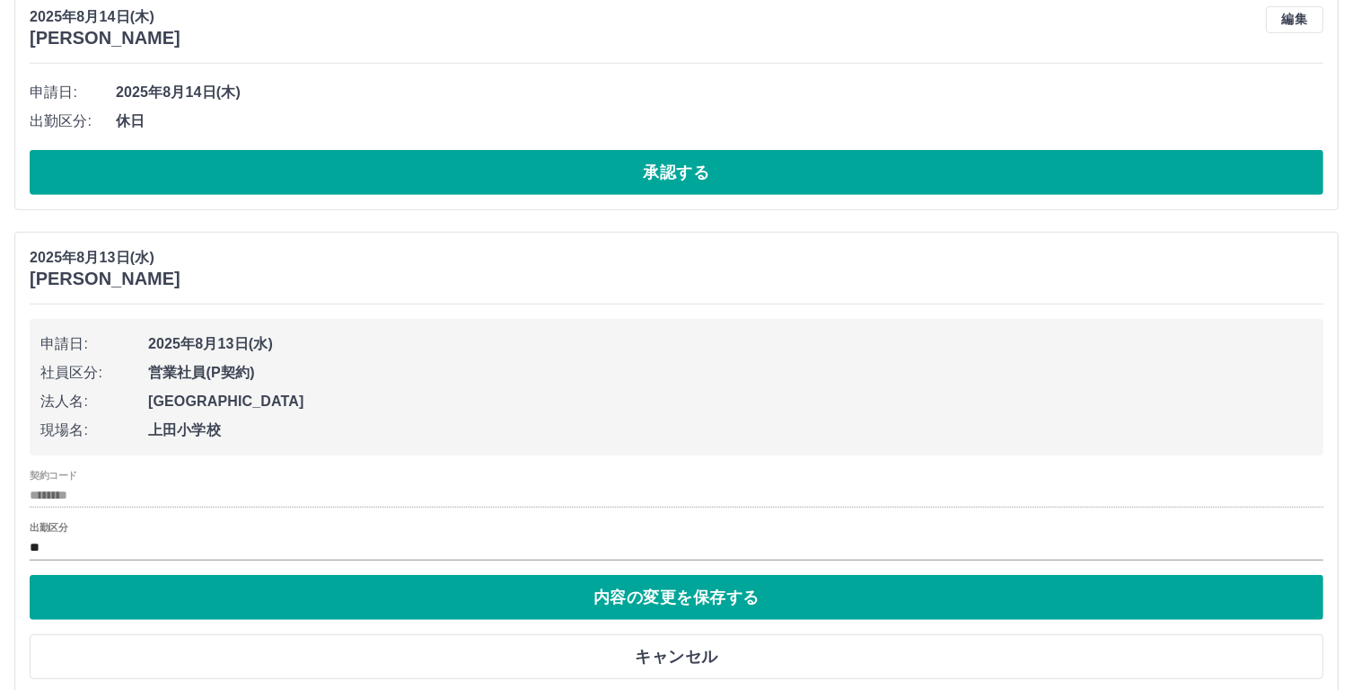
scroll to position [928, 0]
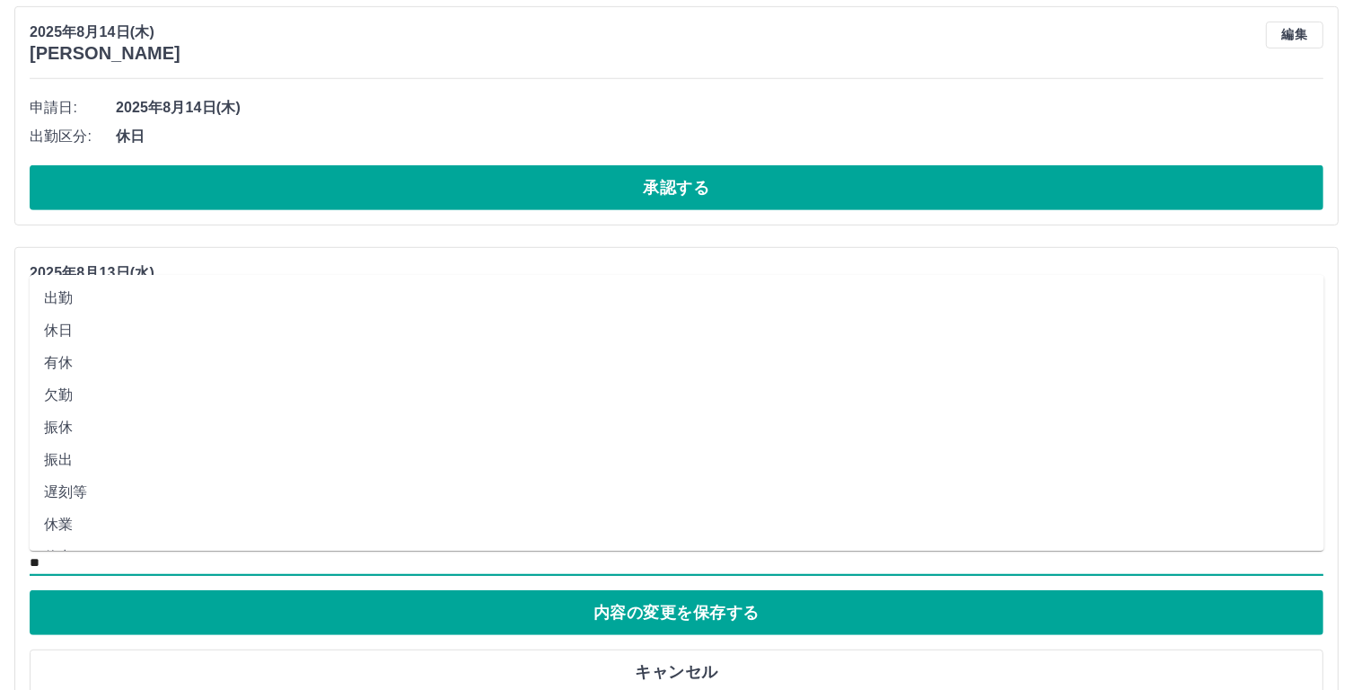
click at [69, 571] on input "**" at bounding box center [677, 562] width 1294 height 22
click at [70, 523] on li "休業" at bounding box center [677, 524] width 1295 height 32
type input "**"
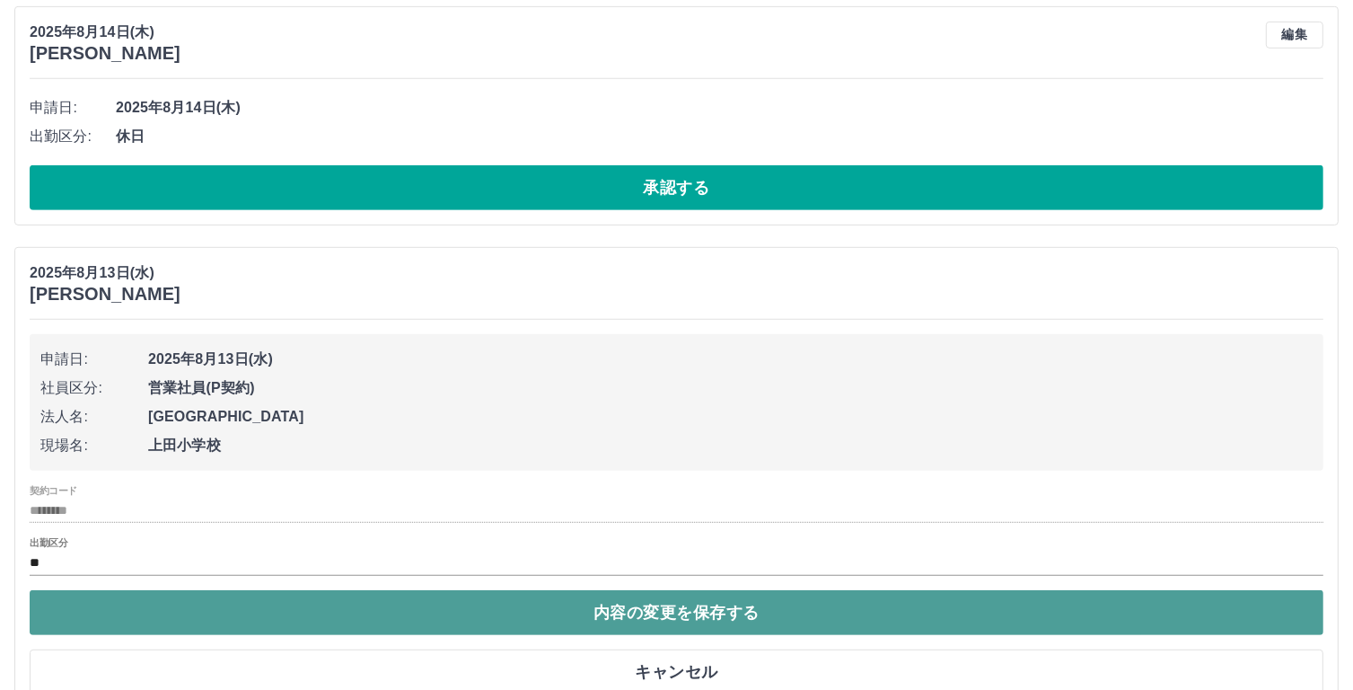
click at [660, 608] on button "内容の変更を保存する" at bounding box center [677, 612] width 1294 height 45
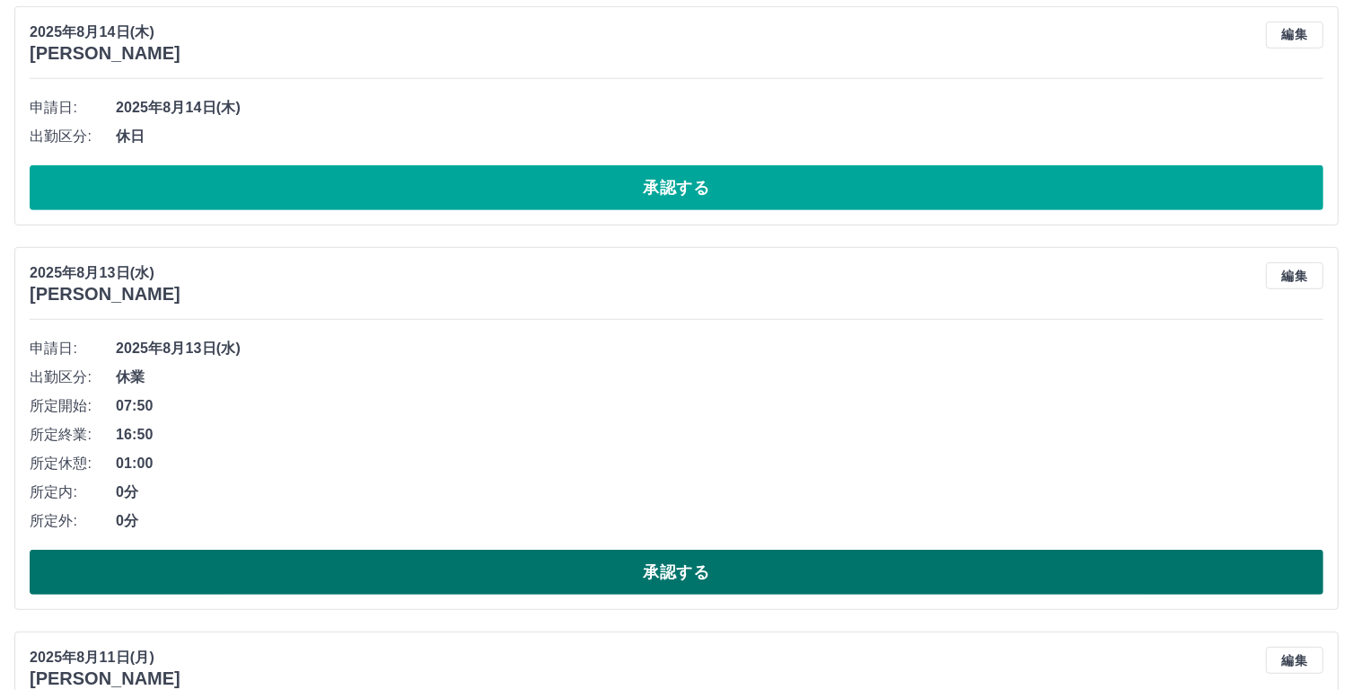
click at [668, 564] on button "承認する" at bounding box center [677, 572] width 1294 height 45
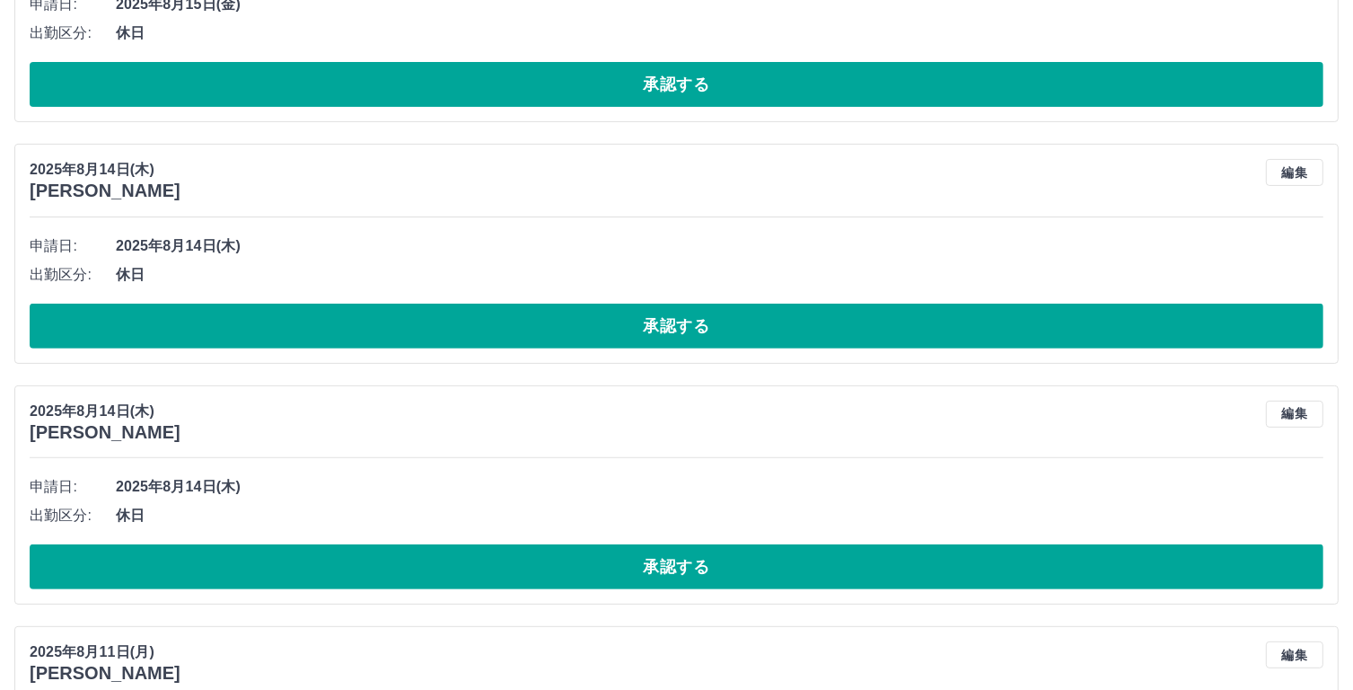
scroll to position [532, 0]
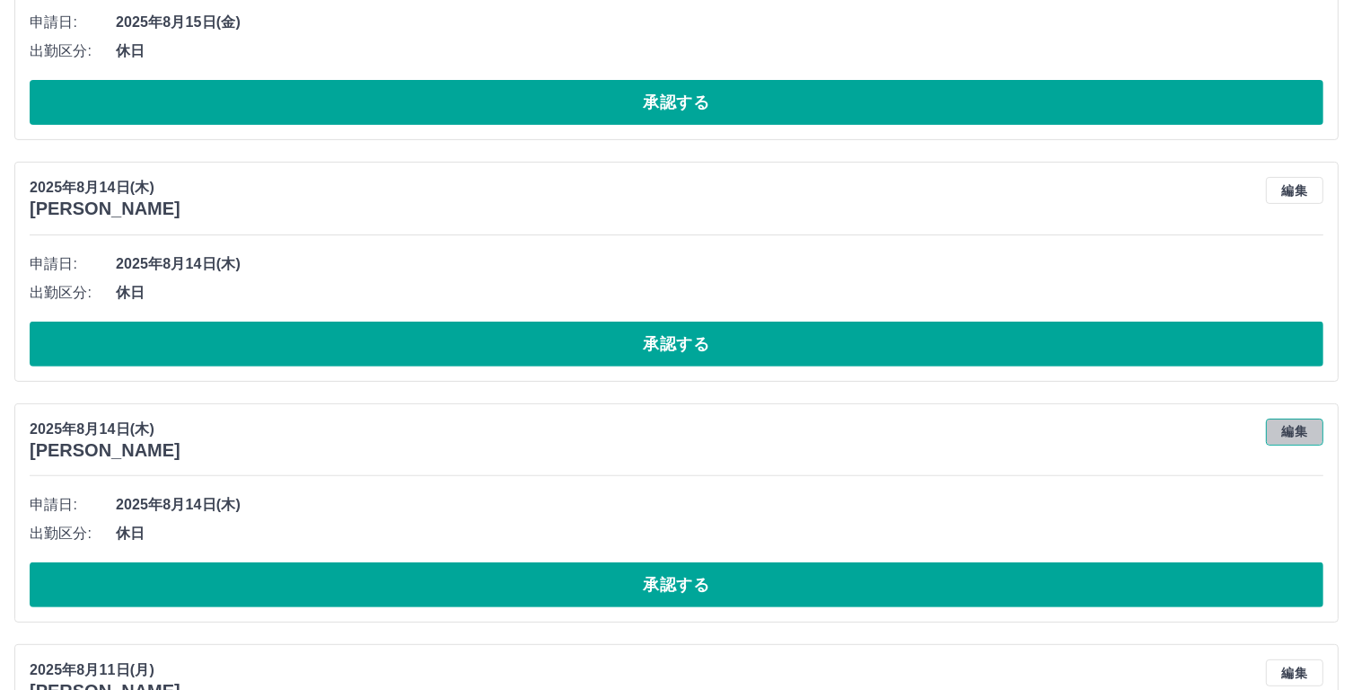
click at [1298, 427] on button "編集" at bounding box center [1294, 431] width 57 height 27
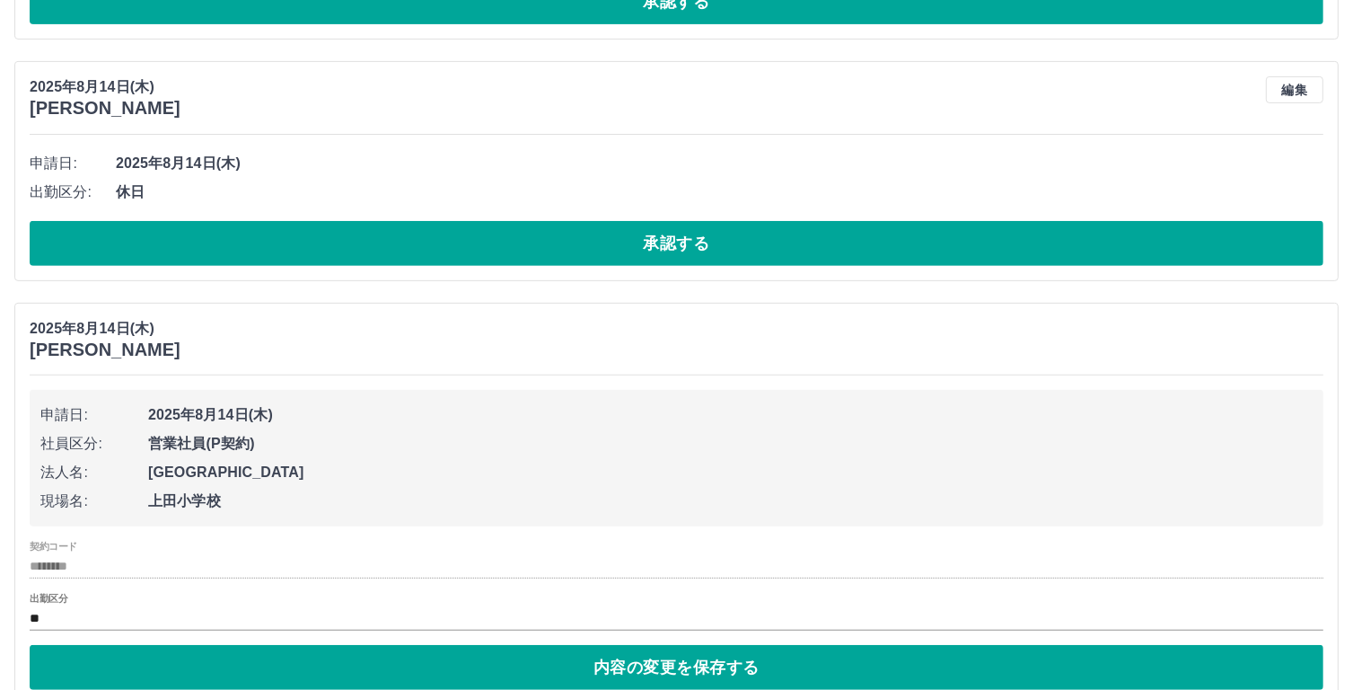
scroll to position [638, 0]
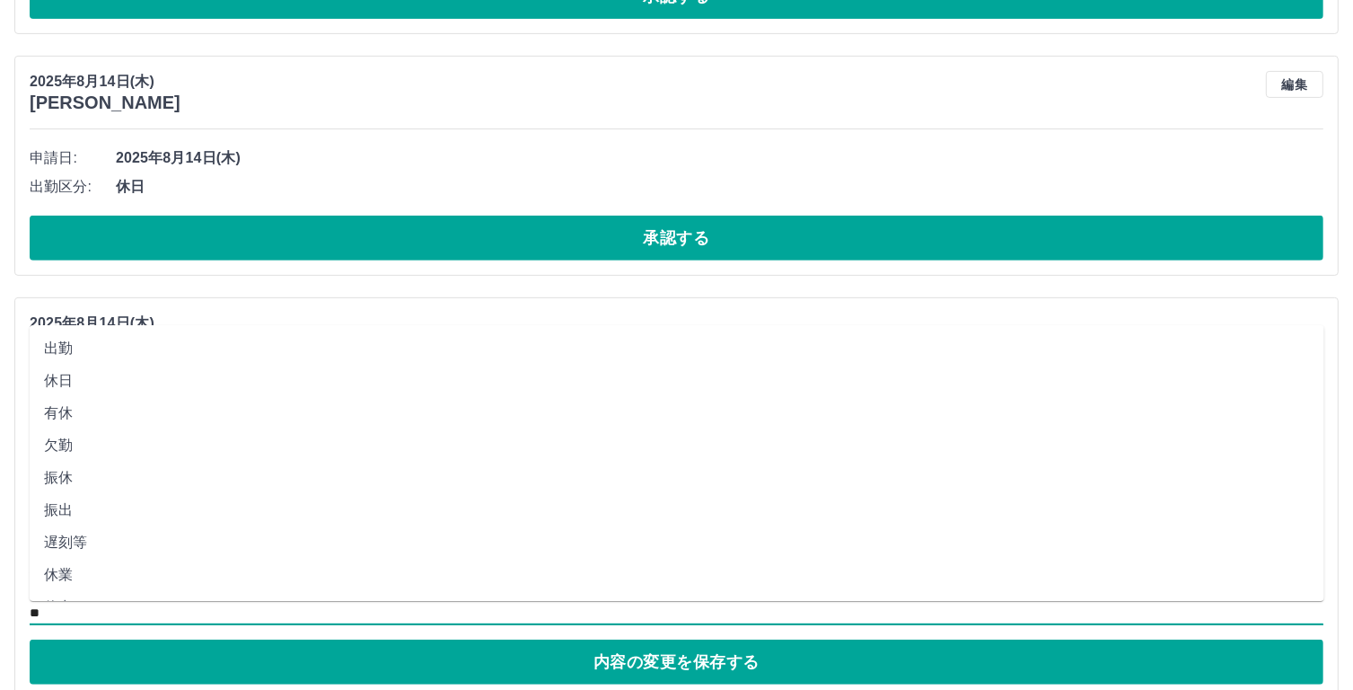
click at [60, 610] on input "**" at bounding box center [677, 613] width 1294 height 22
click at [79, 577] on li "休業" at bounding box center [677, 575] width 1295 height 32
type input "**"
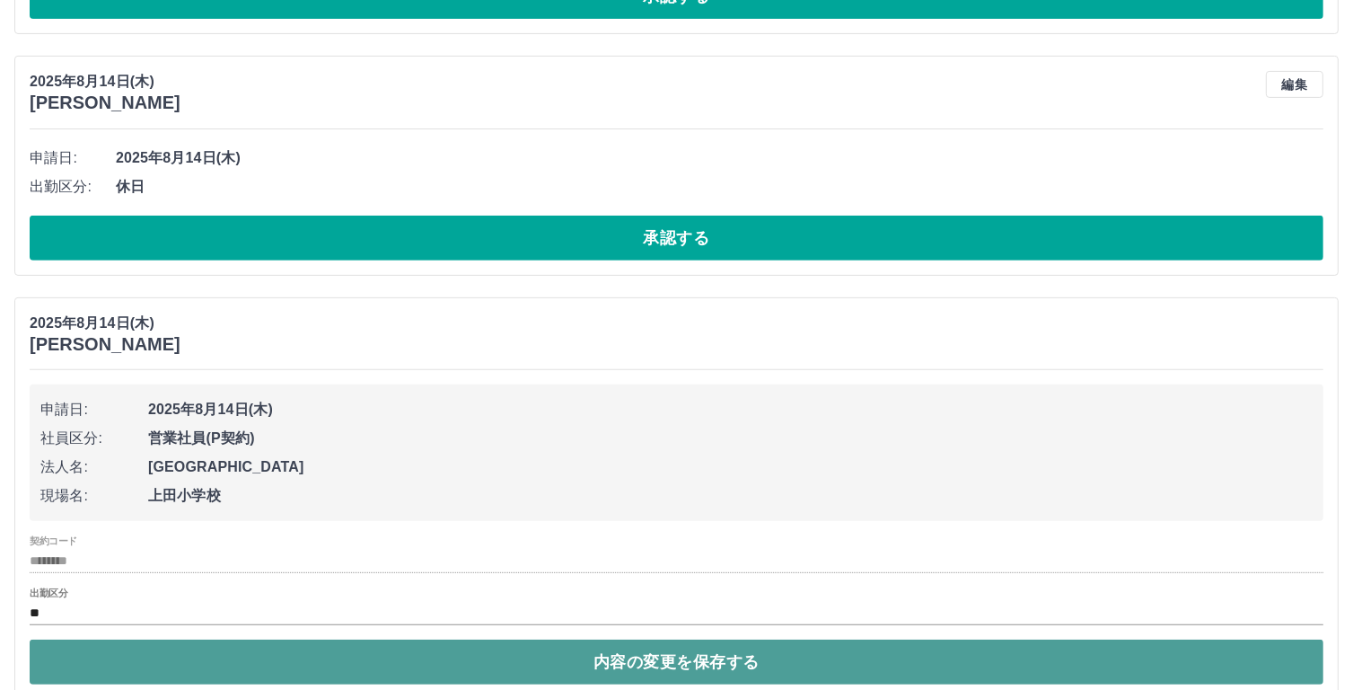
click at [614, 656] on button "内容の変更を保存する" at bounding box center [677, 661] width 1294 height 45
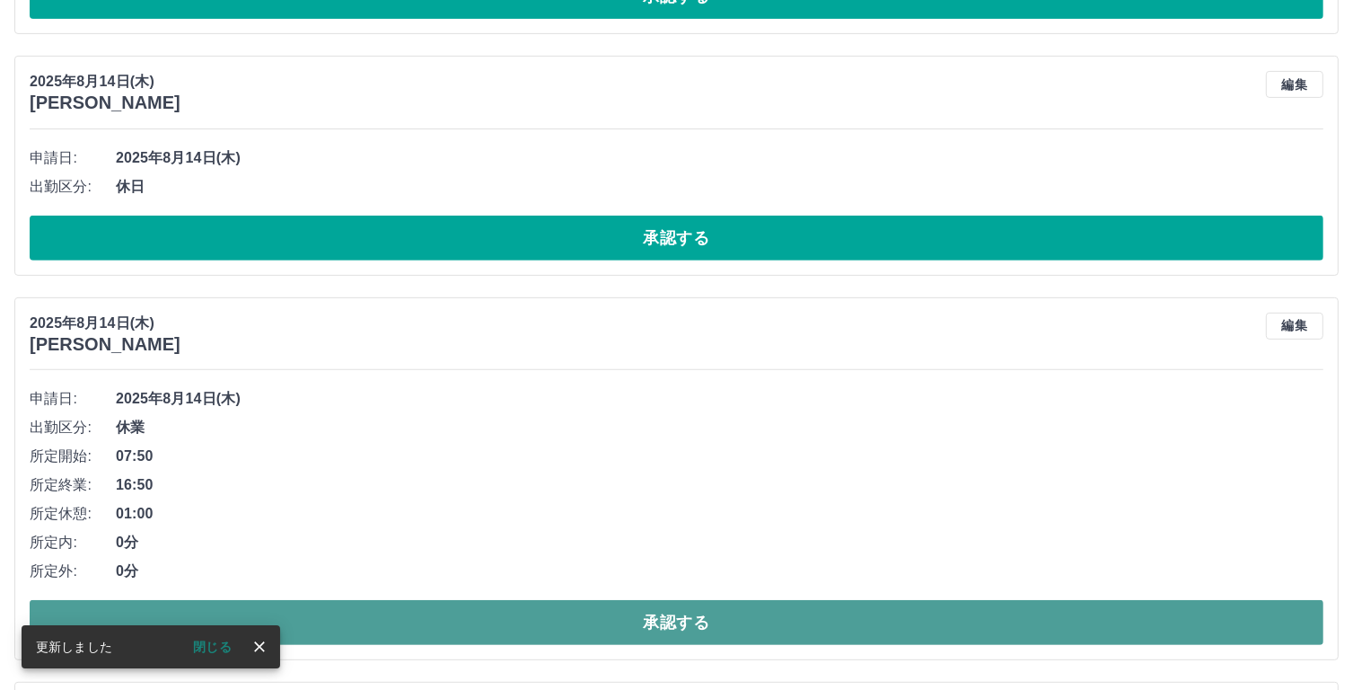
click at [693, 620] on button "承認する" at bounding box center [677, 622] width 1294 height 45
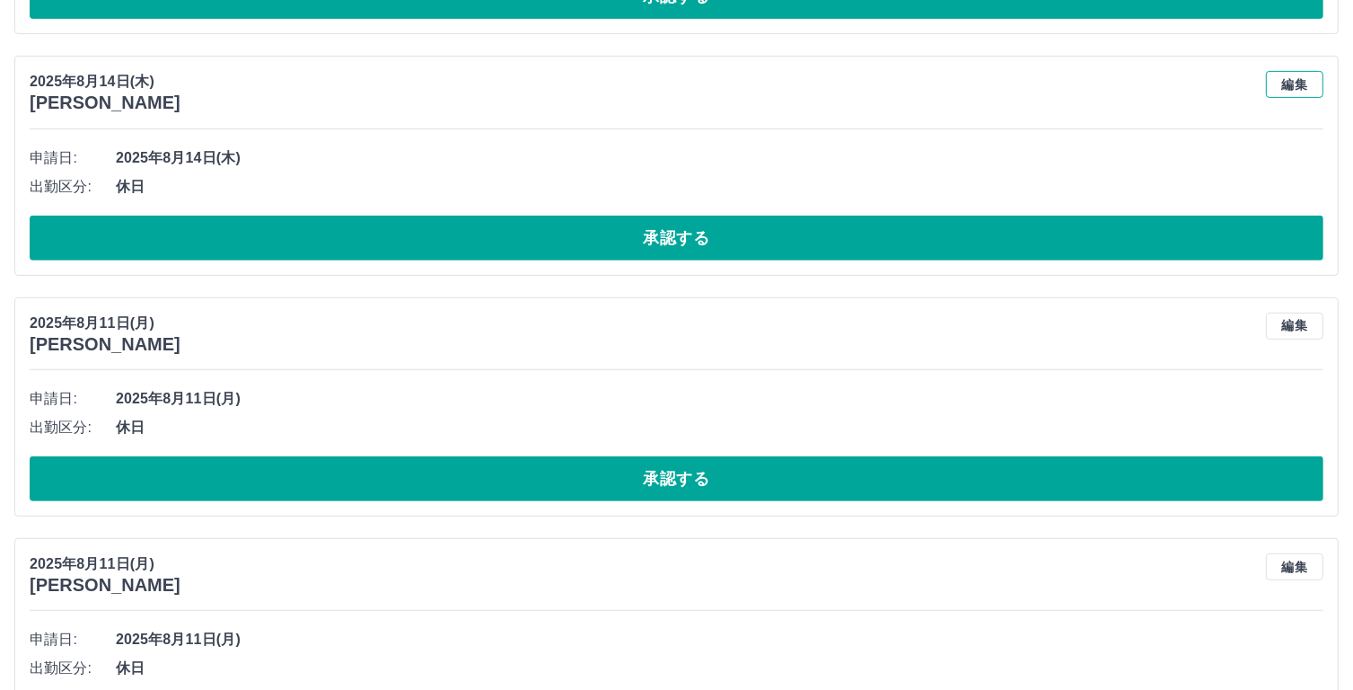
click at [1292, 81] on button "編集" at bounding box center [1294, 84] width 57 height 27
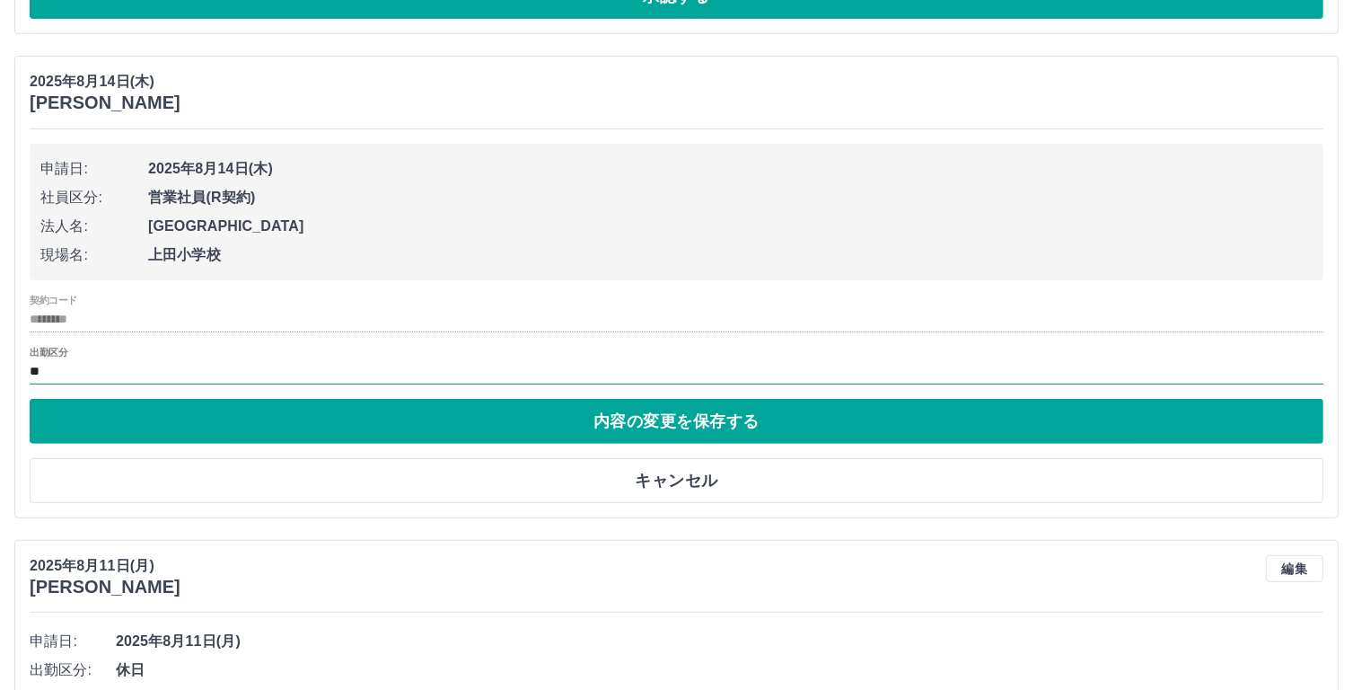
click at [78, 383] on div "**" at bounding box center [677, 372] width 1294 height 23
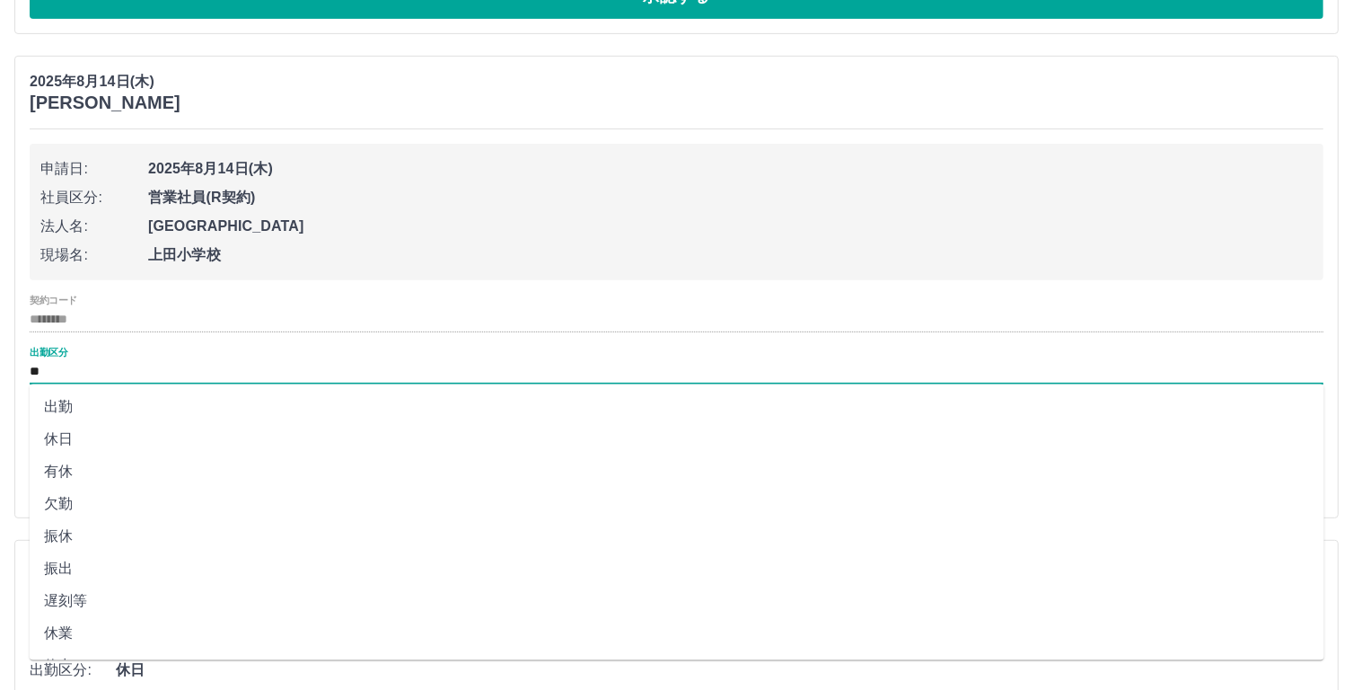
click at [74, 629] on li "休業" at bounding box center [677, 634] width 1295 height 32
type input "**"
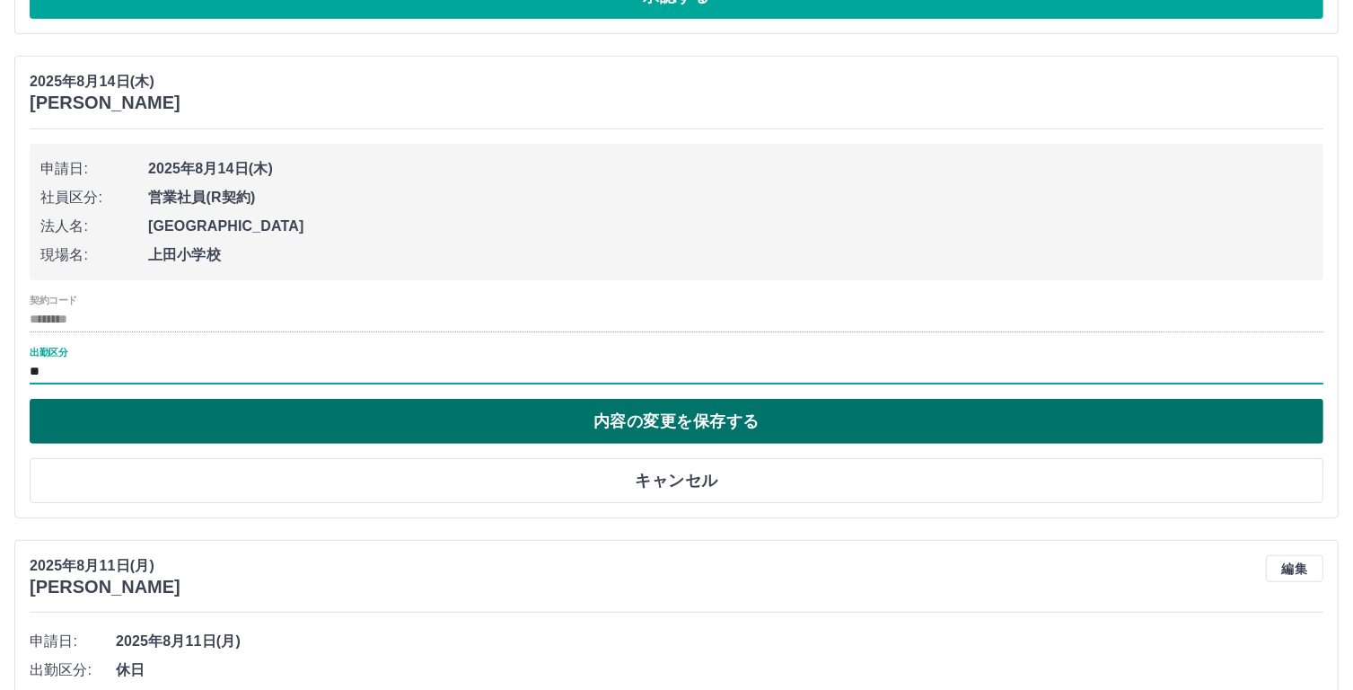
click at [653, 422] on button "内容の変更を保存する" at bounding box center [677, 421] width 1294 height 45
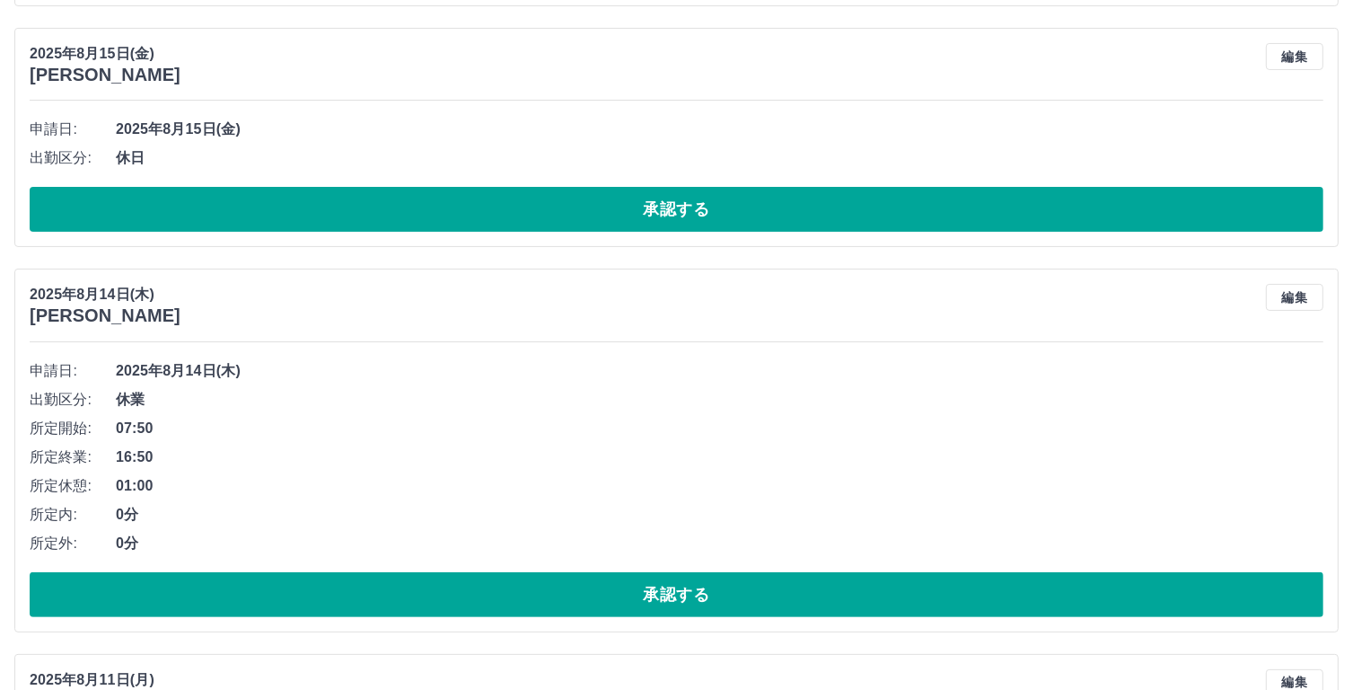
scroll to position [412, 0]
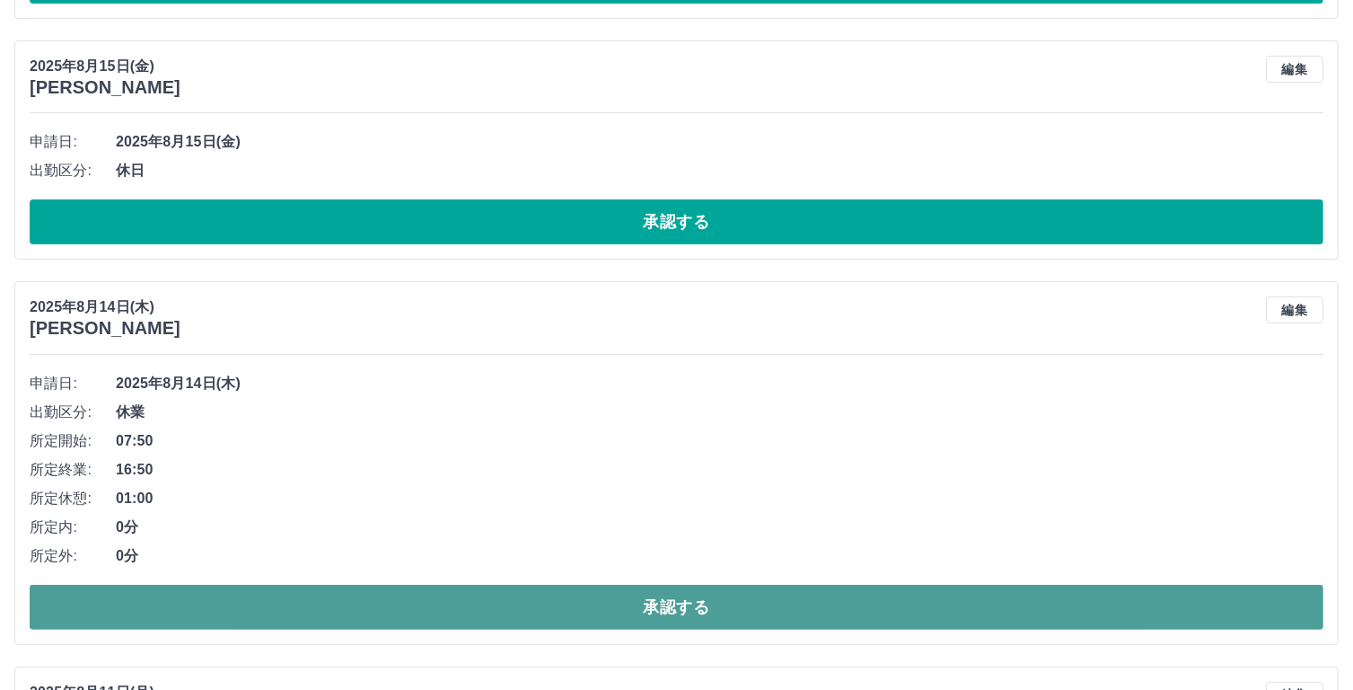
click at [681, 612] on button "承認する" at bounding box center [677, 607] width 1294 height 45
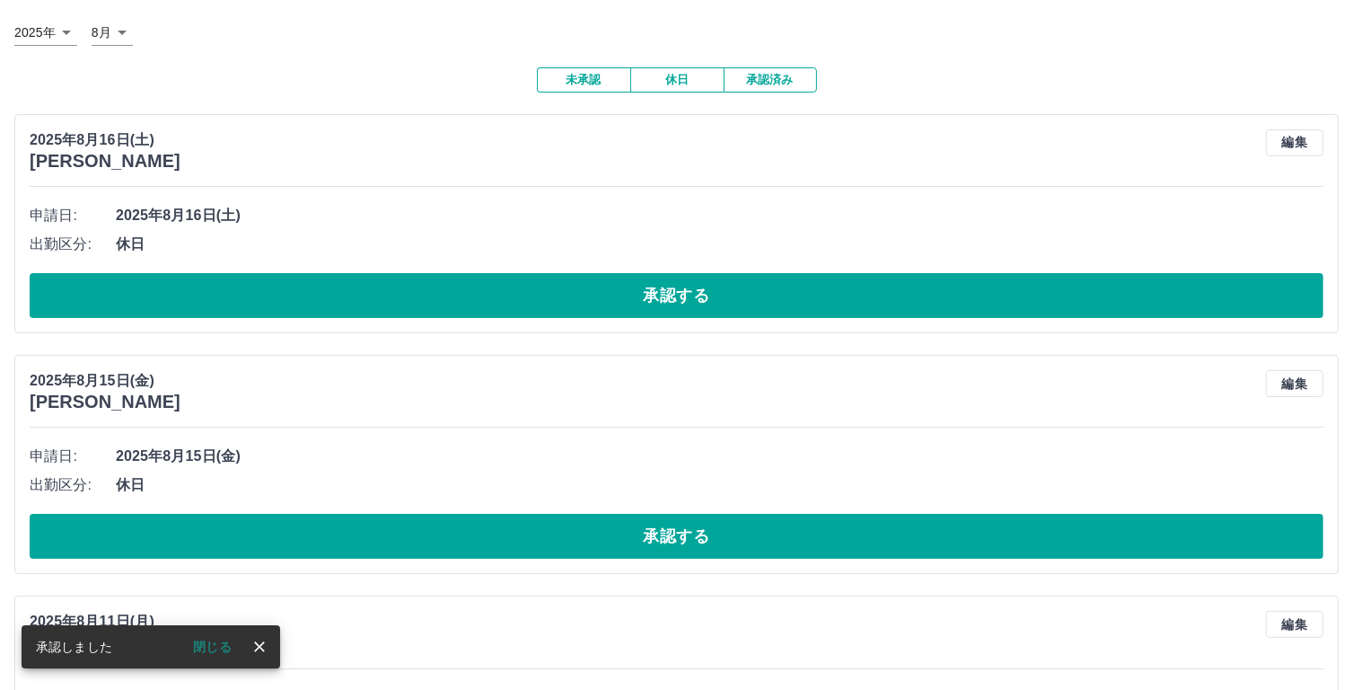
scroll to position [90, 0]
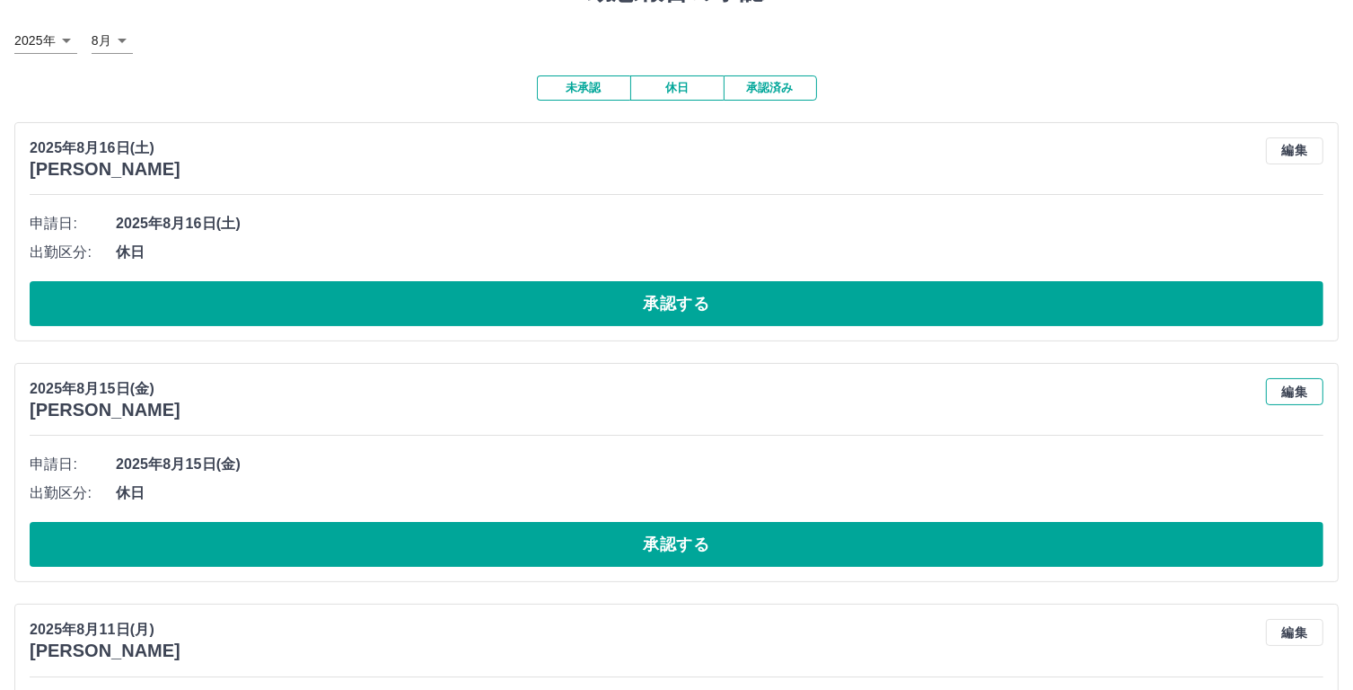
click at [1300, 385] on div "[DATE](金) [PERSON_NAME] 編集 申請日: [DATE](金) 出勤区分: 休日 承認する" at bounding box center [676, 472] width 1324 height 219
click at [1300, 387] on button "編集" at bounding box center [1294, 391] width 57 height 27
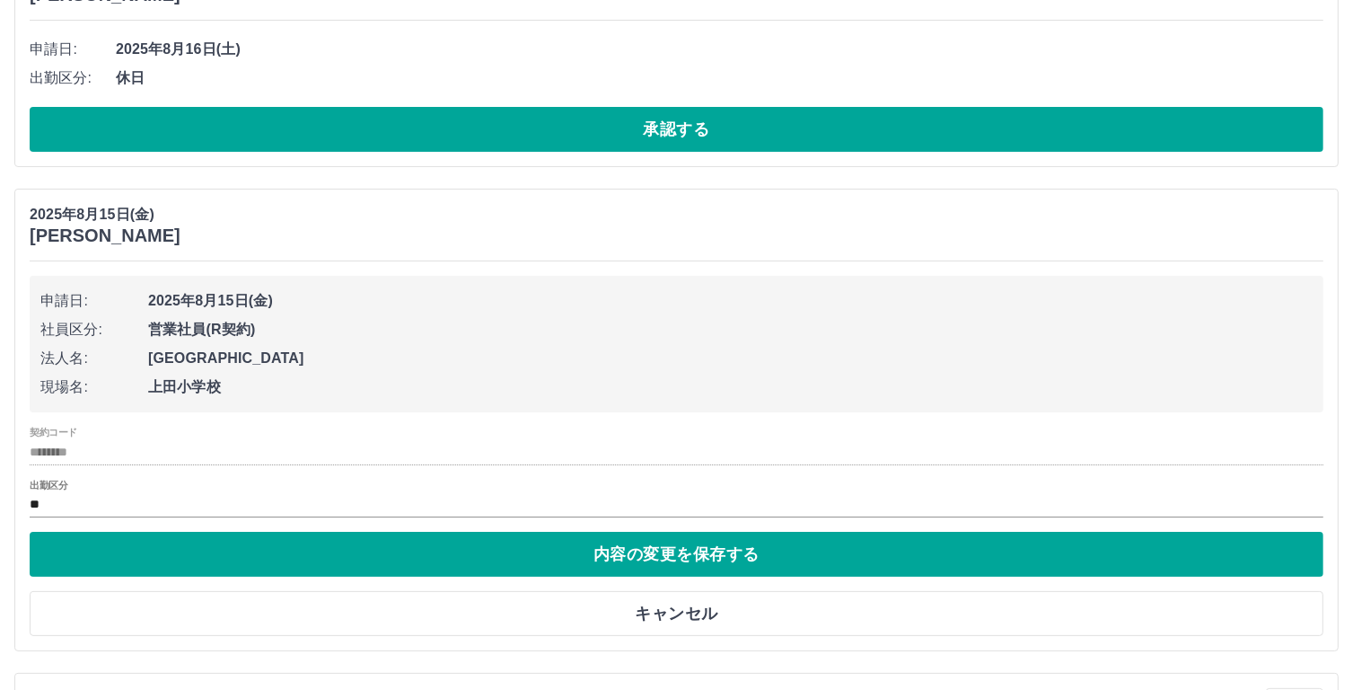
scroll to position [277, 0]
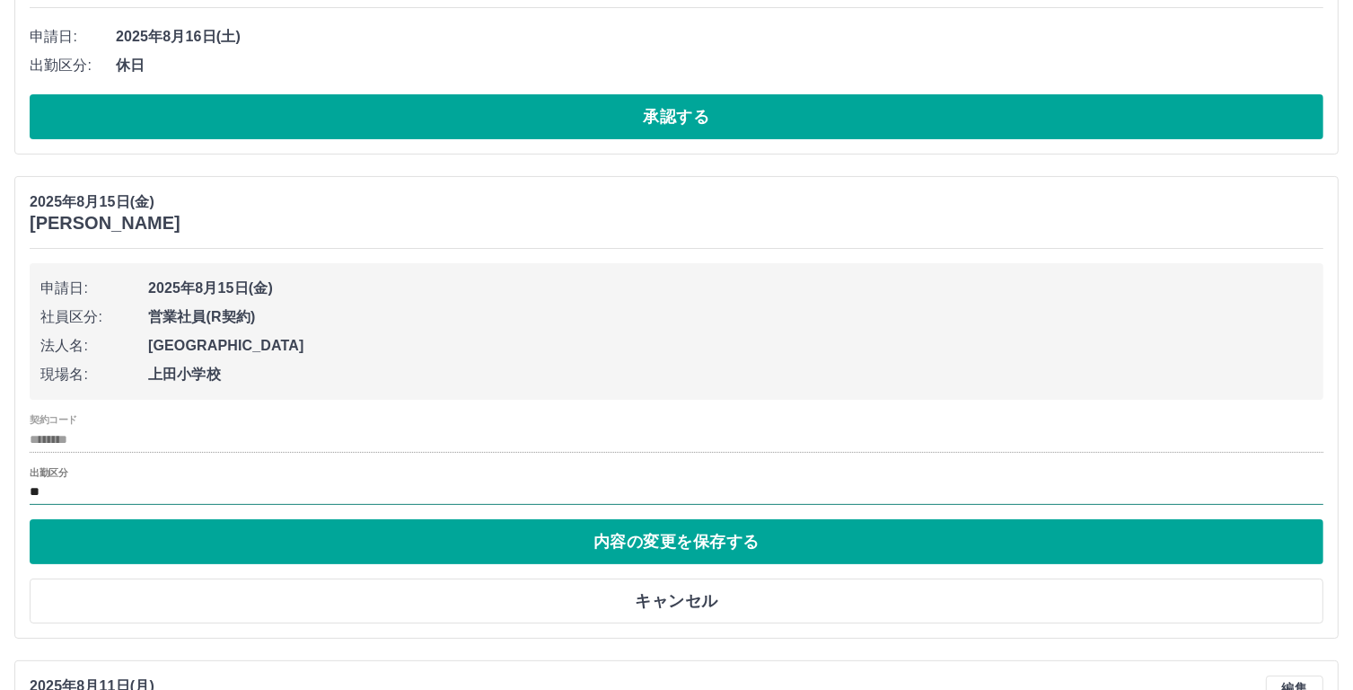
click at [62, 493] on input "**" at bounding box center [677, 492] width 1294 height 22
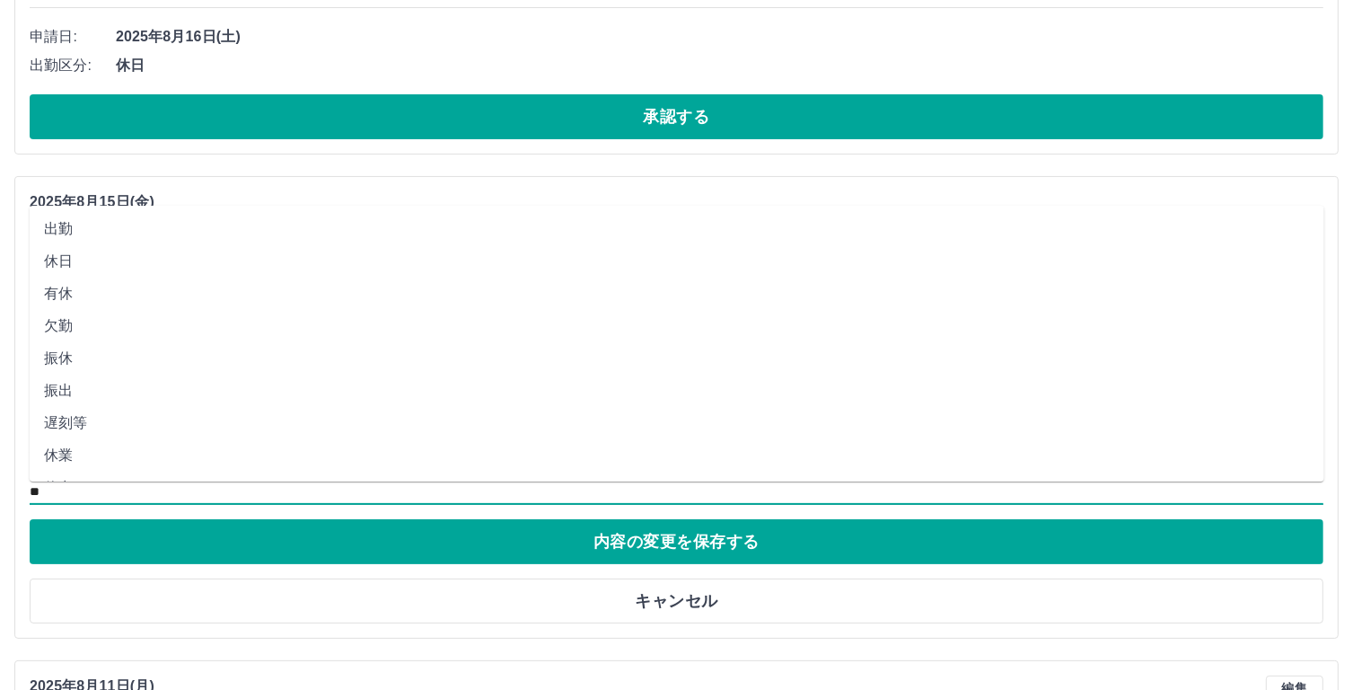
click at [69, 452] on li "休業" at bounding box center [677, 455] width 1295 height 32
type input "**"
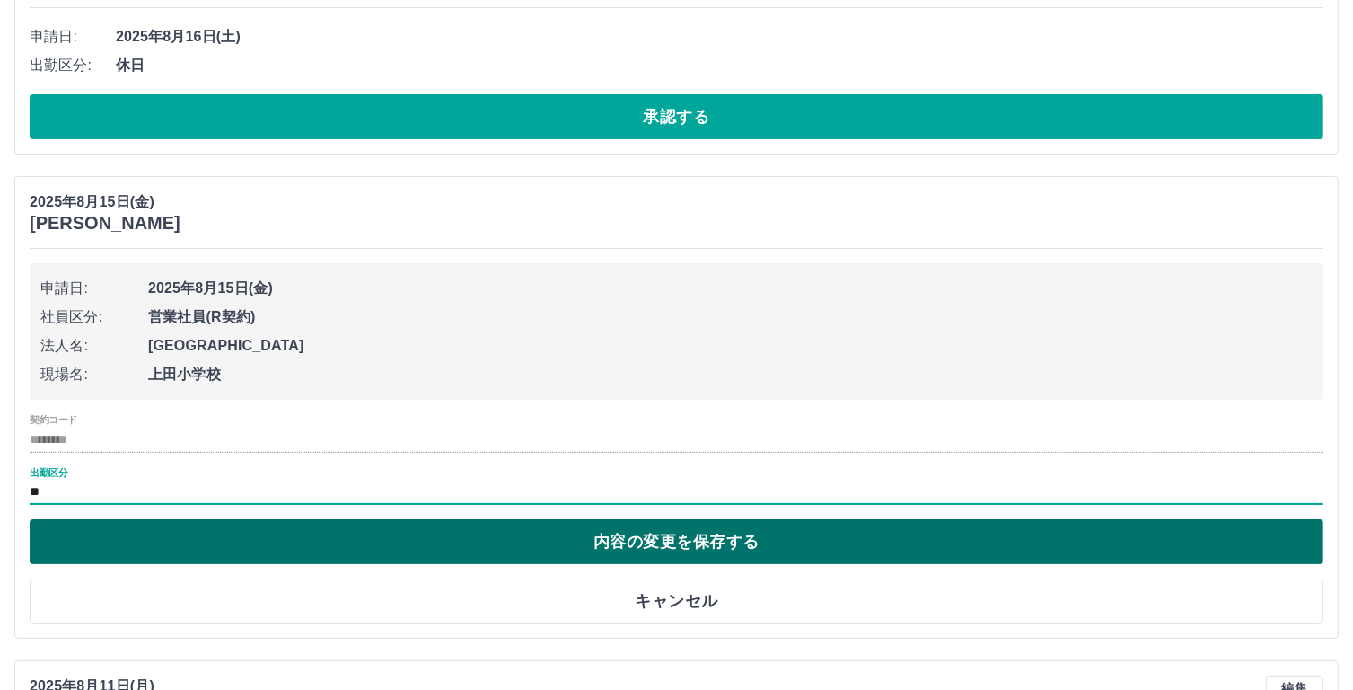
click at [671, 538] on button "内容の変更を保存する" at bounding box center [677, 541] width 1294 height 45
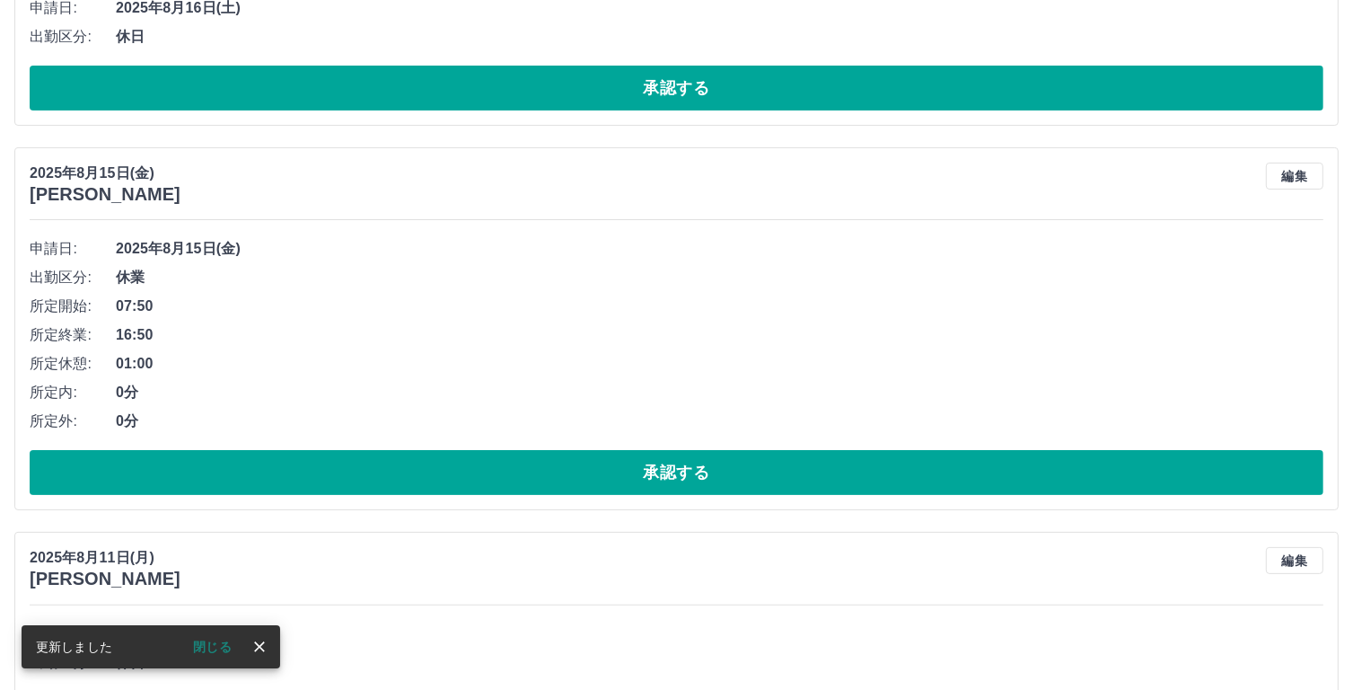
scroll to position [252, 0]
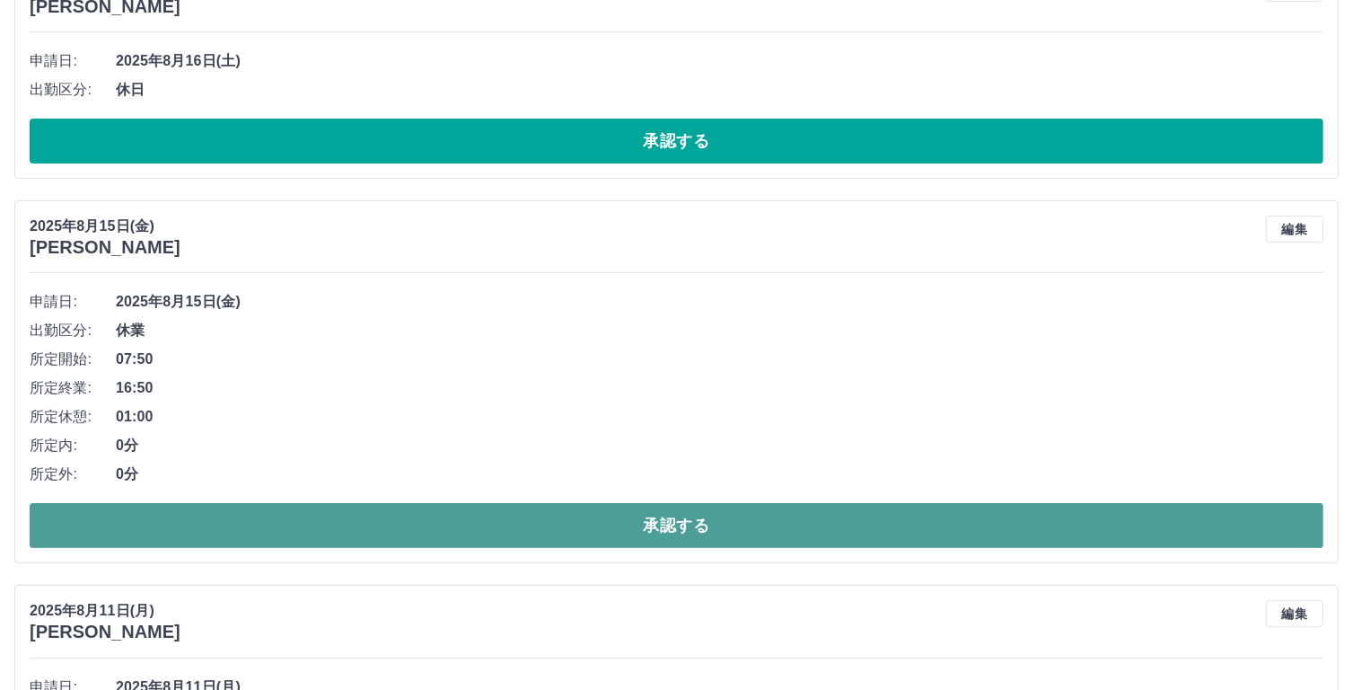
click at [711, 529] on button "承認する" at bounding box center [677, 525] width 1294 height 45
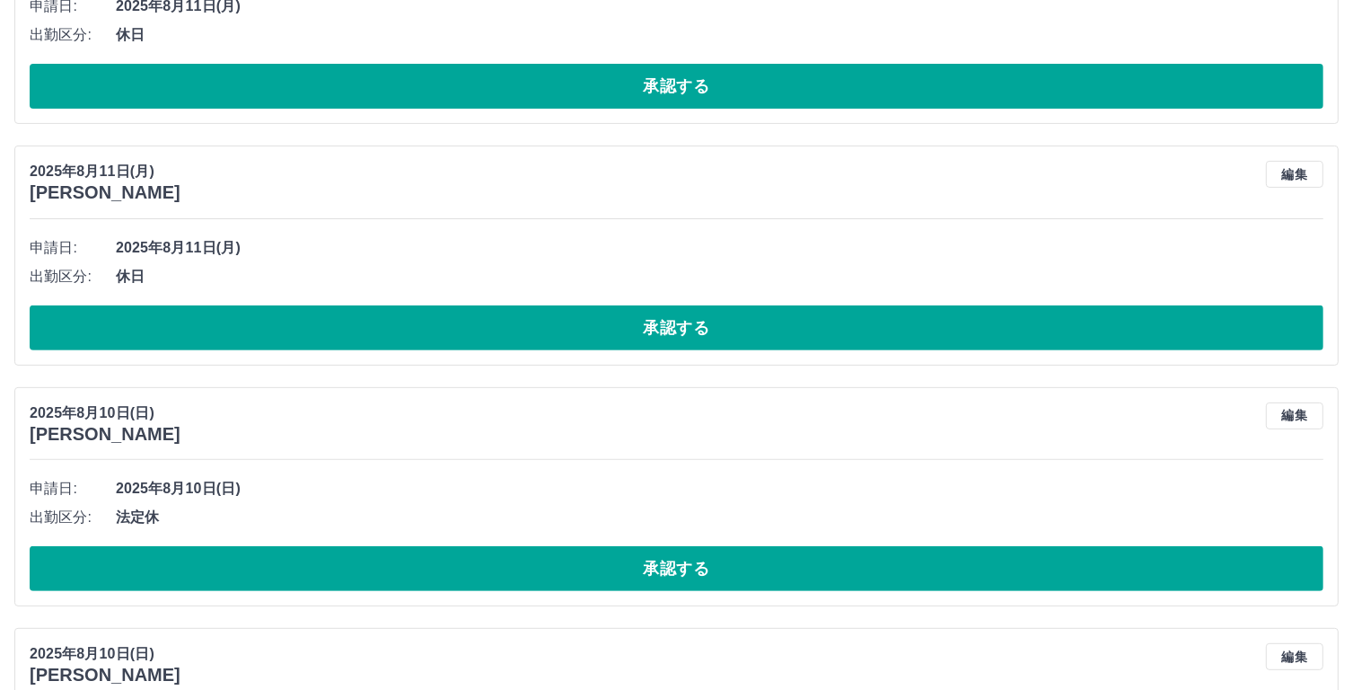
scroll to position [0, 0]
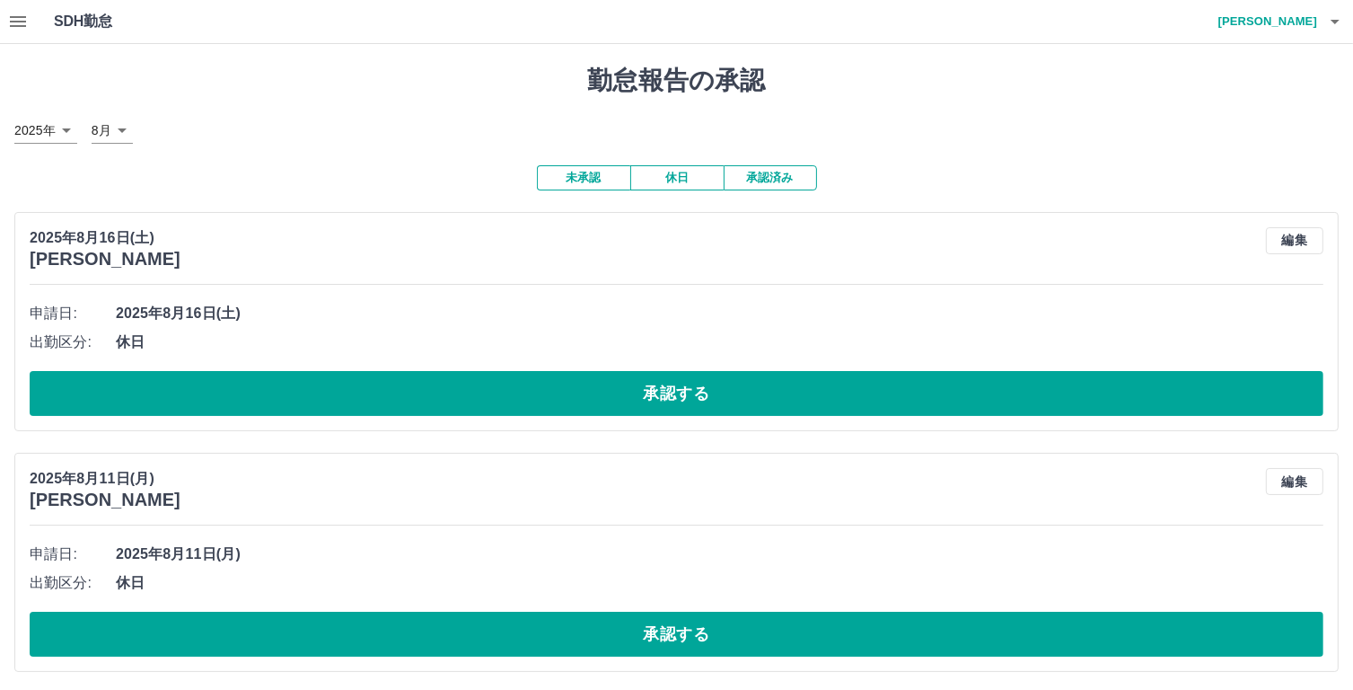
click at [761, 179] on button "承認済み" at bounding box center [770, 177] width 93 height 25
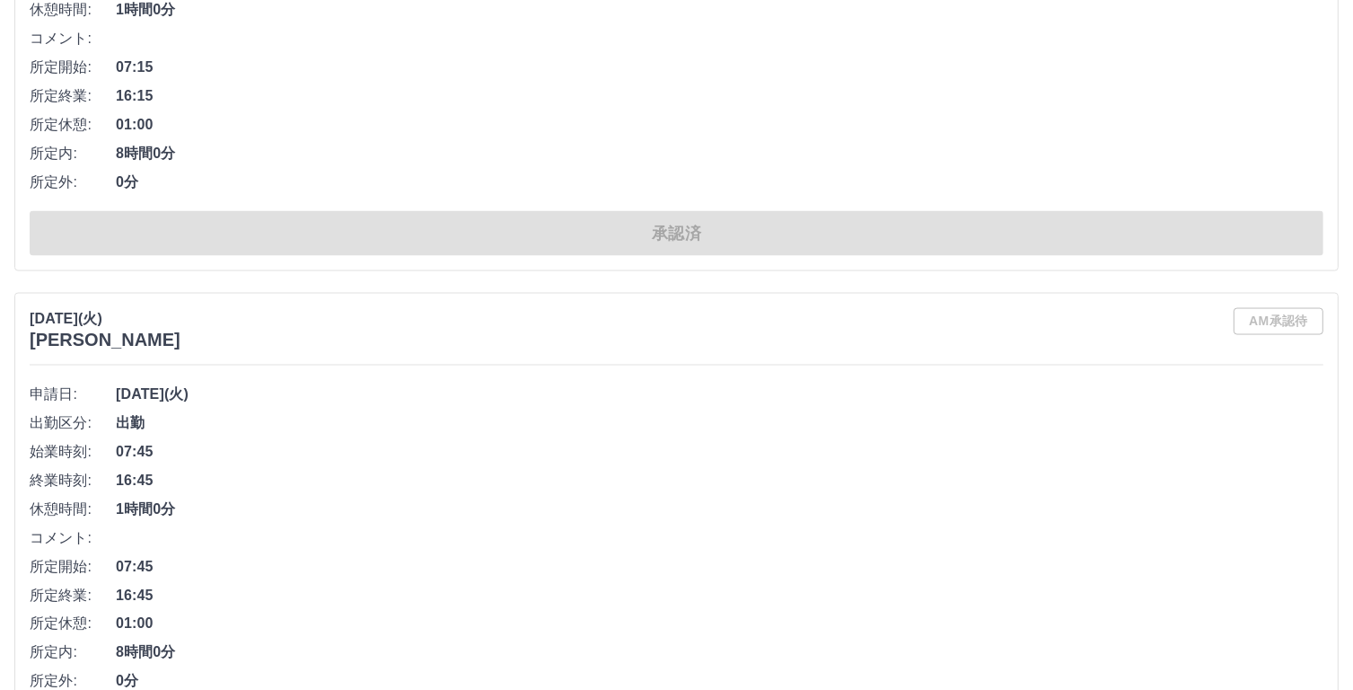
scroll to position [9708, 0]
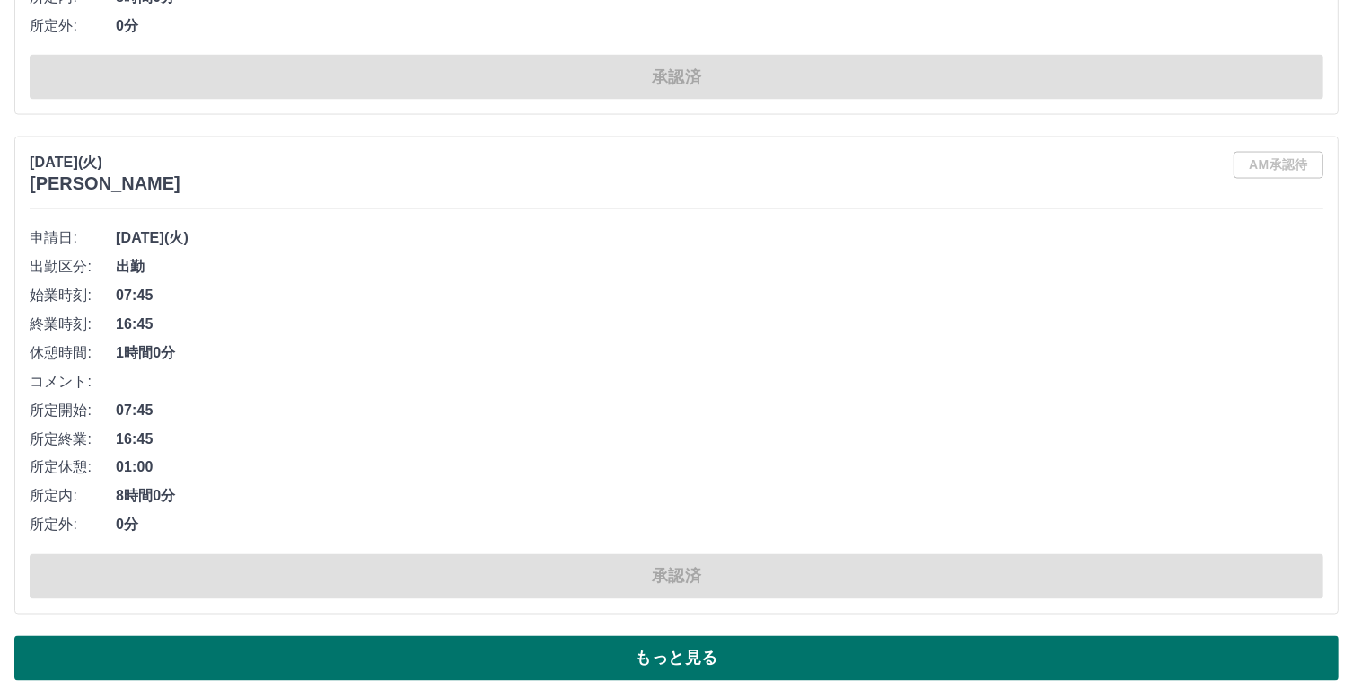
click at [844, 652] on button "もっと見る" at bounding box center [676, 658] width 1324 height 45
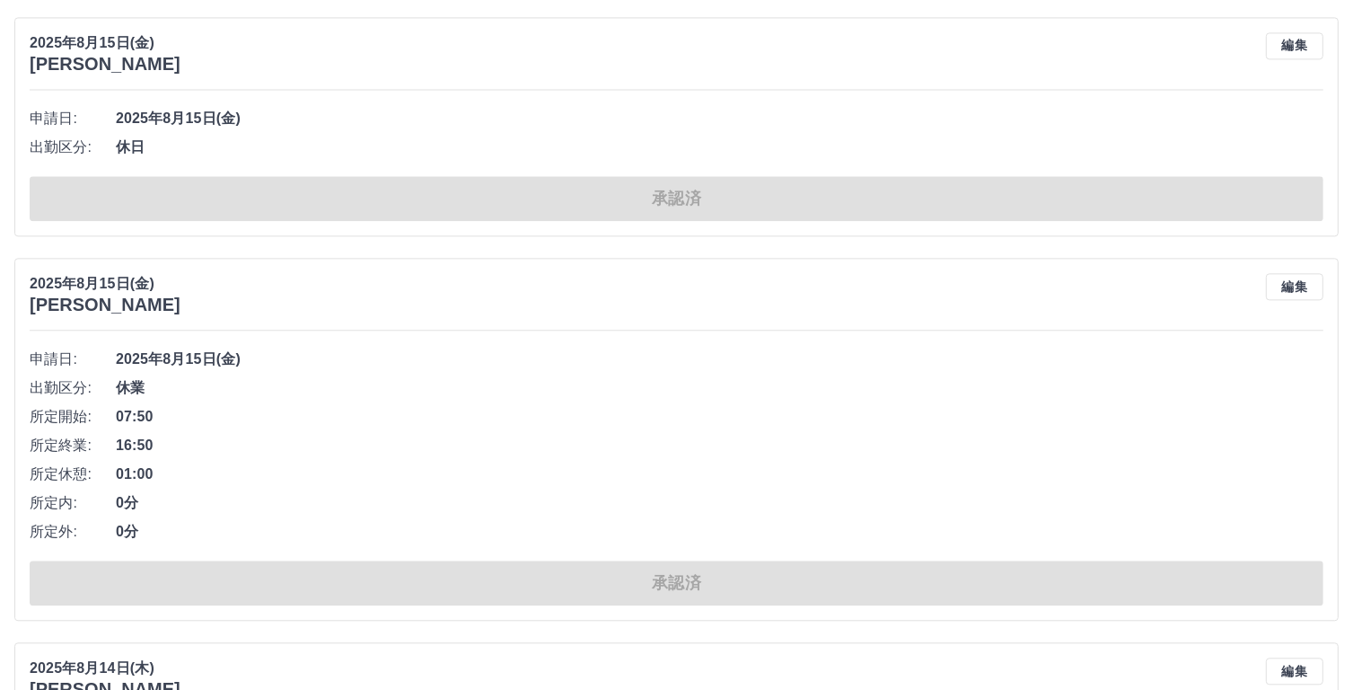
scroll to position [4062, 0]
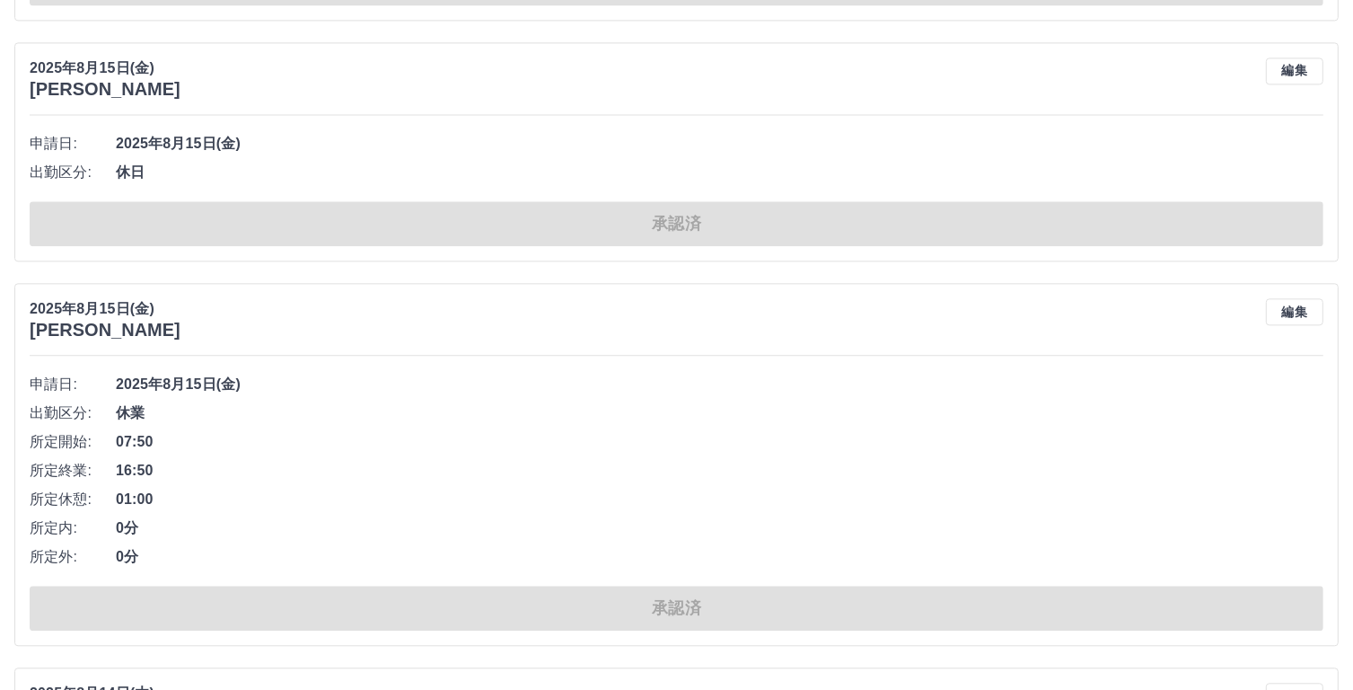
click at [136, 171] on span "休日" at bounding box center [720, 173] width 1208 height 22
click at [1293, 69] on button "編集" at bounding box center [1294, 70] width 57 height 27
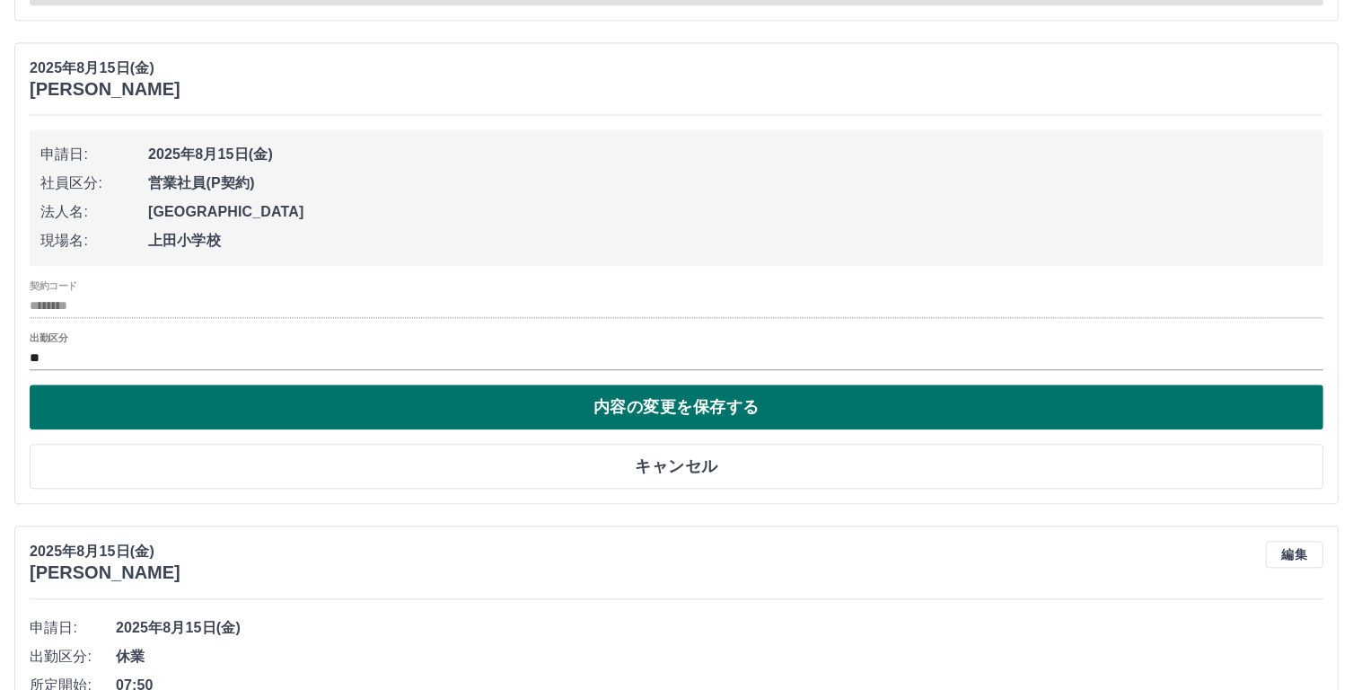
click at [661, 401] on button "内容の変更を保存する" at bounding box center [677, 406] width 1294 height 45
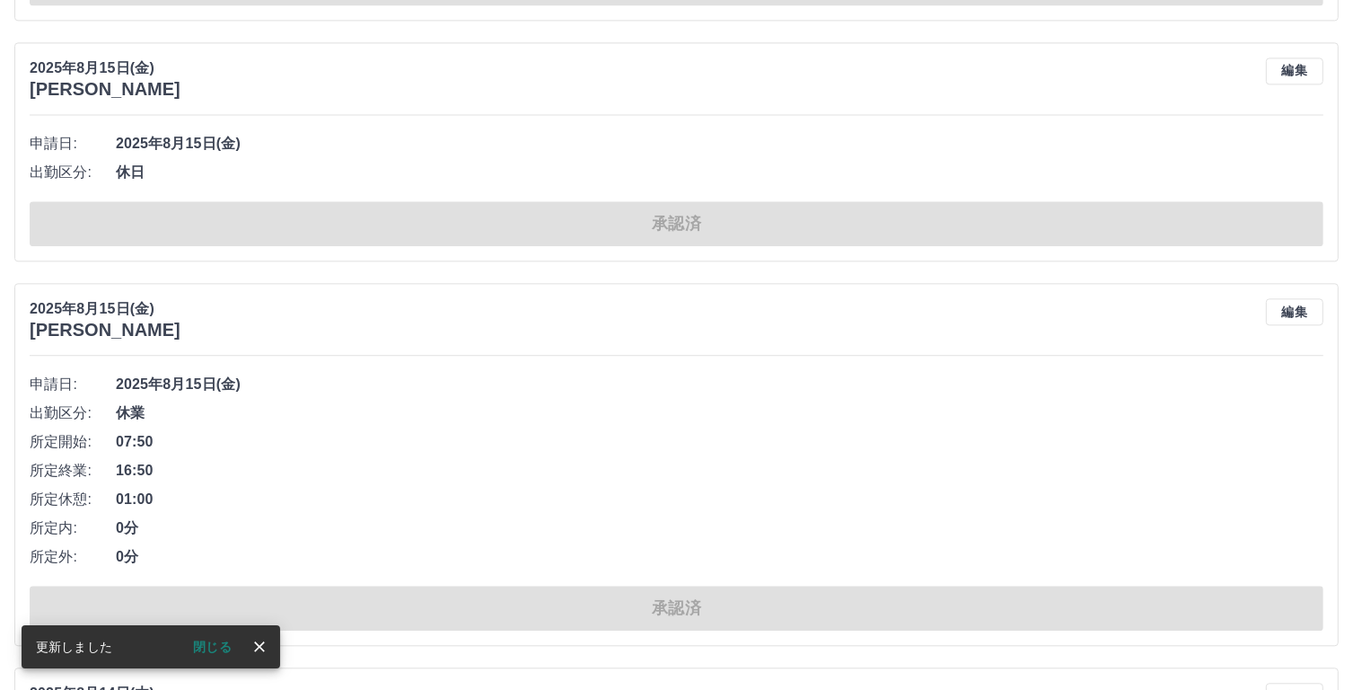
click at [162, 169] on span "休日" at bounding box center [720, 173] width 1208 height 22
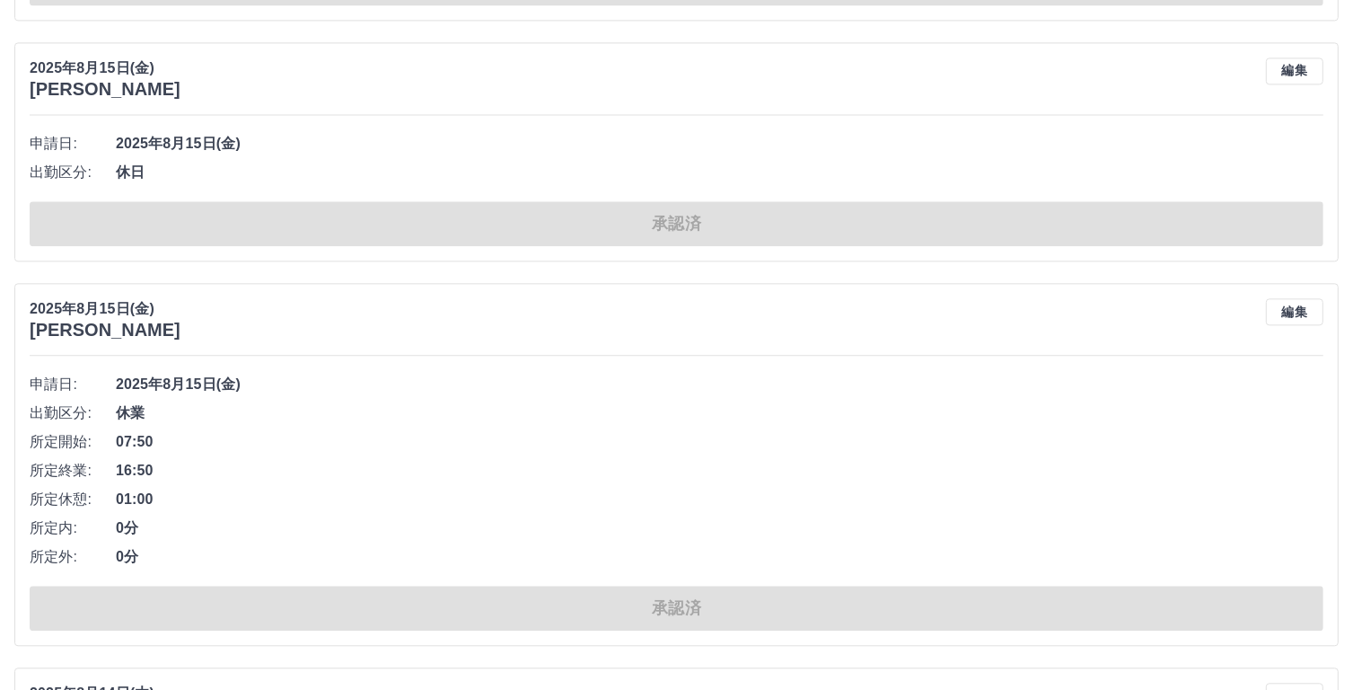
click at [139, 169] on span "休日" at bounding box center [720, 173] width 1208 height 22
click at [154, 163] on span "休日" at bounding box center [720, 173] width 1208 height 22
click at [1296, 70] on button "編集" at bounding box center [1294, 70] width 57 height 27
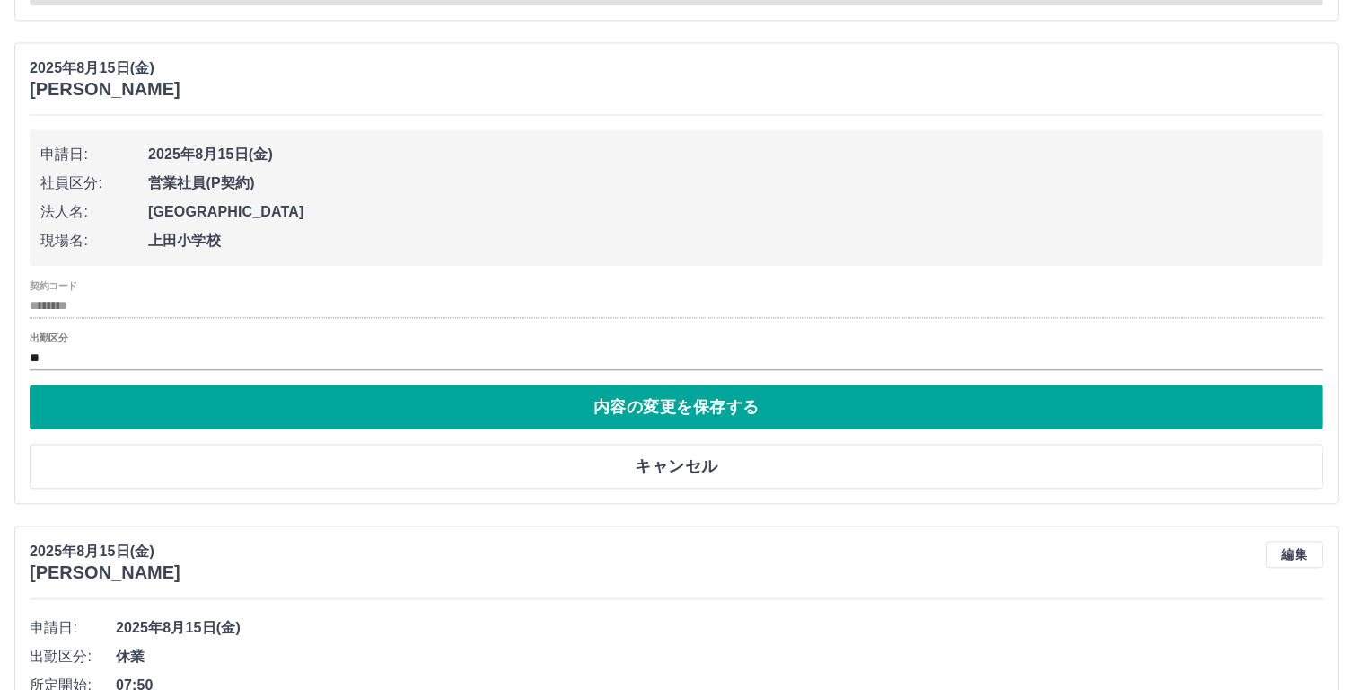
click at [1295, 70] on div "[DATE](金) [PERSON_NAME]" at bounding box center [677, 78] width 1294 height 42
click at [68, 354] on input "**" at bounding box center [677, 358] width 1294 height 22
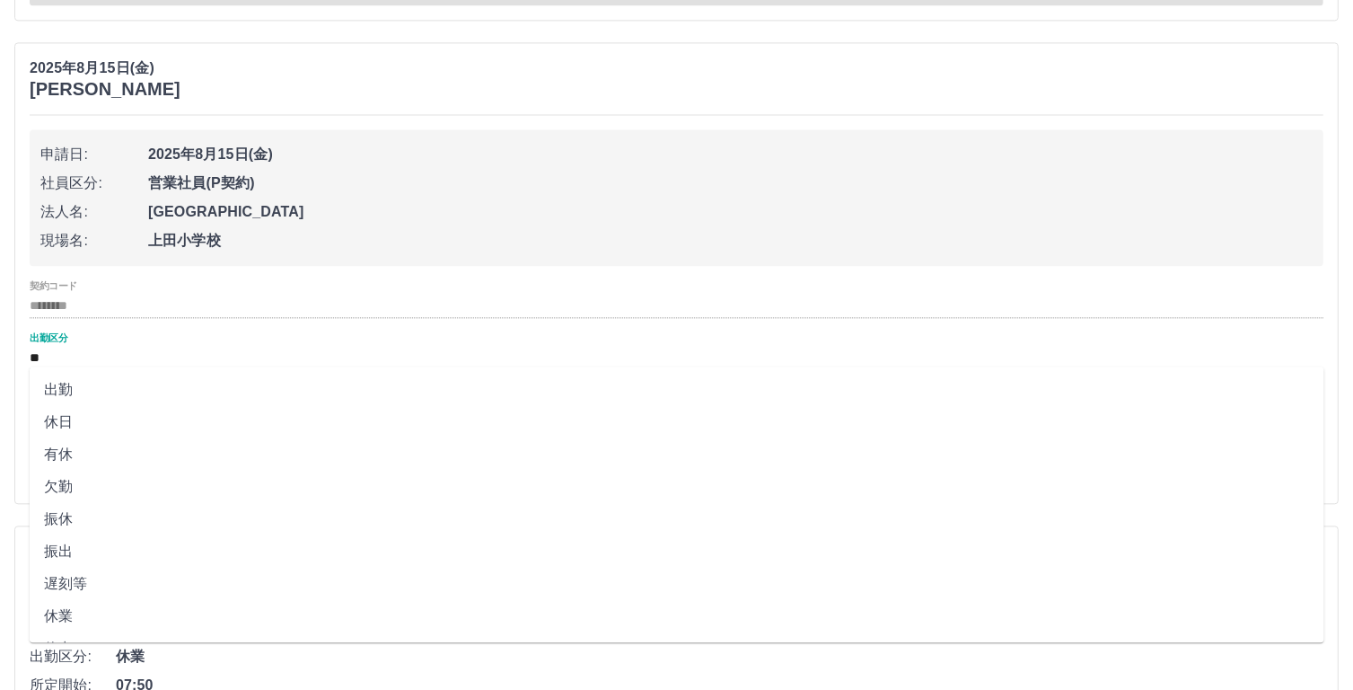
click at [75, 621] on li "休業" at bounding box center [677, 616] width 1295 height 32
type input "**"
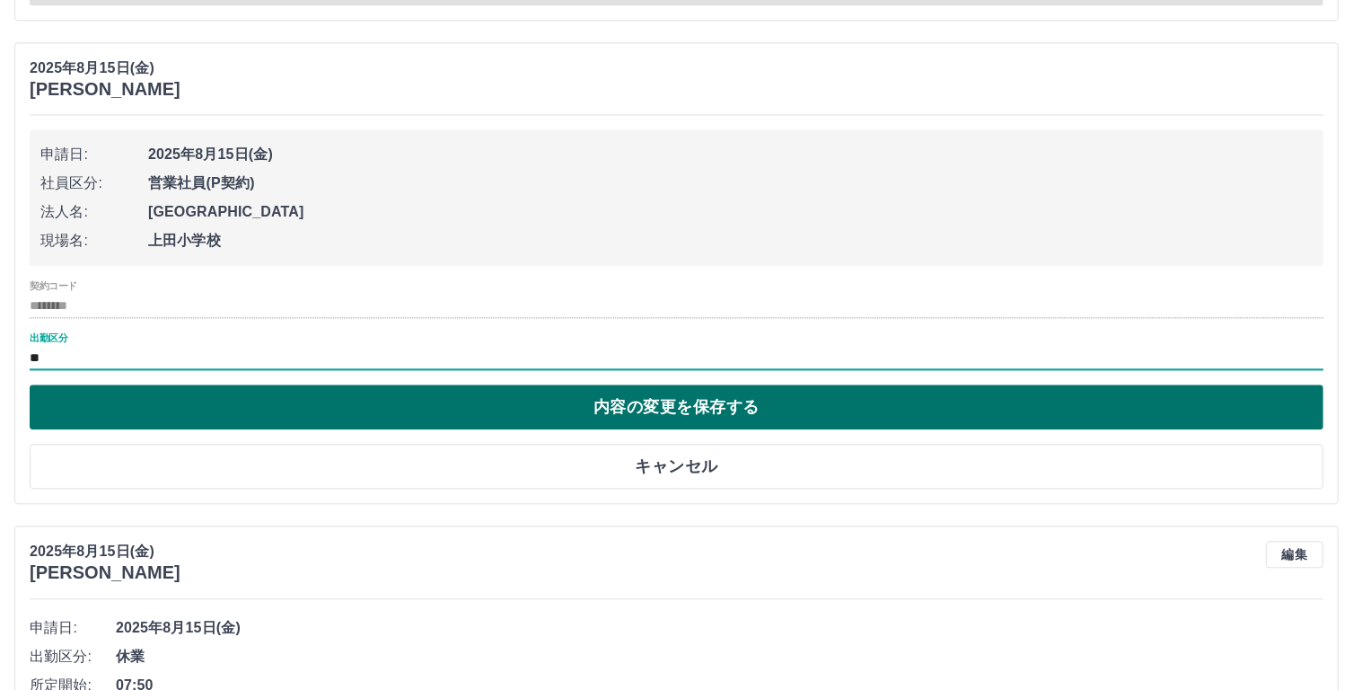
click at [720, 400] on button "内容の変更を保存する" at bounding box center [677, 406] width 1294 height 45
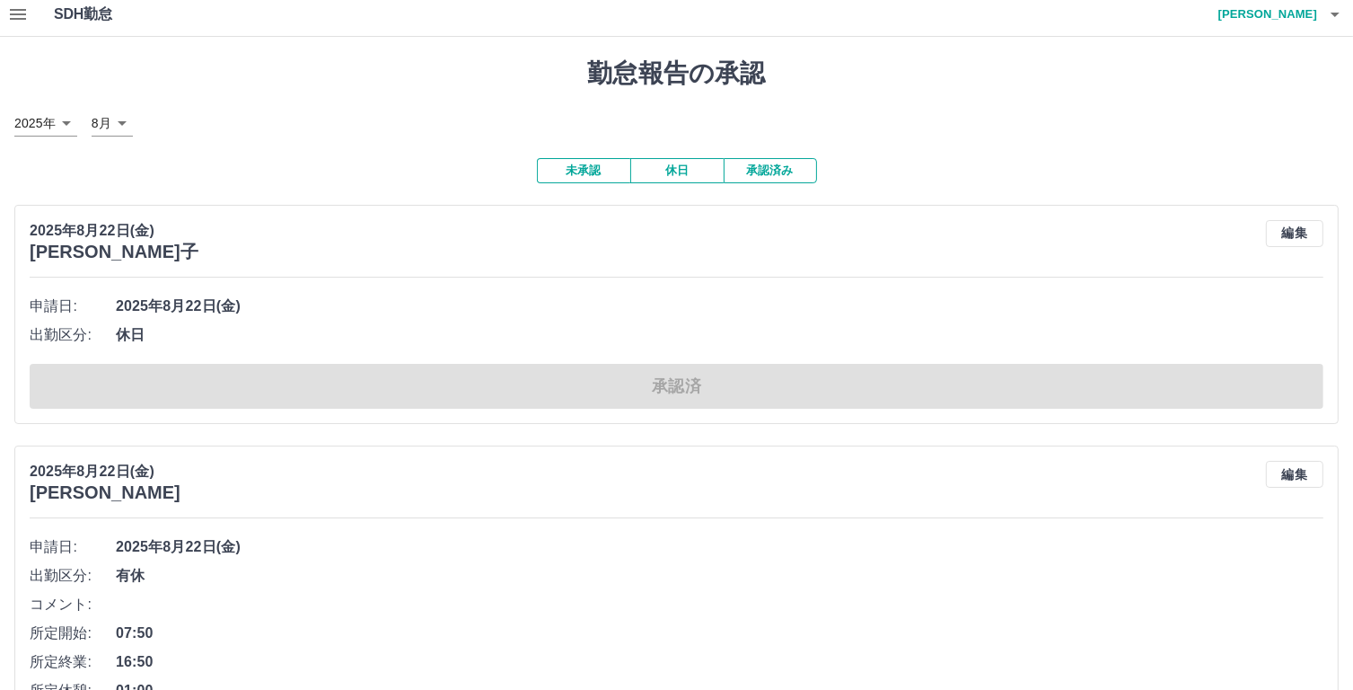
scroll to position [0, 0]
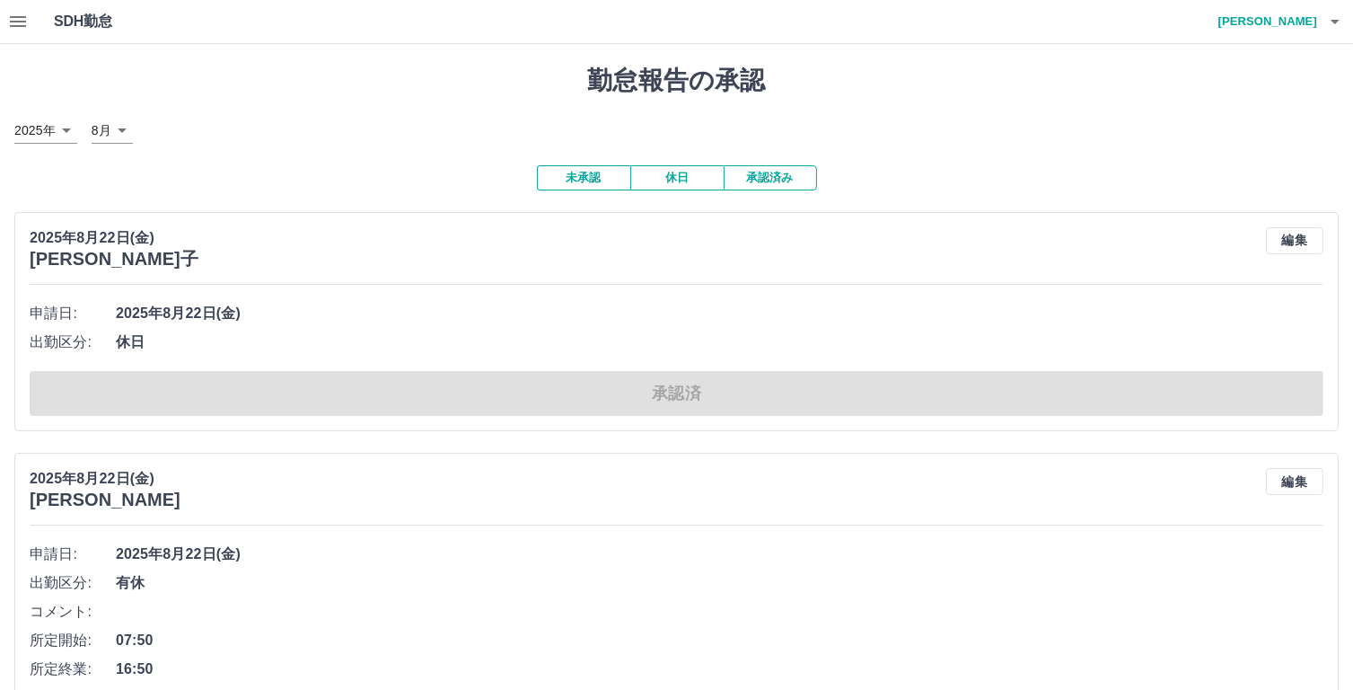
click at [586, 177] on button "未承認" at bounding box center [583, 177] width 93 height 25
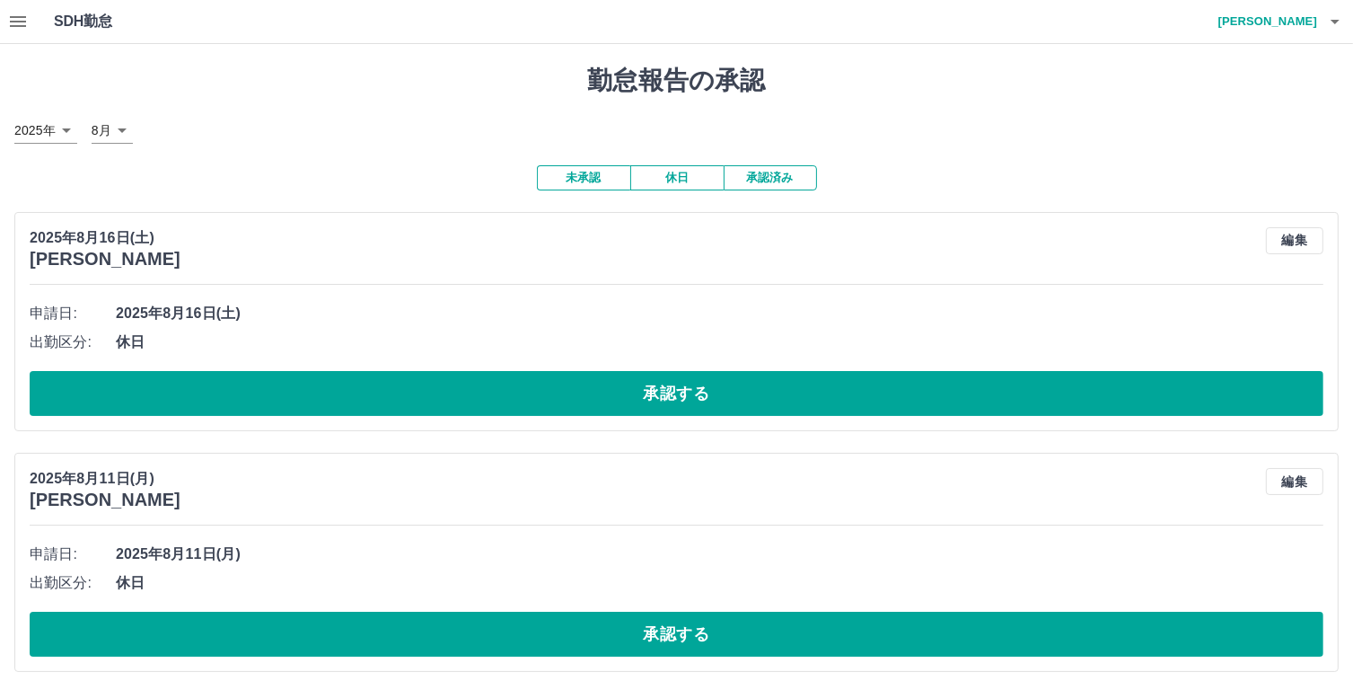
click at [585, 175] on button "未承認" at bounding box center [583, 177] width 93 height 25
click at [679, 180] on button "休日" at bounding box center [676, 177] width 93 height 25
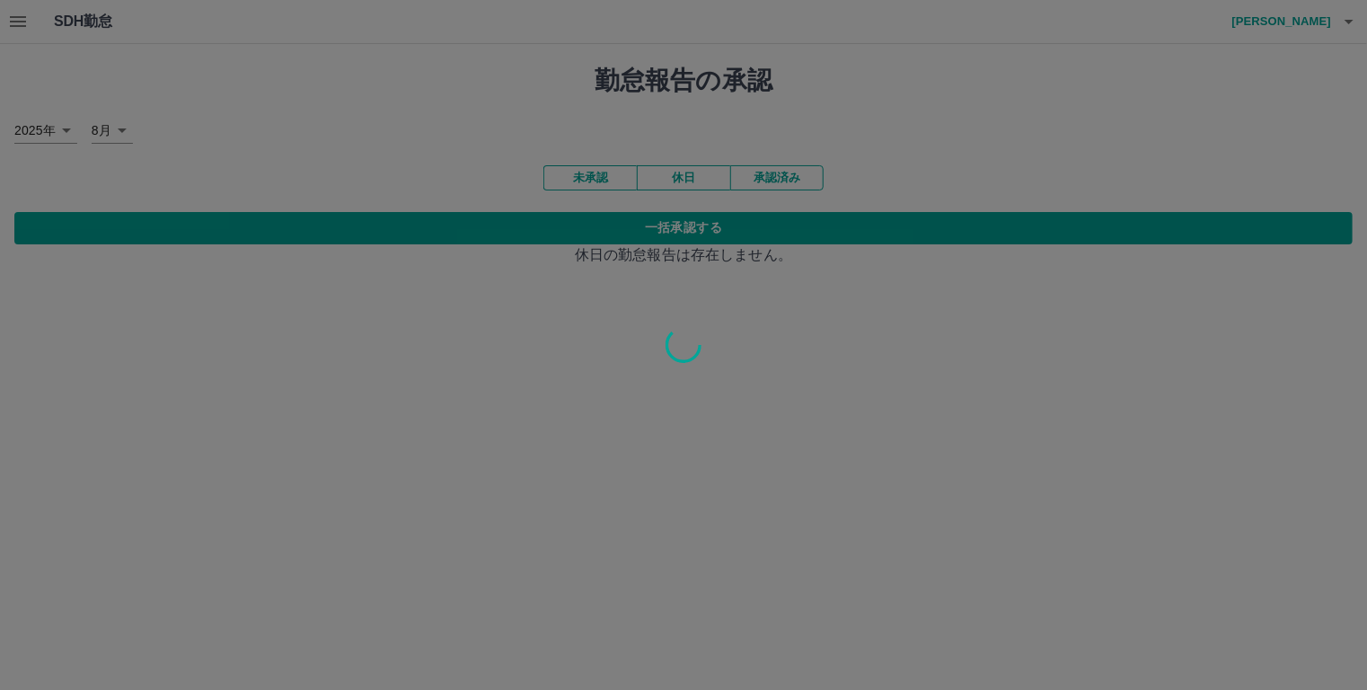
click at [769, 180] on div at bounding box center [683, 345] width 1367 height 690
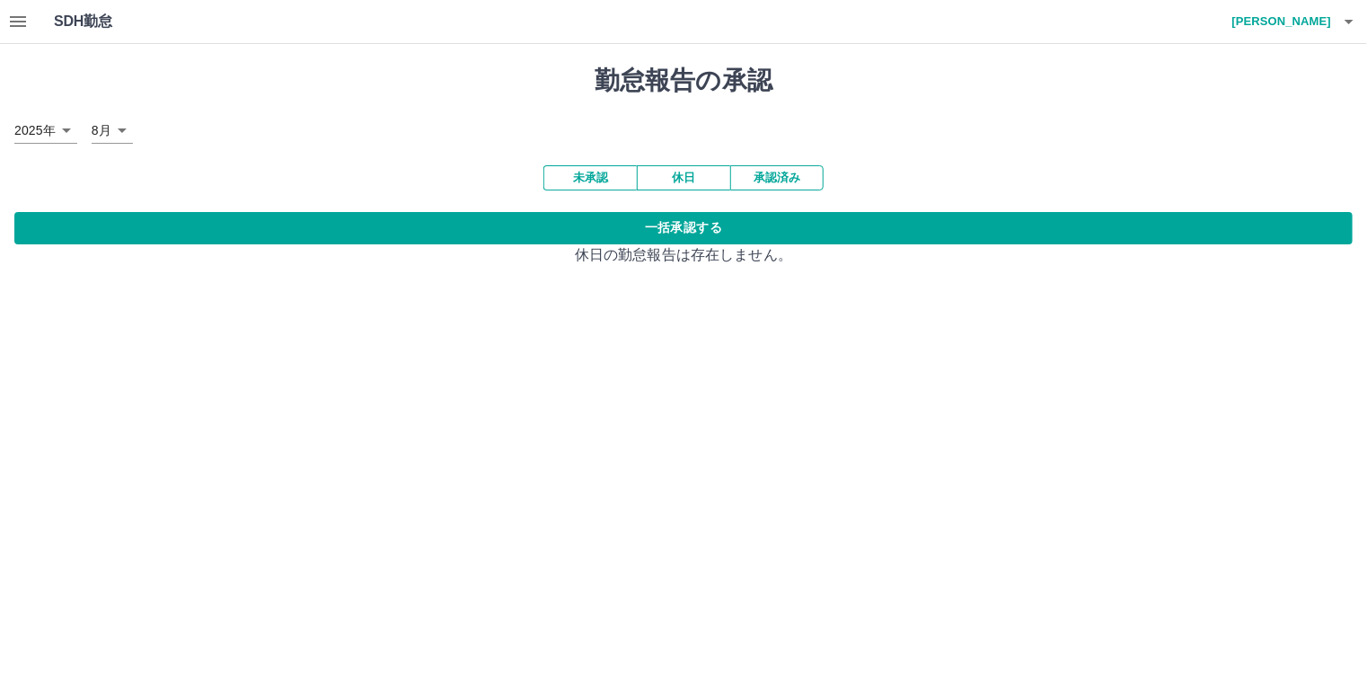
click at [769, 180] on button "承認済み" at bounding box center [776, 177] width 93 height 25
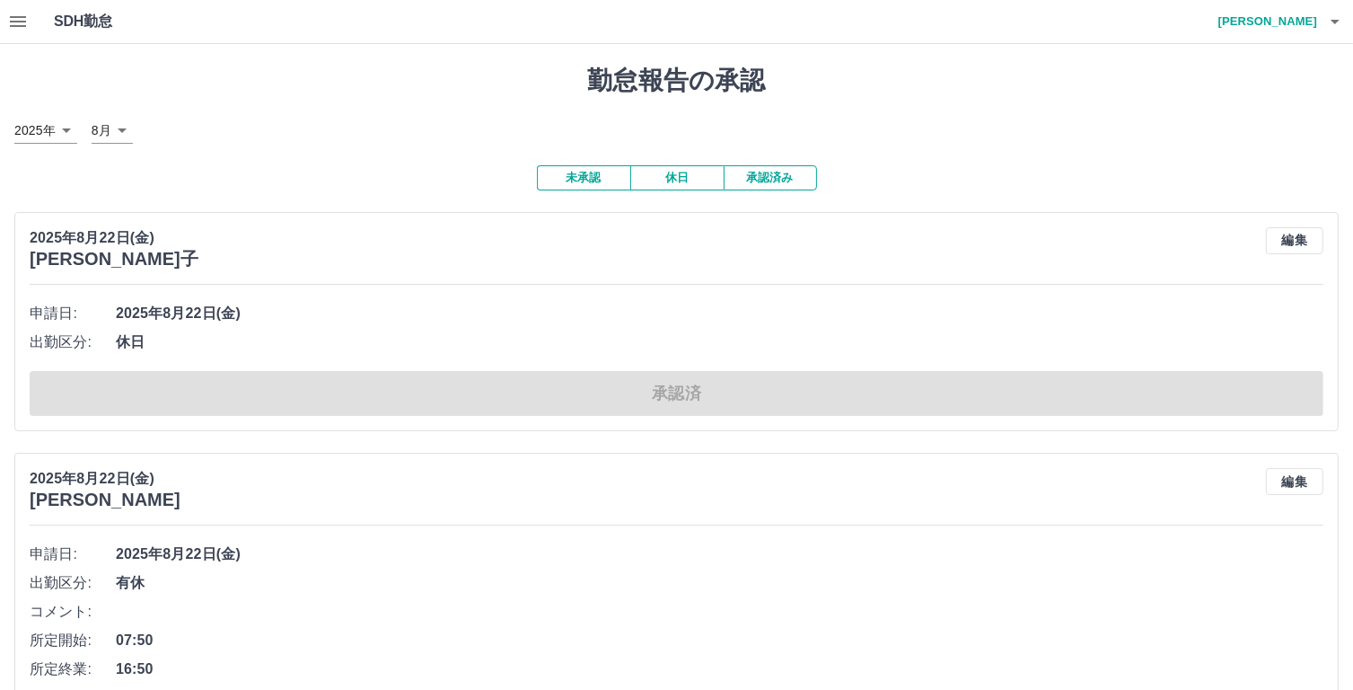
click at [669, 181] on button "休日" at bounding box center [676, 177] width 93 height 25
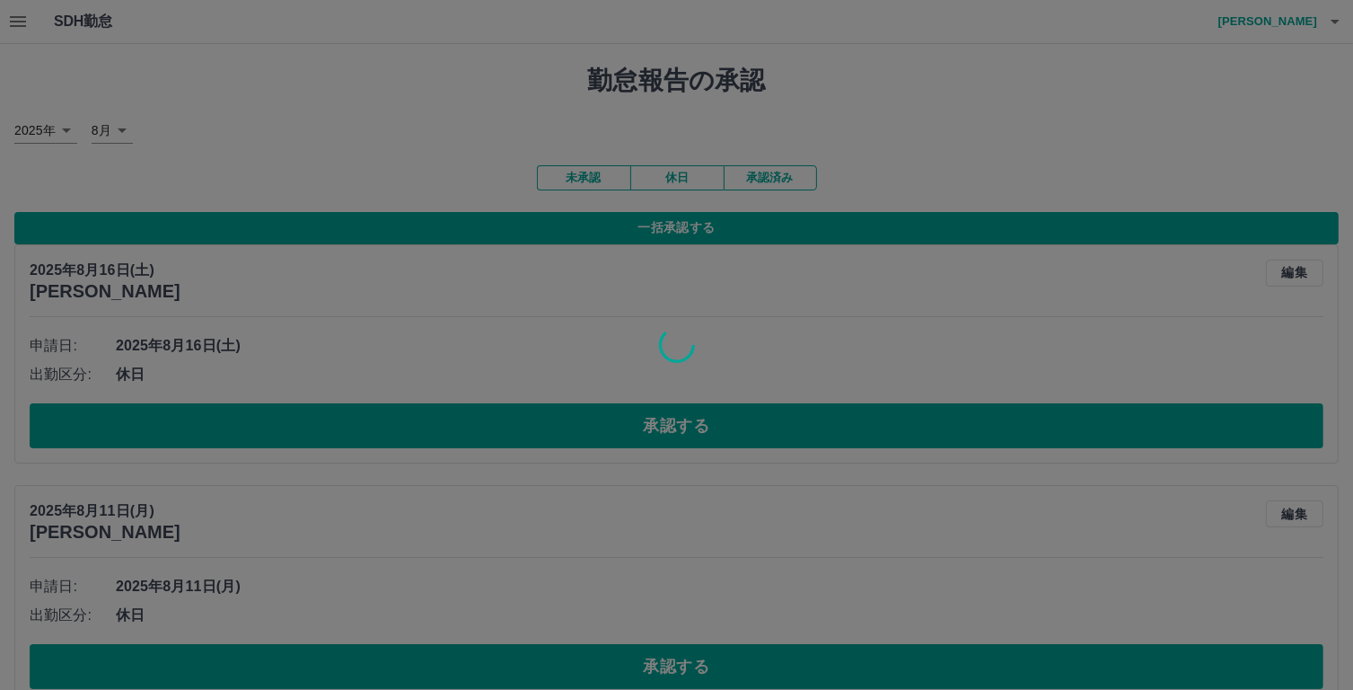
click at [608, 172] on div at bounding box center [676, 345] width 1353 height 690
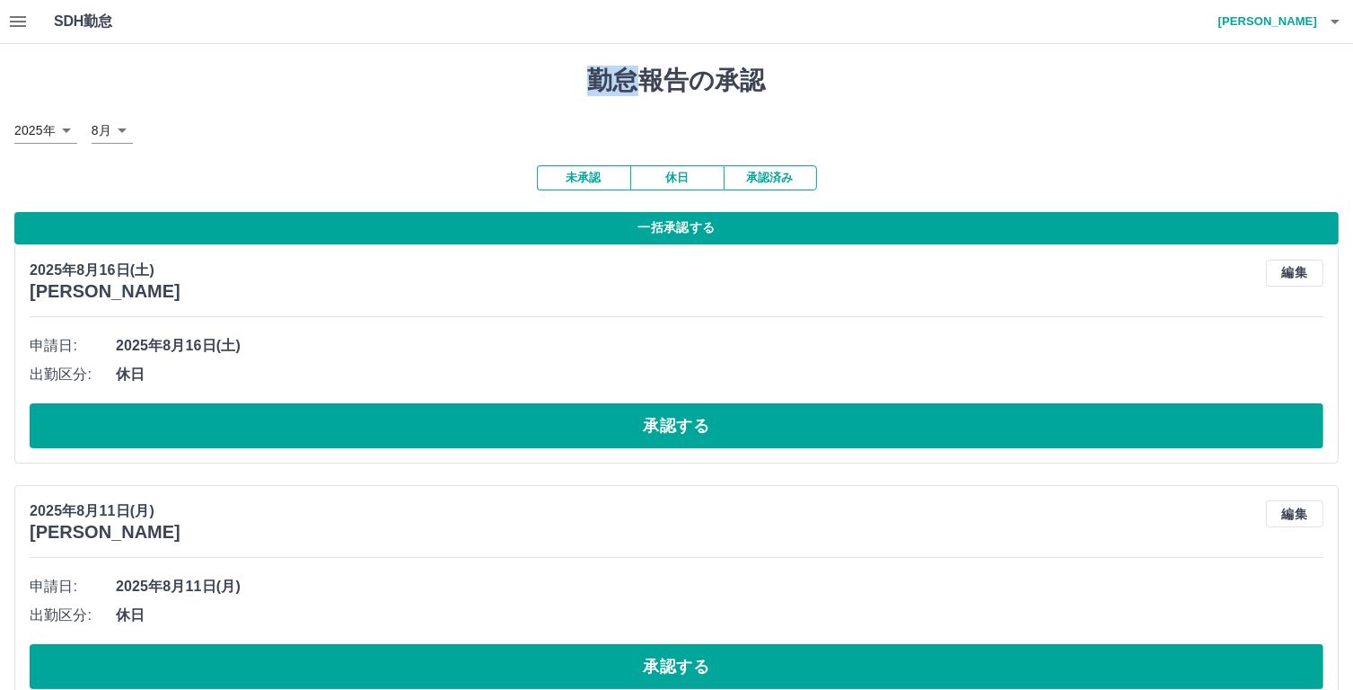
click at [578, 179] on button "未承認" at bounding box center [583, 177] width 93 height 25
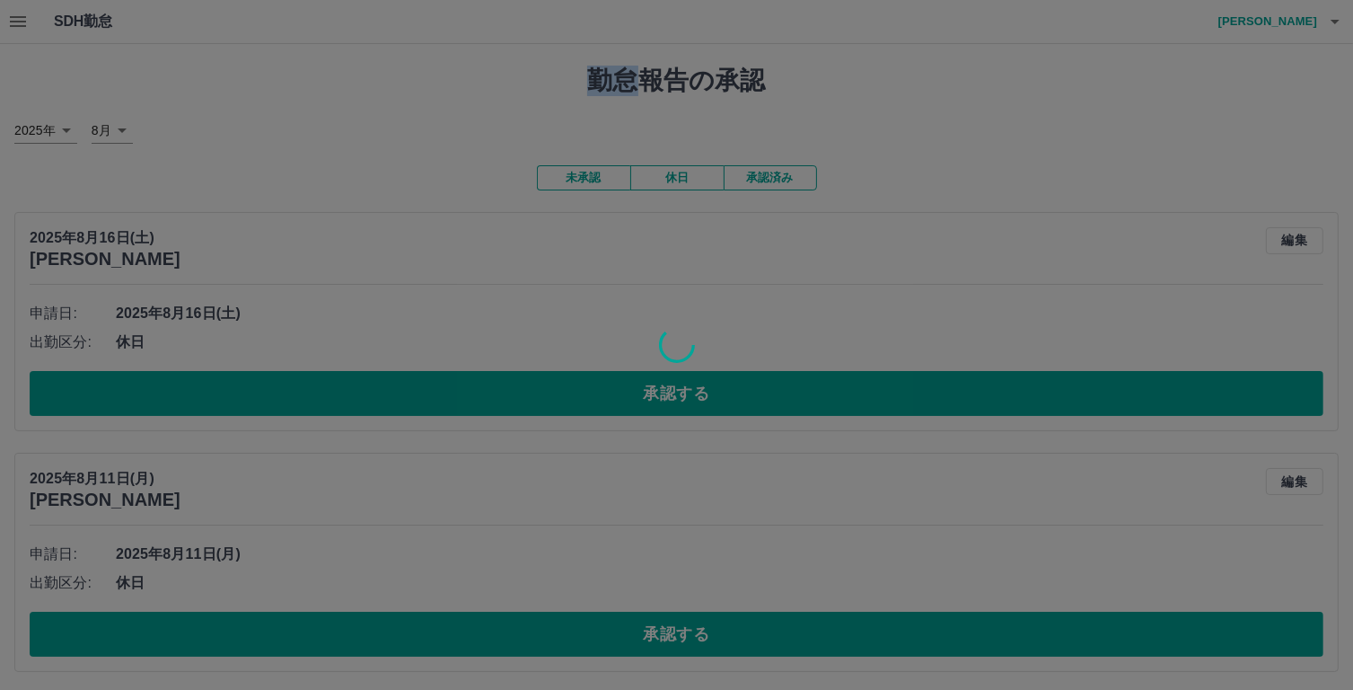
click at [578, 179] on div at bounding box center [676, 345] width 1353 height 690
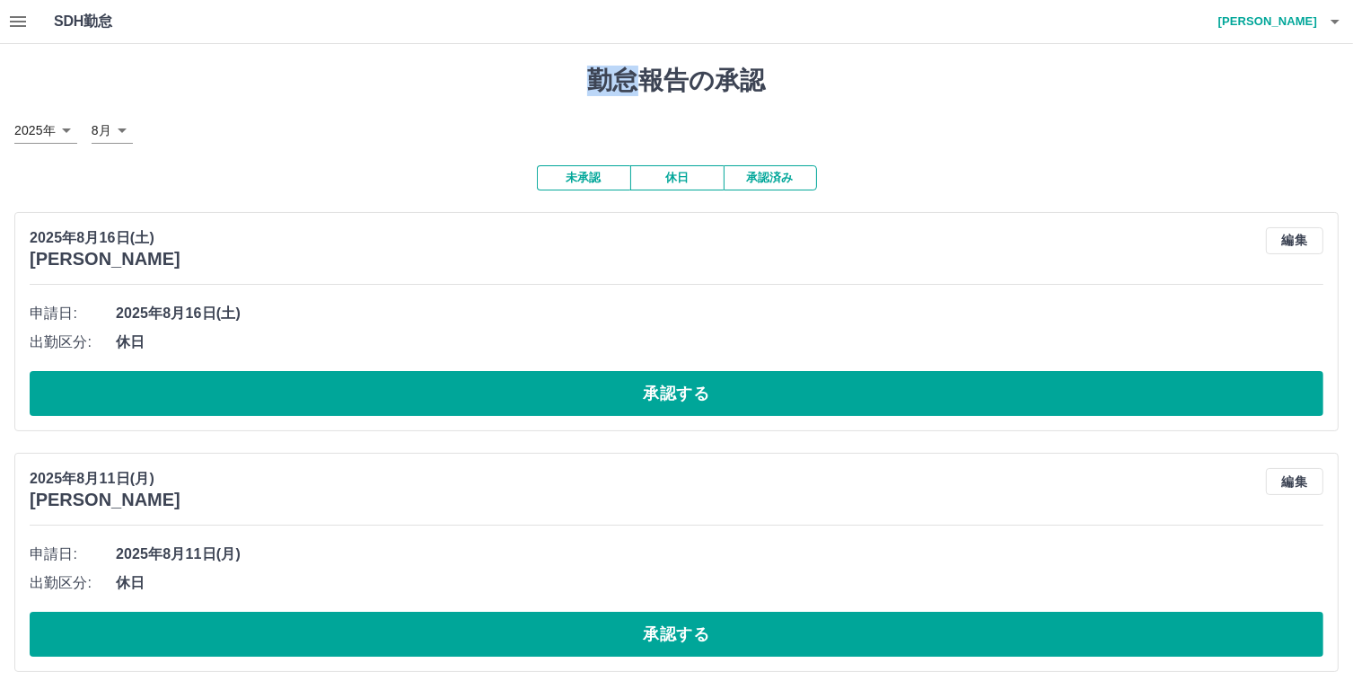
click at [578, 179] on button "未承認" at bounding box center [583, 177] width 93 height 25
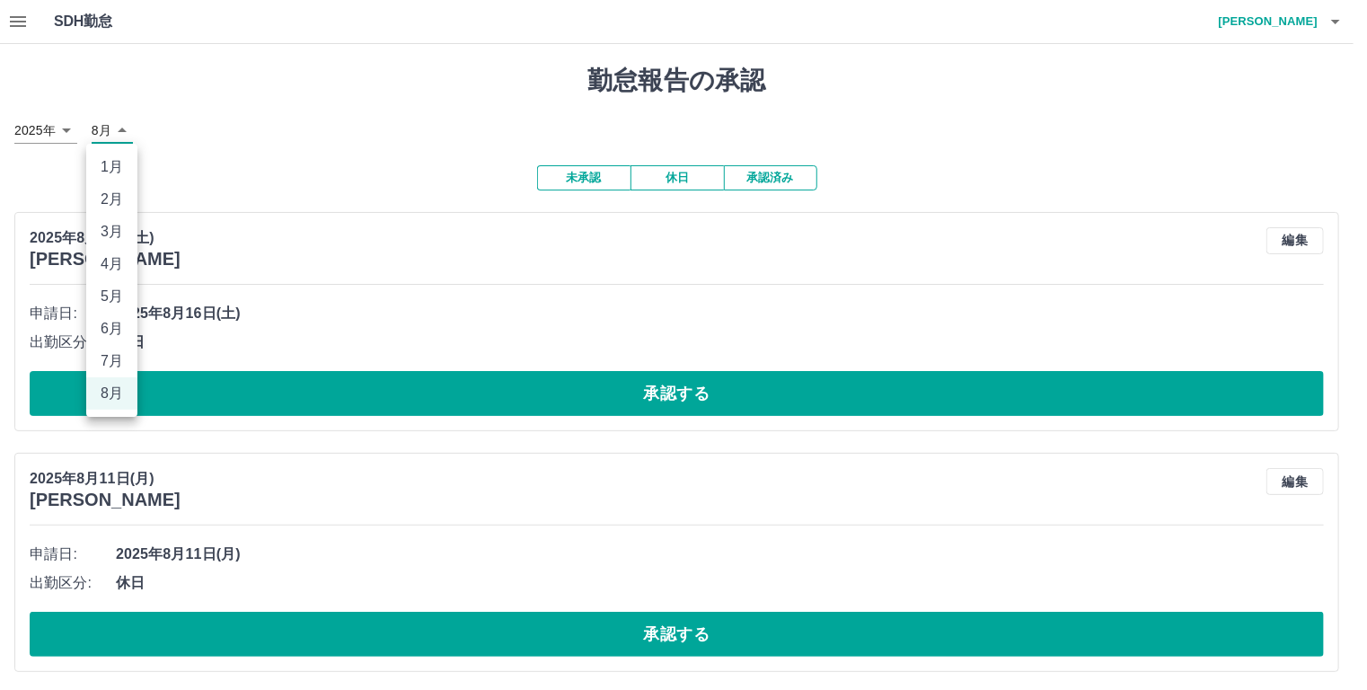
click at [301, 163] on div at bounding box center [683, 345] width 1367 height 690
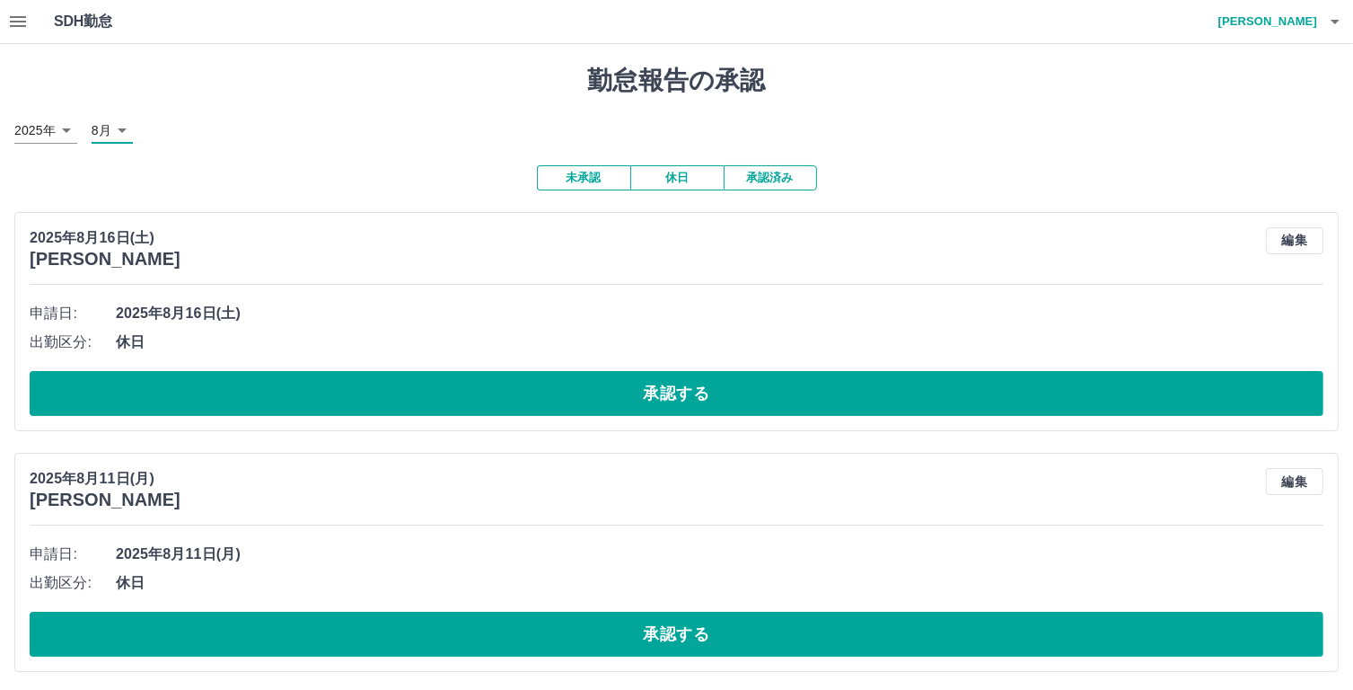
click at [765, 182] on button "承認済み" at bounding box center [770, 177] width 93 height 25
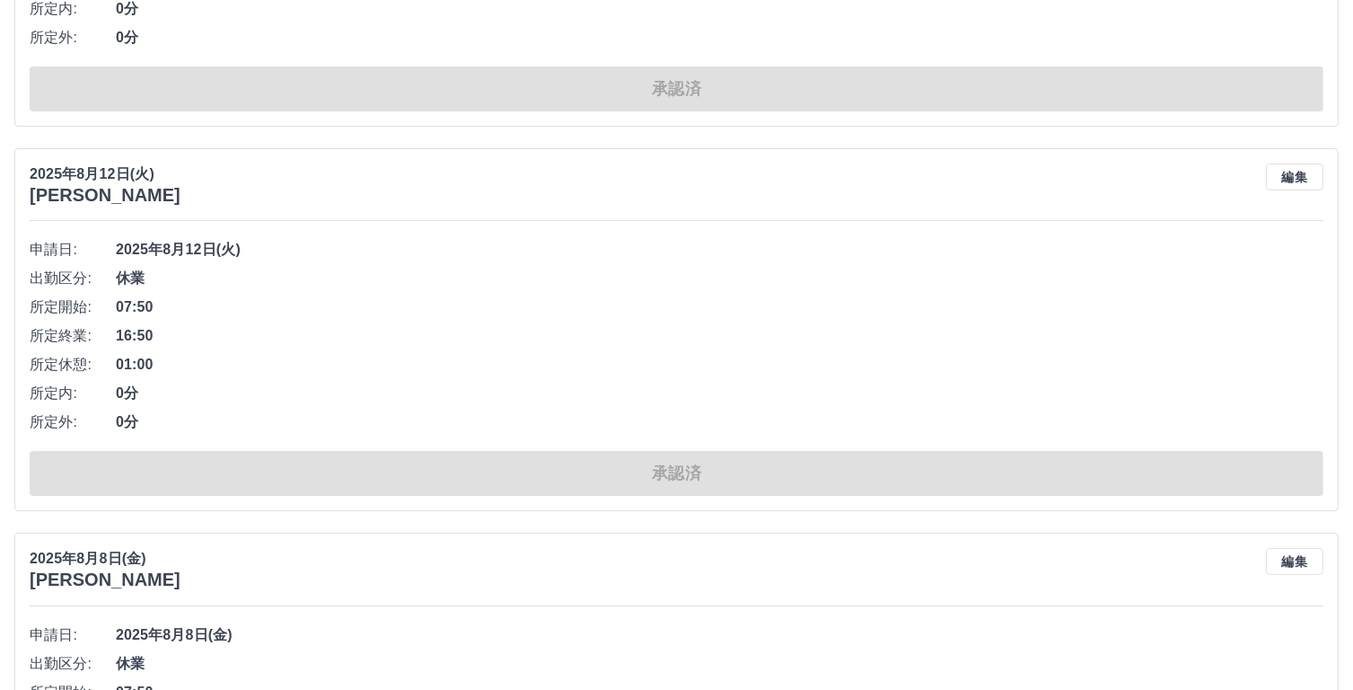
scroll to position [6694, 0]
